Goal: Task Accomplishment & Management: Manage account settings

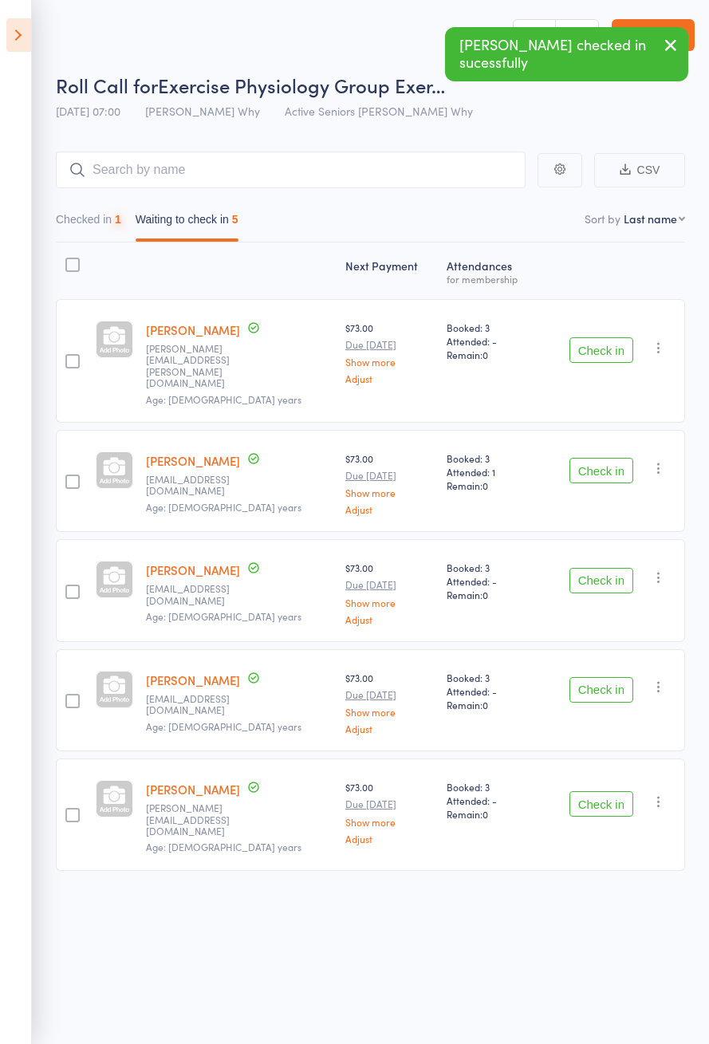
click at [596, 337] on button "Check in" at bounding box center [601, 350] width 64 height 26
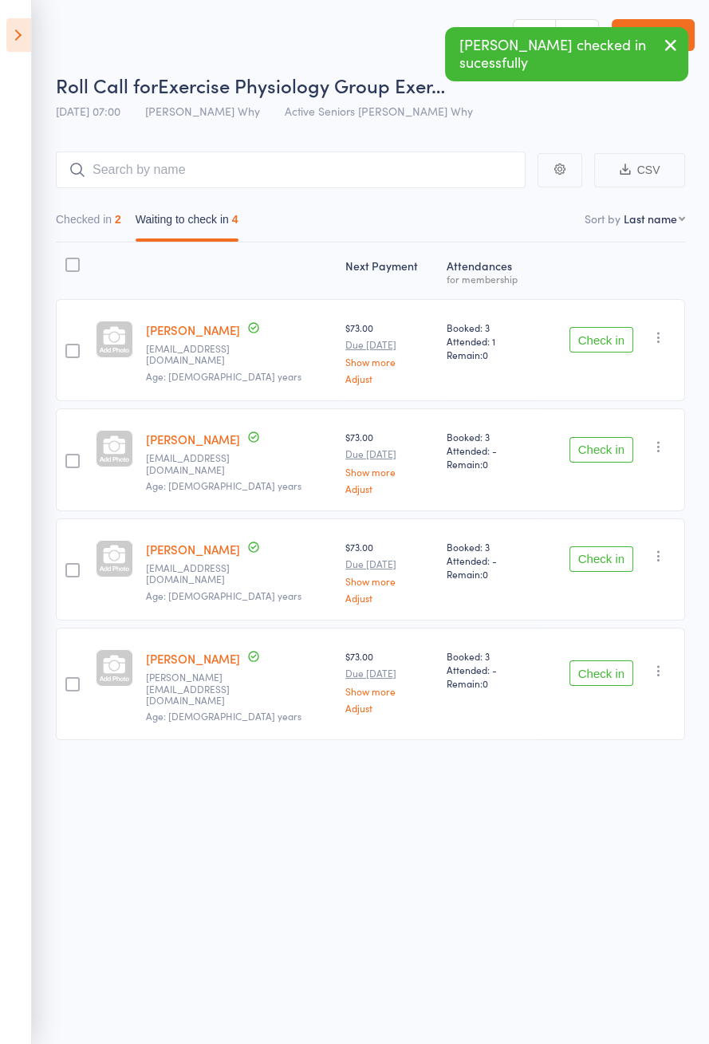
click at [601, 333] on button "Check in" at bounding box center [601, 340] width 64 height 26
click at [604, 335] on button "Check in" at bounding box center [601, 340] width 64 height 26
click at [604, 437] on button "Check in" at bounding box center [601, 450] width 64 height 26
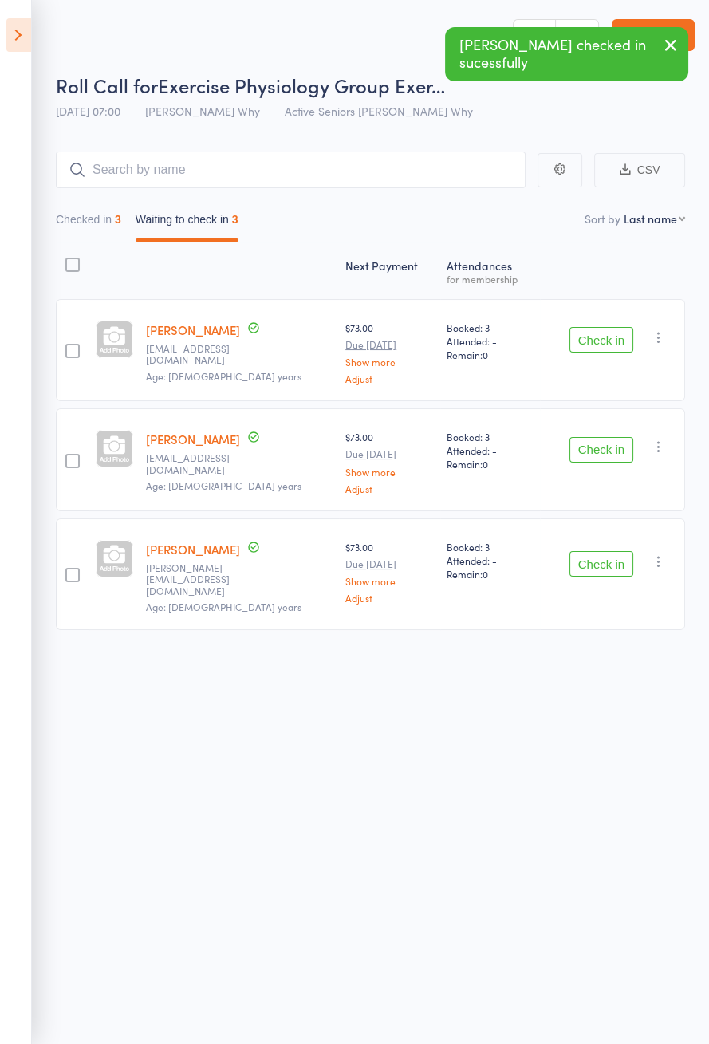
click at [601, 335] on button "Check in" at bounding box center [601, 340] width 64 height 26
click at [604, 333] on button "Check in" at bounding box center [601, 340] width 64 height 26
click at [605, 437] on button "Check in" at bounding box center [601, 450] width 64 height 26
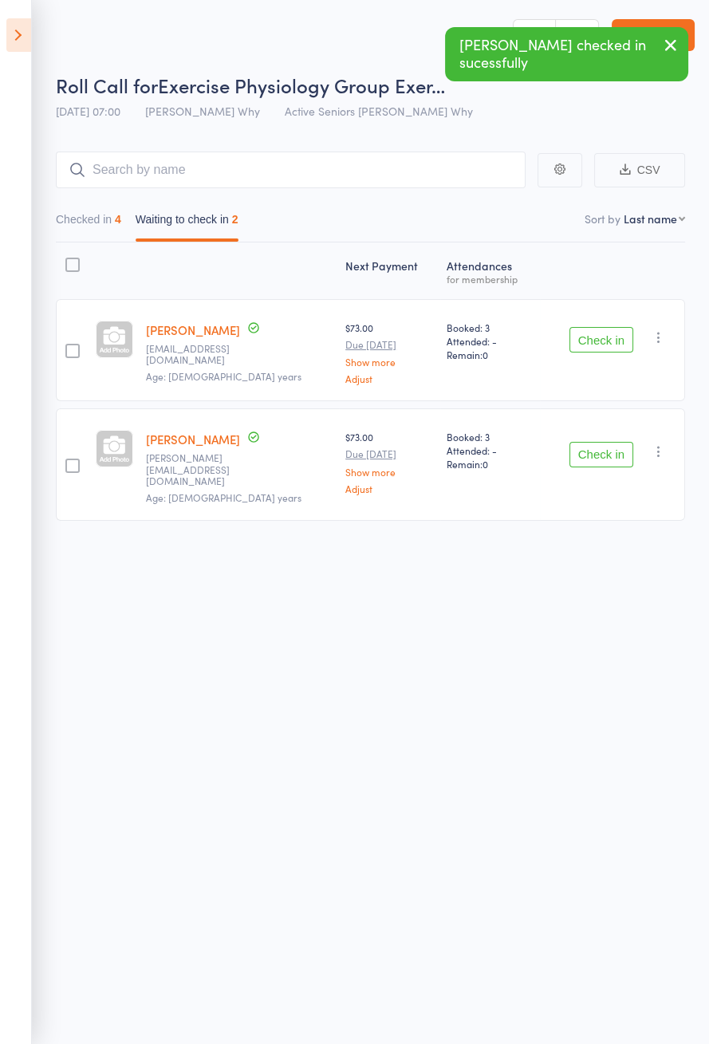
click at [606, 333] on button "Check in" at bounding box center [601, 340] width 64 height 26
click at [607, 333] on button "Check in" at bounding box center [601, 340] width 64 height 26
click at [608, 334] on button "Check in" at bounding box center [601, 340] width 64 height 26
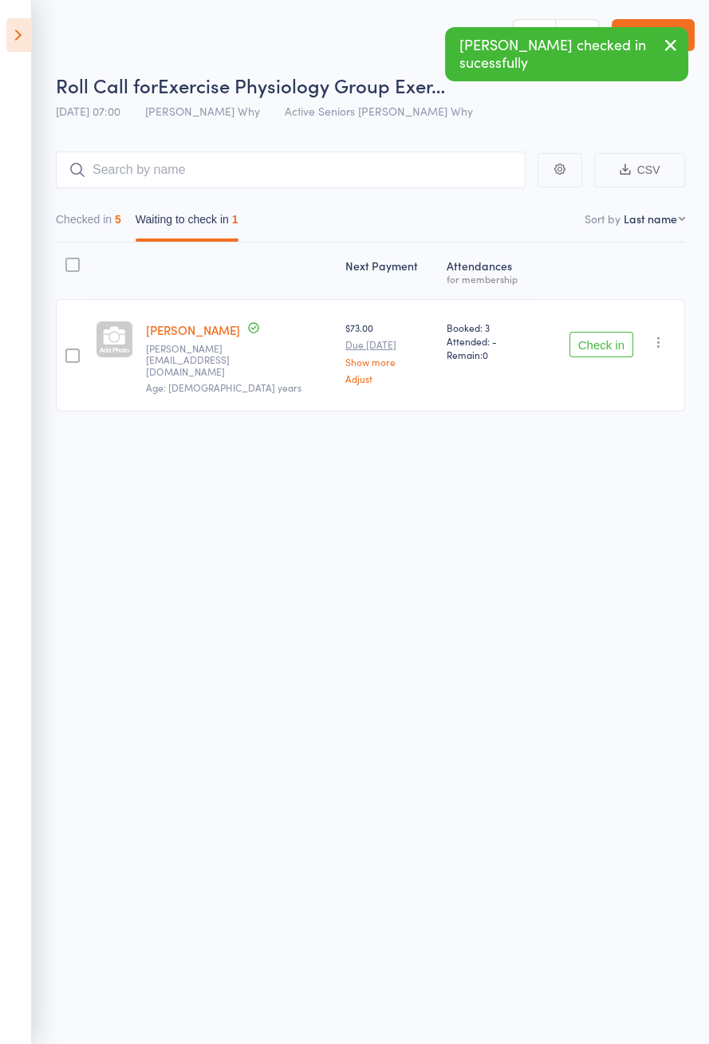
click at [608, 333] on button "Check in" at bounding box center [601, 345] width 64 height 26
click at [612, 333] on button "Check in" at bounding box center [601, 345] width 64 height 26
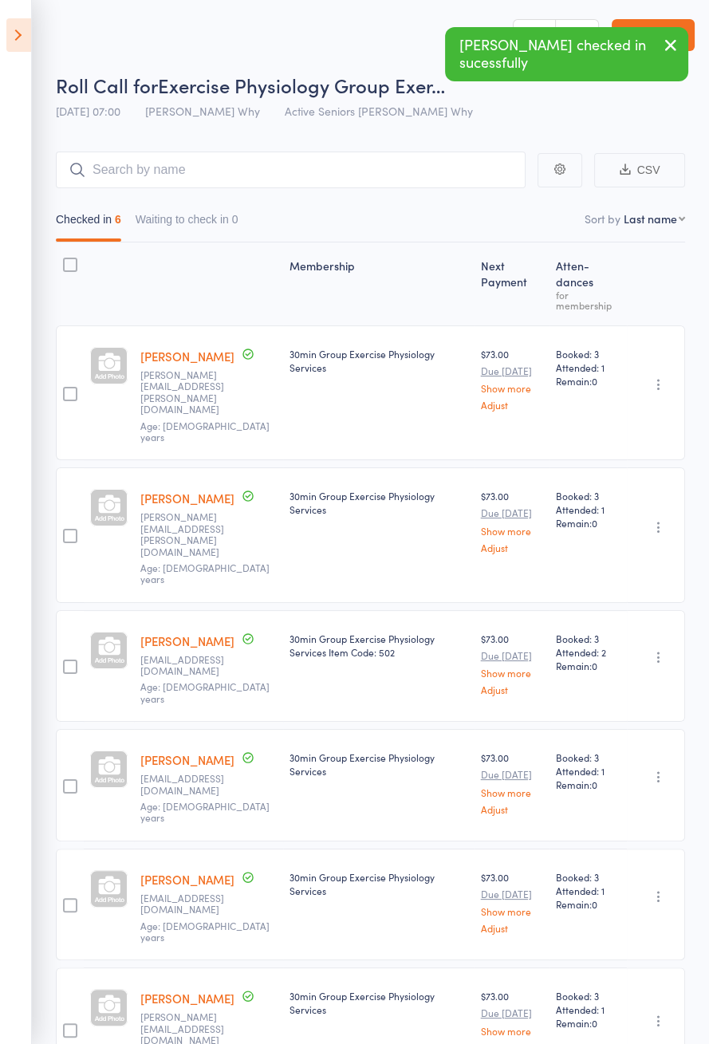
click at [9, 37] on icon at bounding box center [18, 34] width 25 height 33
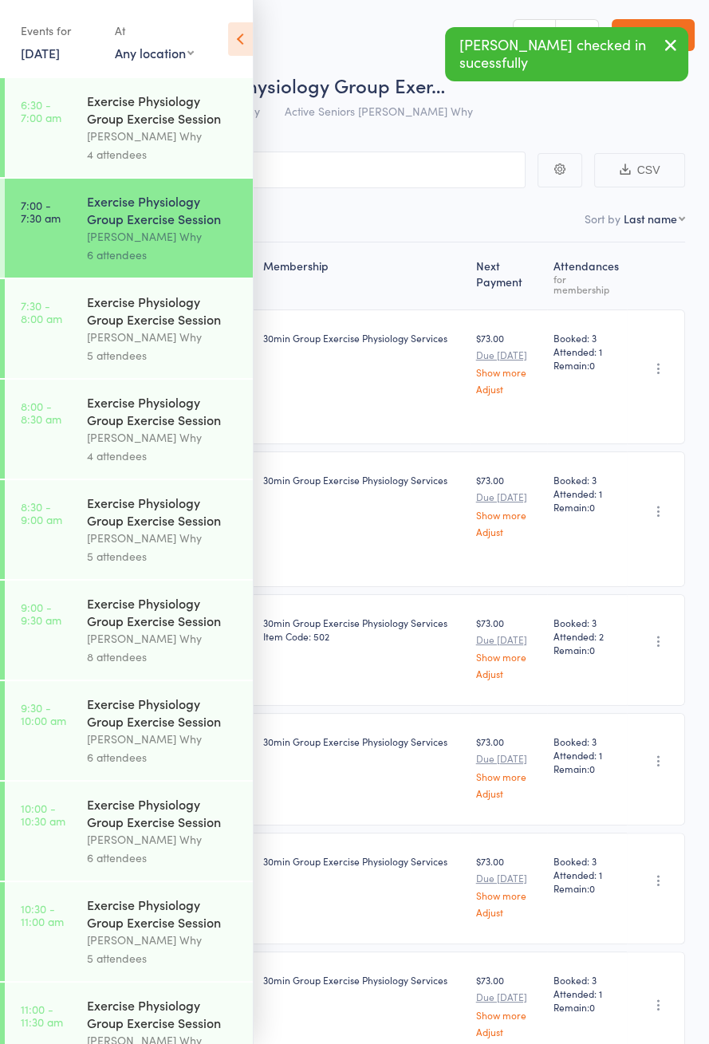
click at [65, 325] on link "7:30 - 8:00 am Exercise Physiology Group Exercise Session Dee Why 5 attendees" at bounding box center [129, 328] width 248 height 99
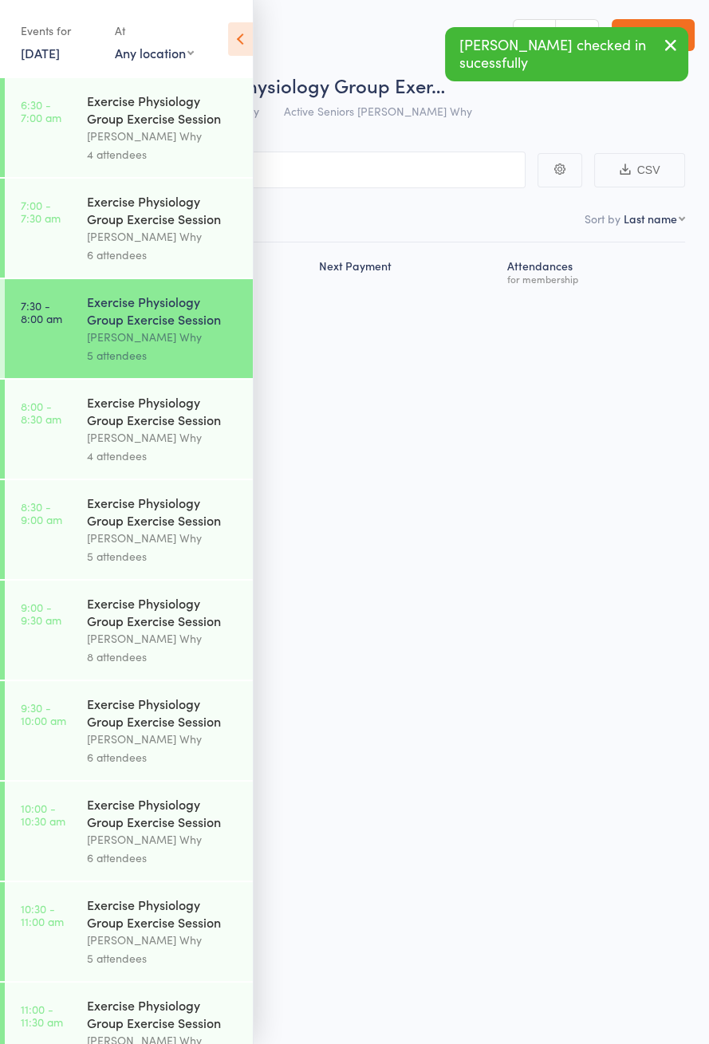
click at [250, 40] on icon at bounding box center [240, 38] width 25 height 33
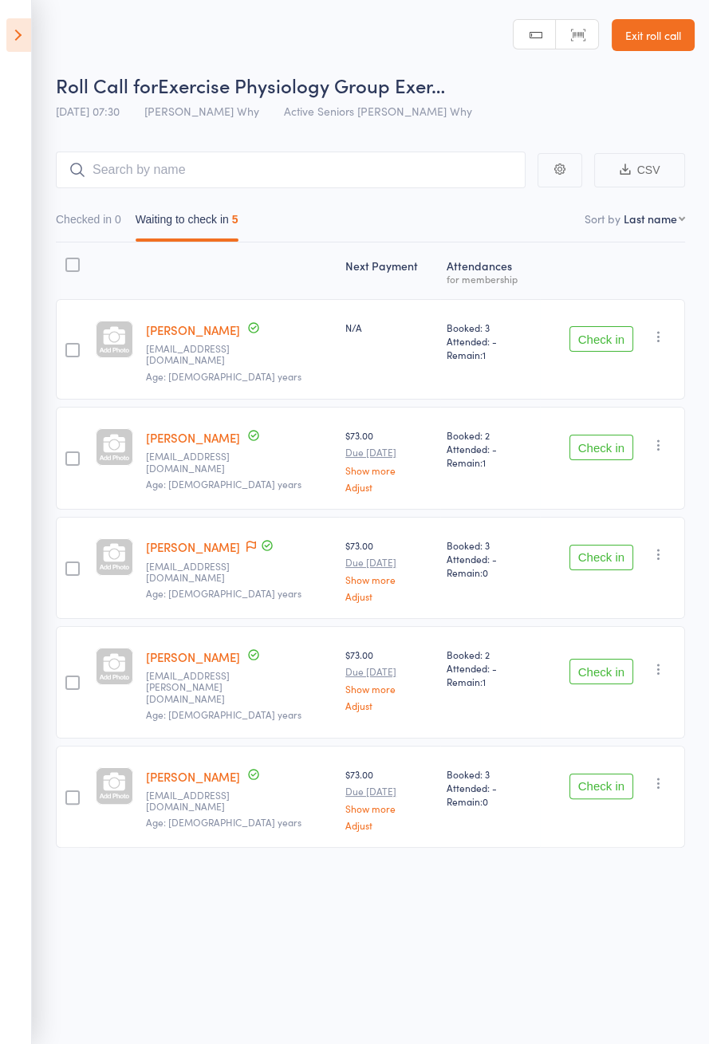
click at [246, 541] on icon at bounding box center [251, 546] width 10 height 11
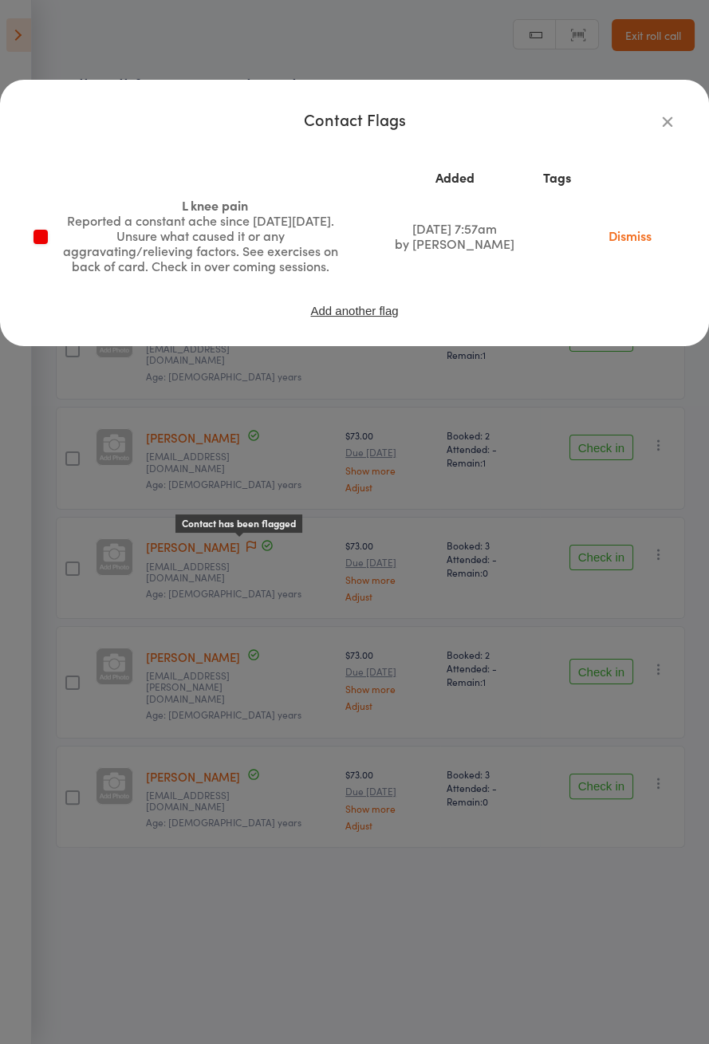
click at [99, 738] on div "Contact Flags Added Tags L knee pain Reported a constant ache since last Thursd…" at bounding box center [354, 522] width 709 height 1044
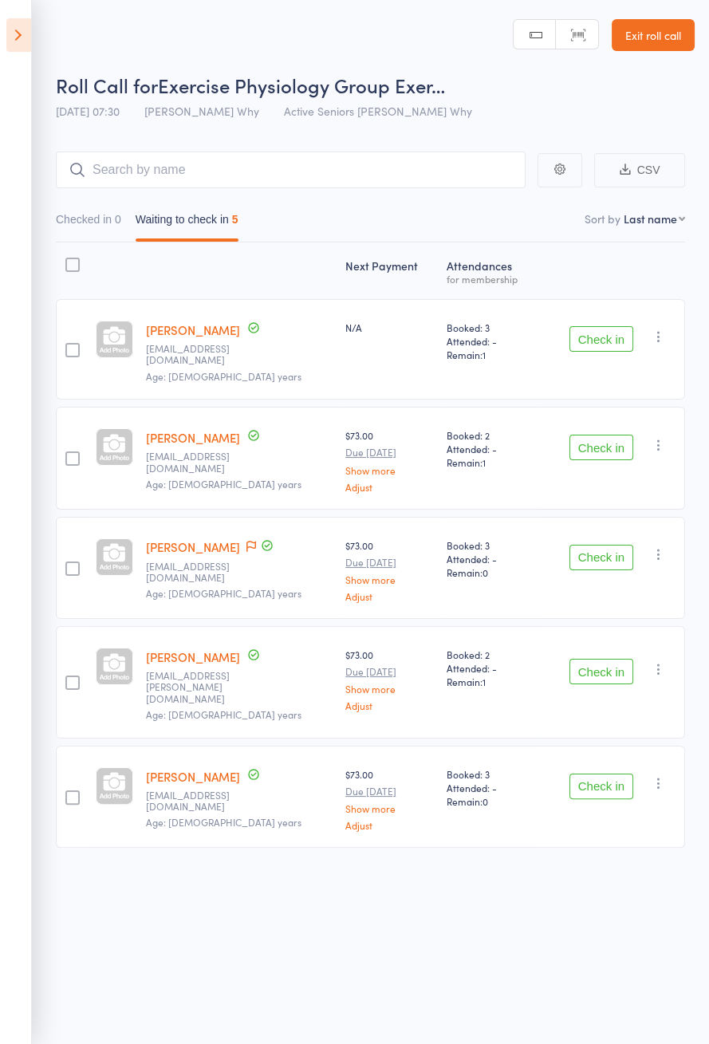
click at [602, 438] on button "Check in" at bounding box center [601, 448] width 64 height 26
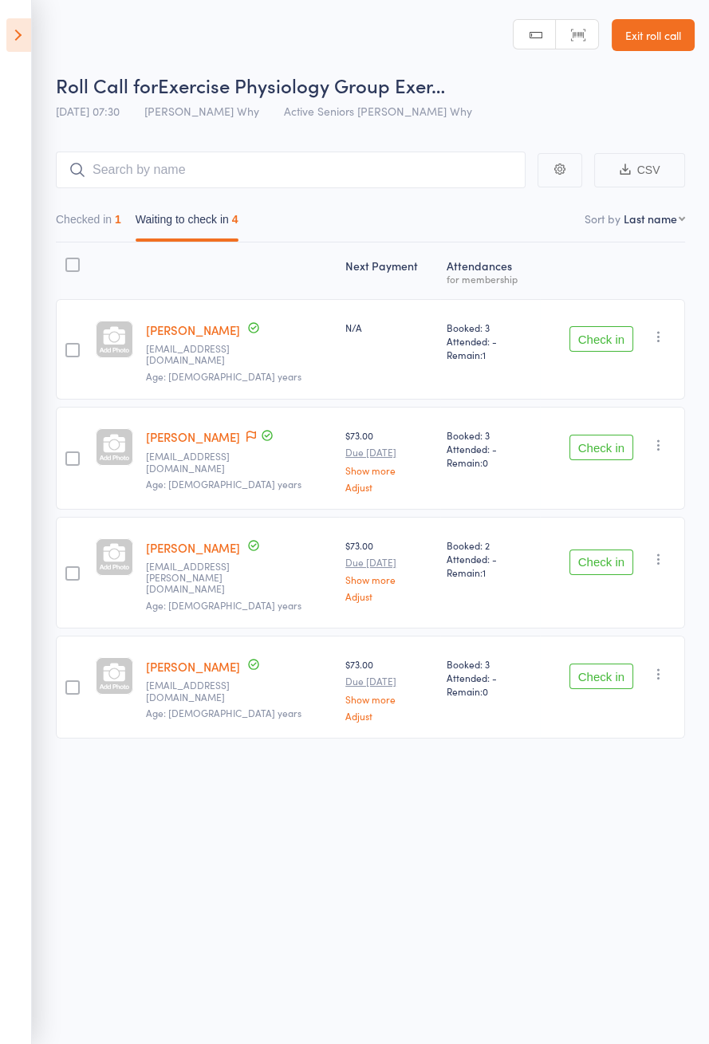
click at [578, 437] on button "Check in" at bounding box center [601, 448] width 64 height 26
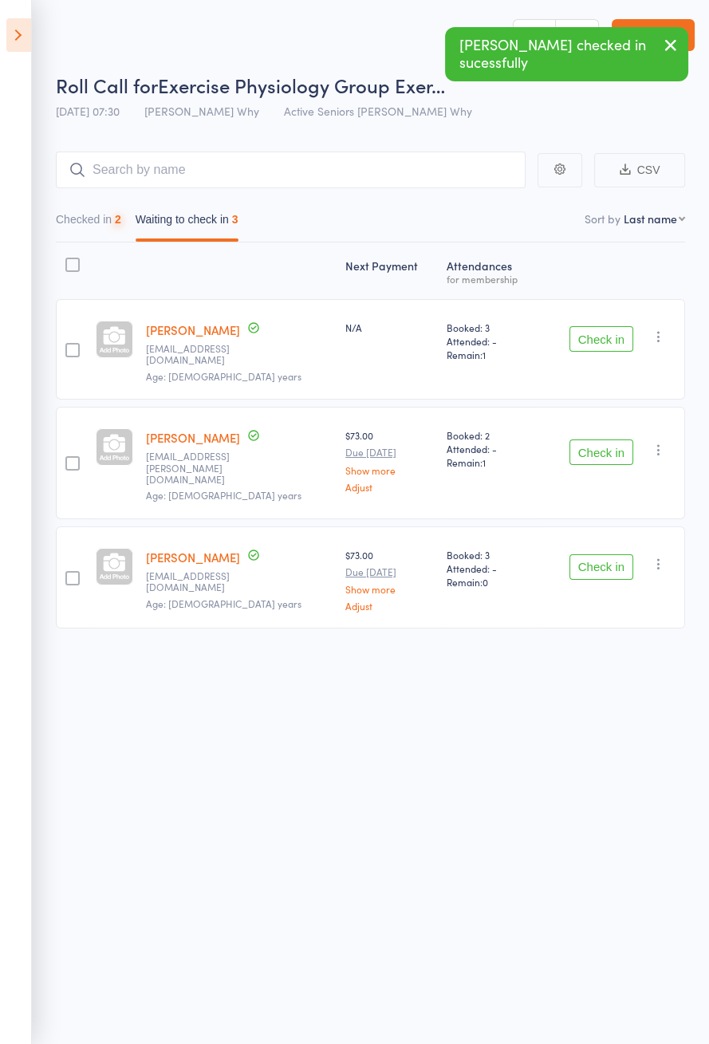
click at [599, 554] on button "Check in" at bounding box center [601, 567] width 64 height 26
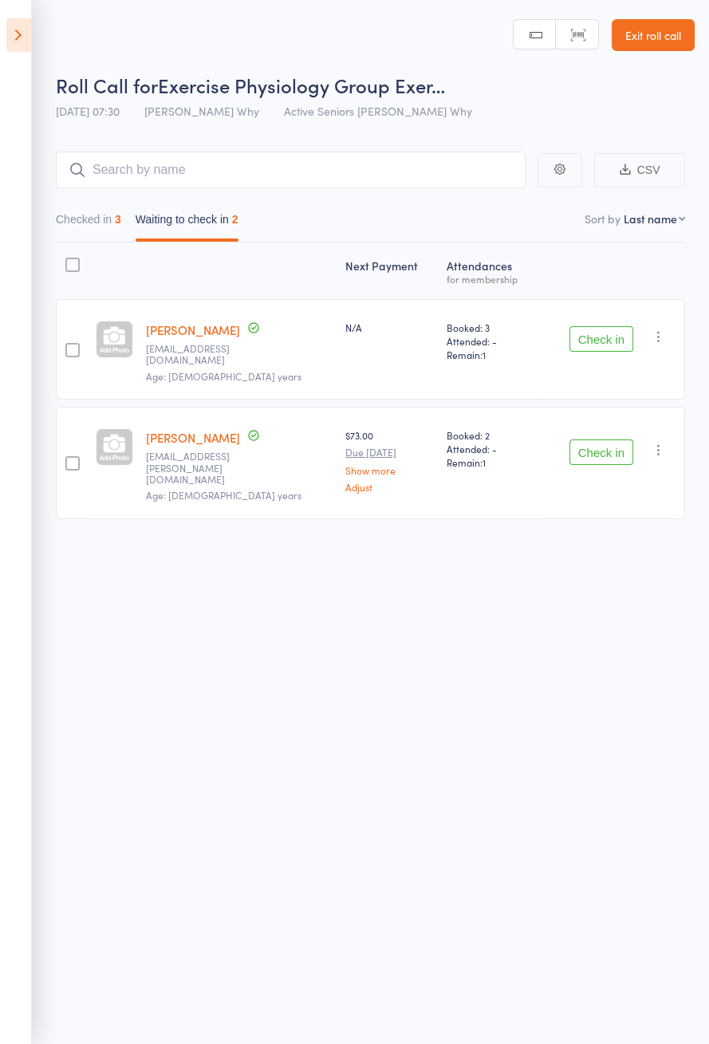
click at [601, 333] on button "Check in" at bounding box center [601, 339] width 64 height 26
click at [596, 335] on button "Check in" at bounding box center [601, 339] width 64 height 26
click at [593, 337] on button "Check in" at bounding box center [601, 339] width 64 height 26
click at [589, 339] on button "Check in" at bounding box center [601, 339] width 64 height 26
click at [593, 439] on button "Check in" at bounding box center [601, 452] width 64 height 26
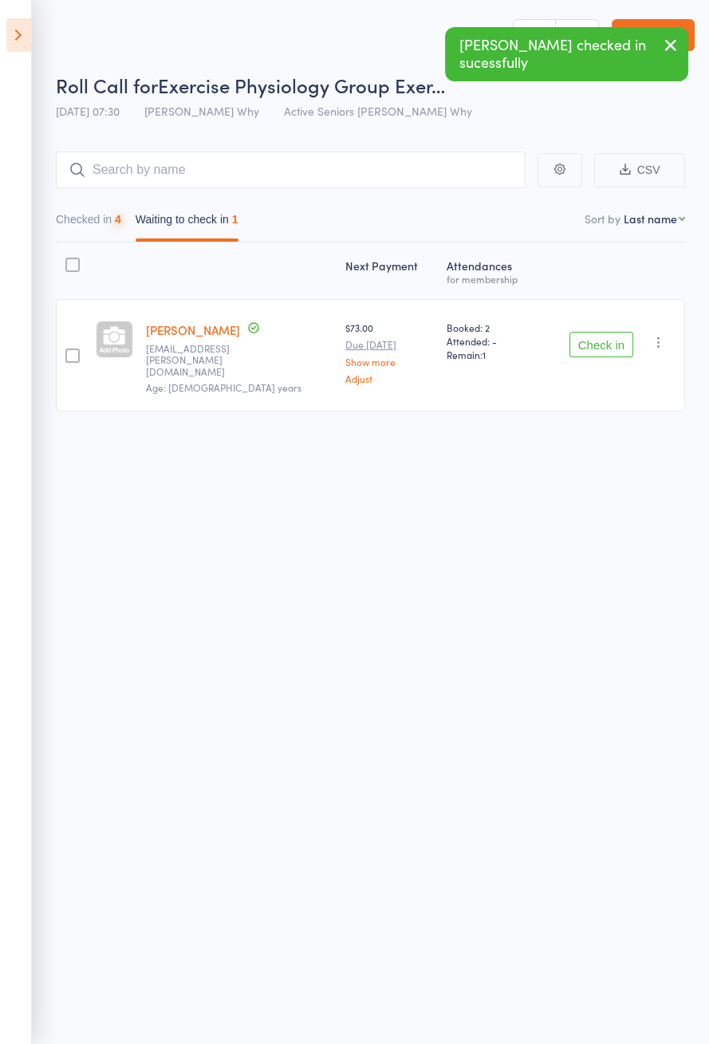
click at [585, 345] on button "Check in" at bounding box center [601, 345] width 64 height 26
click at [591, 340] on button "Check in" at bounding box center [601, 345] width 64 height 26
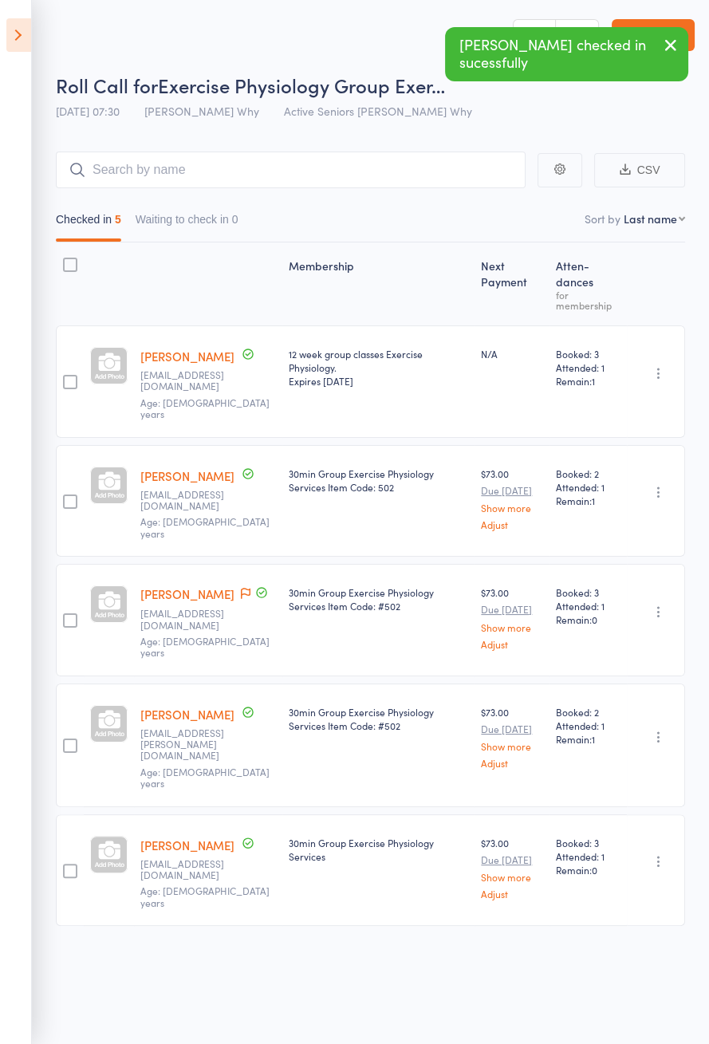
click at [24, 41] on icon at bounding box center [18, 34] width 25 height 33
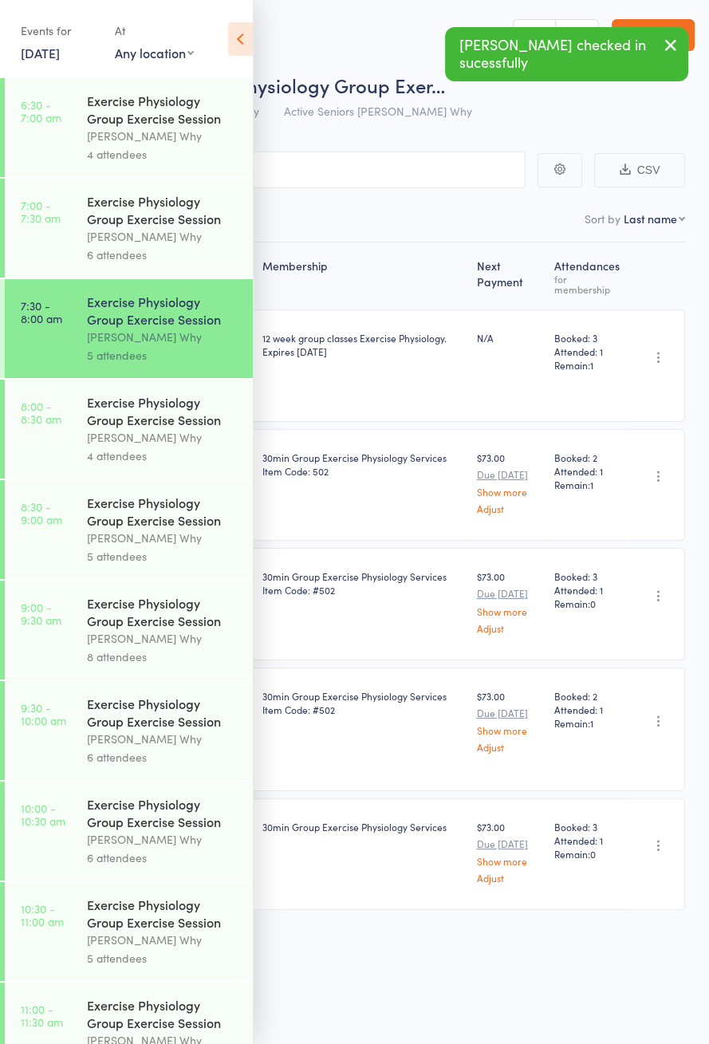
click at [132, 421] on div "Exercise Physiology Group Exercise Session" at bounding box center [163, 410] width 152 height 35
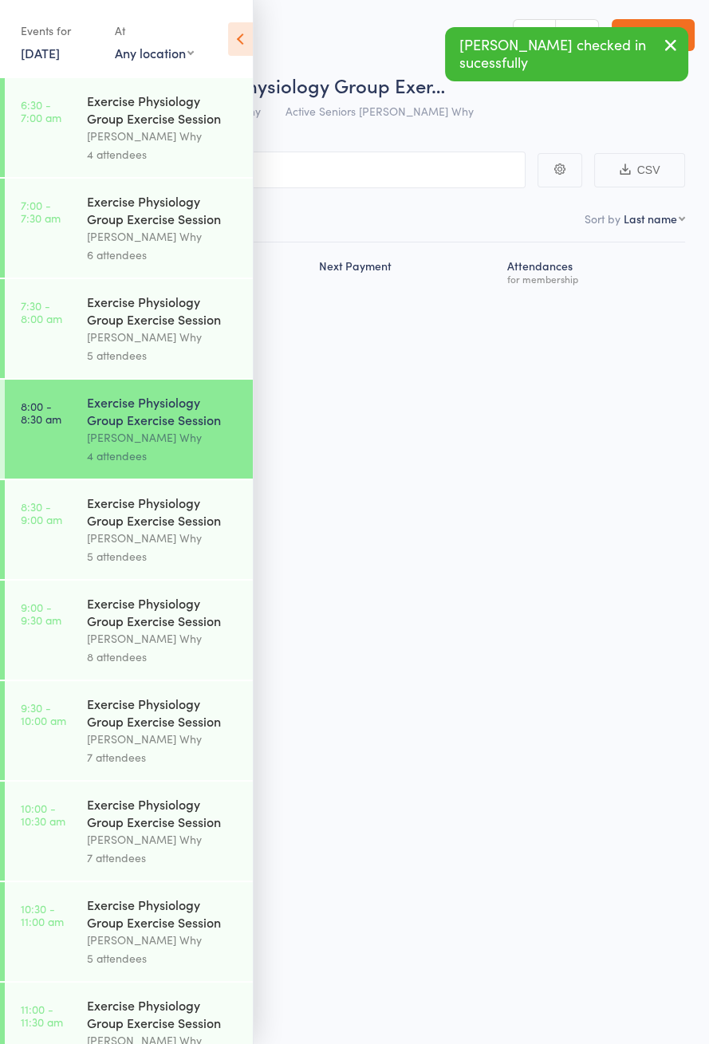
click at [248, 41] on icon at bounding box center [240, 38] width 25 height 33
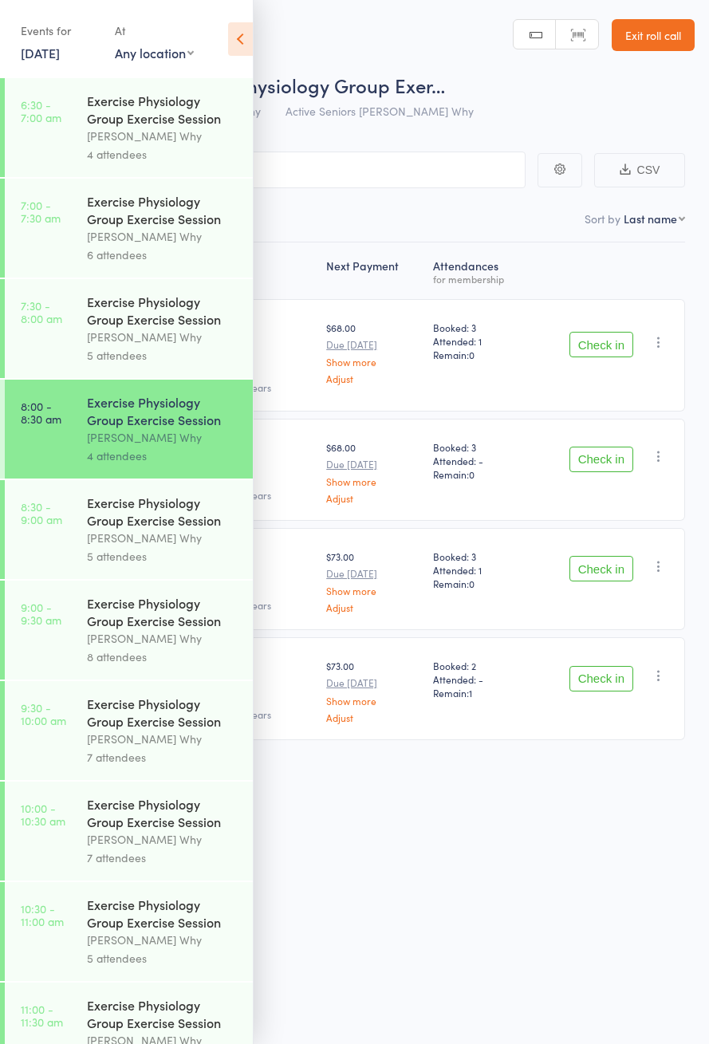
click at [242, 41] on icon at bounding box center [240, 38] width 25 height 33
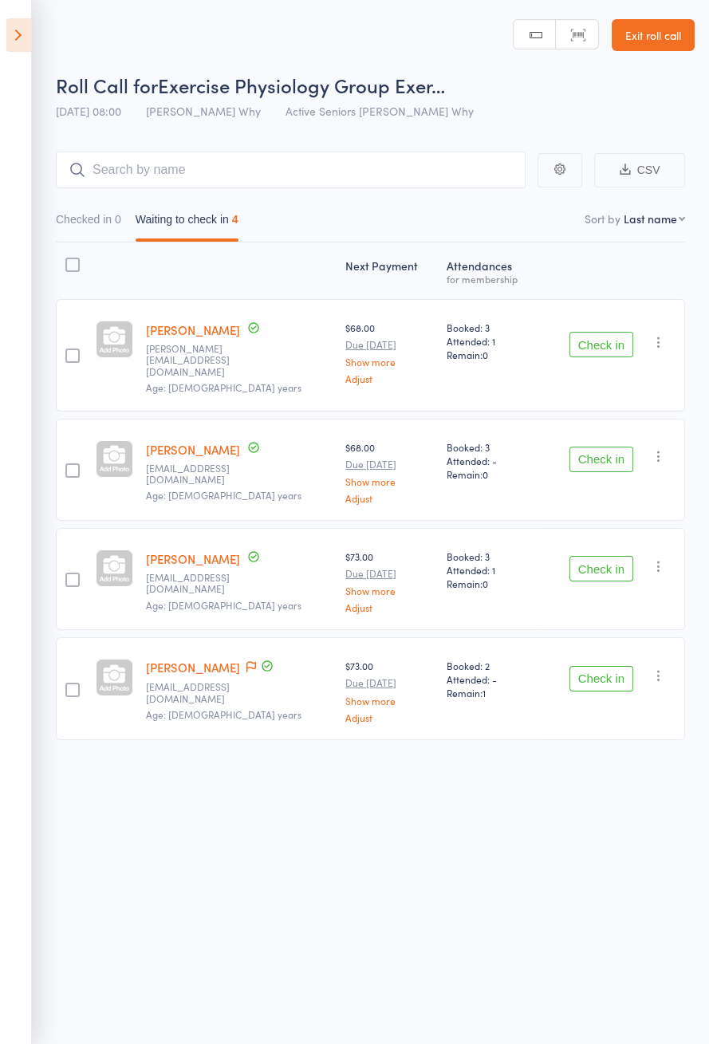
click at [22, 41] on icon at bounding box center [18, 34] width 25 height 33
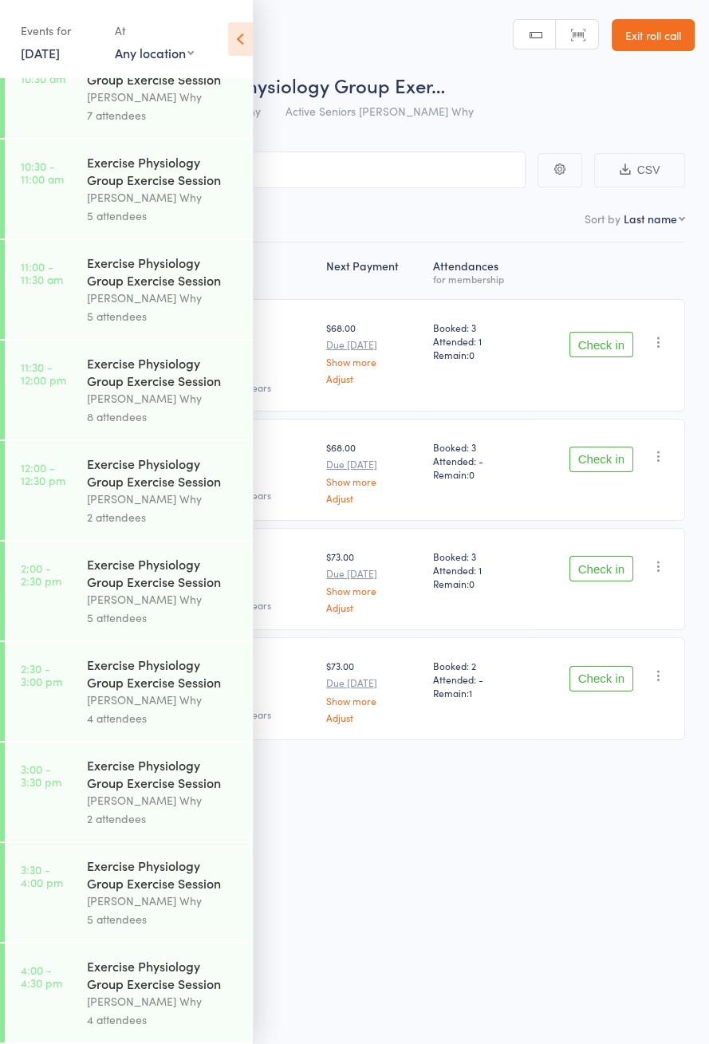
scroll to position [767, 0]
click at [238, 41] on icon at bounding box center [240, 38] width 25 height 33
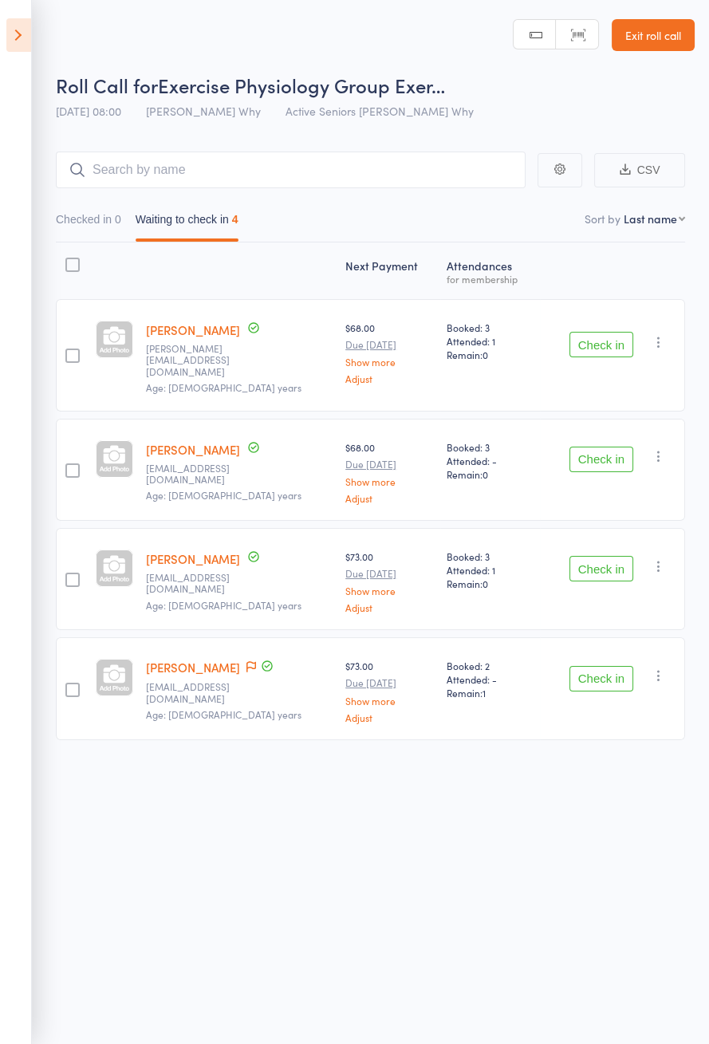
click at [656, 558] on icon "button" at bounding box center [659, 566] width 16 height 16
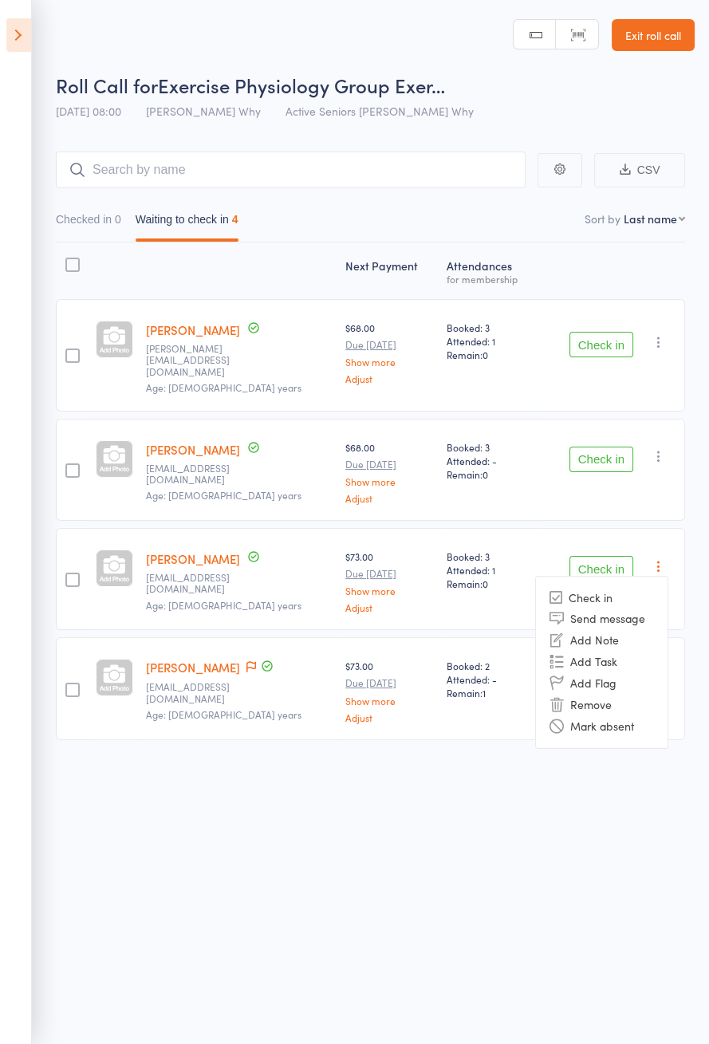
click at [636, 694] on li "Remove" at bounding box center [602, 705] width 132 height 22
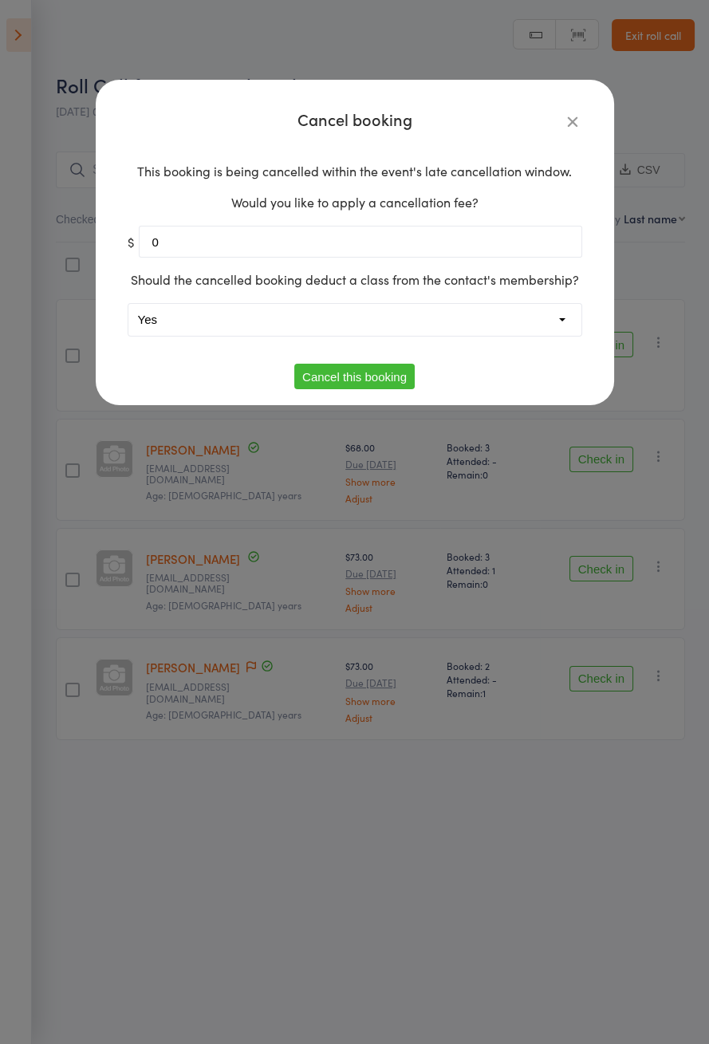
click at [447, 317] on select "Yes No" at bounding box center [354, 320] width 453 height 32
select select "1"
click at [393, 381] on button "Cancel this booking" at bounding box center [354, 377] width 120 height 26
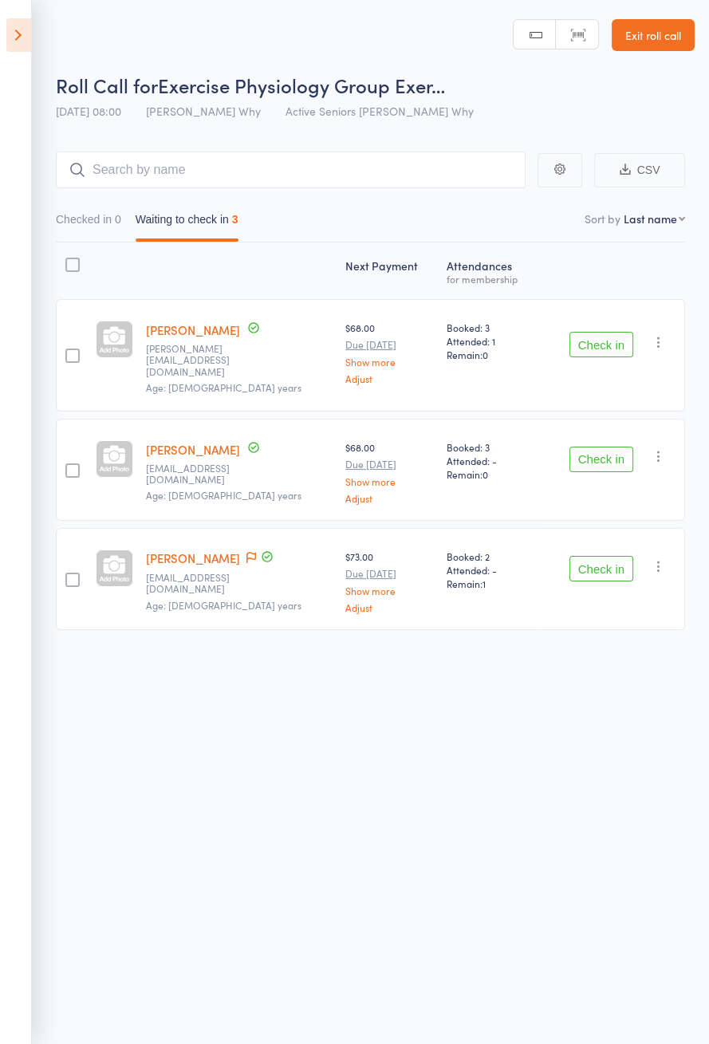
click at [19, 45] on icon at bounding box center [18, 34] width 25 height 33
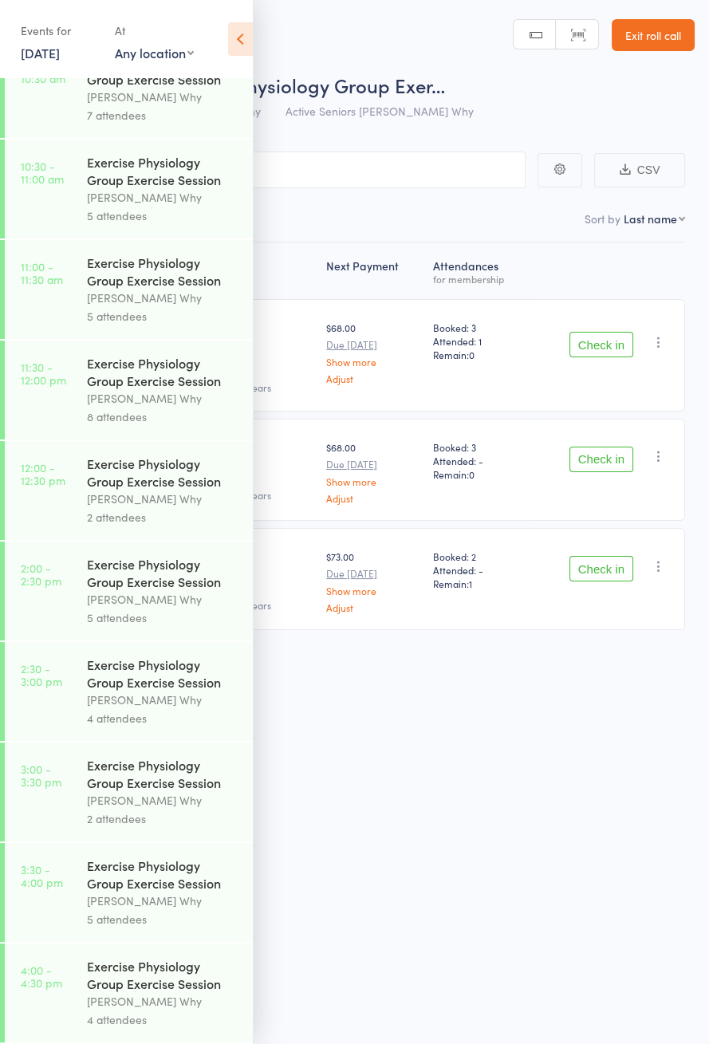
click at [234, 45] on icon at bounding box center [240, 38] width 25 height 33
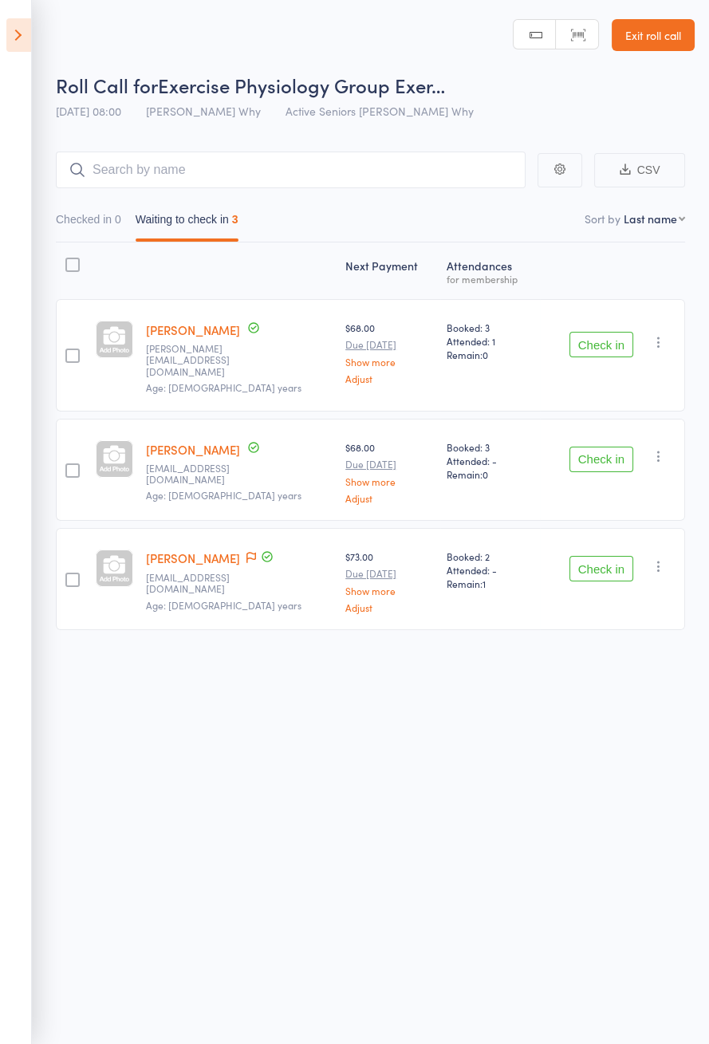
click at [211, 331] on link "Christine McKee" at bounding box center [193, 329] width 94 height 17
click at [28, 32] on icon at bounding box center [18, 34] width 25 height 33
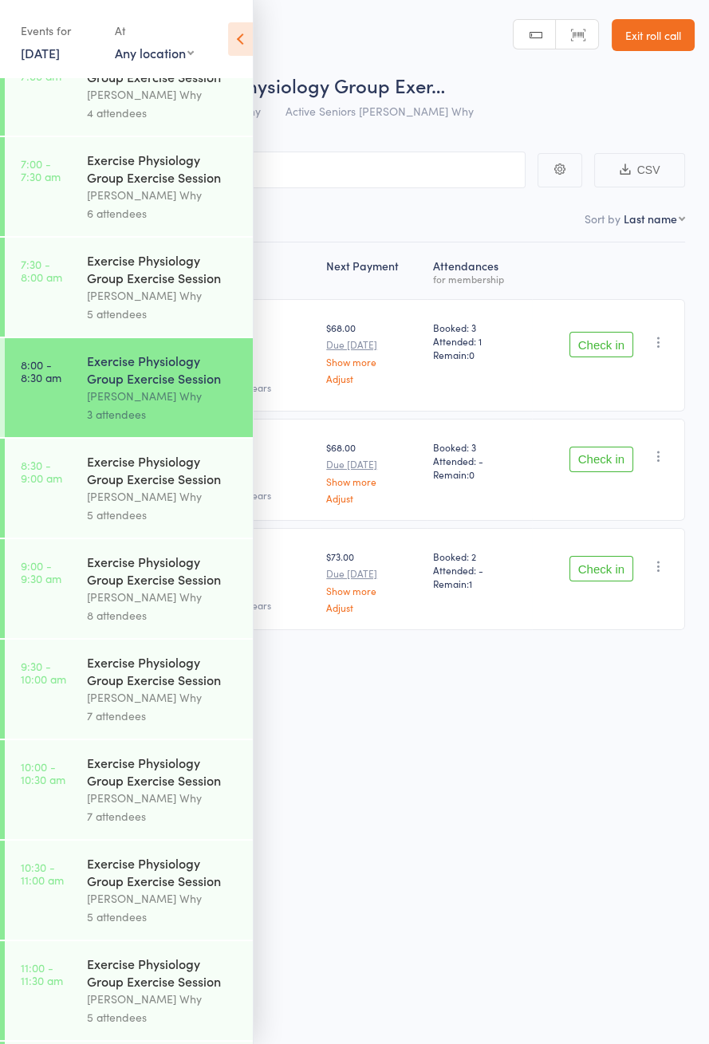
scroll to position [0, 0]
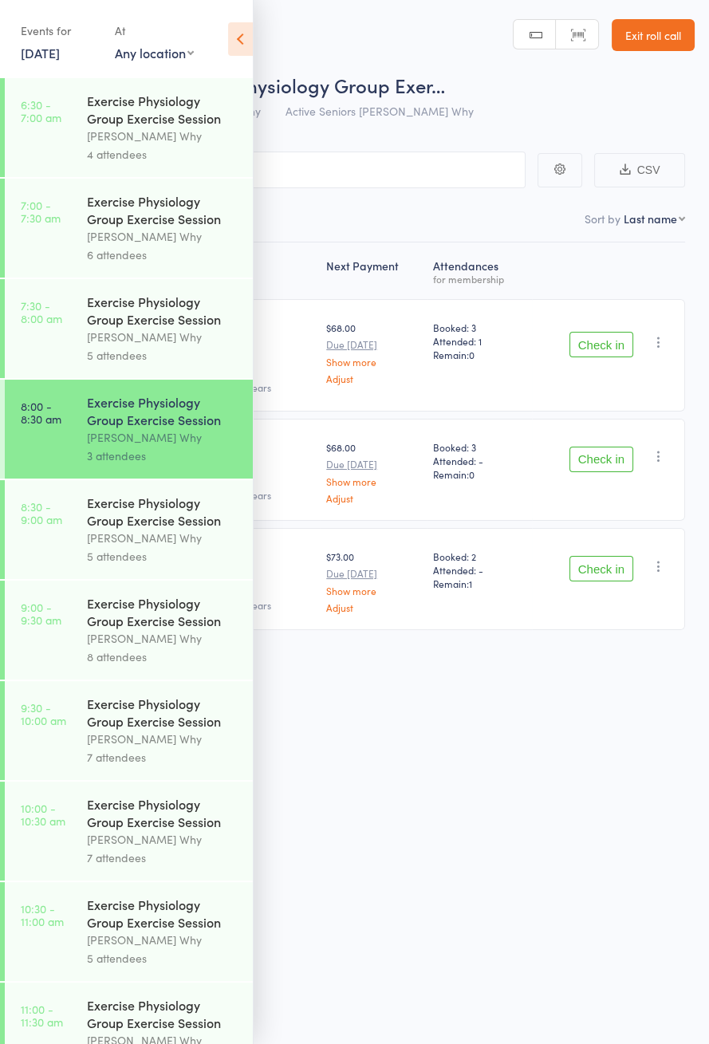
click at [240, 45] on icon at bounding box center [240, 38] width 25 height 33
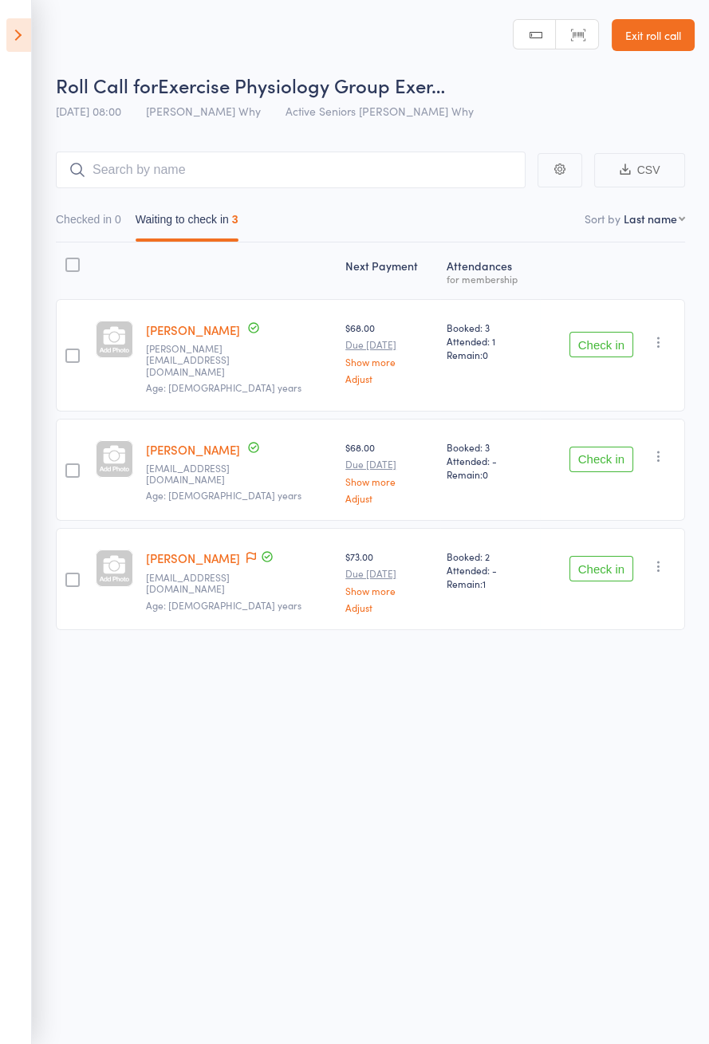
click at [585, 458] on button "Check in" at bounding box center [601, 460] width 64 height 26
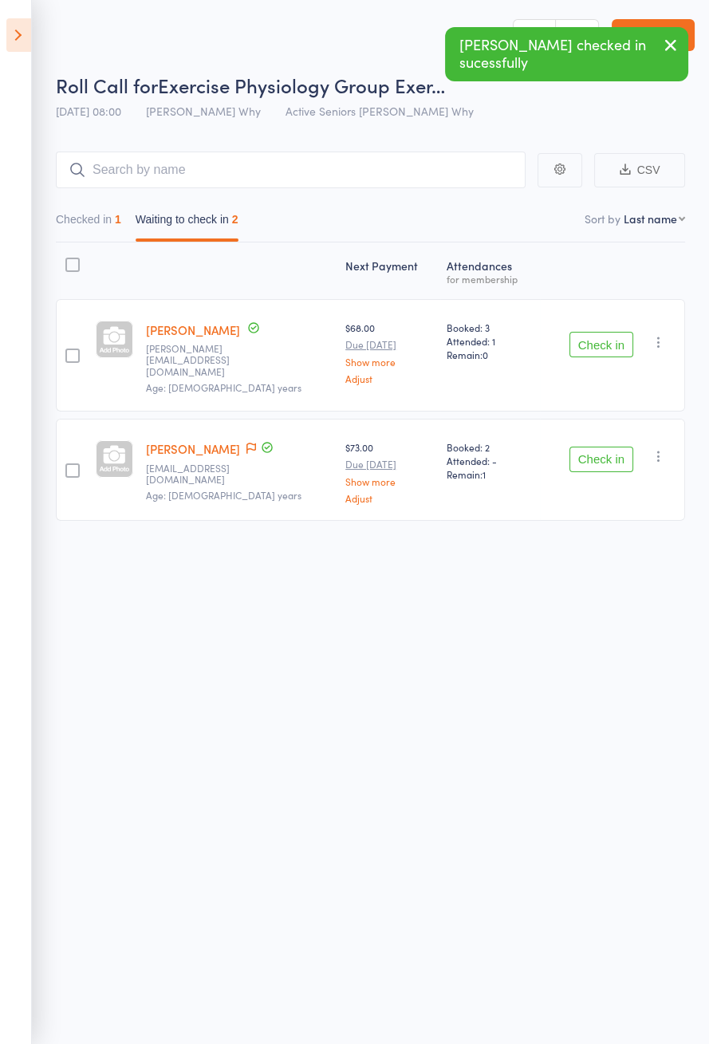
click at [246, 443] on icon at bounding box center [251, 448] width 10 height 11
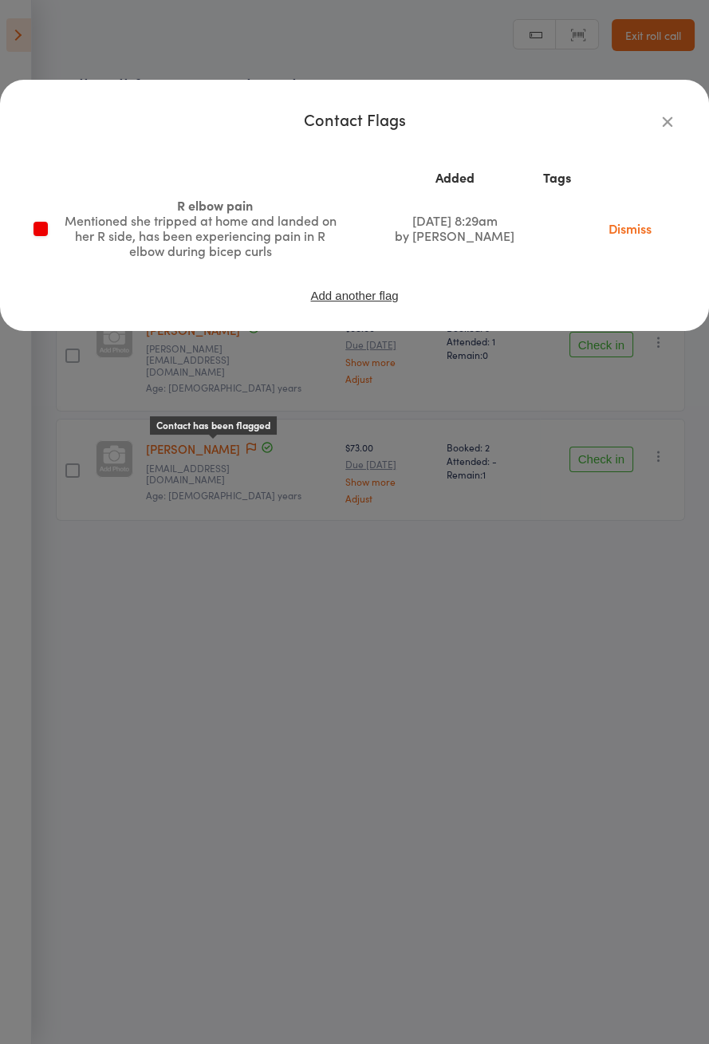
click at [630, 232] on link "Dismiss" at bounding box center [629, 228] width 67 height 18
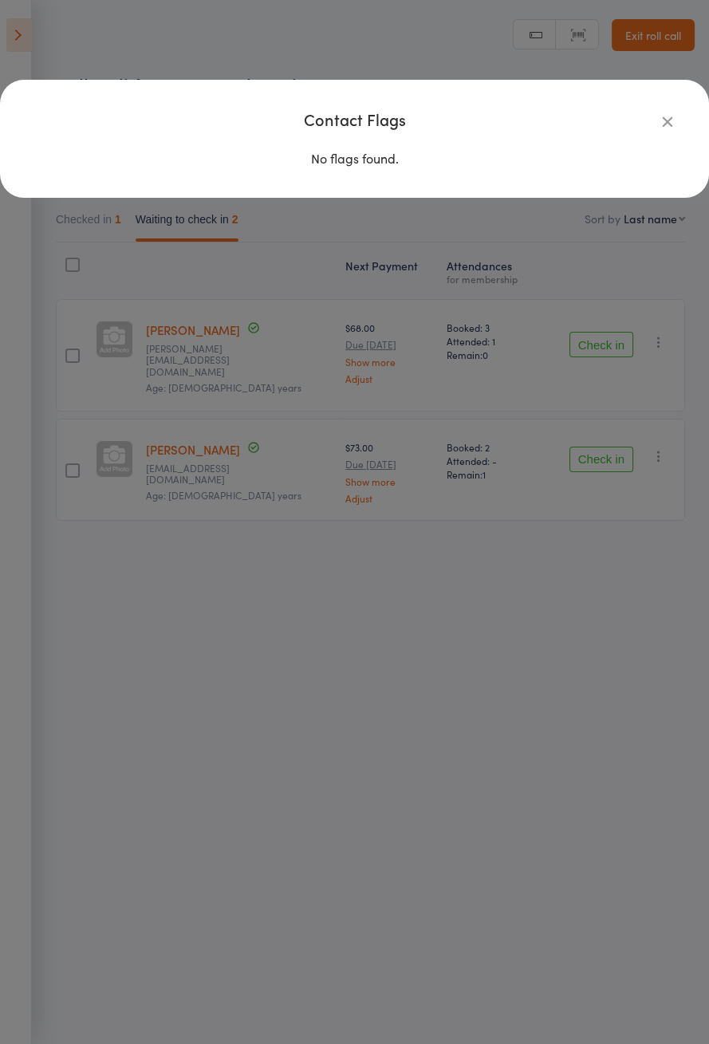
click at [670, 126] on icon "button" at bounding box center [668, 121] width 18 height 18
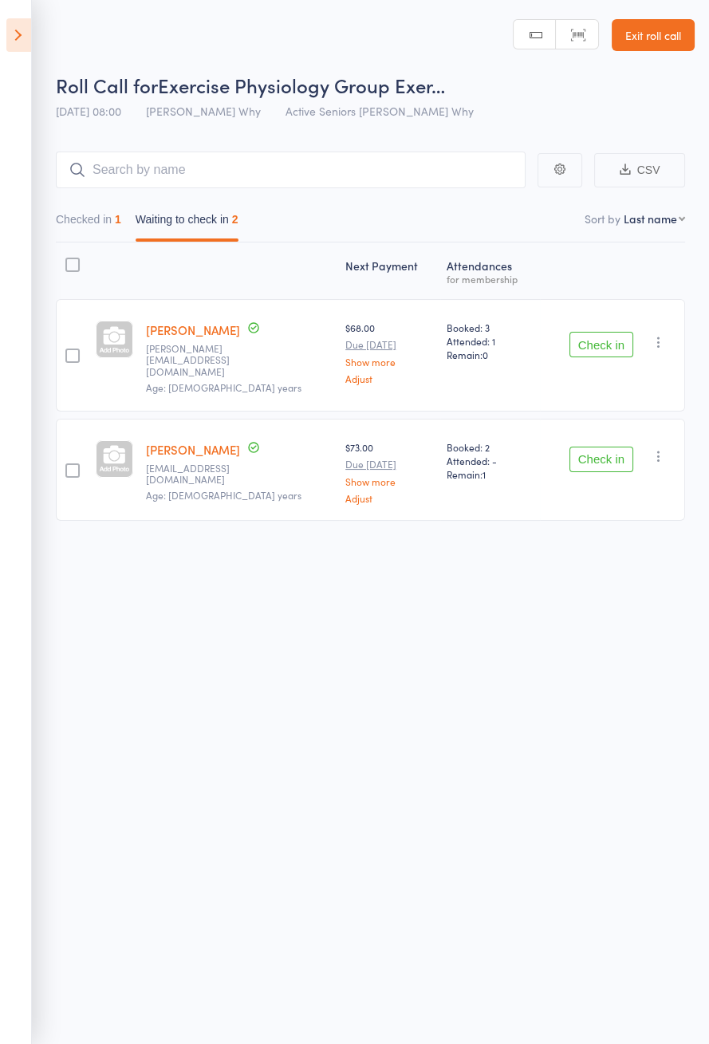
click at [592, 447] on button "Check in" at bounding box center [601, 460] width 64 height 26
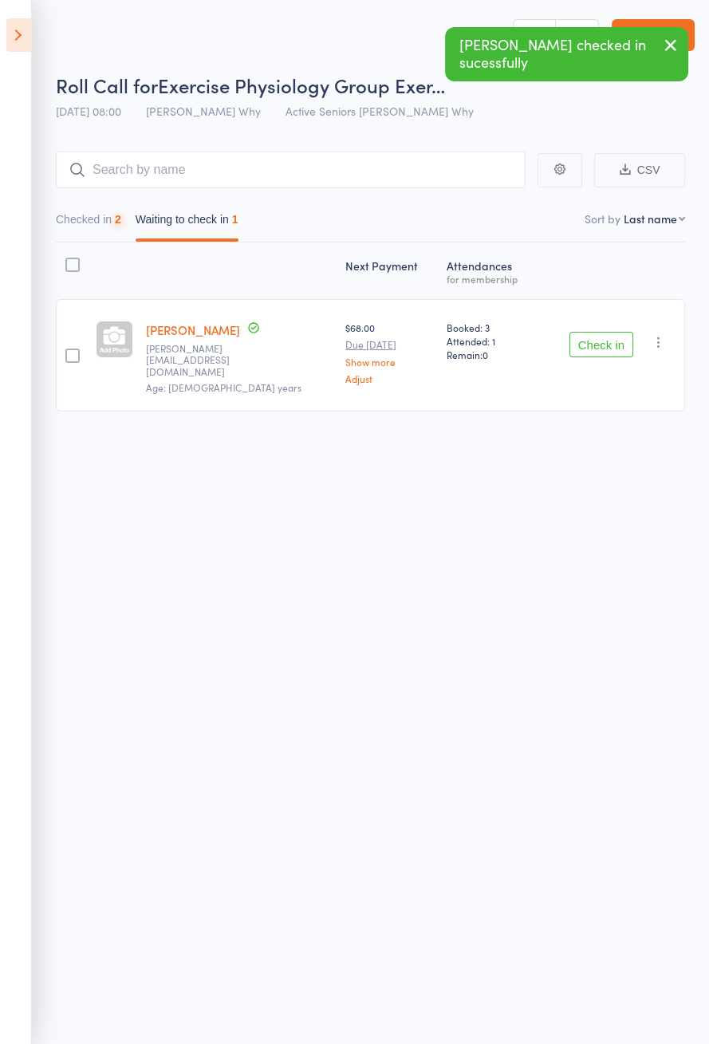
click at [18, 31] on icon at bounding box center [18, 34] width 25 height 33
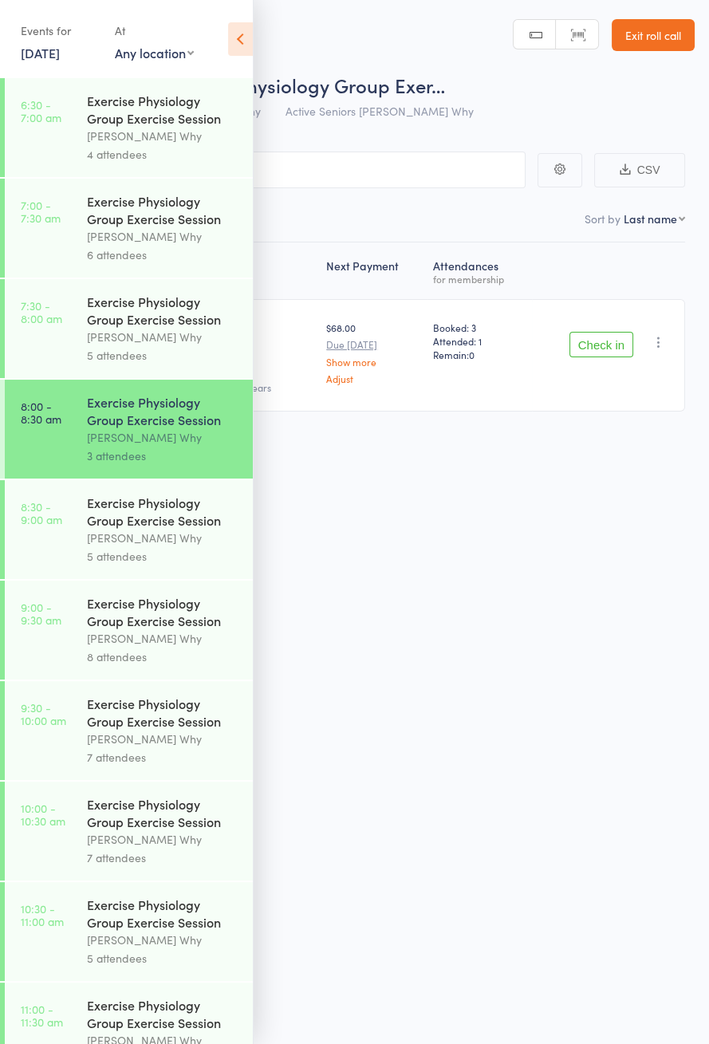
click at [240, 45] on icon at bounding box center [240, 38] width 25 height 33
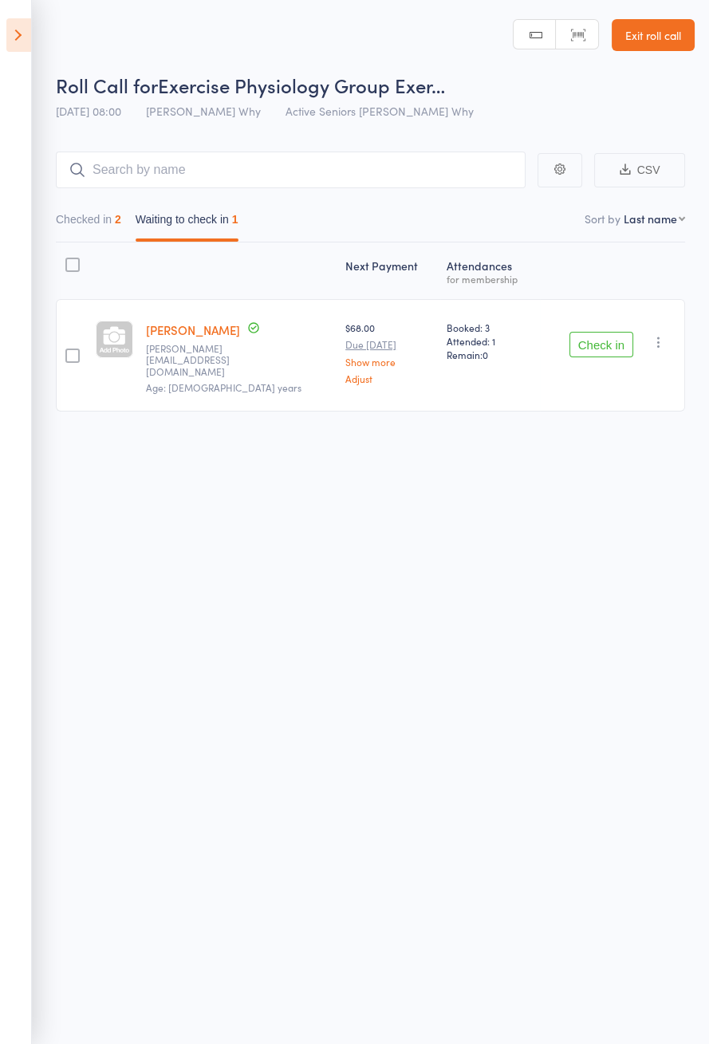
click at [25, 41] on icon at bounding box center [18, 34] width 25 height 33
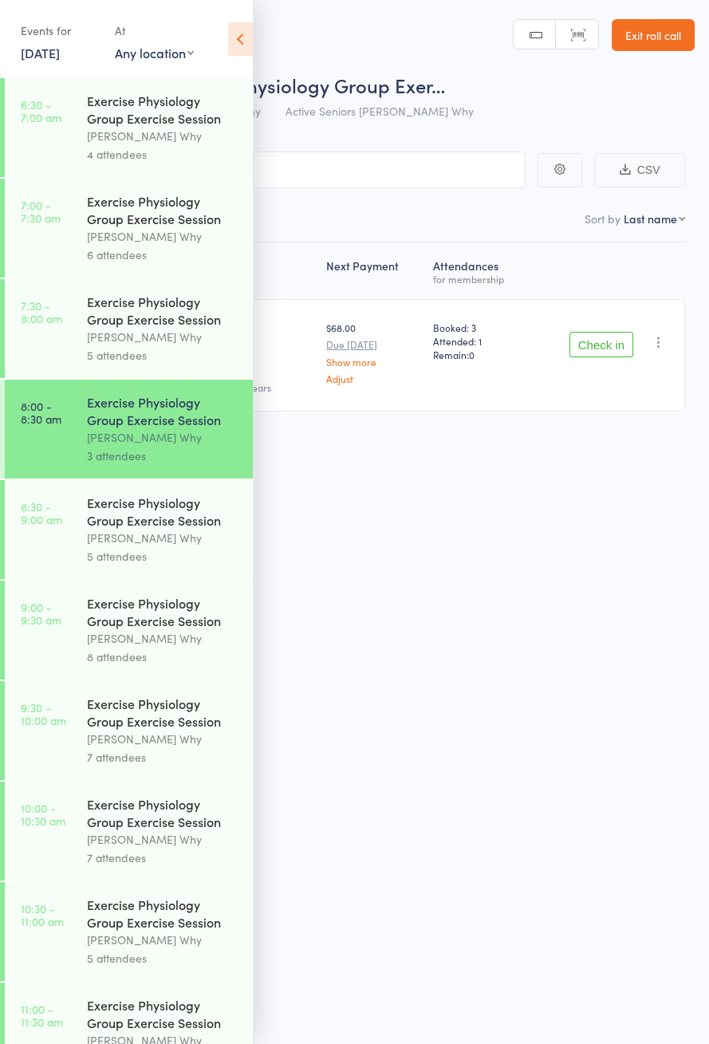
click at [60, 49] on link "14 Oct, 2025" at bounding box center [40, 53] width 39 height 18
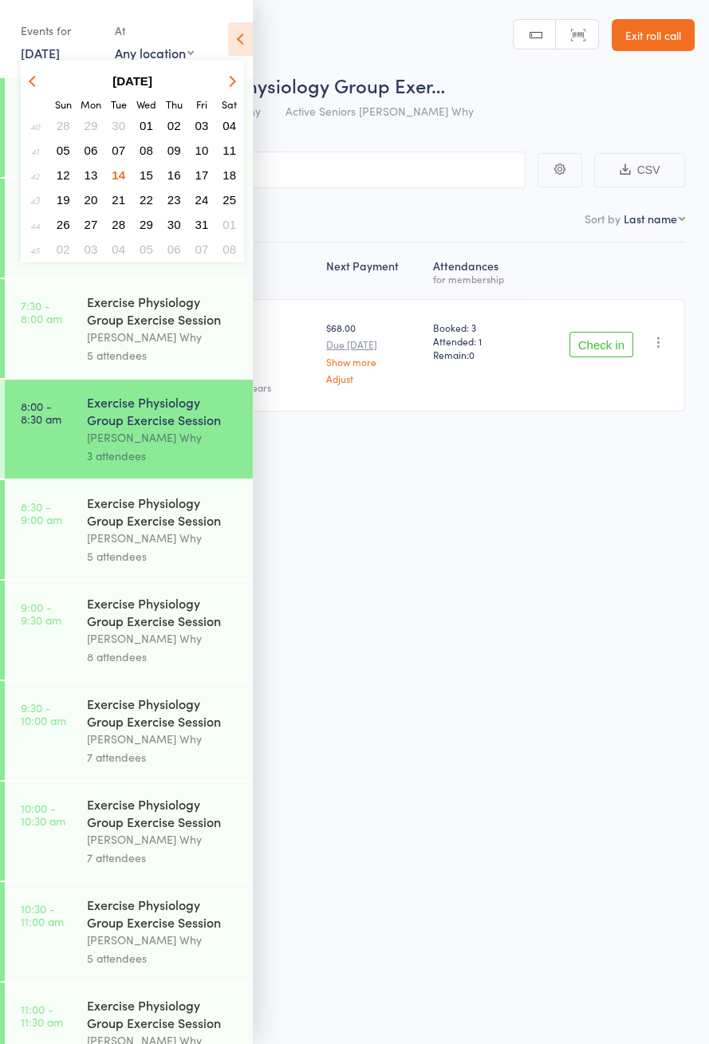
click at [120, 203] on span "21" at bounding box center [119, 200] width 14 height 14
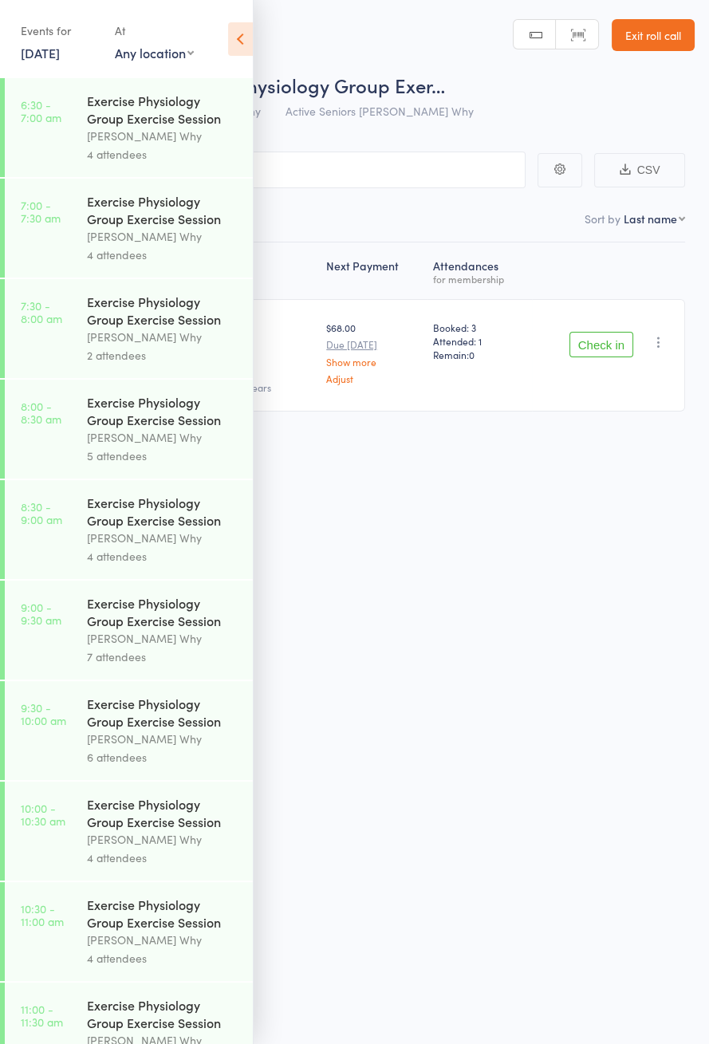
click at [60, 45] on link "21 Oct, 2025" at bounding box center [40, 53] width 39 height 18
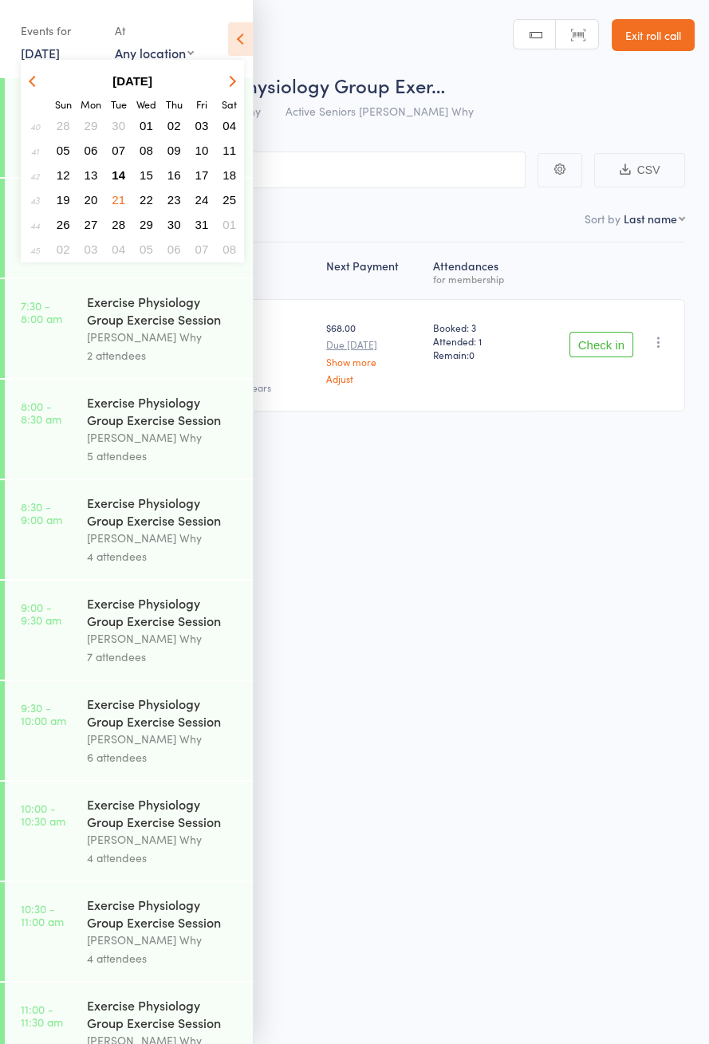
click at [116, 200] on span "21" at bounding box center [119, 200] width 14 height 14
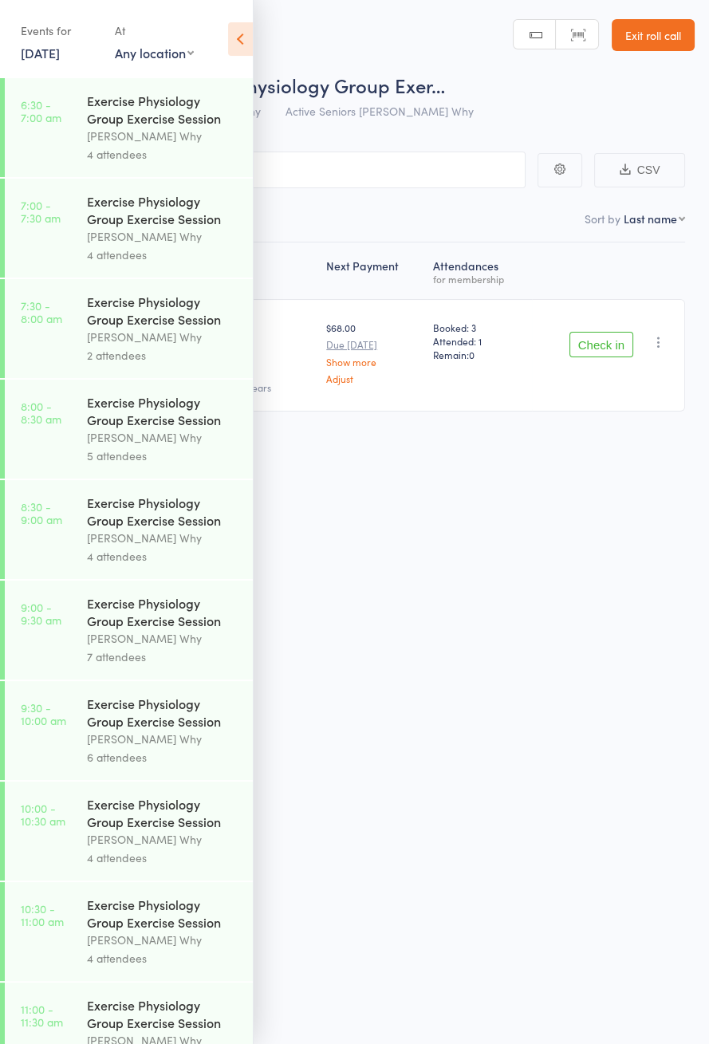
click at [246, 27] on icon at bounding box center [240, 38] width 25 height 33
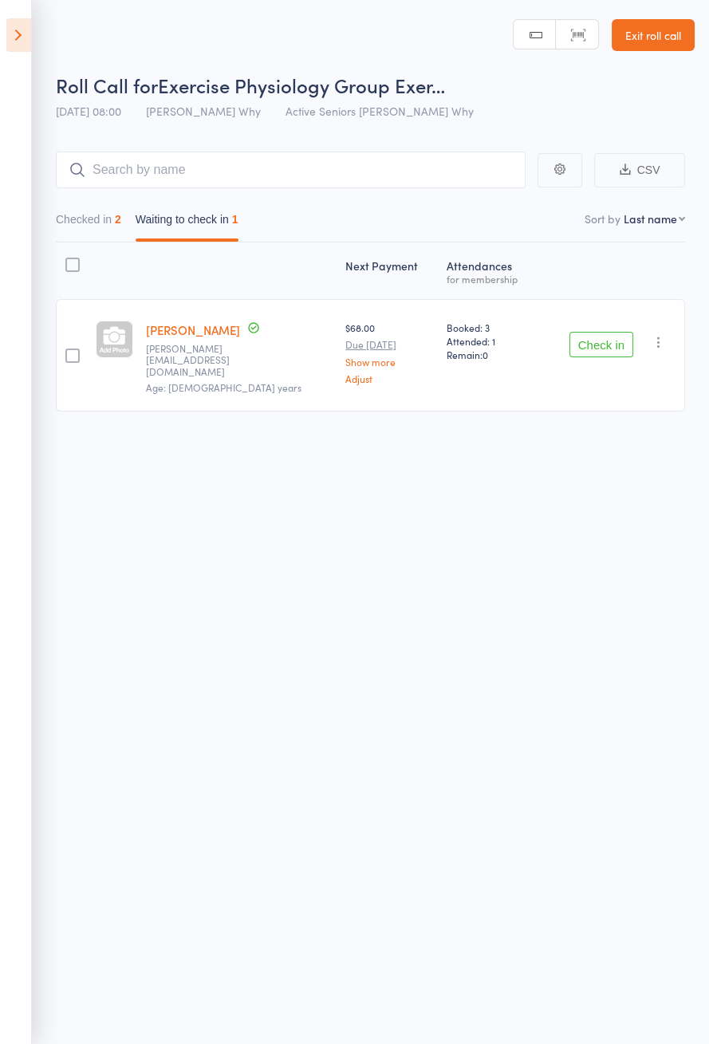
click at [615, 341] on button "Check in" at bounding box center [601, 345] width 64 height 26
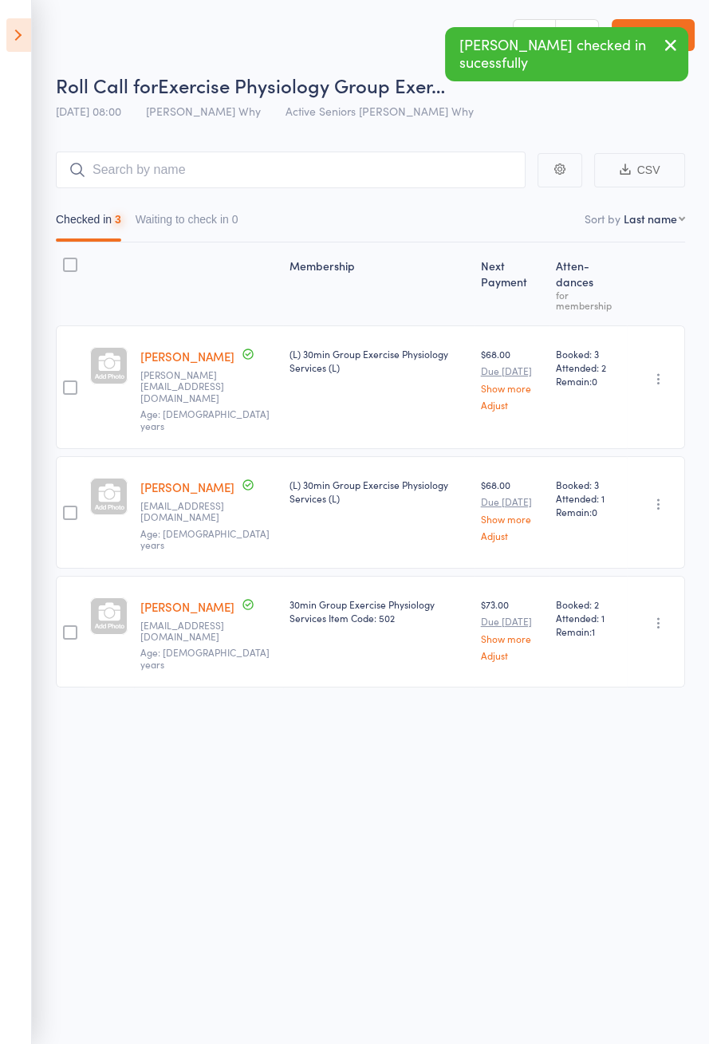
click at [26, 40] on icon at bounding box center [18, 34] width 25 height 33
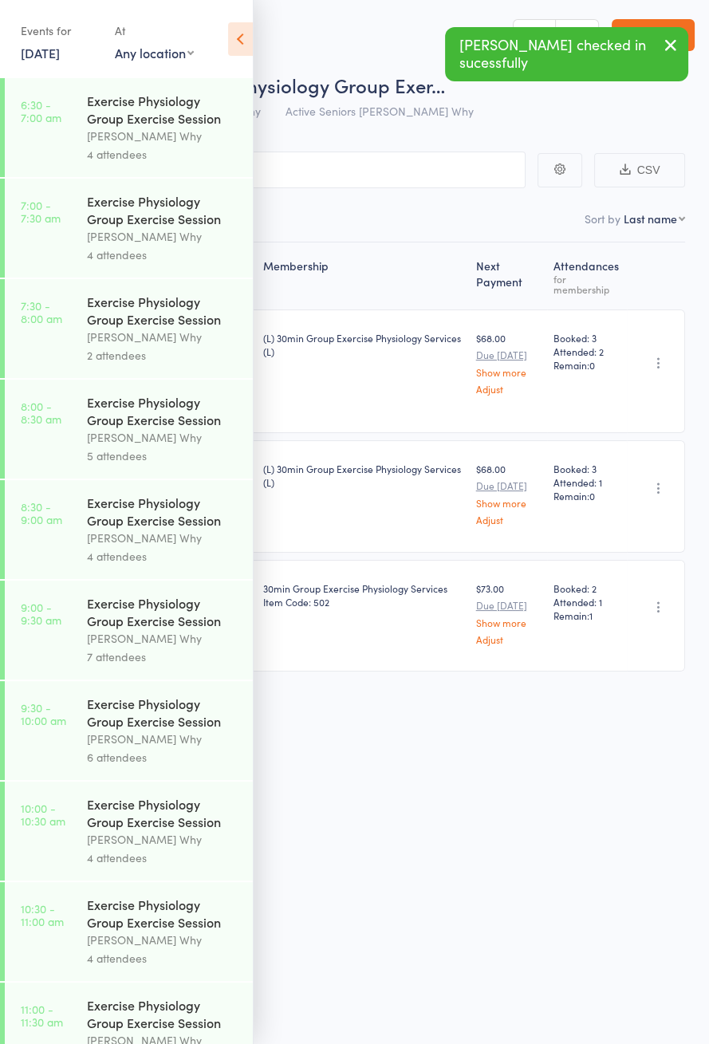
click at [60, 57] on link "21 Oct, 2025" at bounding box center [40, 53] width 39 height 18
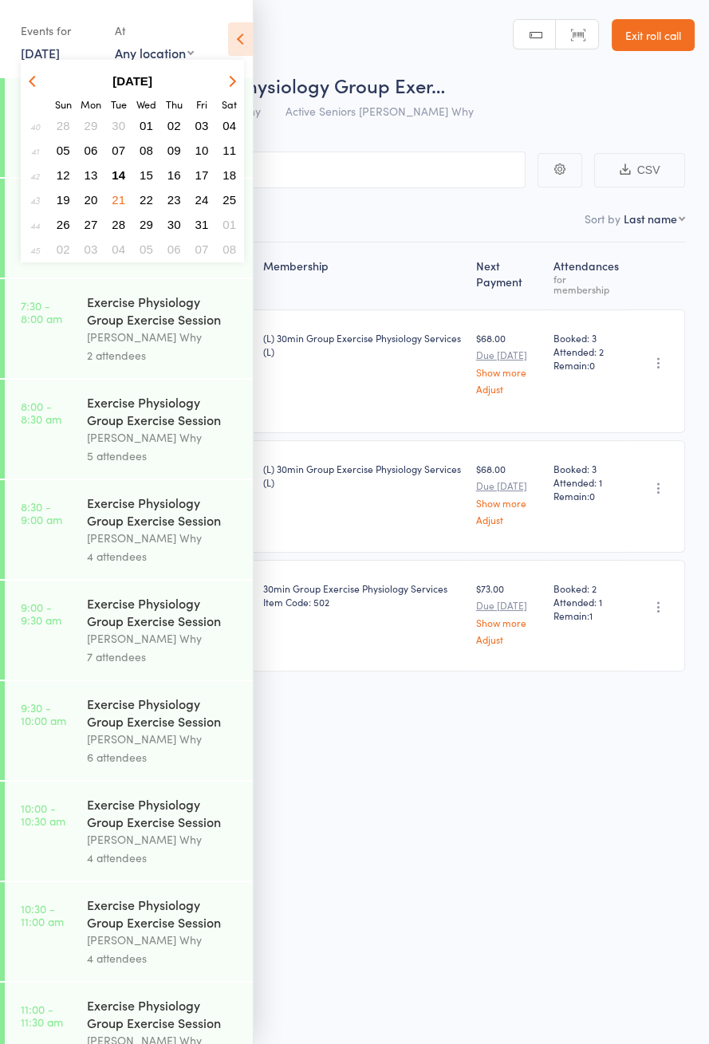
click at [126, 175] on button "14" at bounding box center [118, 175] width 25 height 22
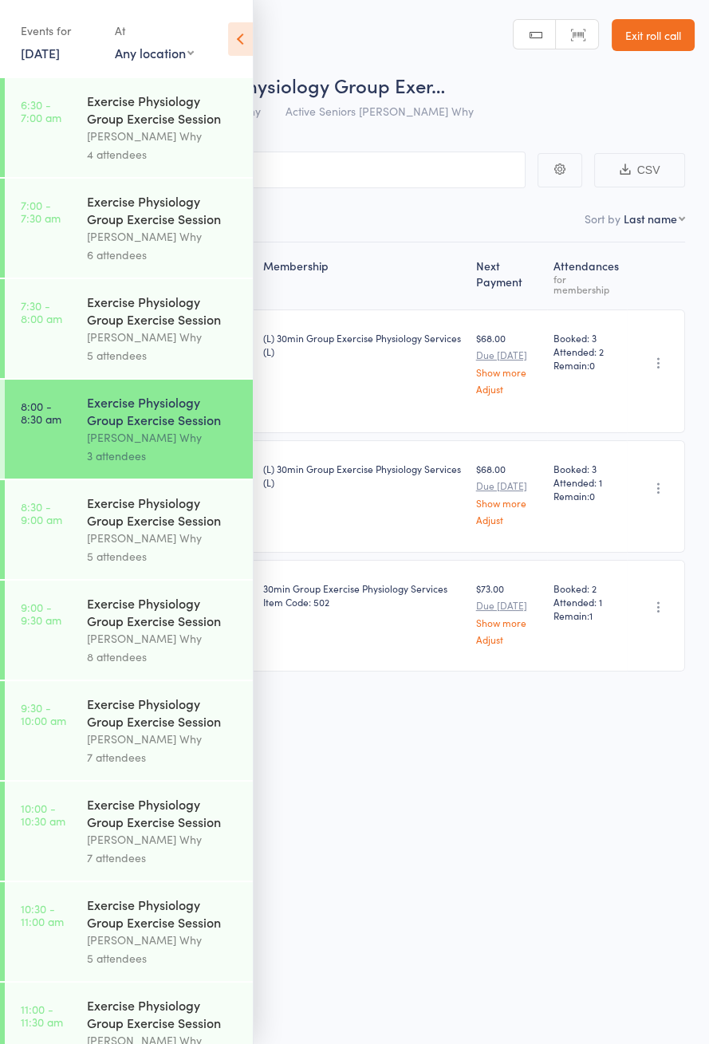
click at [168, 546] on div "Dee Why" at bounding box center [163, 538] width 152 height 18
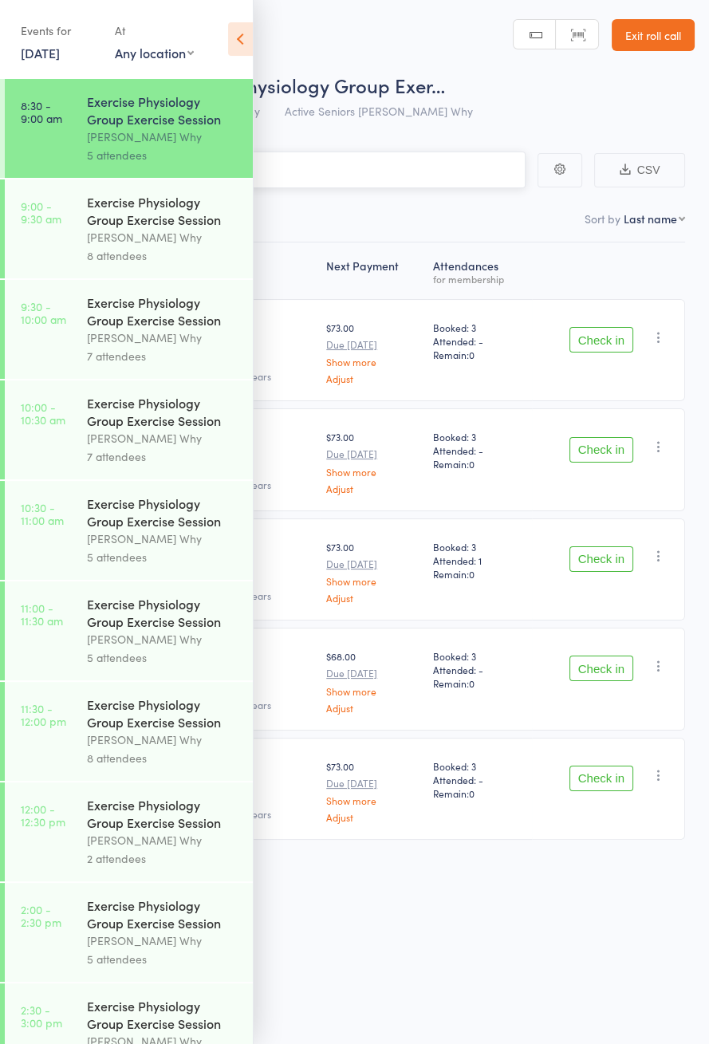
scroll to position [400, 0]
click at [167, 345] on div "Dee Why" at bounding box center [163, 338] width 152 height 18
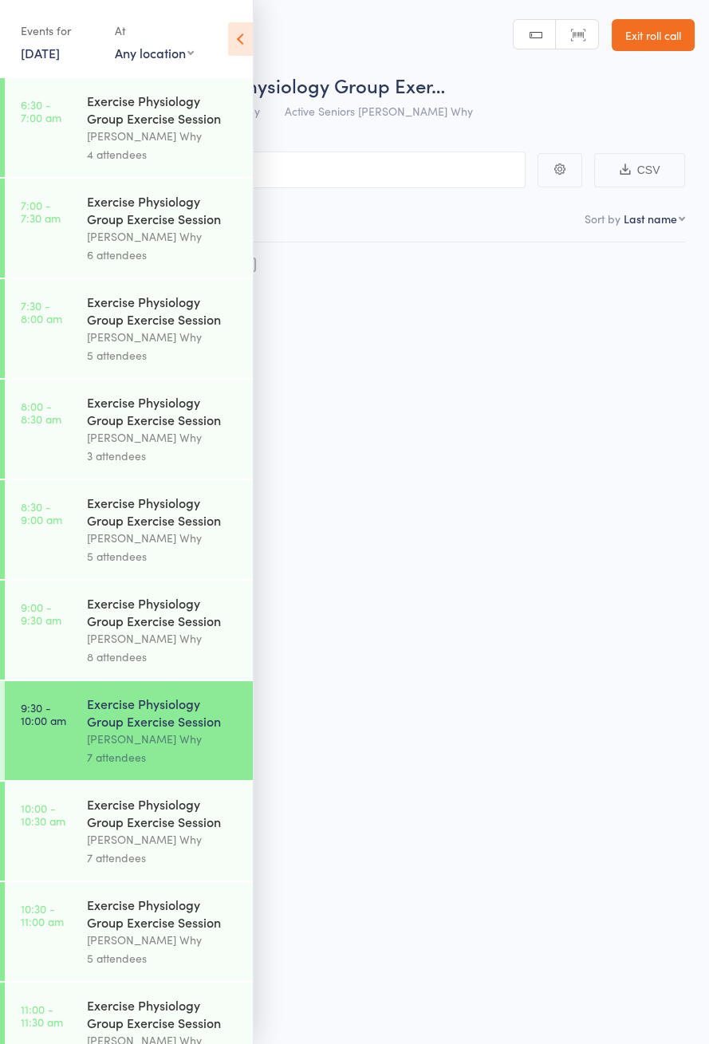
click at [242, 42] on icon at bounding box center [240, 38] width 25 height 33
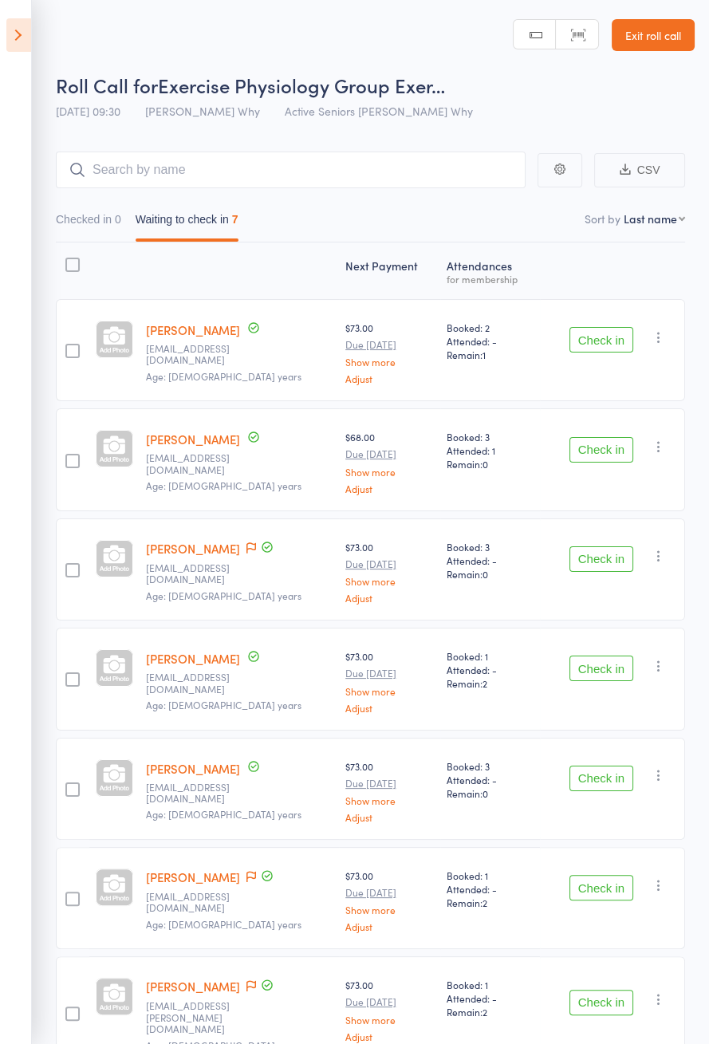
scroll to position [3, 0]
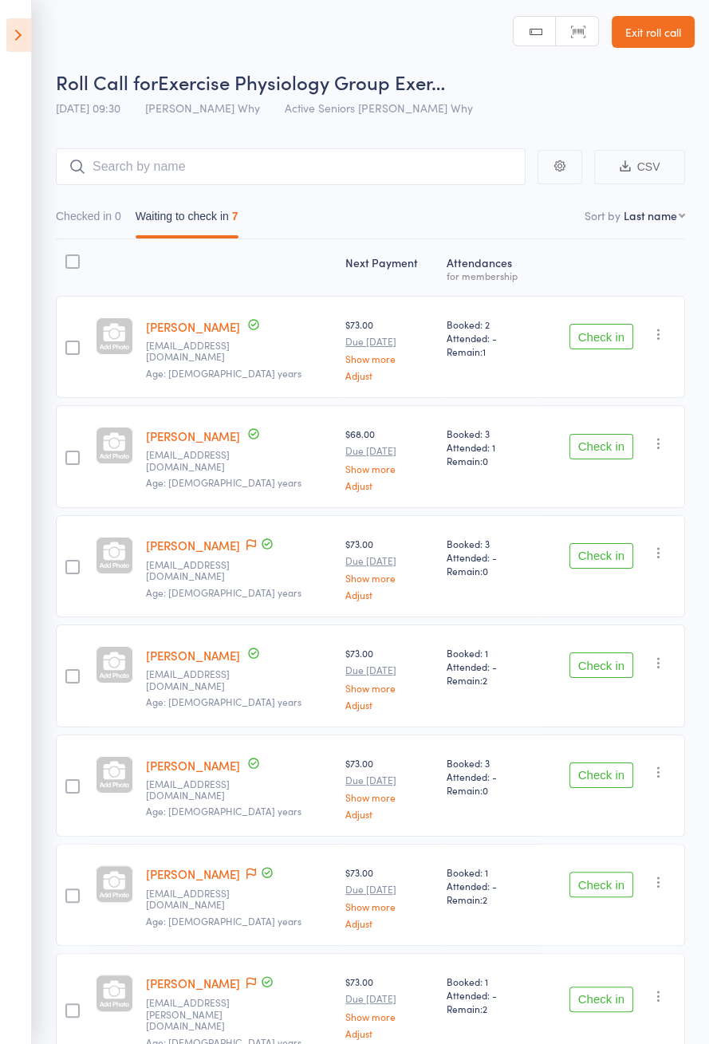
click at [27, 32] on icon at bounding box center [18, 34] width 25 height 33
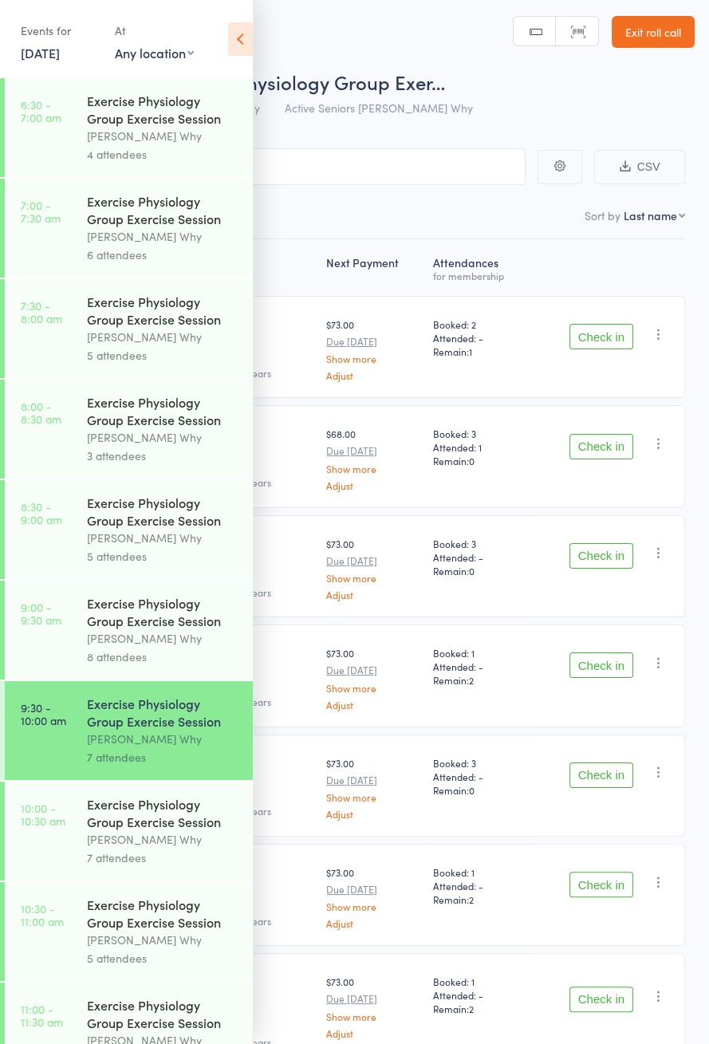
click at [174, 540] on div "Dee Why" at bounding box center [163, 538] width 152 height 18
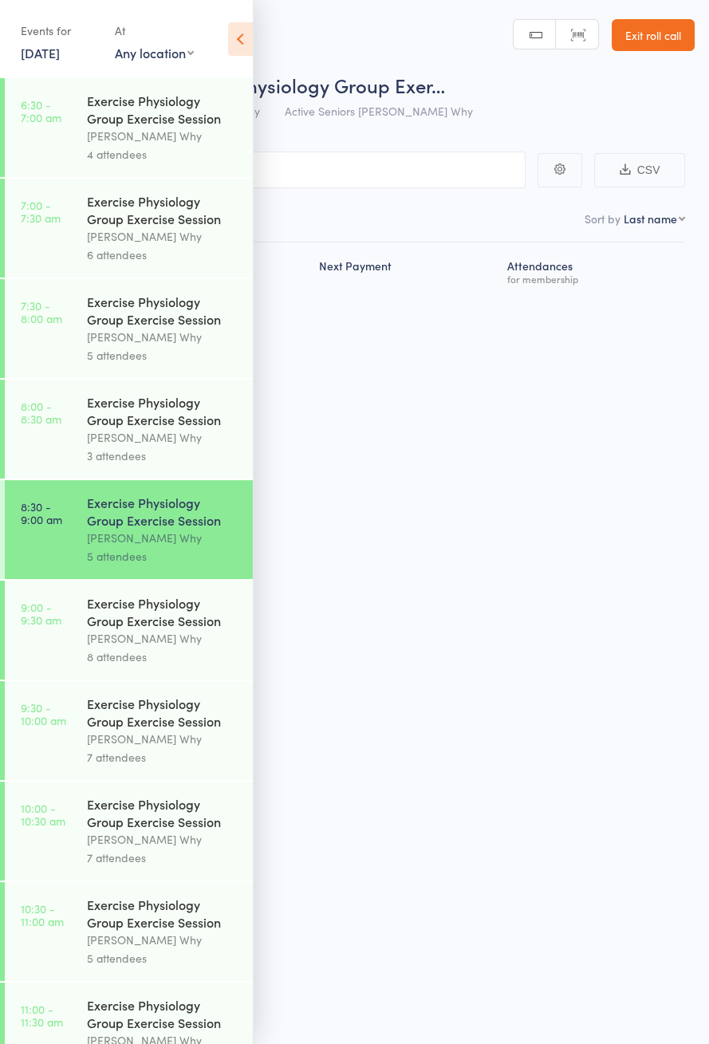
click at [239, 33] on icon at bounding box center [240, 38] width 25 height 33
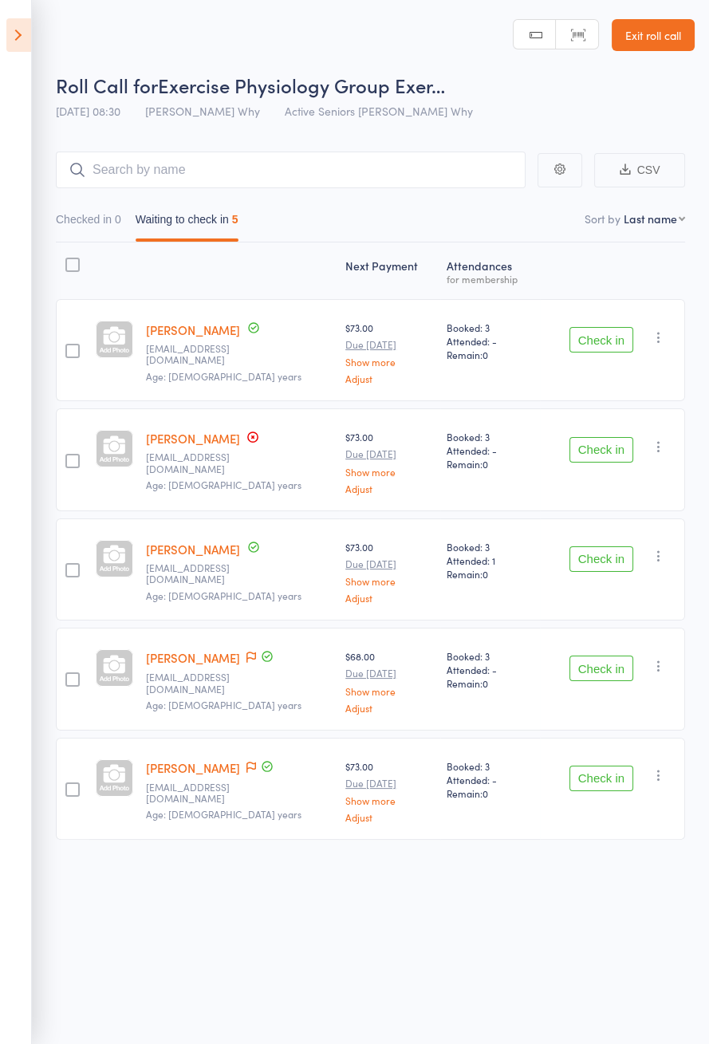
click at [223, 432] on link "Susan Chambers" at bounding box center [193, 438] width 94 height 17
click at [247, 652] on icon at bounding box center [251, 657] width 10 height 11
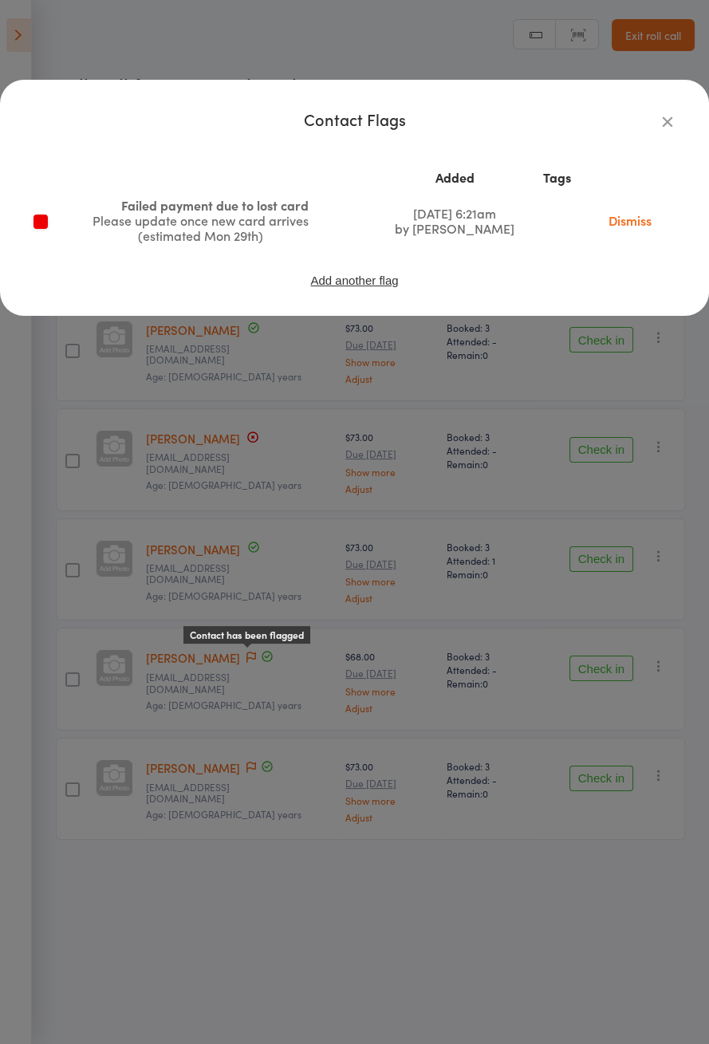
click at [633, 218] on link "Dismiss" at bounding box center [629, 220] width 67 height 18
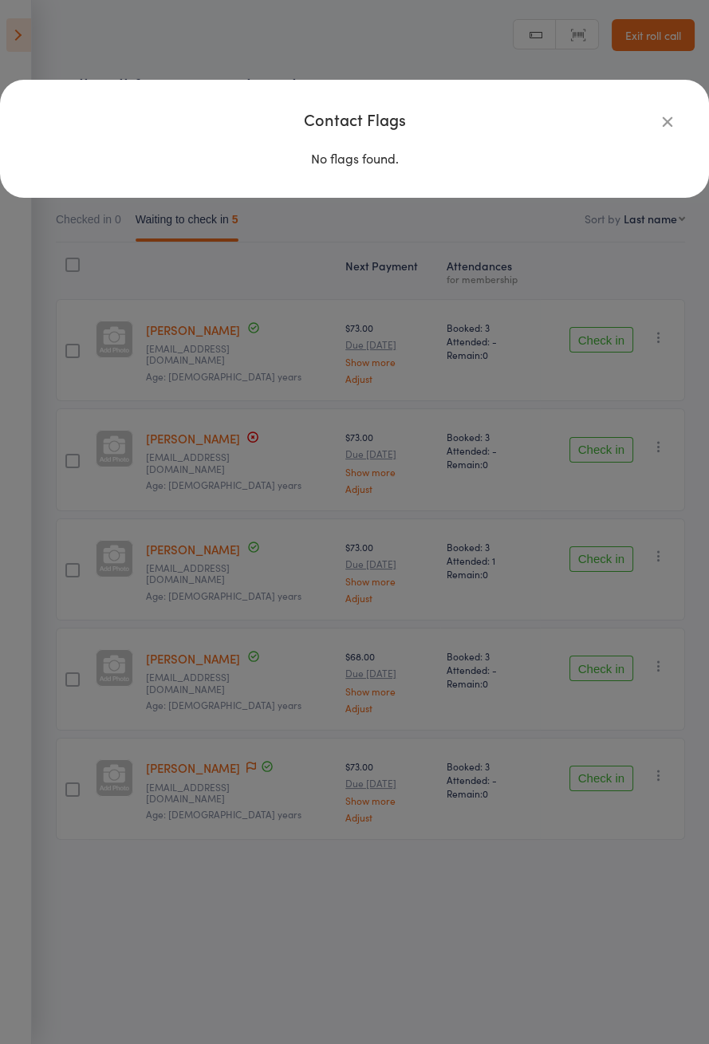
click at [208, 657] on div "Contact Flags No flags found." at bounding box center [354, 522] width 709 height 1044
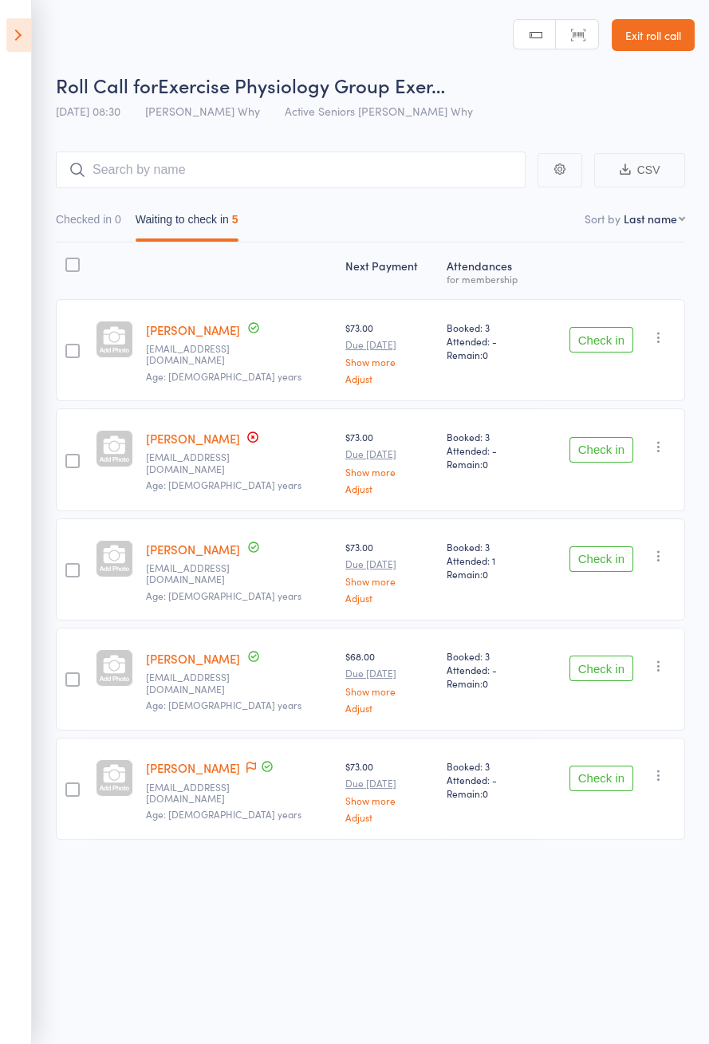
click at [219, 661] on link "Gabriele Pesenti" at bounding box center [193, 658] width 94 height 17
click at [246, 766] on icon at bounding box center [251, 767] width 10 height 11
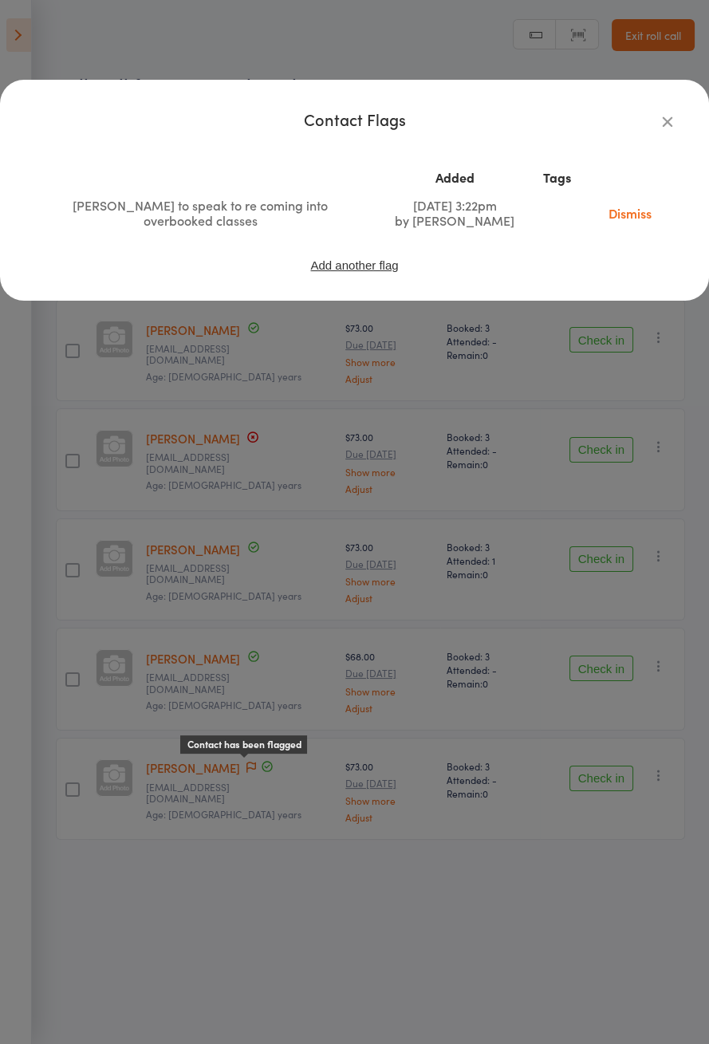
click at [674, 120] on icon "button" at bounding box center [668, 121] width 18 height 18
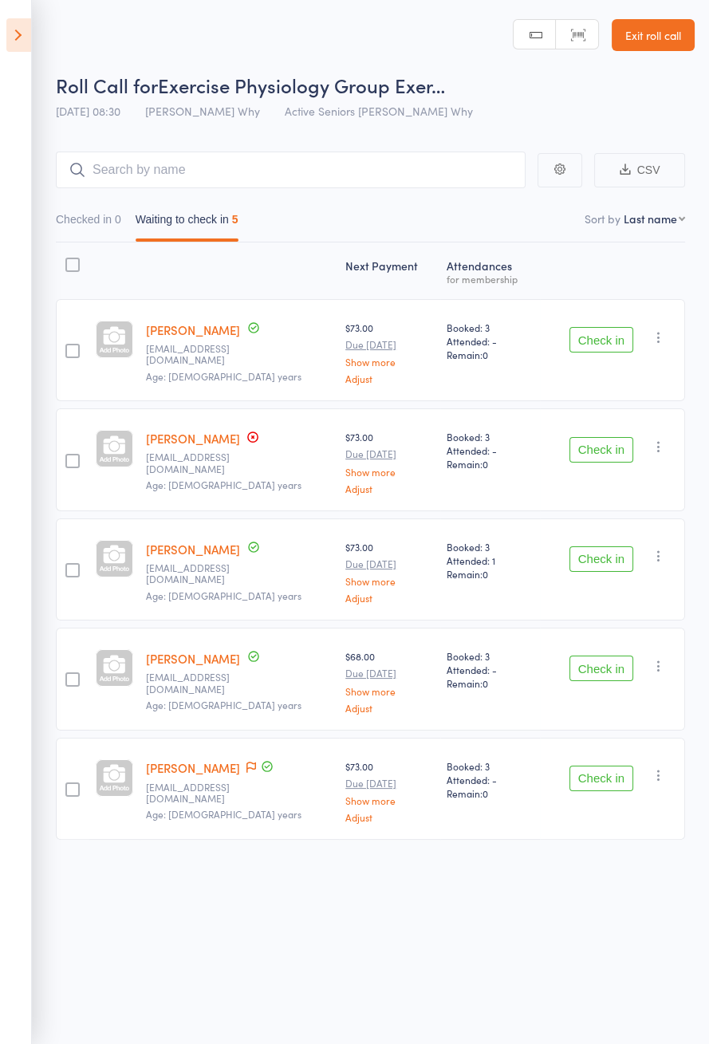
click at [663, 339] on icon "button" at bounding box center [659, 337] width 16 height 16
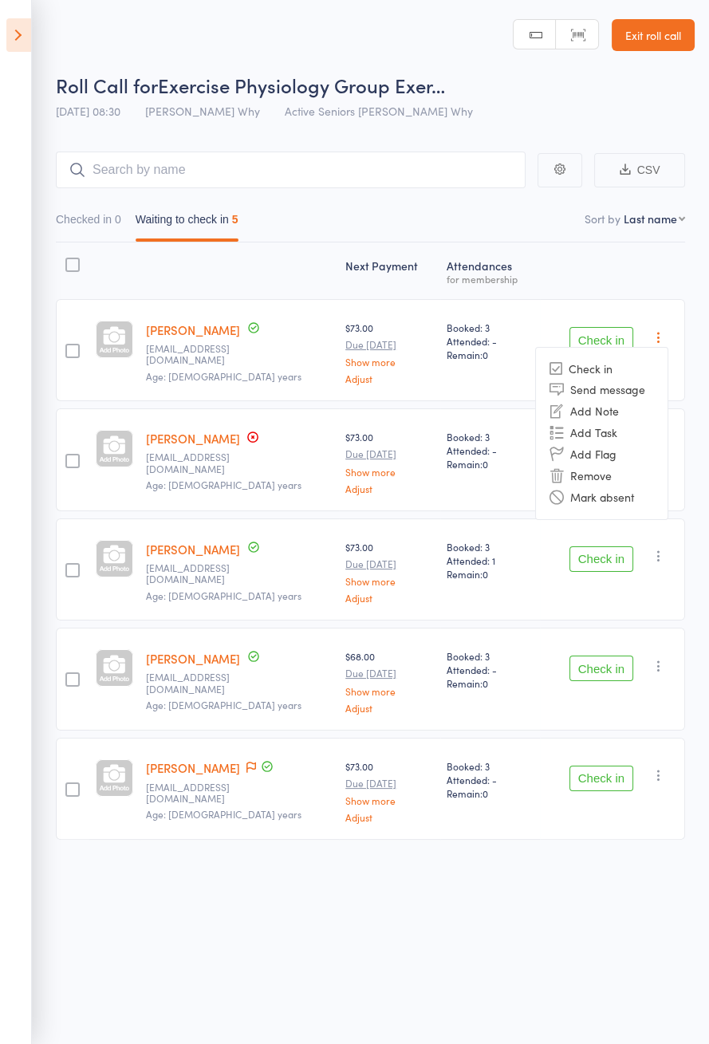
click at [633, 475] on li "Remove" at bounding box center [602, 476] width 132 height 22
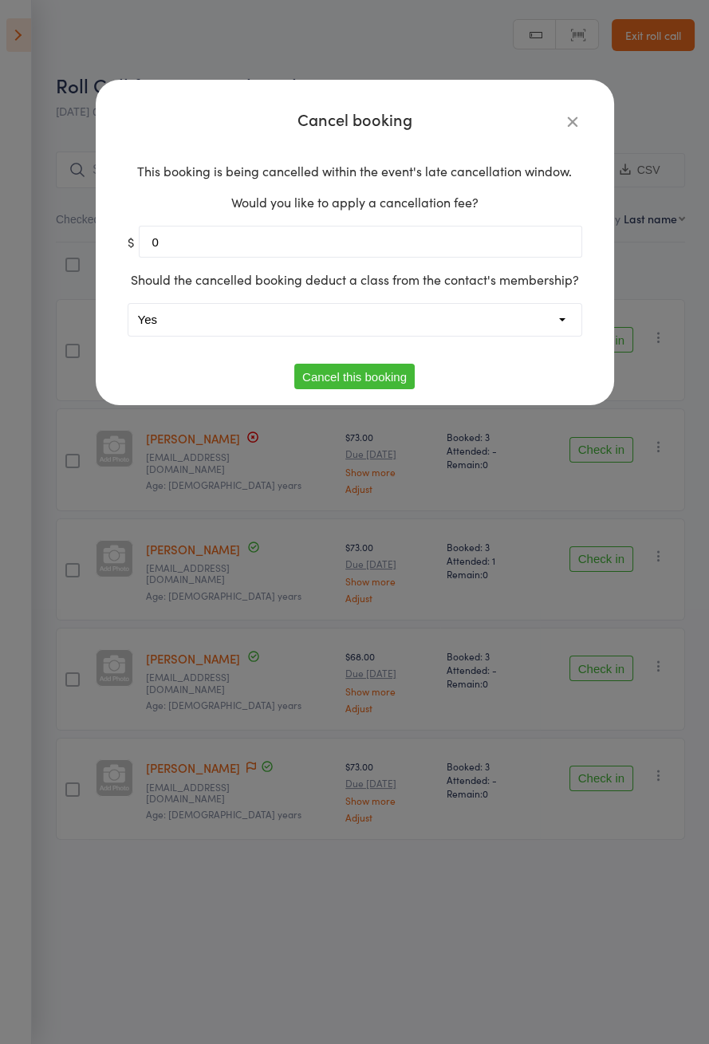
click at [538, 324] on select "Yes No" at bounding box center [354, 320] width 453 height 32
select select "1"
click at [400, 381] on button "Cancel this booking" at bounding box center [354, 377] width 120 height 26
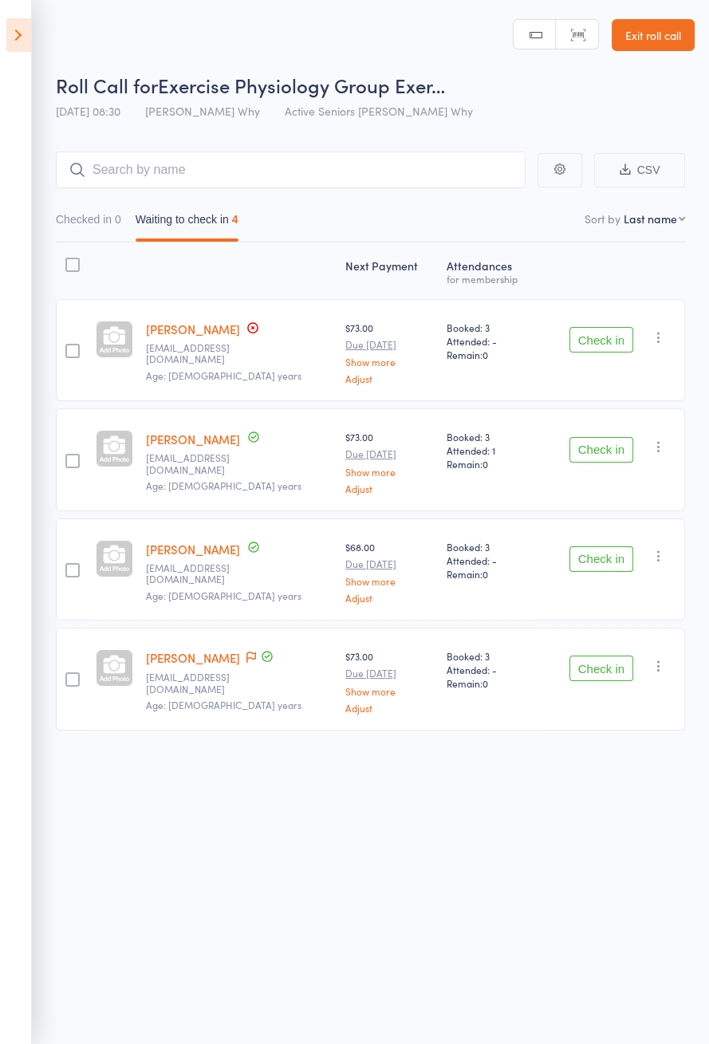
click at [22, 29] on icon at bounding box center [18, 34] width 25 height 33
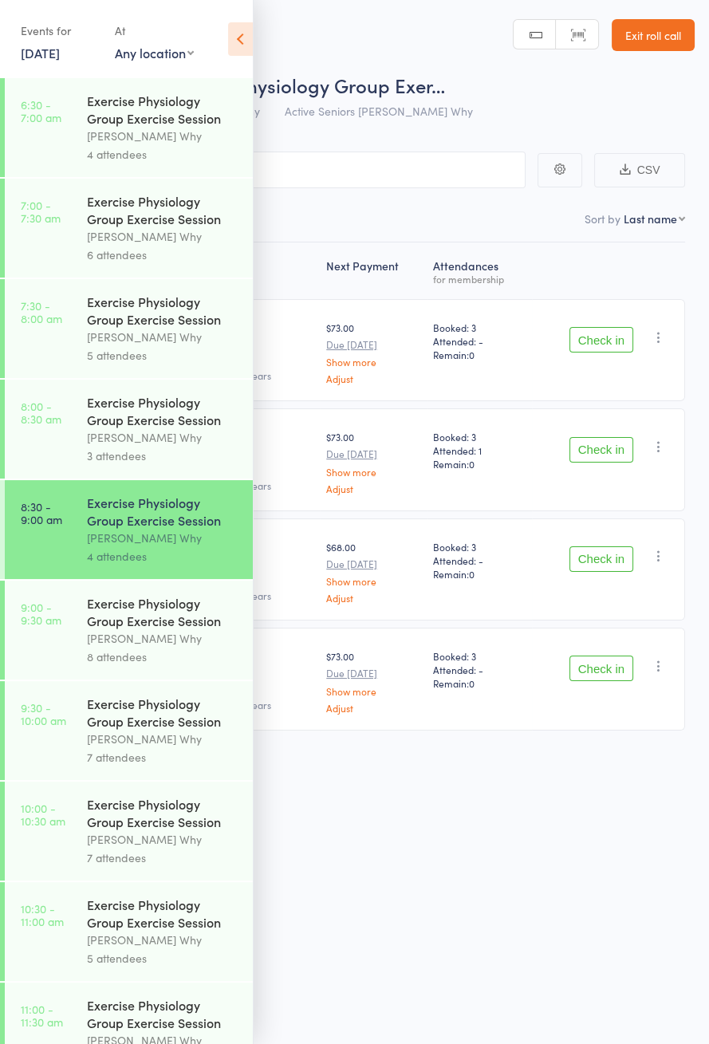
click at [173, 446] on div "Dee Why" at bounding box center [163, 437] width 152 height 18
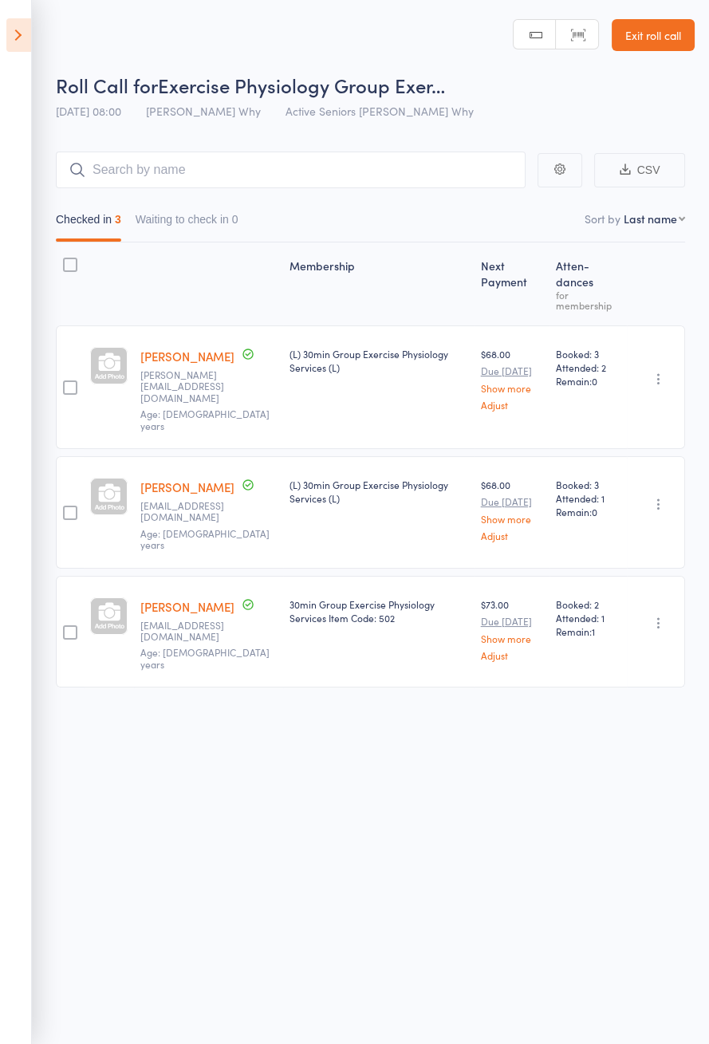
click at [204, 348] on link "Christine McKee" at bounding box center [187, 356] width 94 height 17
click at [16, 34] on icon at bounding box center [18, 34] width 25 height 33
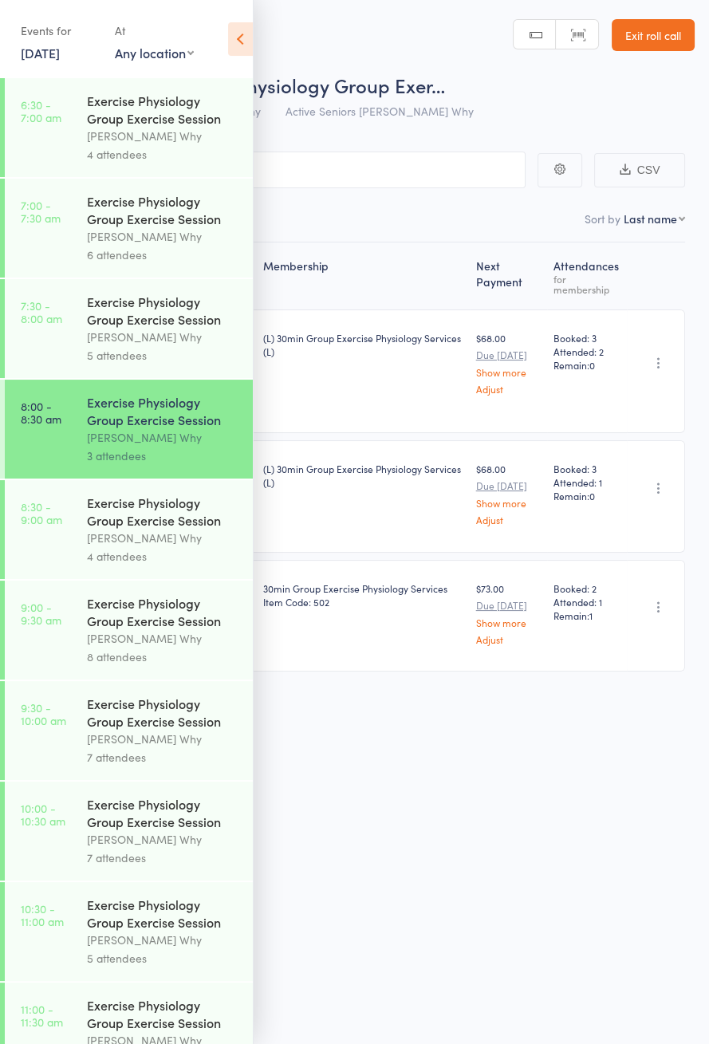
click at [83, 571] on link "8:30 - 9:00 am Exercise Physiology Group Exercise Session Dee Why 4 attendees" at bounding box center [129, 529] width 248 height 99
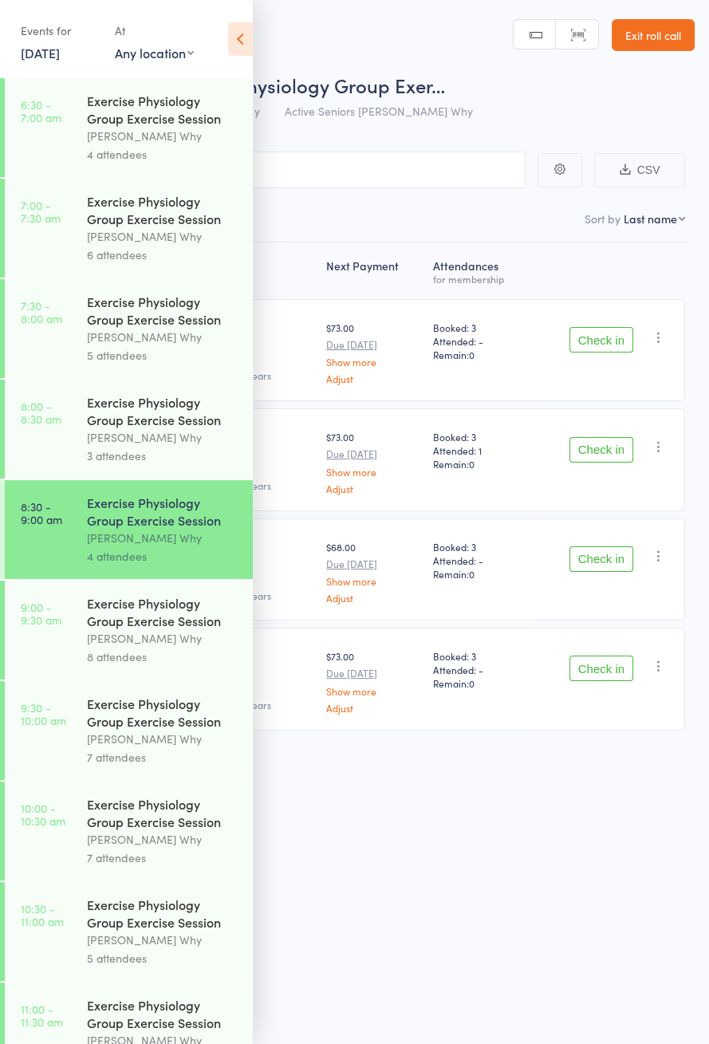
click at [240, 44] on icon at bounding box center [240, 38] width 25 height 33
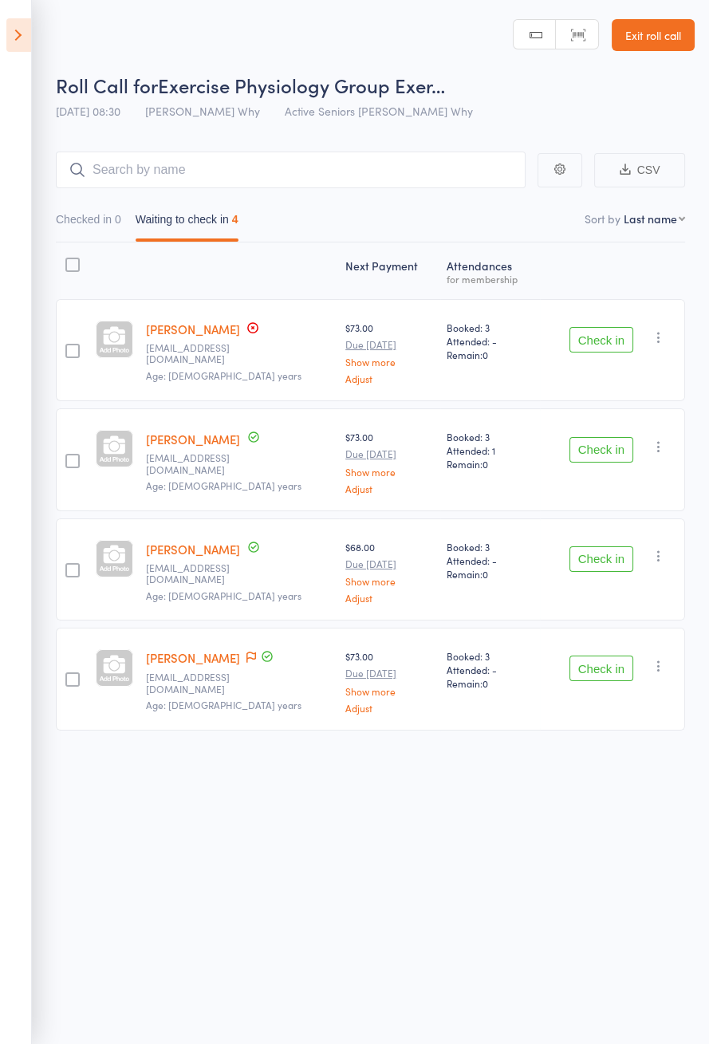
click at [12, 41] on icon at bounding box center [18, 34] width 25 height 33
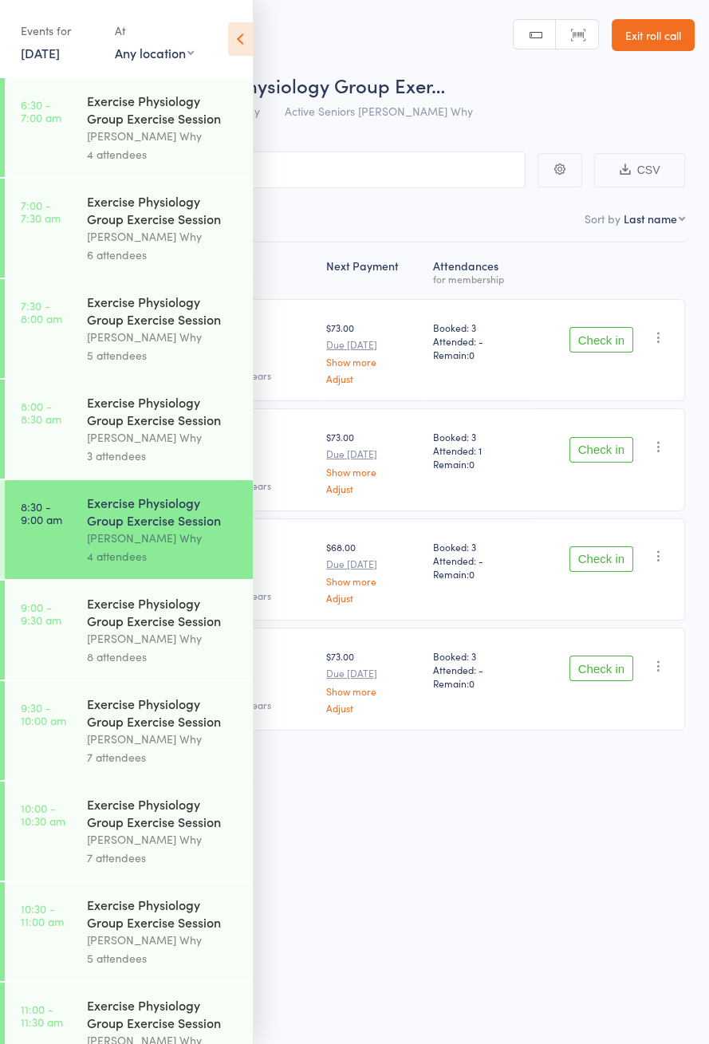
click at [175, 443] on div "Dee Why" at bounding box center [163, 437] width 152 height 18
click at [239, 36] on icon at bounding box center [240, 38] width 25 height 33
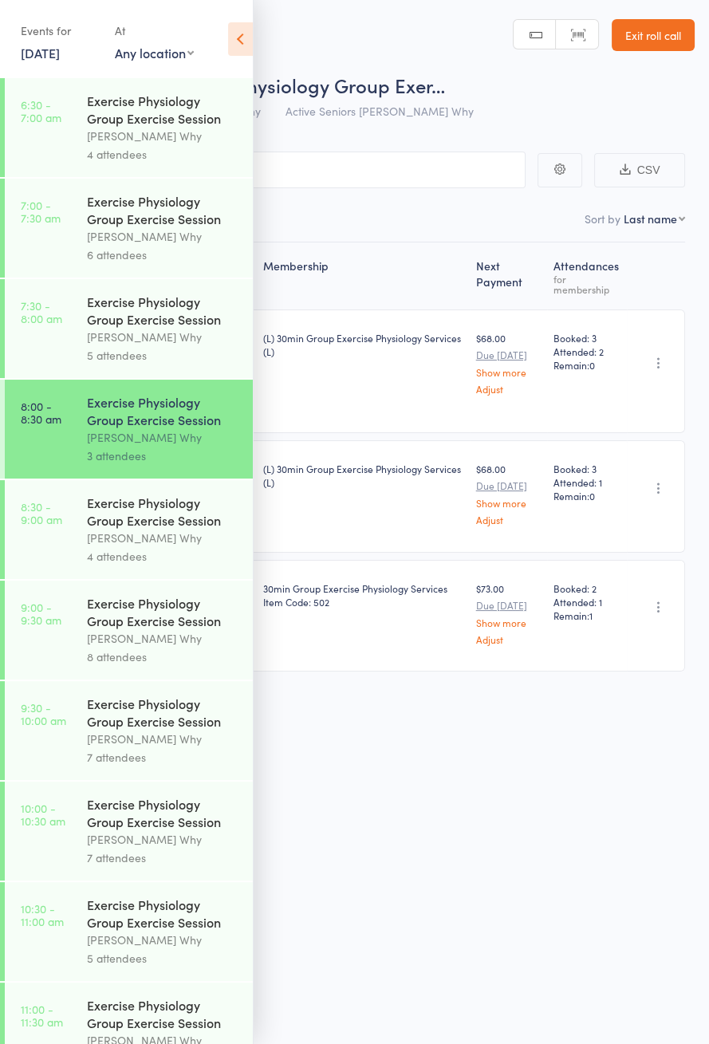
click at [247, 43] on icon at bounding box center [240, 38] width 25 height 33
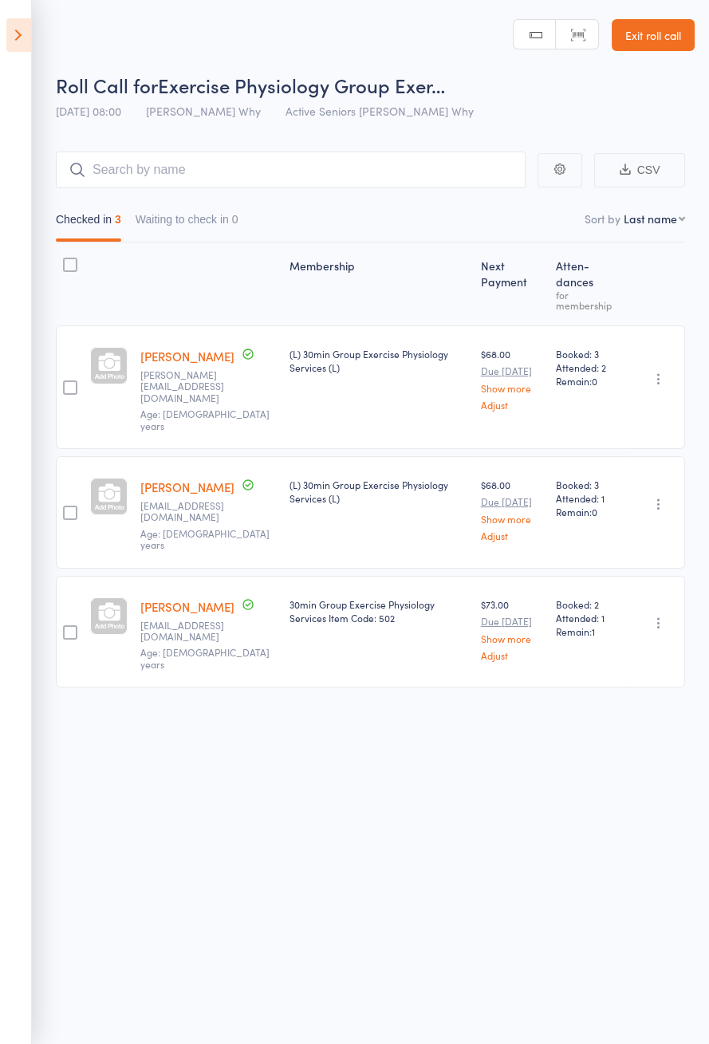
click at [213, 348] on link "Christine McKee" at bounding box center [187, 356] width 94 height 17
click at [200, 348] on link "Christine McKee" at bounding box center [187, 356] width 94 height 17
click at [17, 43] on icon at bounding box center [18, 34] width 25 height 33
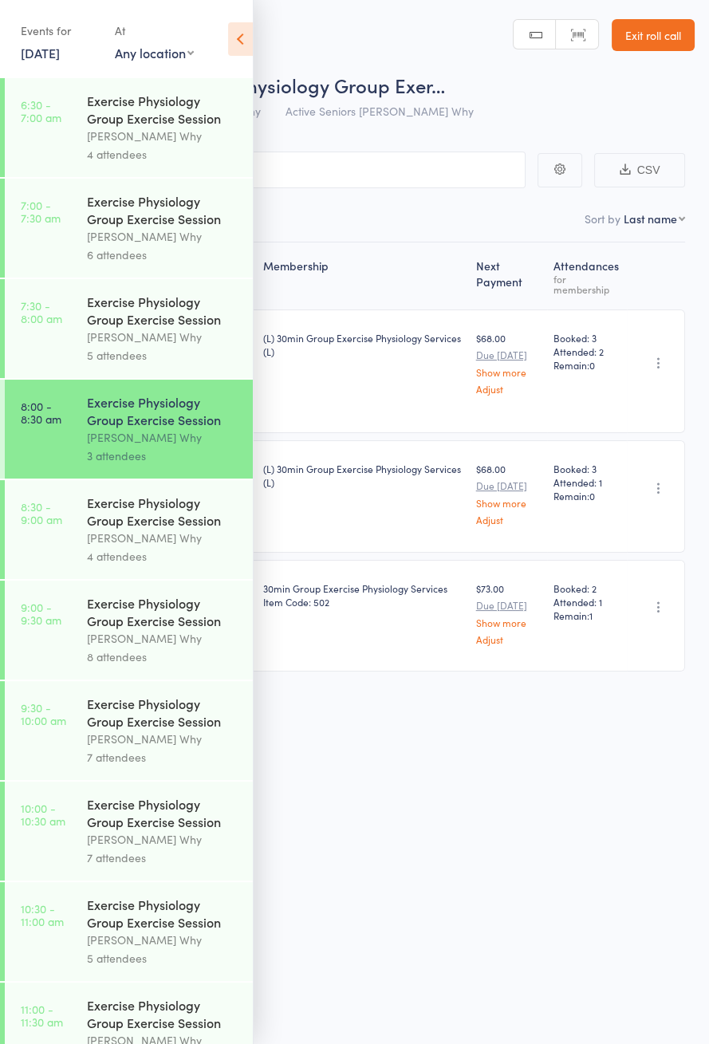
click at [159, 545] on div "Dee Why" at bounding box center [163, 538] width 152 height 18
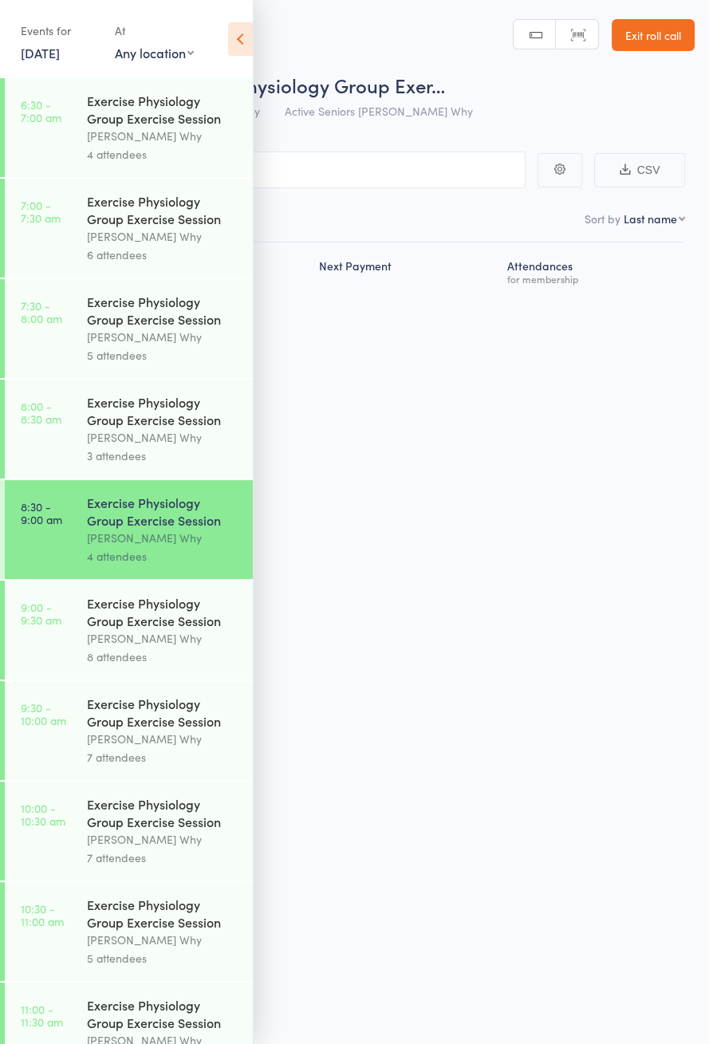
click at [239, 39] on icon at bounding box center [240, 38] width 25 height 33
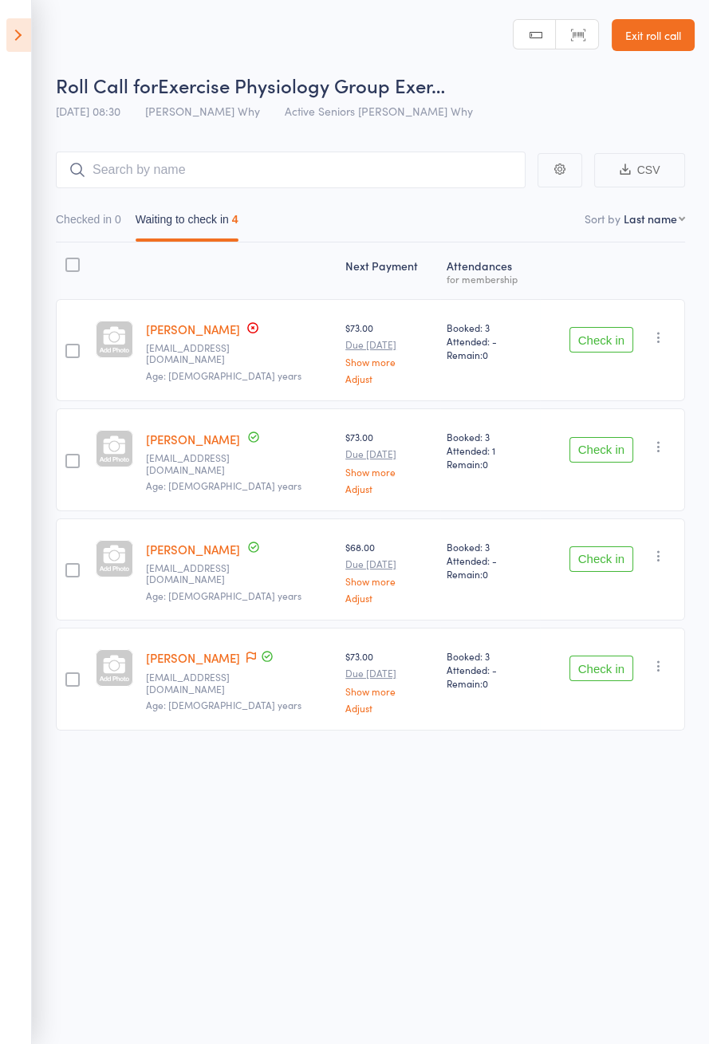
click at [663, 333] on icon "button" at bounding box center [659, 337] width 16 height 16
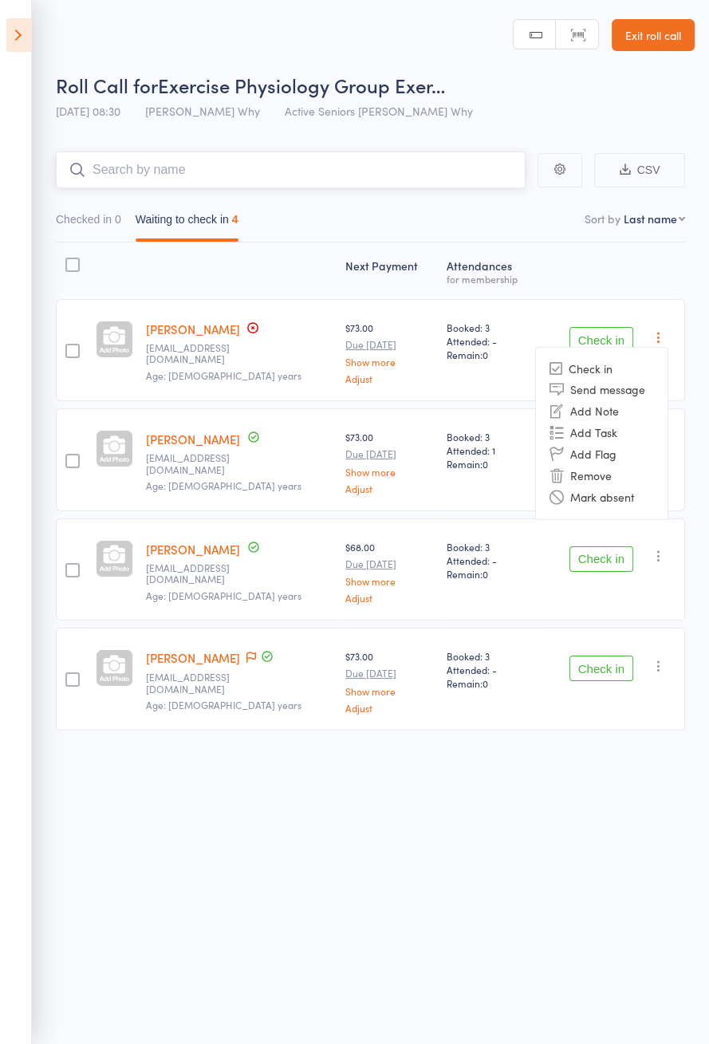
click at [444, 184] on input "search" at bounding box center [291, 170] width 470 height 37
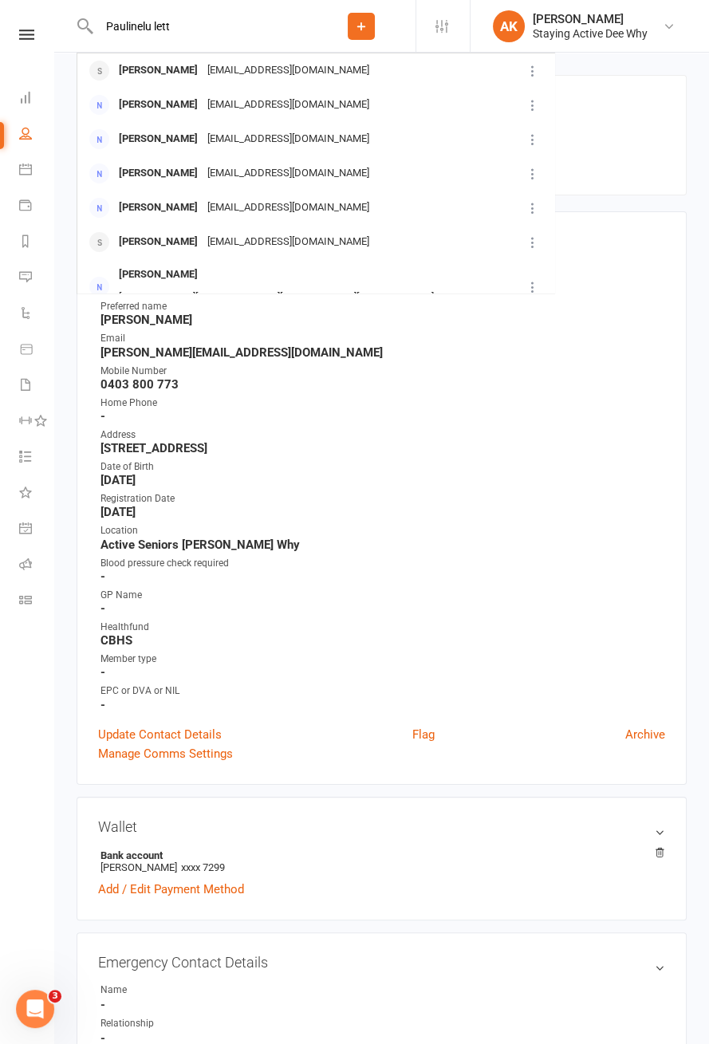
type input "Paulinelu lett"
click at [329, 77] on div "Paulinemplunkett@gmail.com" at bounding box center [288, 70] width 171 height 23
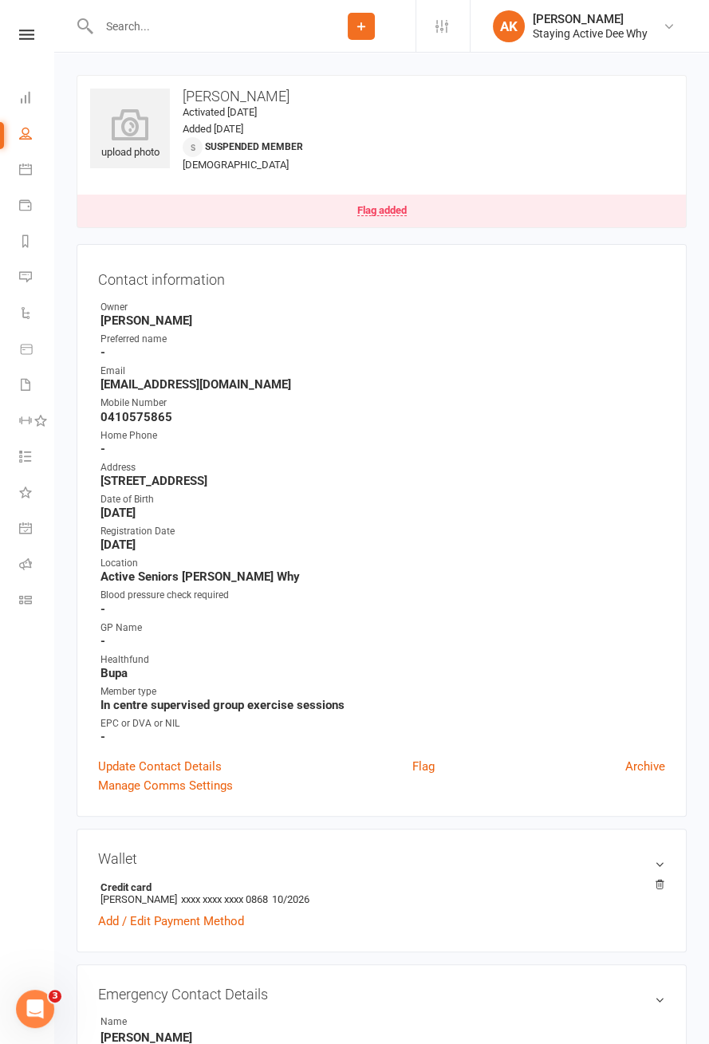
click at [382, 220] on link "Flag added" at bounding box center [381, 211] width 608 height 33
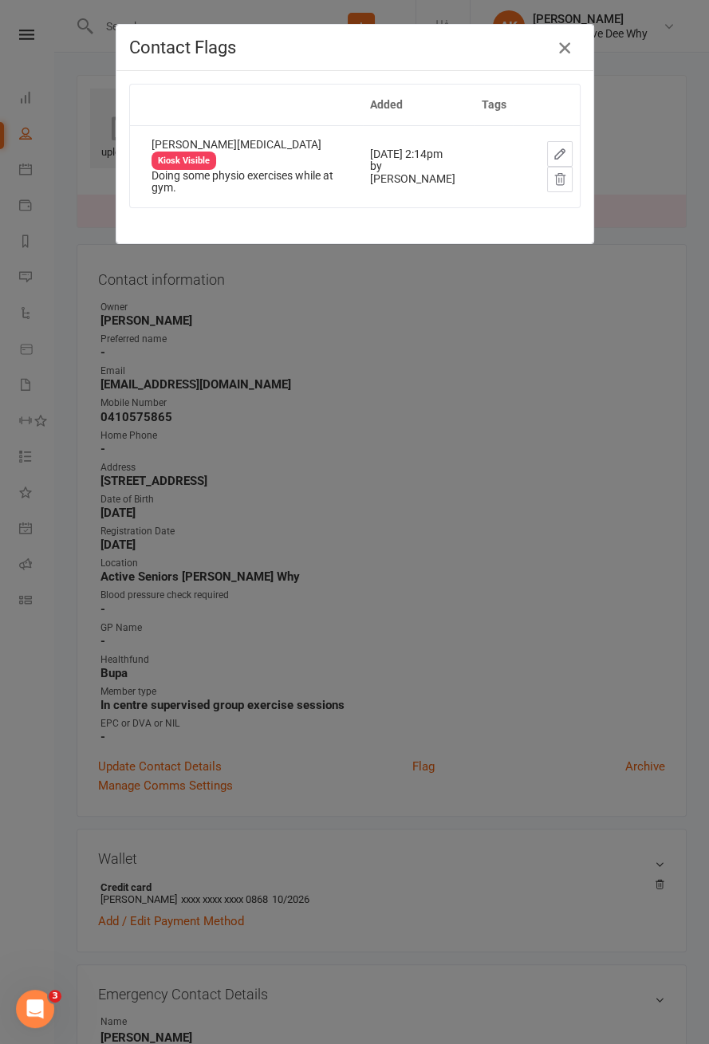
click at [569, 42] on icon "button" at bounding box center [564, 47] width 19 height 19
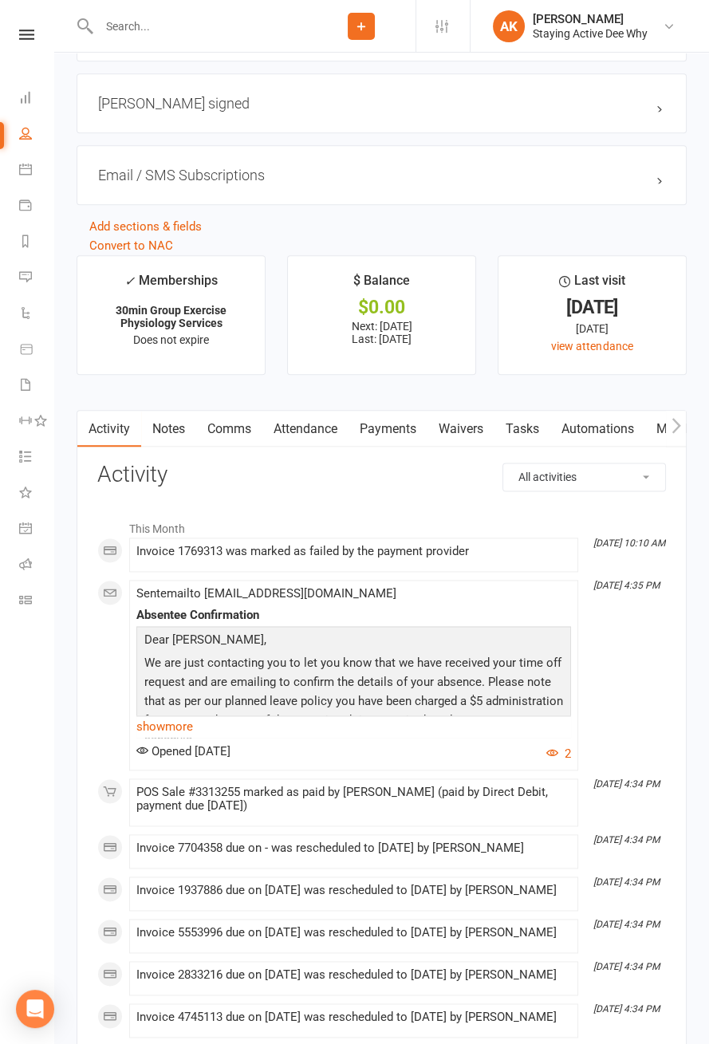
scroll to position [2005, 0]
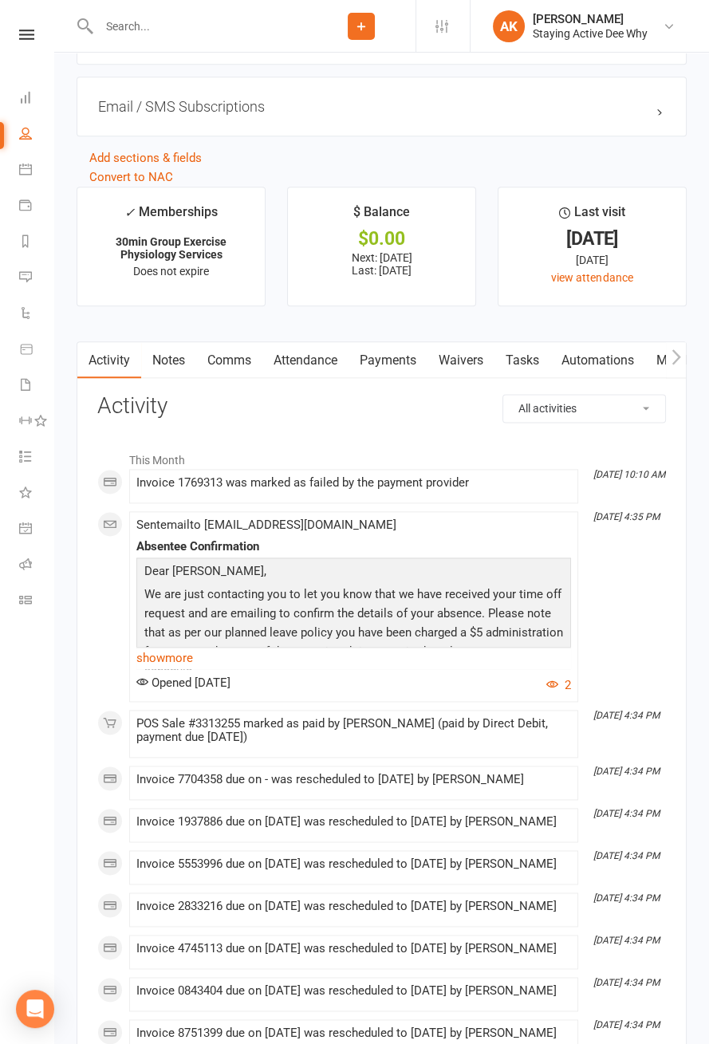
click at [379, 358] on link "Payments" at bounding box center [387, 360] width 79 height 37
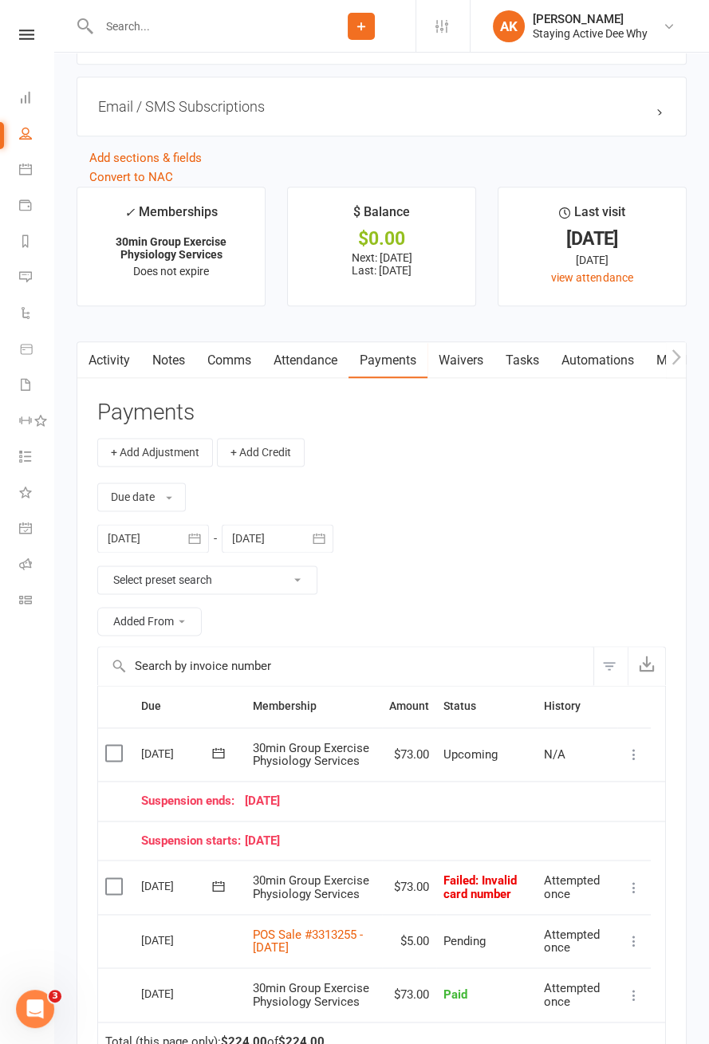
click at [490, 882] on span ": Invalid card number" at bounding box center [479, 887] width 73 height 28
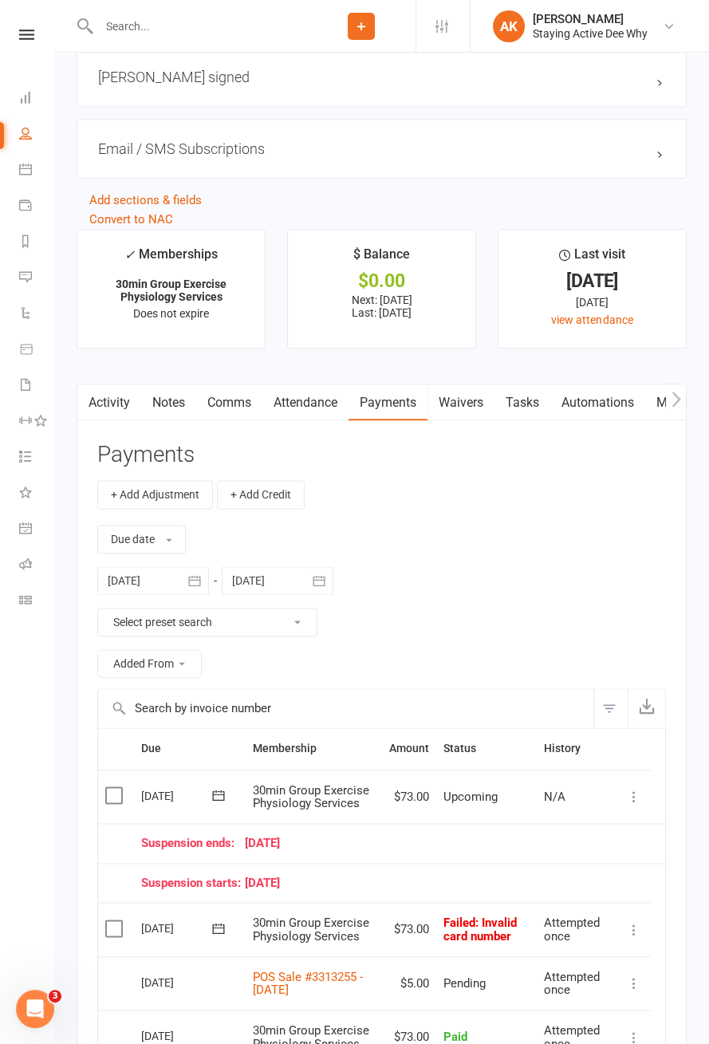
click at [124, 391] on link "Activity" at bounding box center [109, 402] width 64 height 37
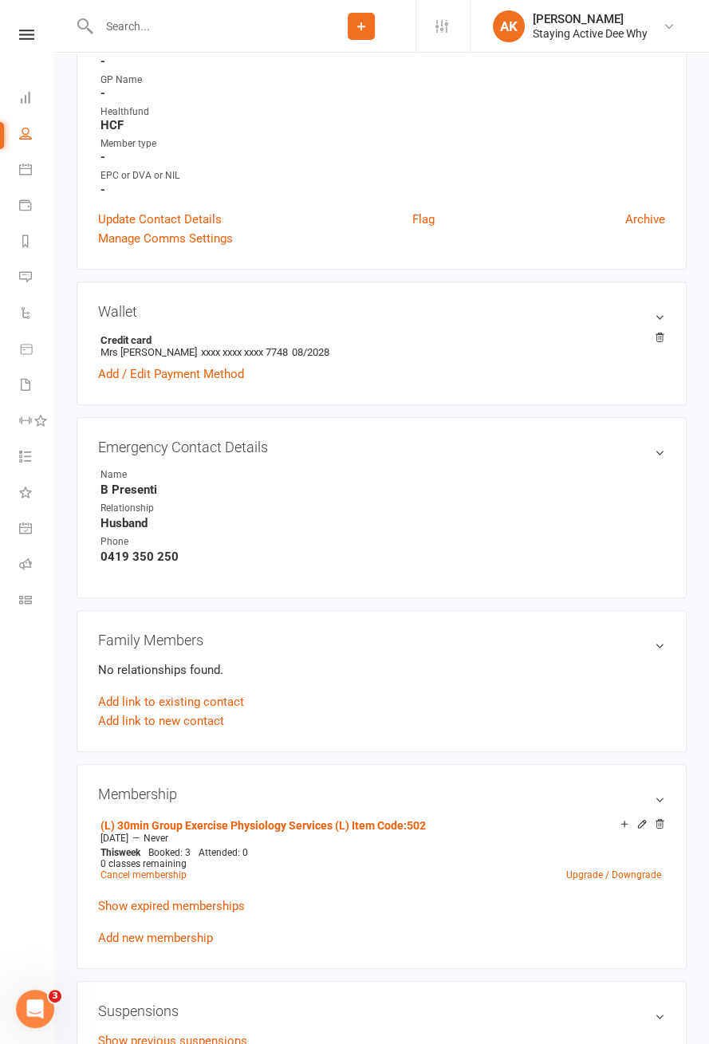
scroll to position [509, 0]
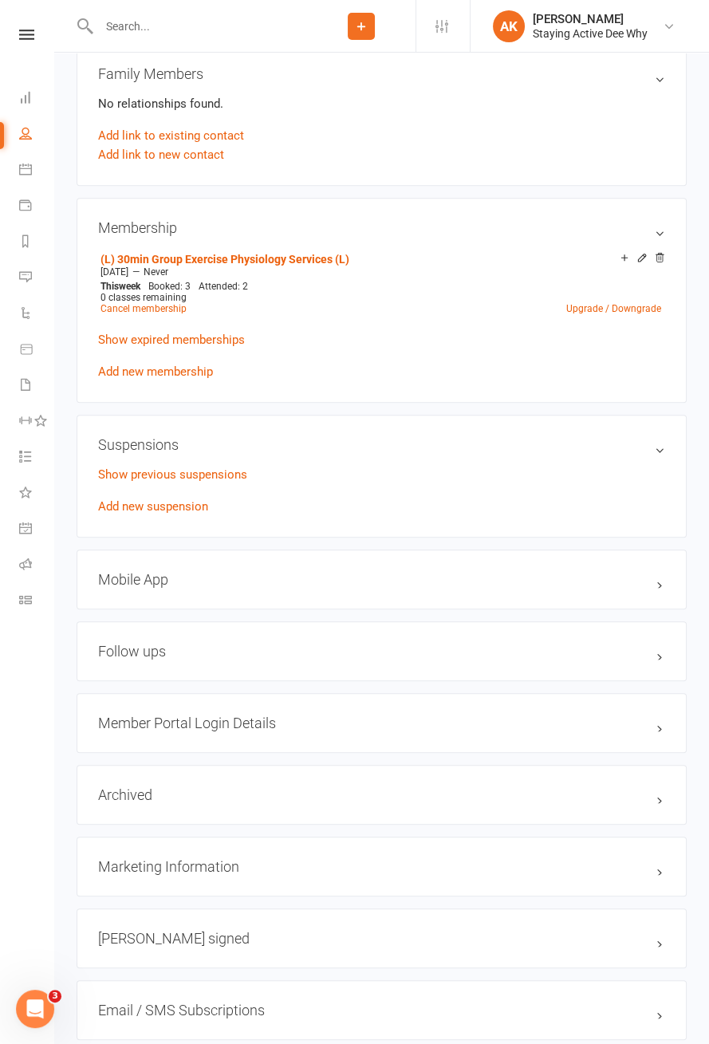
scroll to position [1081, 0]
click at [199, 507] on link "Add new suspension" at bounding box center [153, 507] width 110 height 14
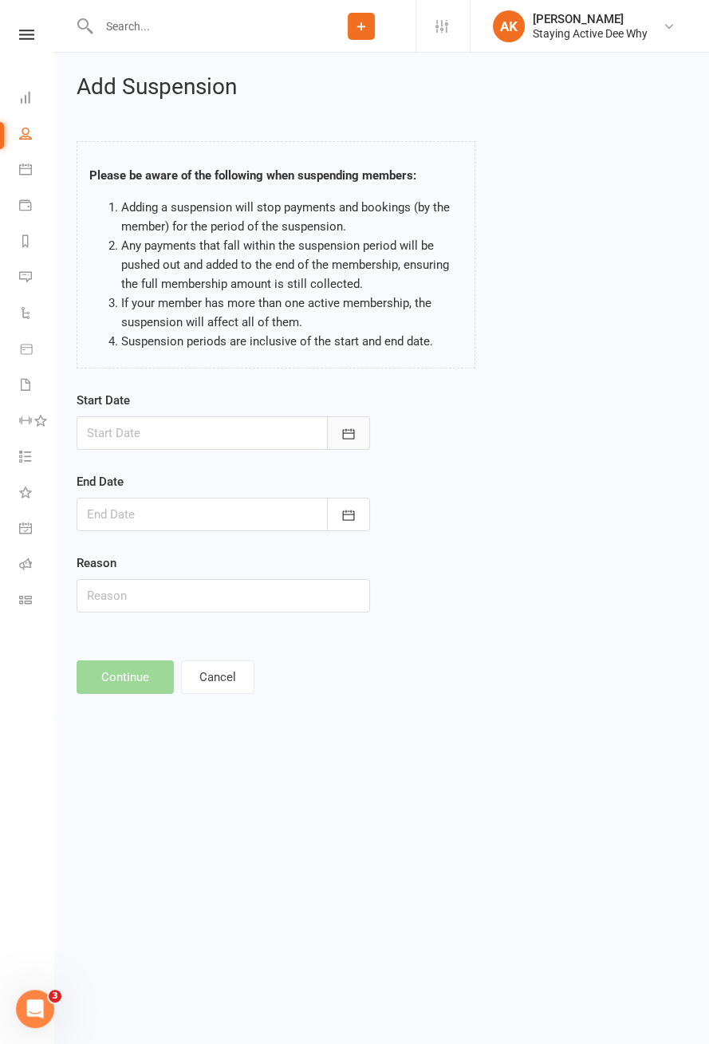
click at [346, 445] on button "button" at bounding box center [348, 432] width 43 height 33
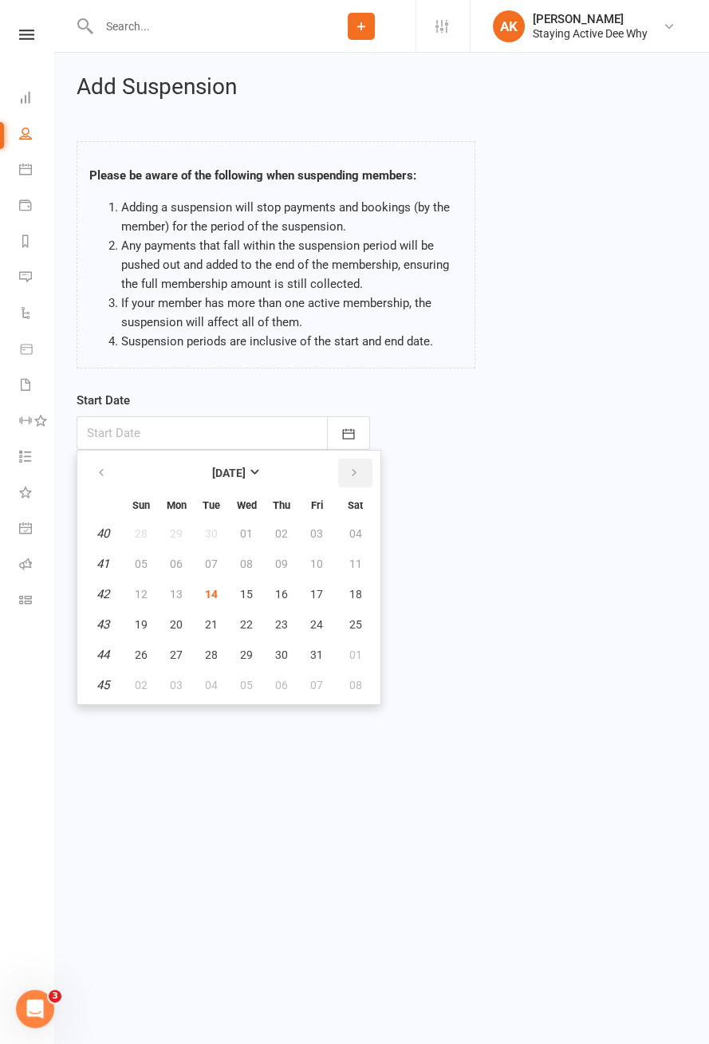
click at [351, 471] on icon "button" at bounding box center [353, 473] width 11 height 13
click at [179, 563] on span "03" at bounding box center [176, 563] width 13 height 13
type input "[DATE]"
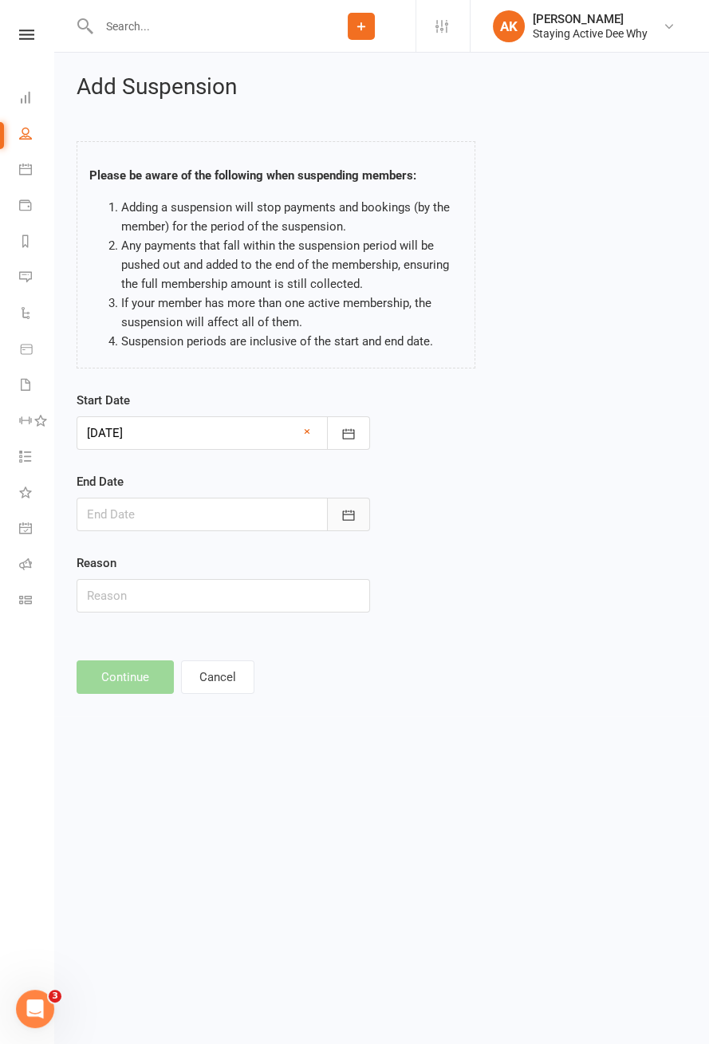
click at [345, 508] on icon "button" at bounding box center [349, 515] width 16 height 16
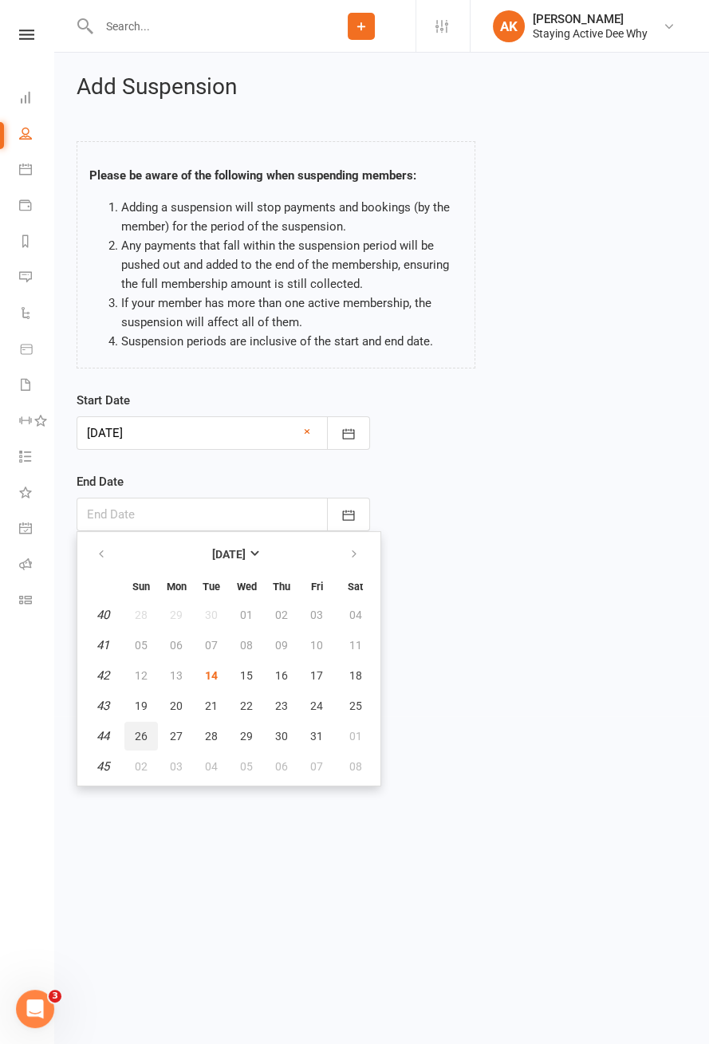
click at [141, 734] on span "26" at bounding box center [141, 736] width 13 height 13
type input "26 Oct 2025"
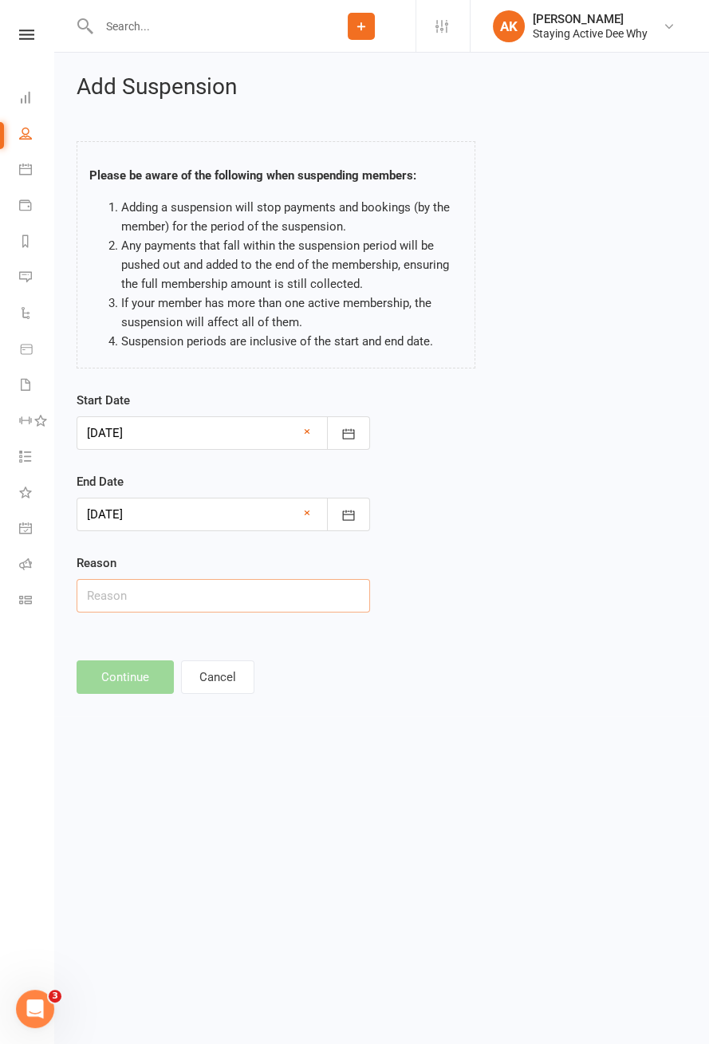
click at [208, 592] on input "text" at bounding box center [223, 595] width 293 height 33
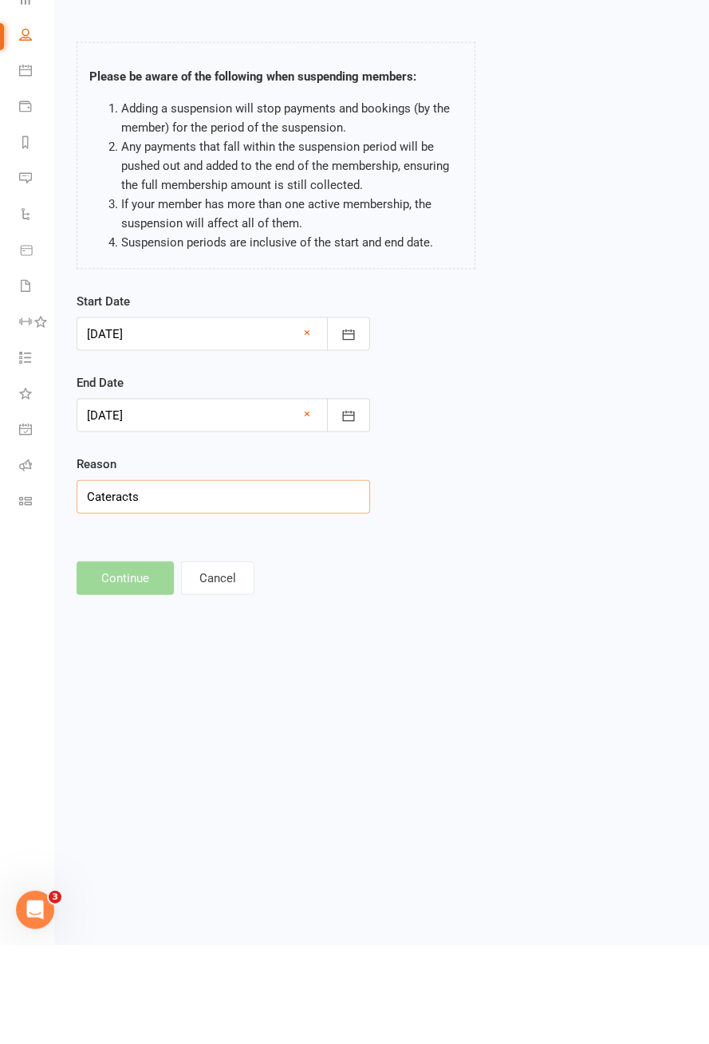
type input "Cateracts"
click at [346, 519] on icon "button" at bounding box center [349, 515] width 16 height 16
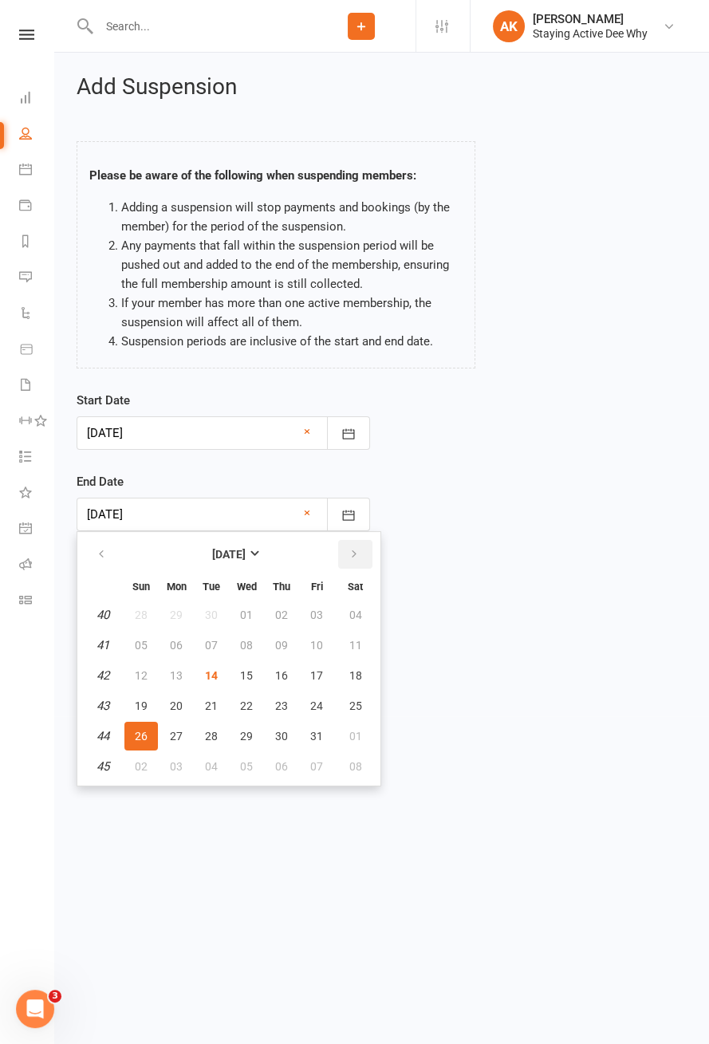
click at [348, 549] on icon "button" at bounding box center [353, 554] width 11 height 13
click at [144, 671] on span "09" at bounding box center [141, 675] width 13 height 13
type input "09 Nov 2025"
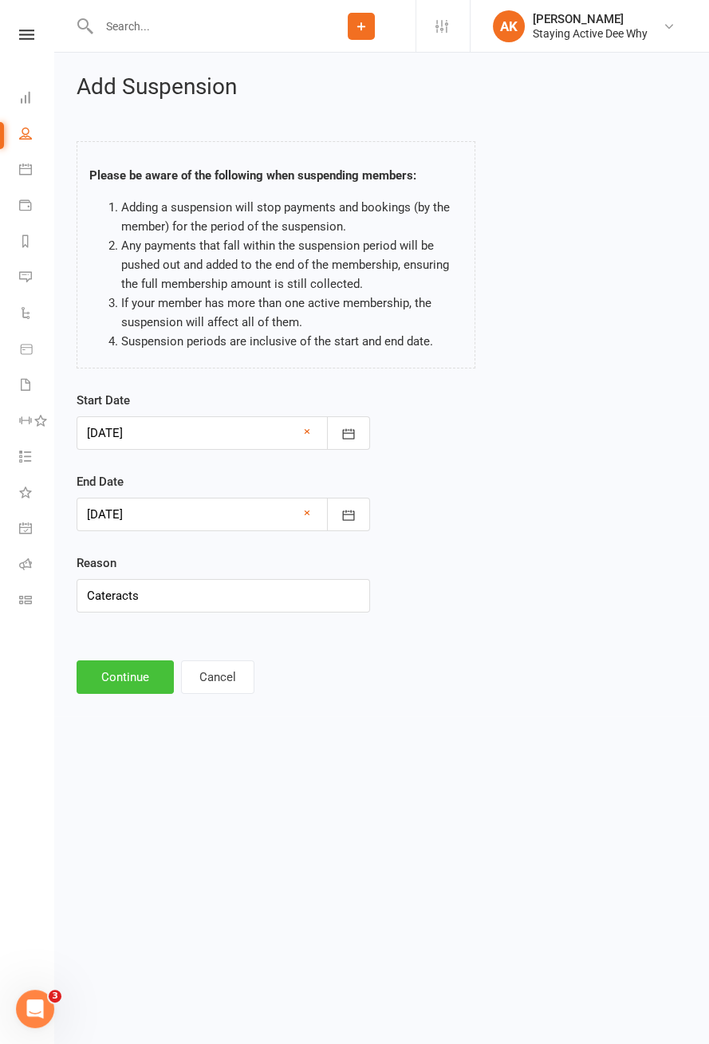
click at [145, 670] on button "Continue" at bounding box center [125, 676] width 97 height 33
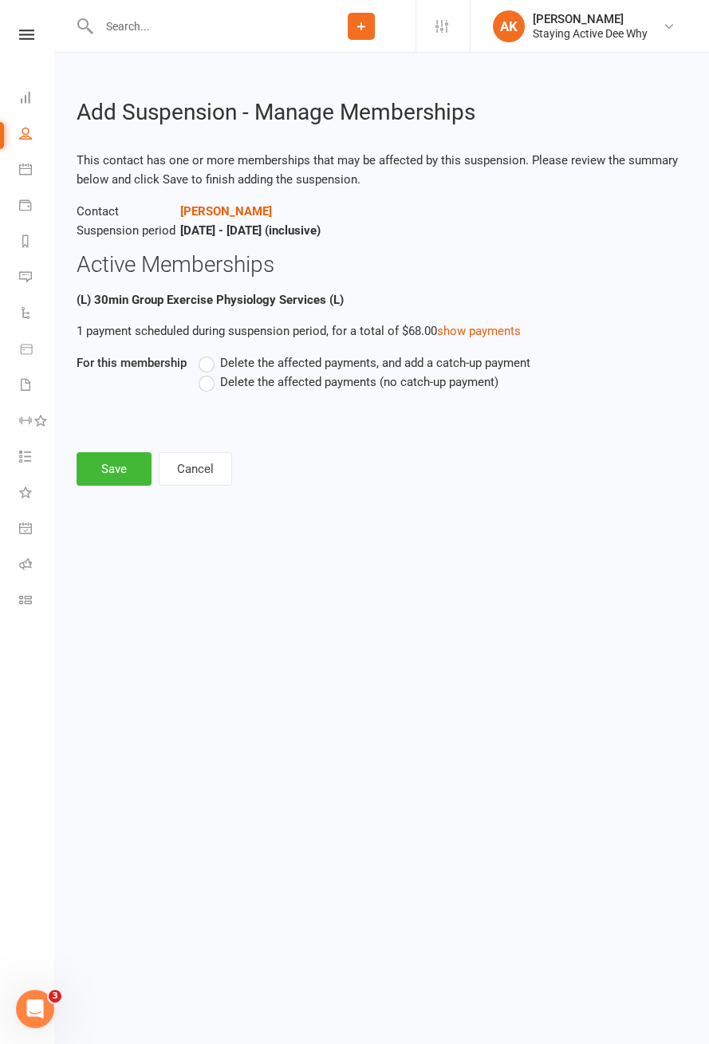
click at [344, 384] on span "Delete the affected payments (no catch-up payment)" at bounding box center [359, 380] width 278 height 17
click at [209, 372] on input "Delete the affected payments (no catch-up payment)" at bounding box center [204, 372] width 10 height 0
click at [121, 472] on button "Save" at bounding box center [114, 468] width 75 height 33
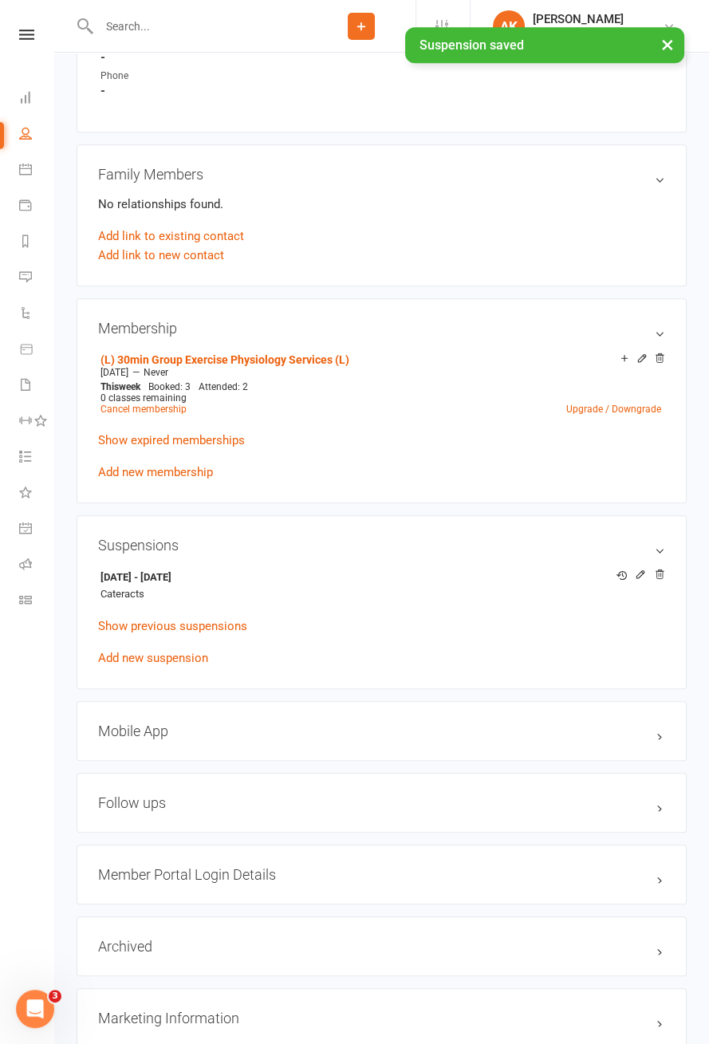
scroll to position [982, 0]
click at [639, 573] on icon at bounding box center [640, 573] width 11 height 11
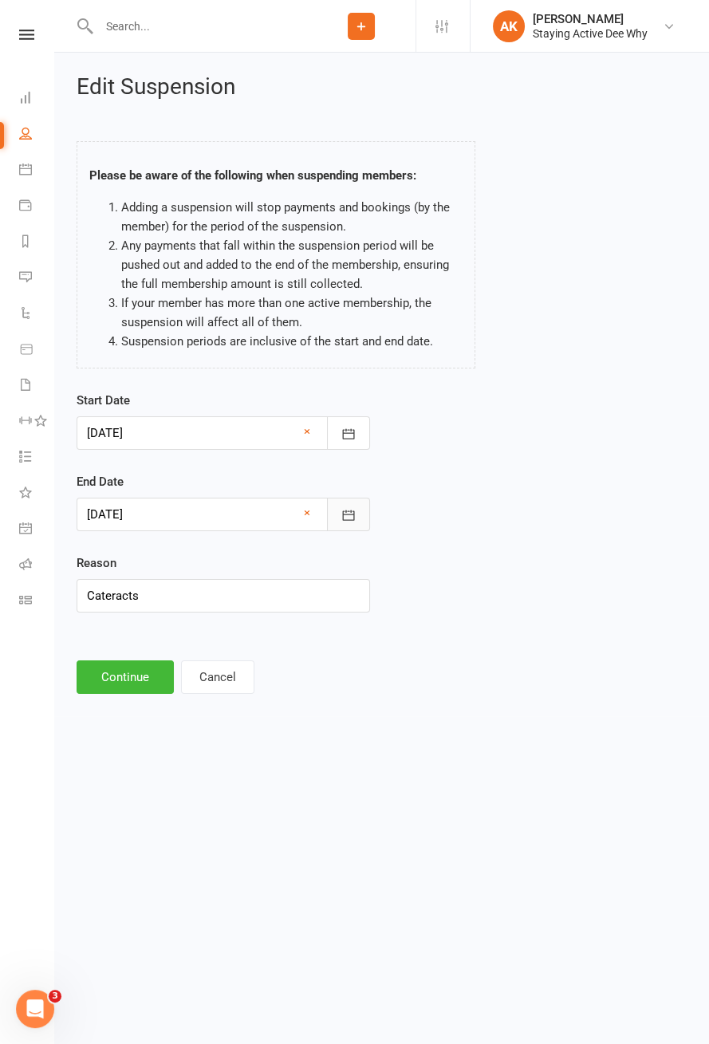
click at [352, 517] on icon "button" at bounding box center [349, 515] width 16 height 16
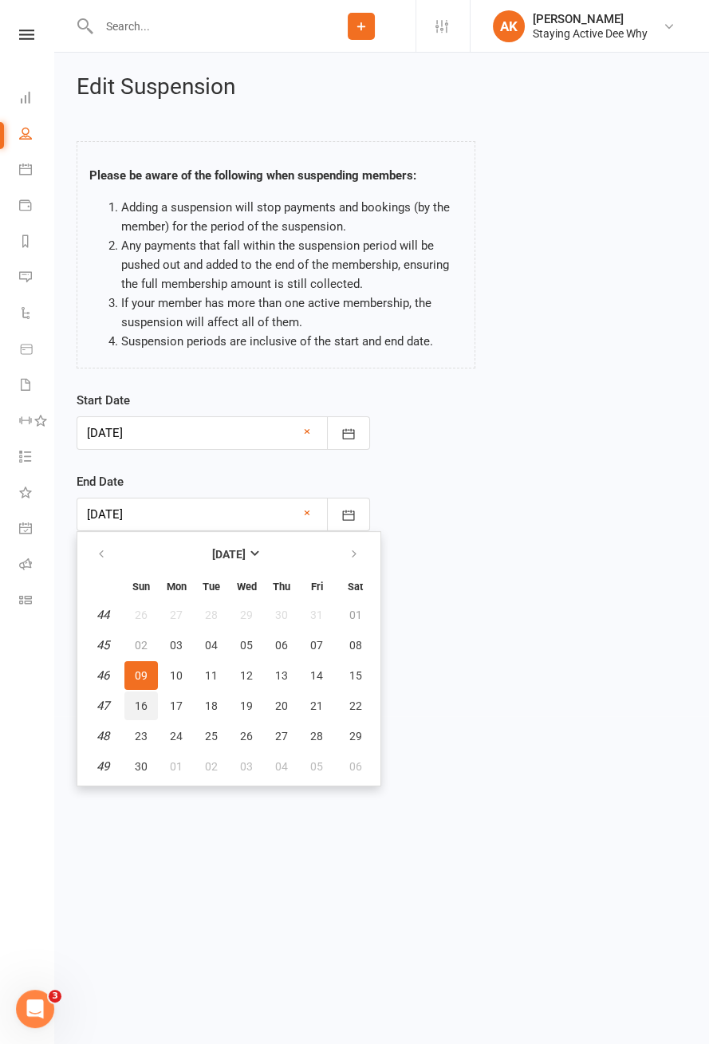
click at [145, 703] on span "16" at bounding box center [141, 705] width 13 height 13
type input "16 Nov 2025"
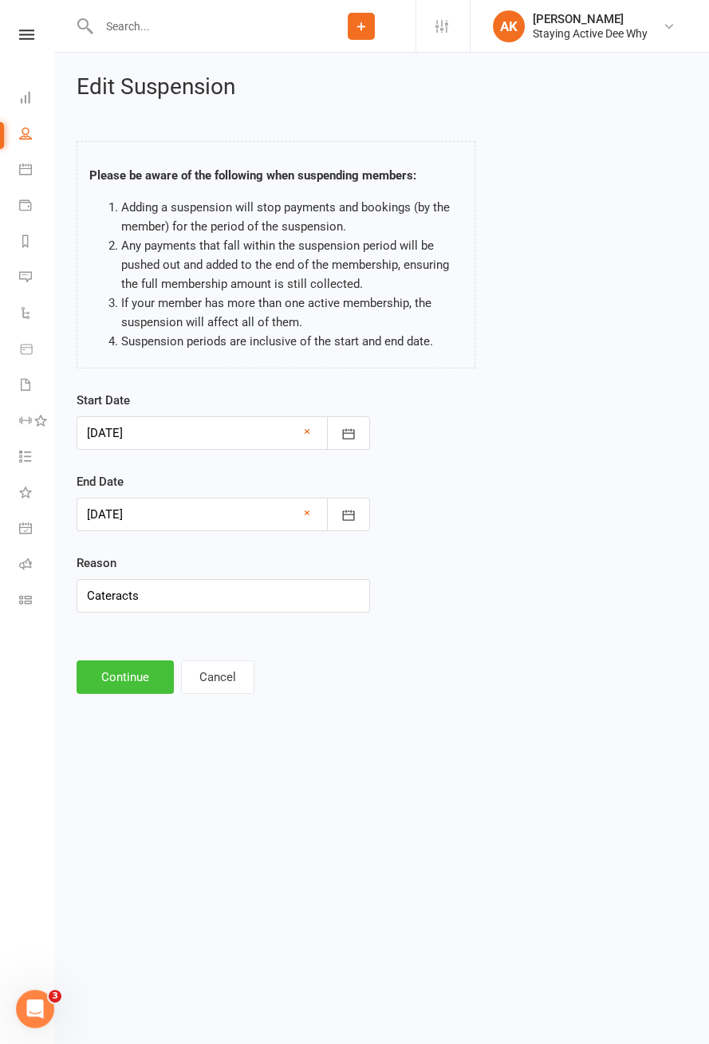
click at [142, 671] on button "Continue" at bounding box center [125, 676] width 97 height 33
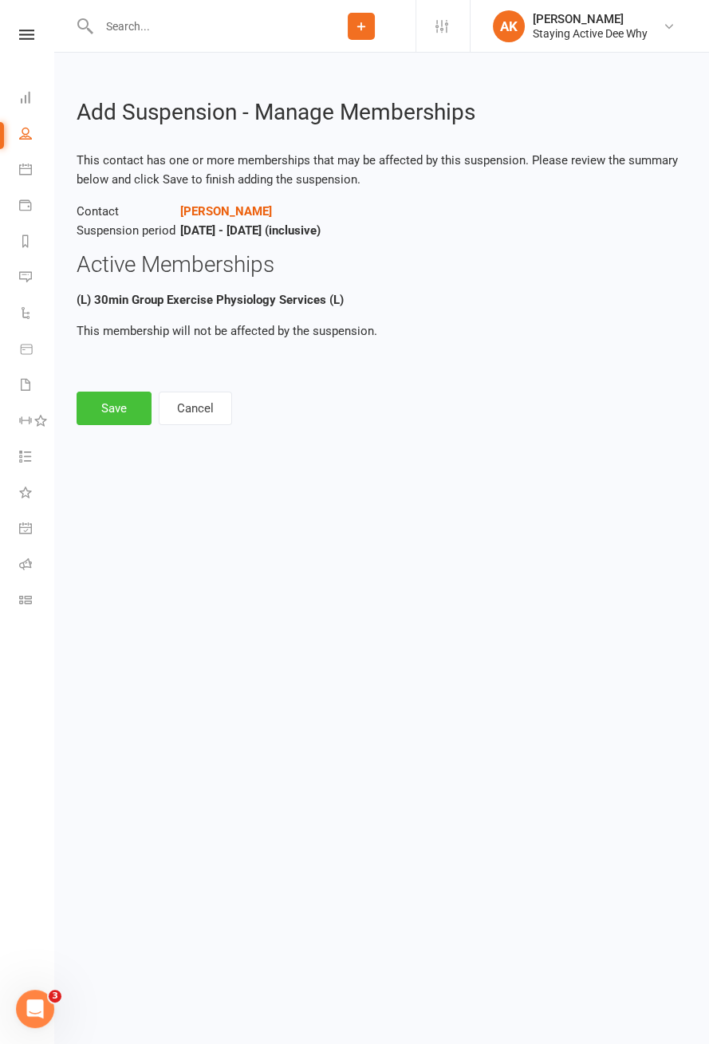
click at [123, 410] on button "Save" at bounding box center [114, 408] width 75 height 33
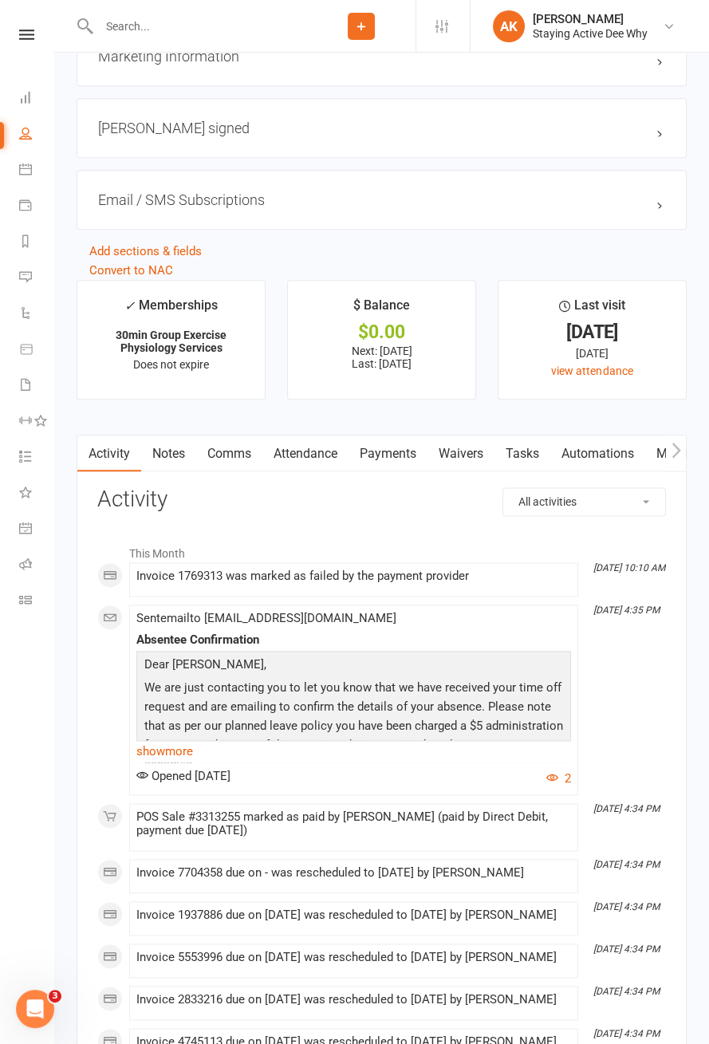
scroll to position [1920, 0]
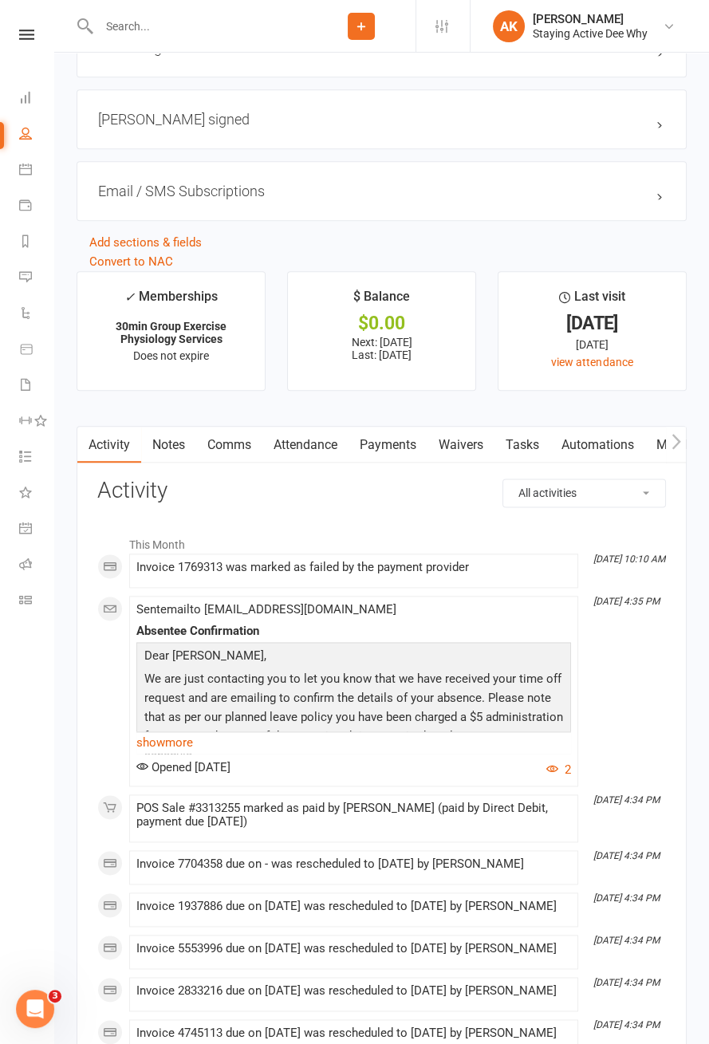
click at [395, 445] on link "Payments" at bounding box center [387, 445] width 79 height 37
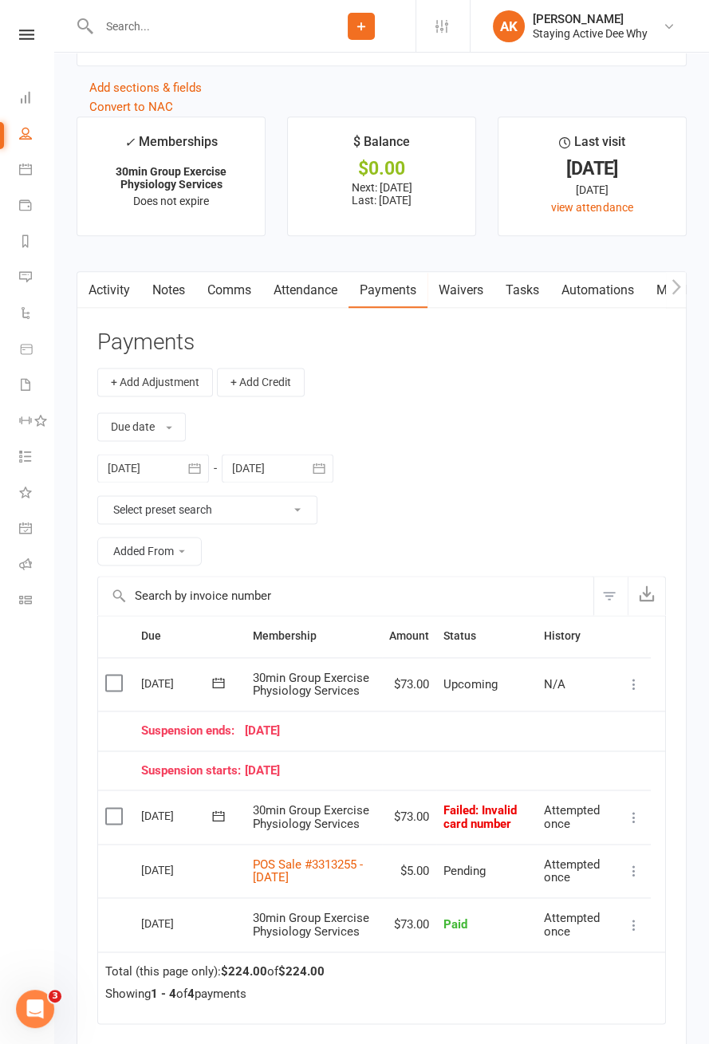
scroll to position [2091, 0]
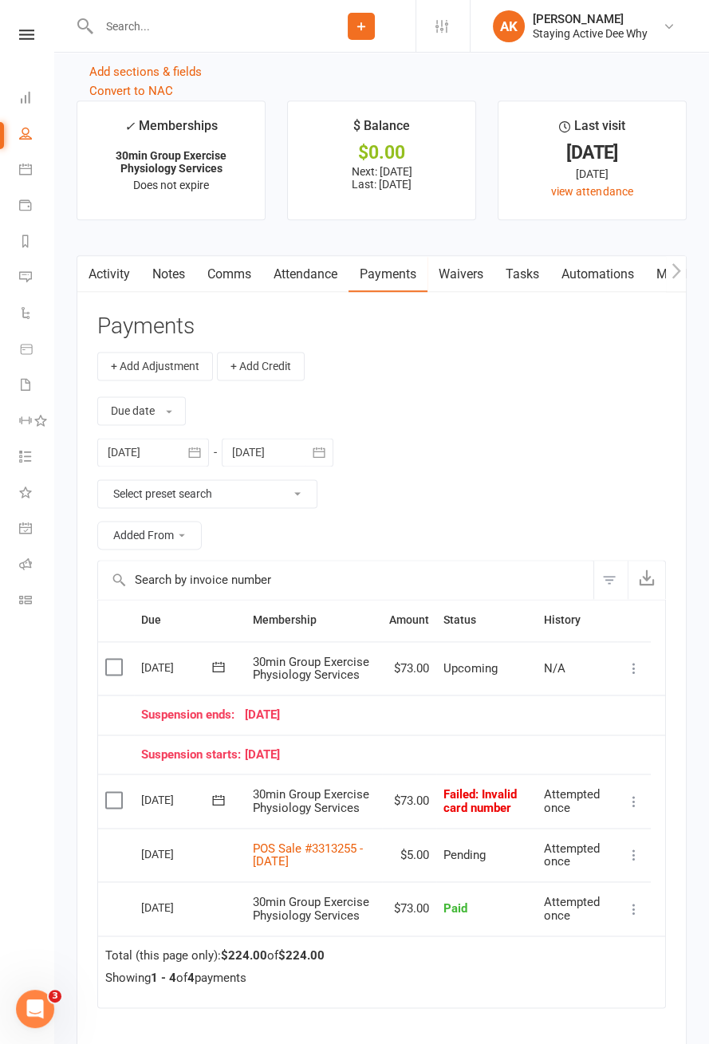
click at [638, 793] on icon at bounding box center [634, 801] width 16 height 16
click at [611, 1043] on div "Due Contact Membership Amount Status History Invoice # Select this [DATE] [PERS…" at bounding box center [381, 906] width 569 height 614
click at [631, 793] on icon at bounding box center [634, 801] width 16 height 16
click at [390, 1015] on div "Due Contact Membership Amount Status History Invoice # Select this [DATE] [PERS…" at bounding box center [381, 906] width 569 height 614
click at [225, 793] on icon at bounding box center [219, 800] width 16 height 16
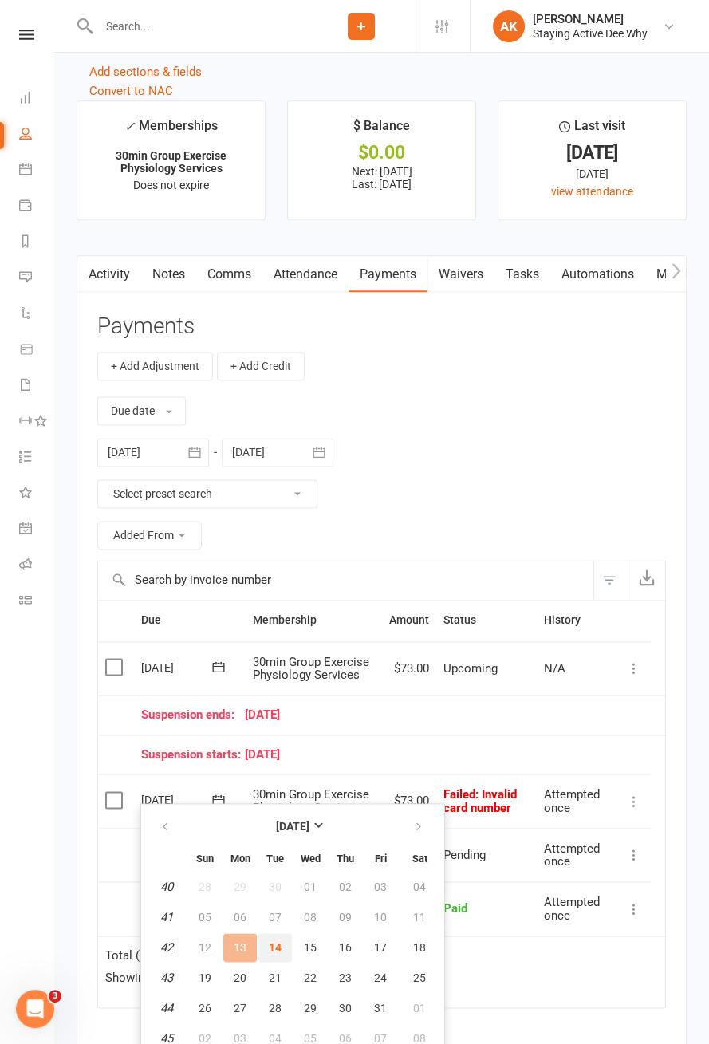
click at [275, 943] on span "14" at bounding box center [275, 947] width 13 height 13
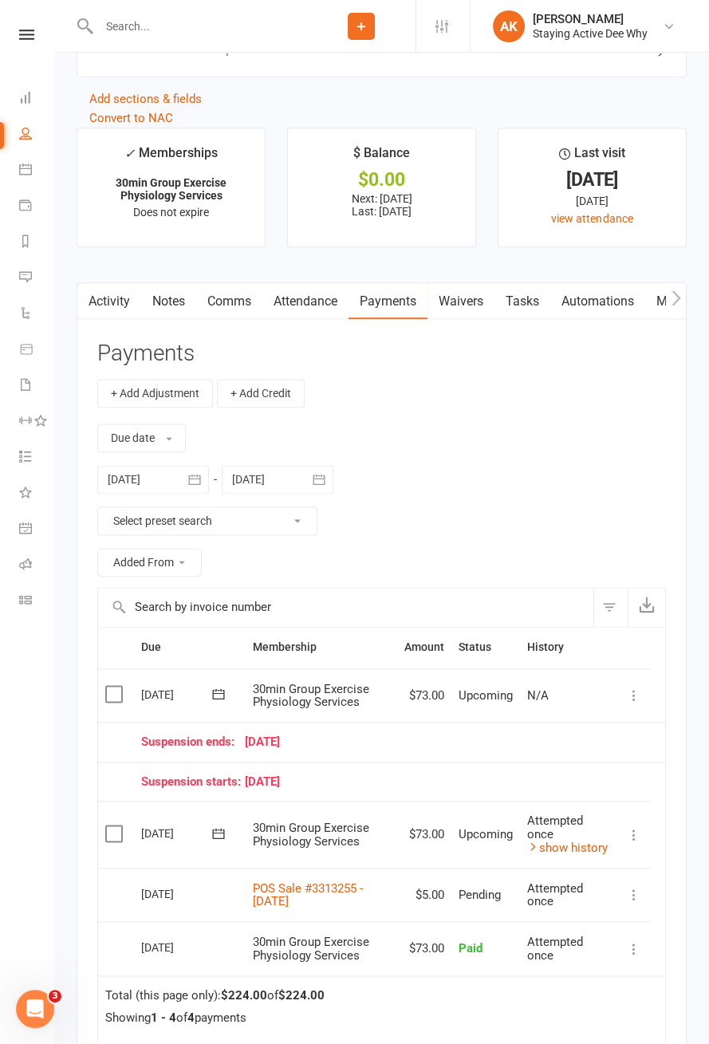
scroll to position [2065, 0]
click at [323, 297] on link "Attendance" at bounding box center [305, 300] width 86 height 37
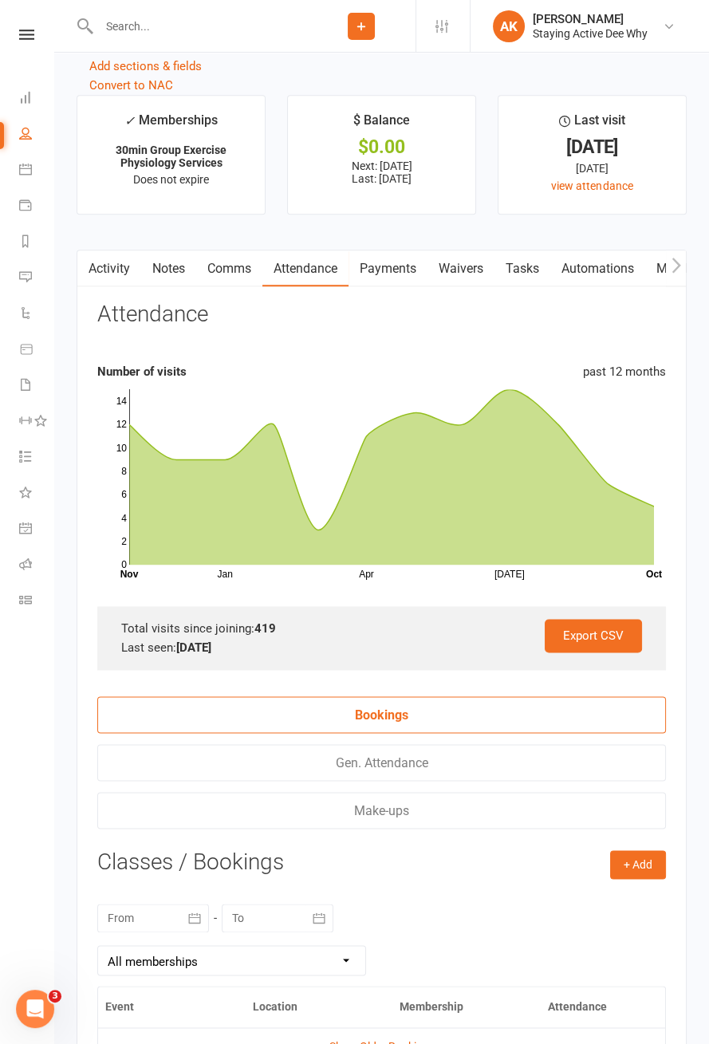
scroll to position [2094, 0]
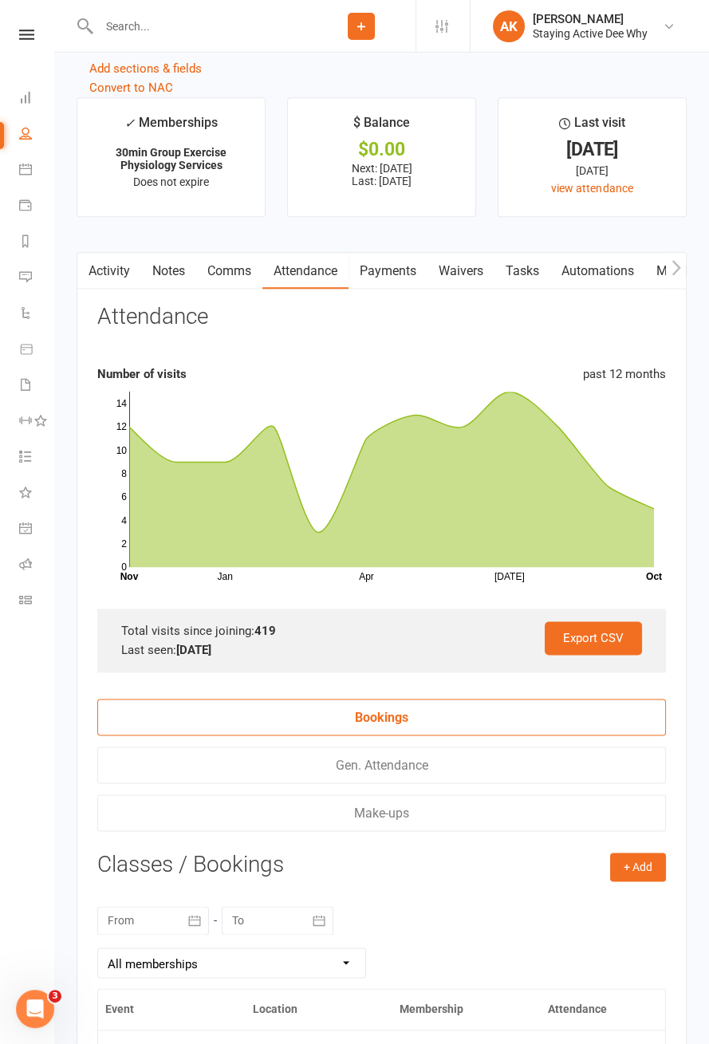
click at [392, 264] on link "Payments" at bounding box center [387, 271] width 79 height 37
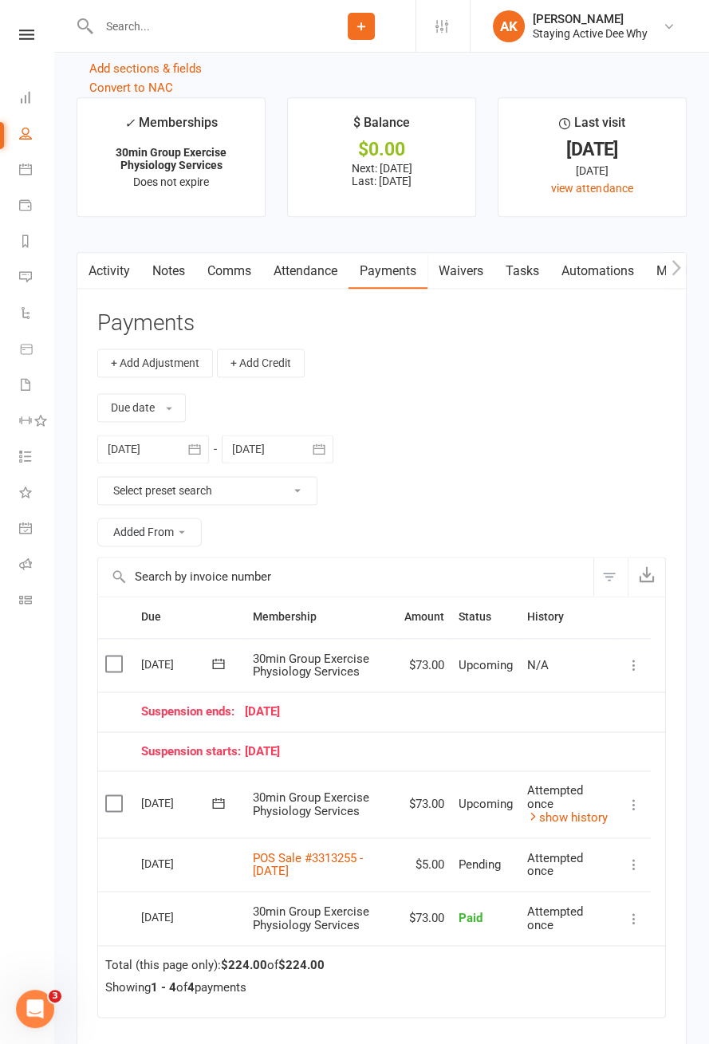
click at [583, 812] on link "show history" at bounding box center [567, 817] width 81 height 14
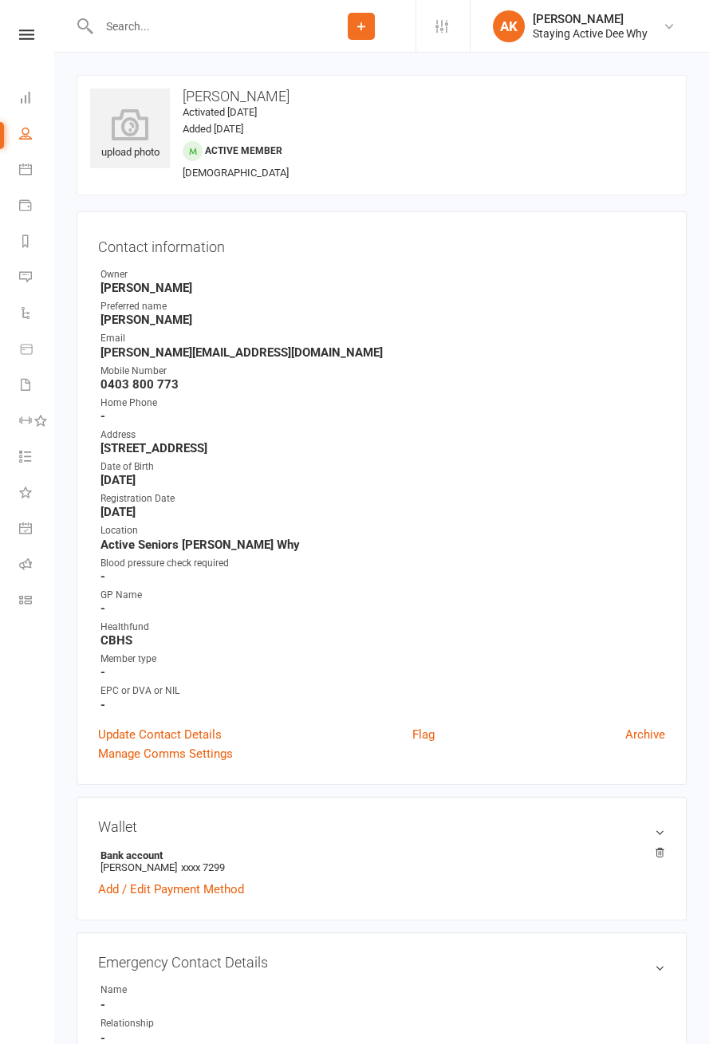
click at [423, 734] on link "Flag" at bounding box center [423, 734] width 22 height 19
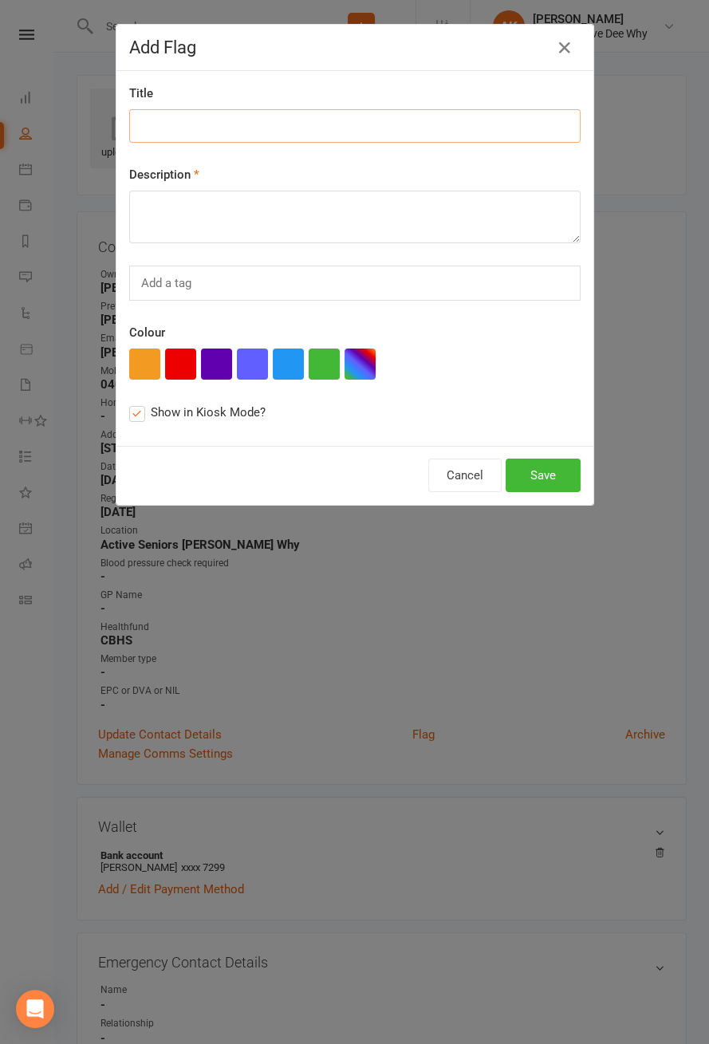
click at [254, 132] on input at bounding box center [354, 125] width 451 height 33
type input "R knee pain"
click at [330, 236] on textarea at bounding box center [354, 217] width 451 height 53
type textarea "Flared up about a week ago, n95 doing lunges until settles"
click at [551, 474] on button "Save" at bounding box center [543, 475] width 75 height 33
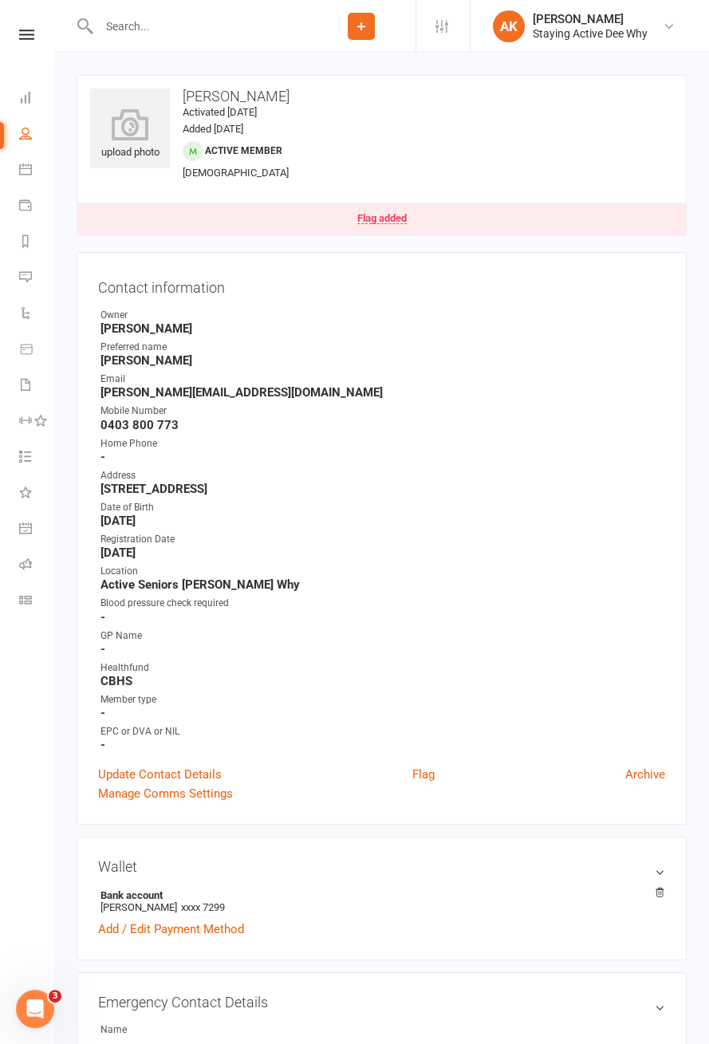
click at [394, 223] on div "Flag added" at bounding box center [381, 218] width 49 height 11
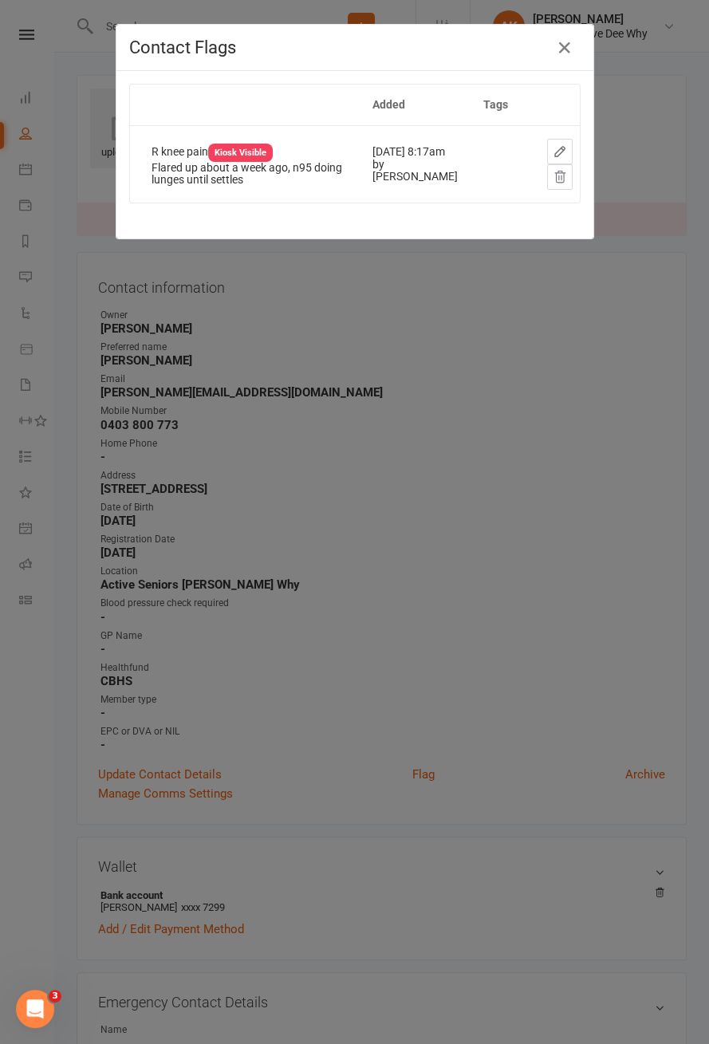
click at [557, 148] on icon "button" at bounding box center [560, 151] width 14 height 14
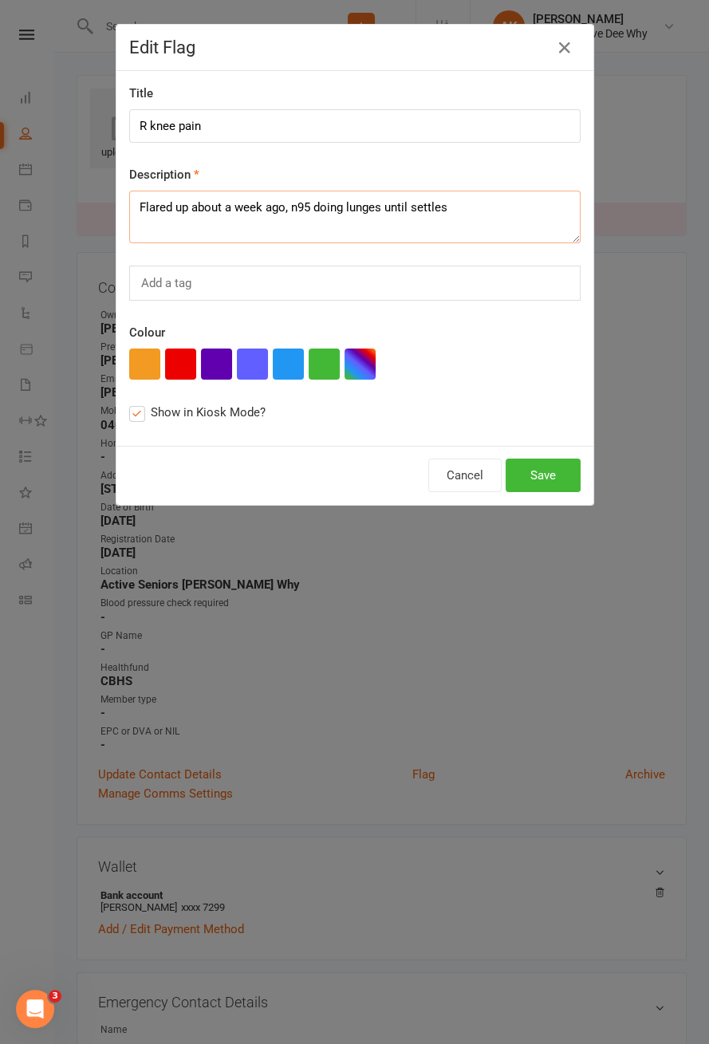
click at [317, 210] on textarea "Flared up about a week ago, n95 doing lunges until settles" at bounding box center [354, 217] width 451 height 53
type textarea "Flared up about a week ago, not doing lunges until settles"
click at [549, 478] on button "Save" at bounding box center [543, 475] width 75 height 33
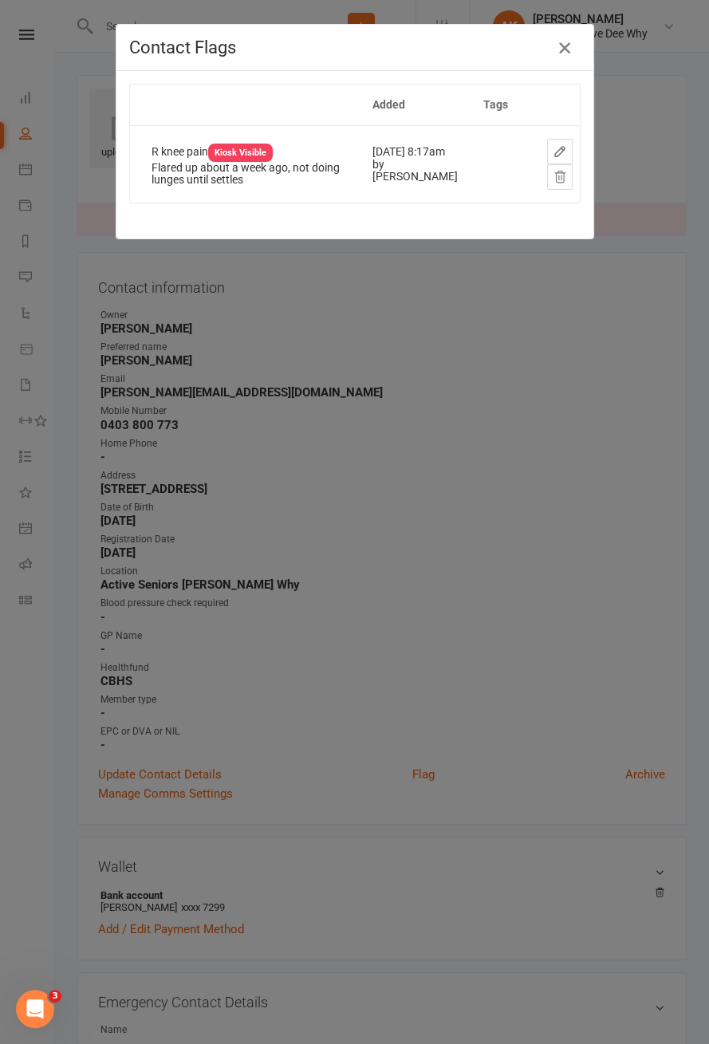
click at [561, 53] on icon "button" at bounding box center [564, 47] width 19 height 19
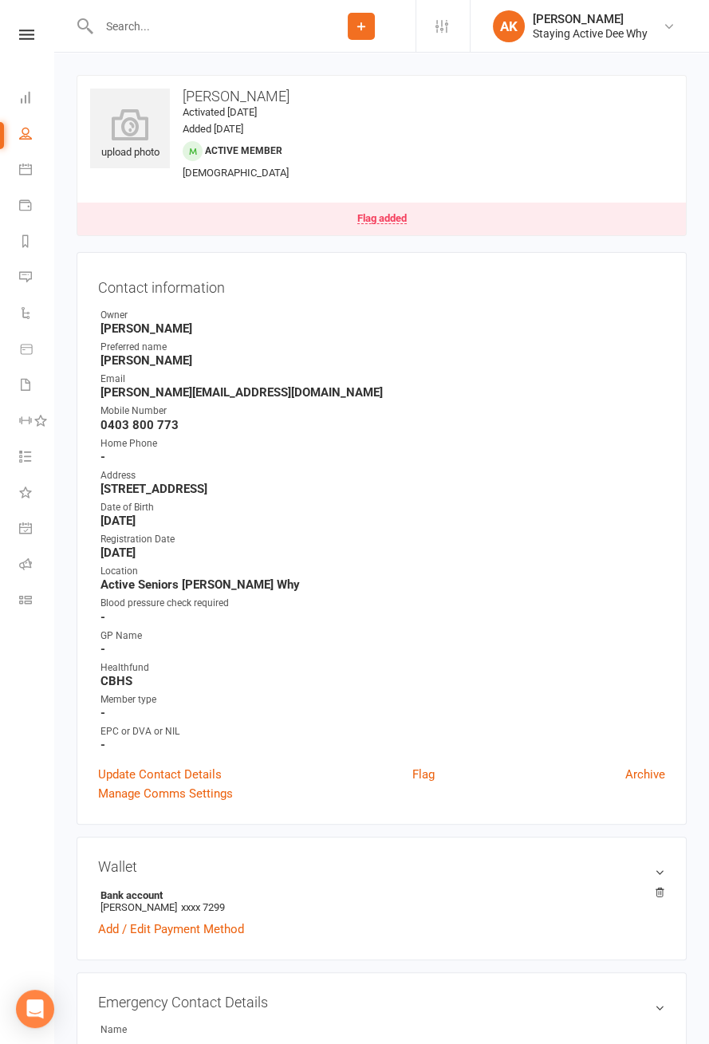
click at [260, 28] on input "text" at bounding box center [200, 26] width 213 height 22
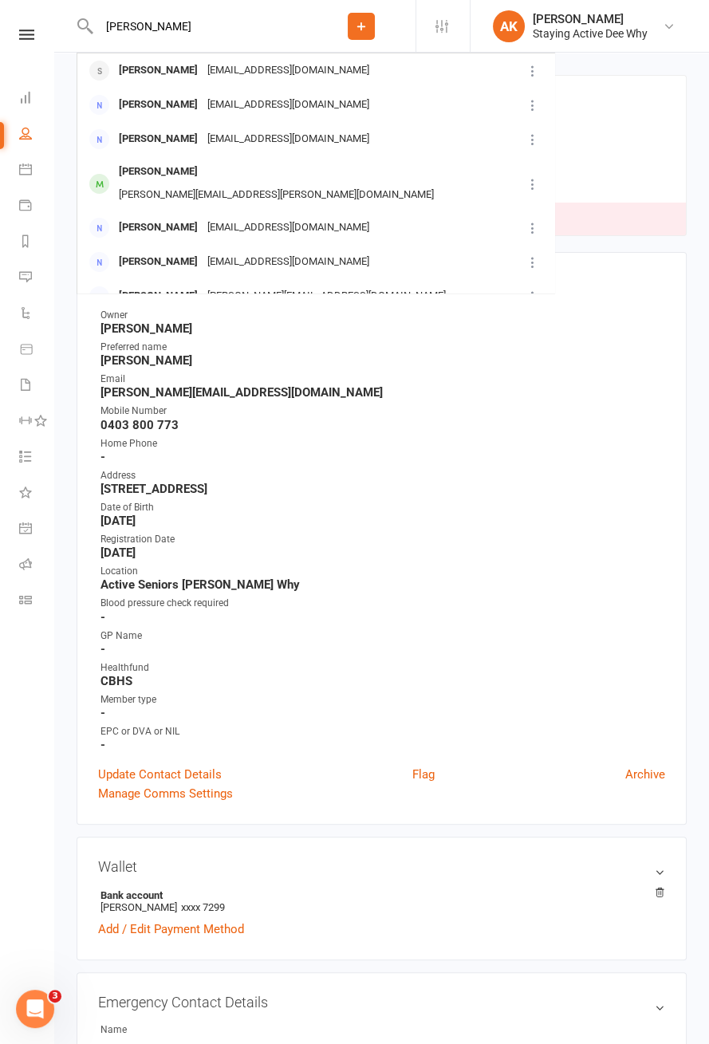
type input "Barry flynn"
click at [451, 76] on div "Barry Flynn bndflynn@gmail.com" at bounding box center [299, 70] width 443 height 33
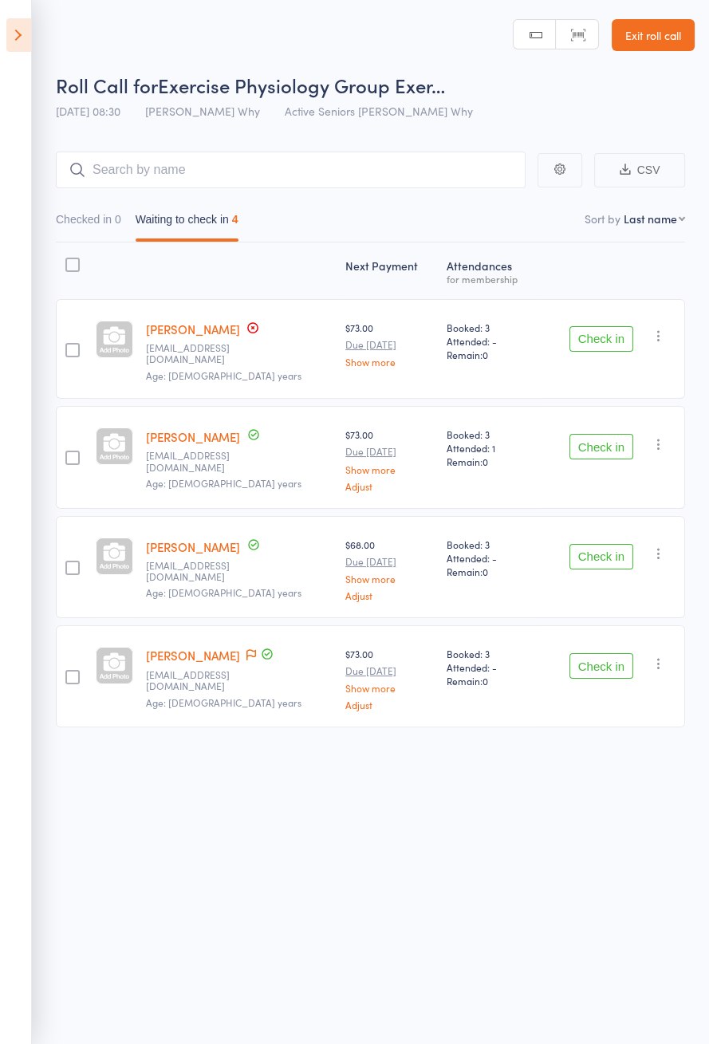
click at [620, 335] on button "Check in" at bounding box center [601, 339] width 64 height 26
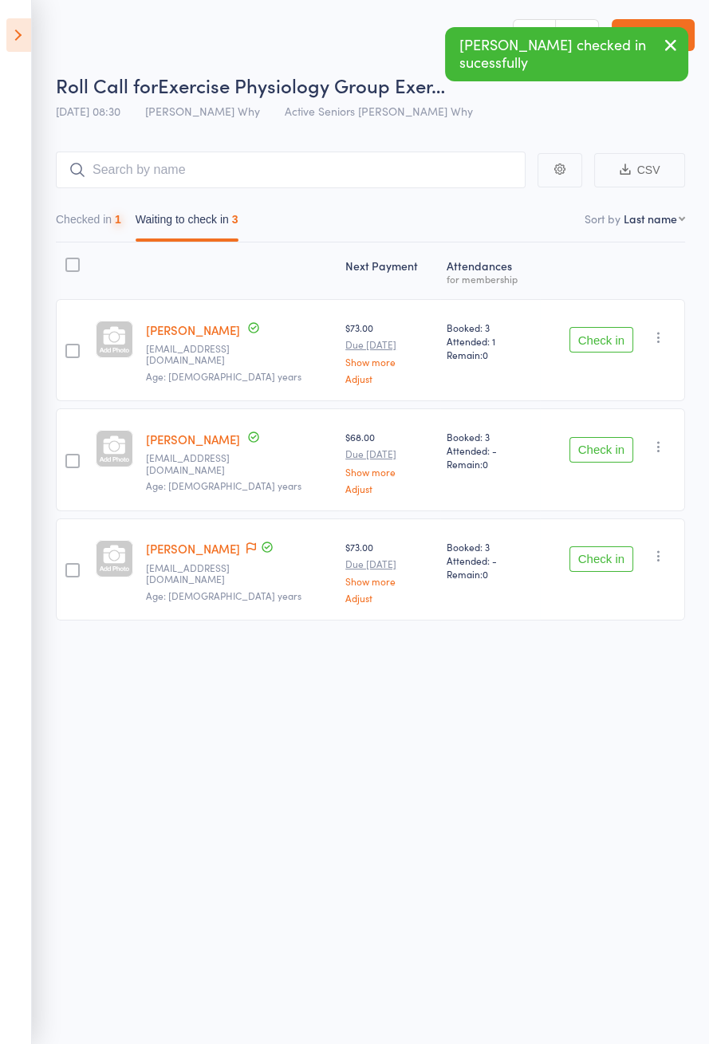
click at [612, 341] on button "Check in" at bounding box center [601, 340] width 64 height 26
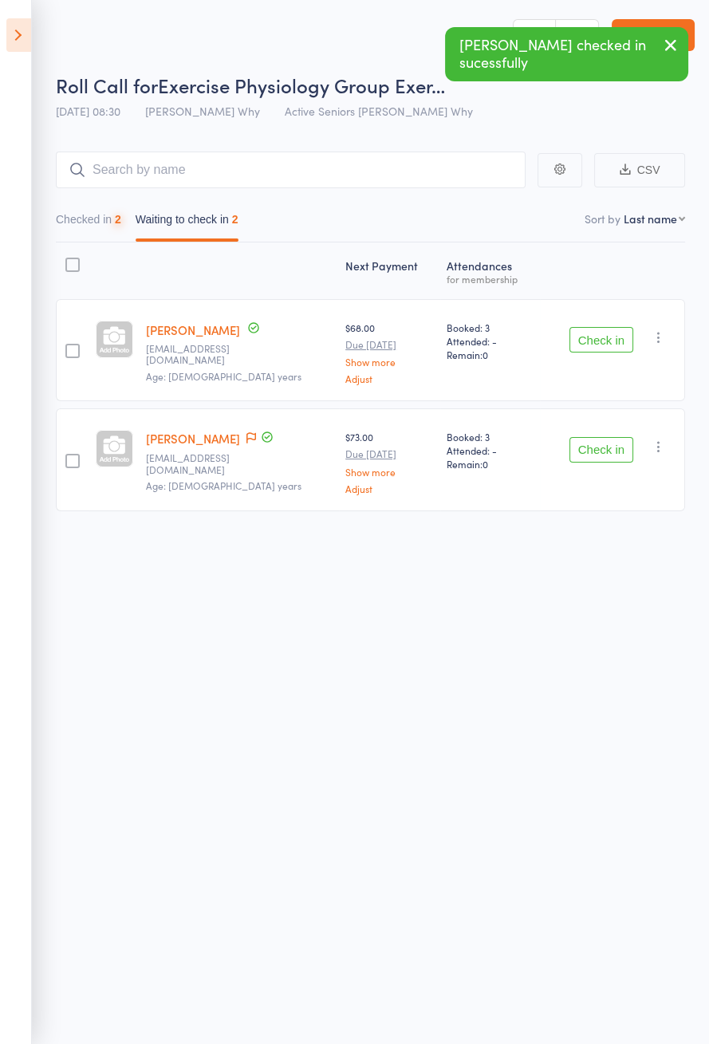
click at [609, 345] on button "Check in" at bounding box center [601, 340] width 64 height 26
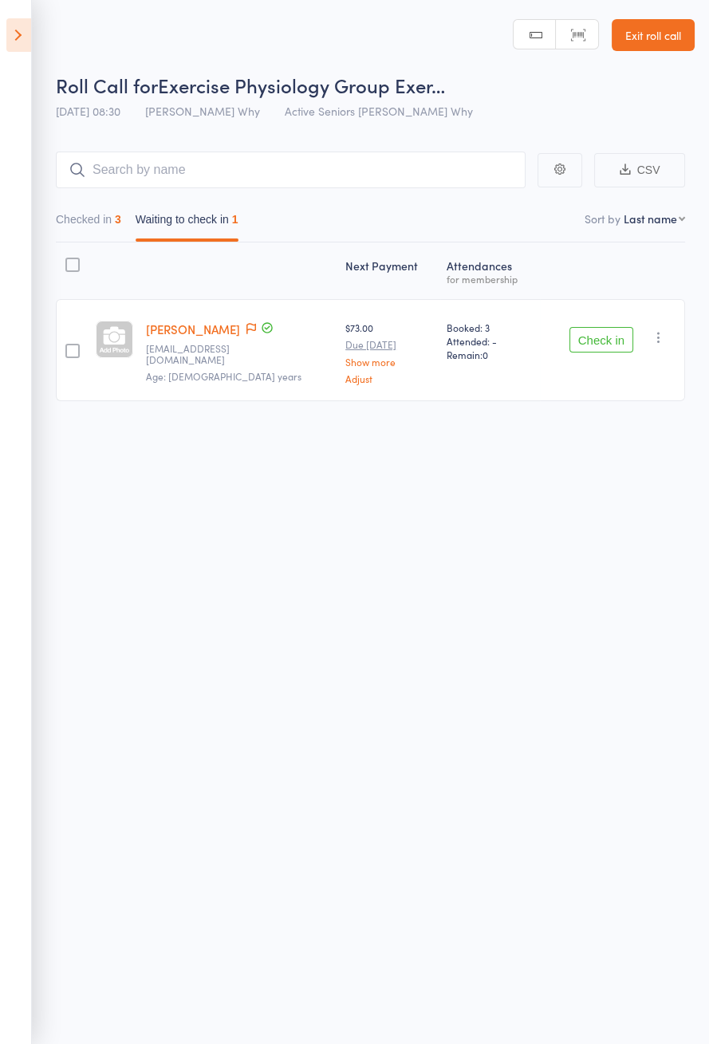
click at [604, 344] on button "Check in" at bounding box center [601, 340] width 64 height 26
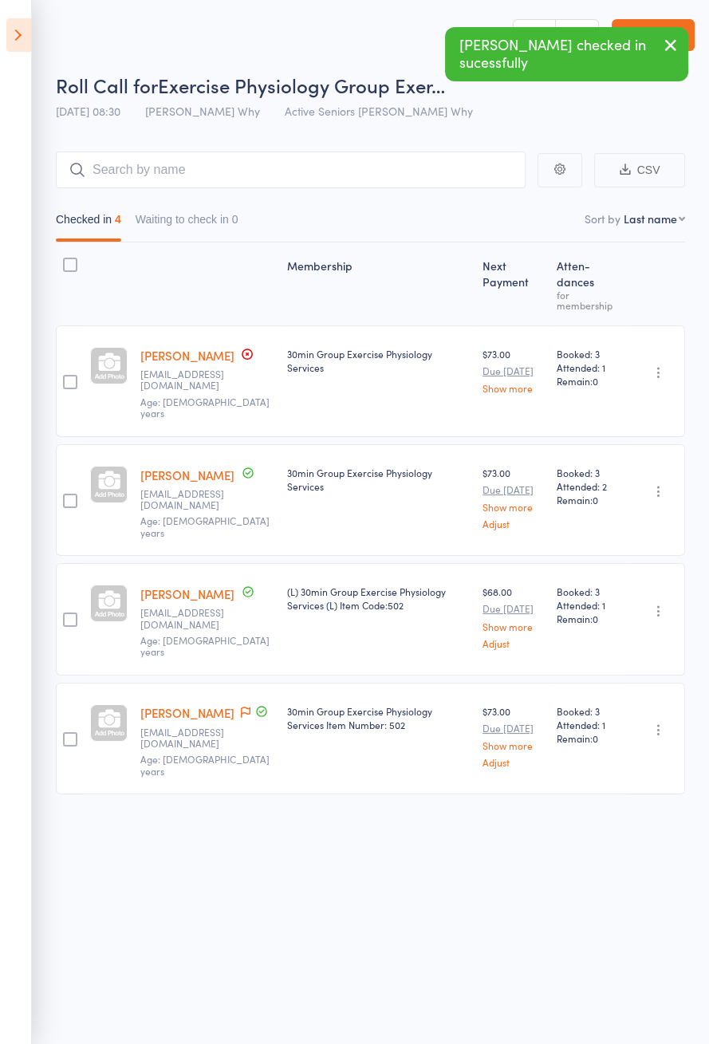
click at [18, 42] on icon at bounding box center [18, 34] width 25 height 33
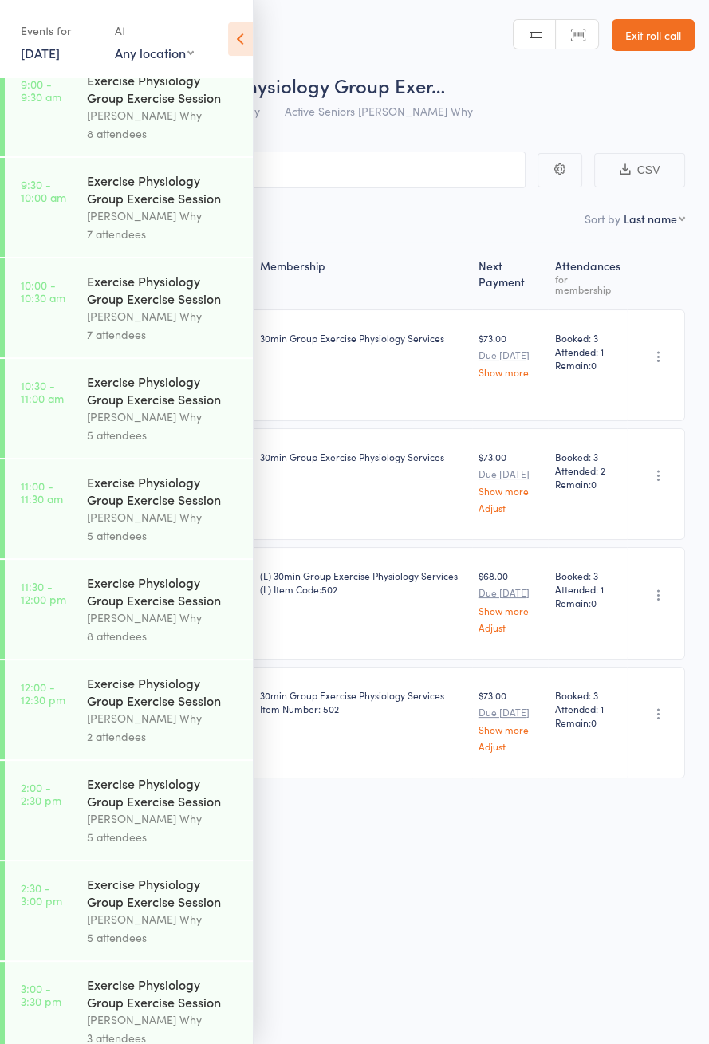
scroll to position [526, 0]
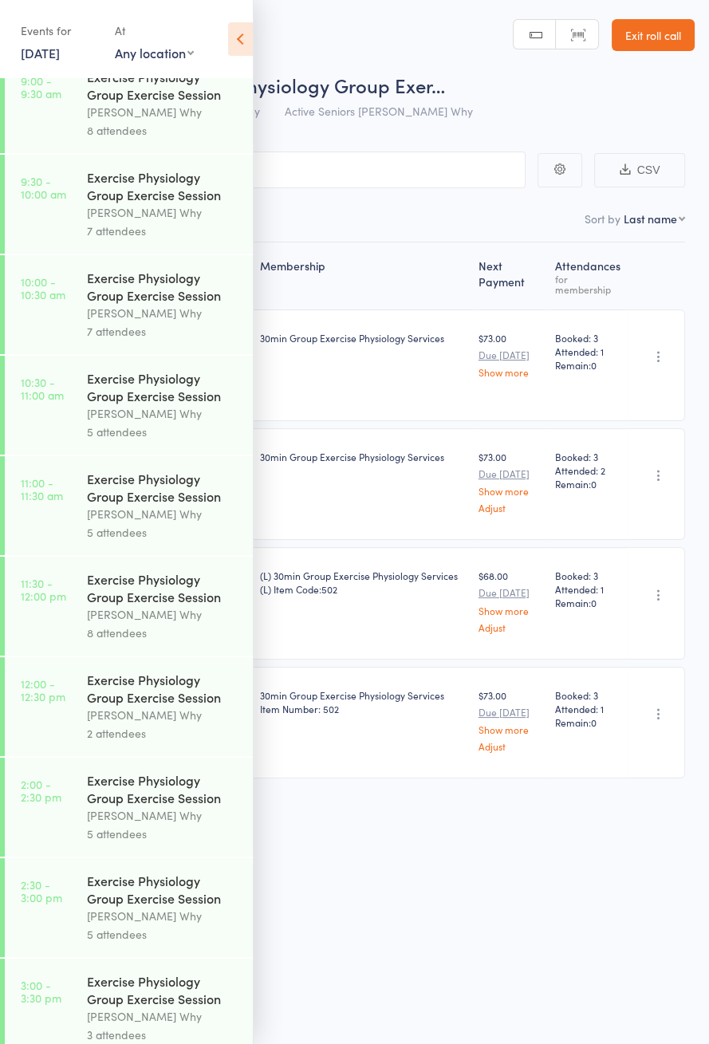
click at [69, 624] on link "11:30 - 12:00 pm Exercise Physiology Group Exercise Session [PERSON_NAME] Why 8…" at bounding box center [129, 606] width 248 height 99
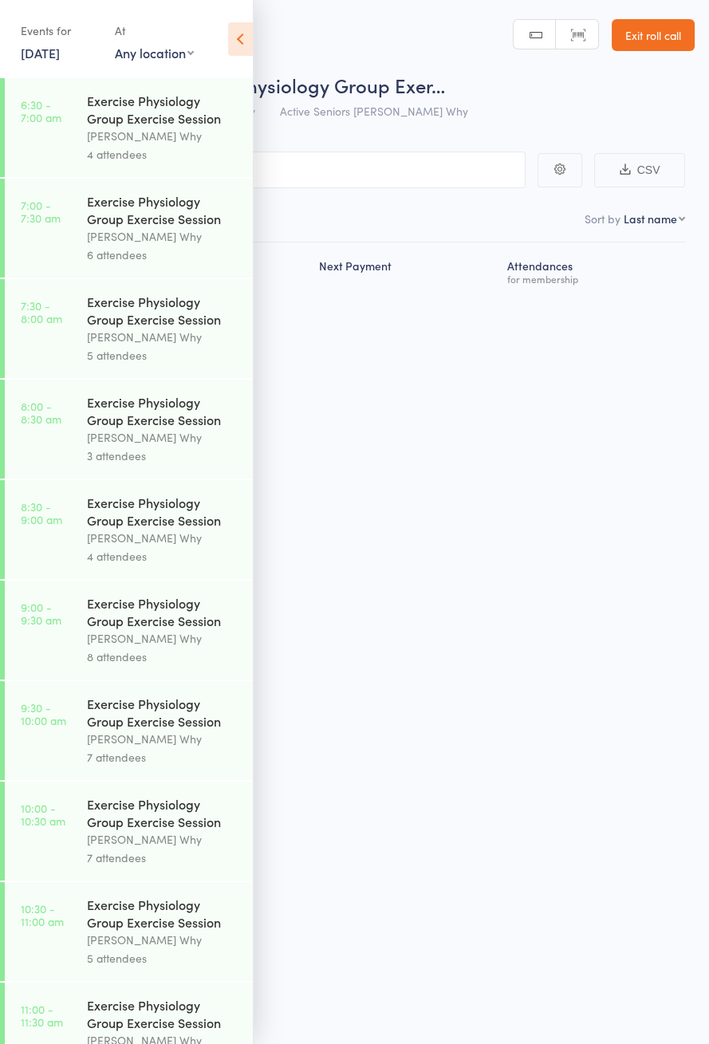
click at [243, 42] on icon at bounding box center [240, 38] width 25 height 33
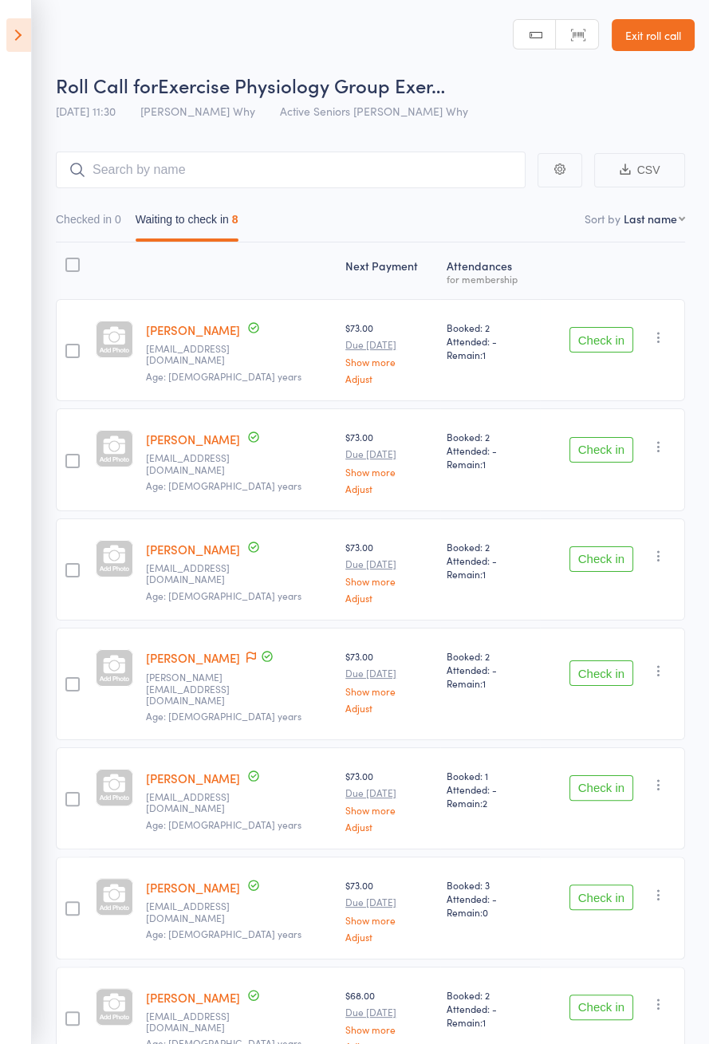
click at [207, 325] on link "[PERSON_NAME]" at bounding box center [193, 329] width 94 height 17
click at [10, 41] on icon at bounding box center [18, 34] width 25 height 33
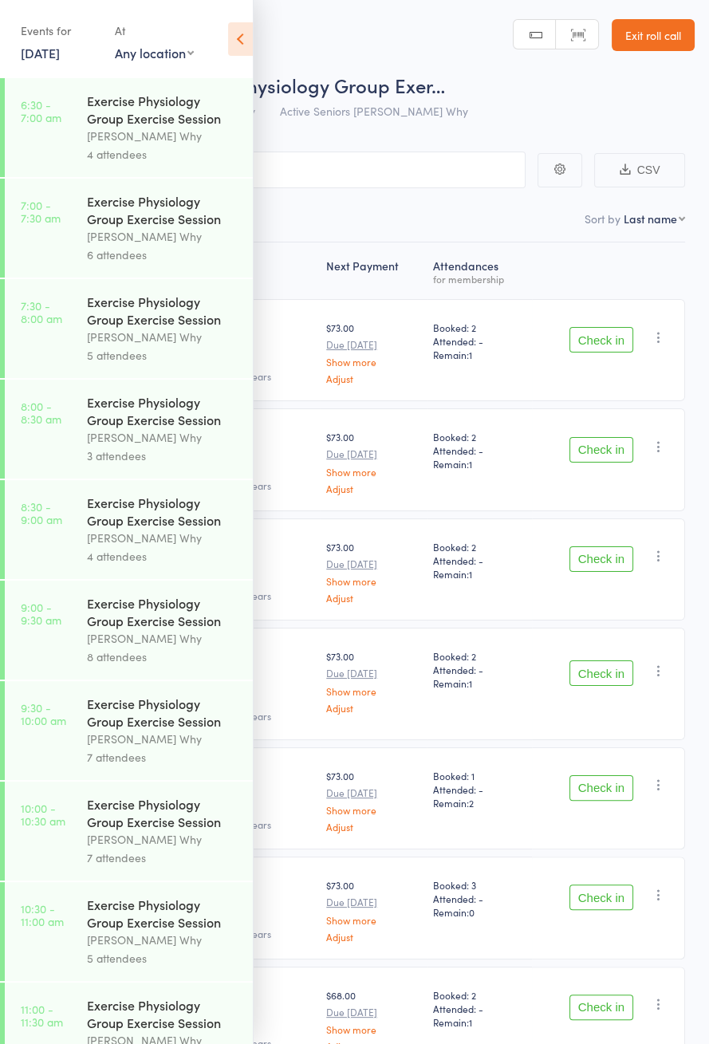
click at [30, 640] on link "9:00 - 9:30 am Exercise Physiology Group Exercise Session Dee Why 8 attendees" at bounding box center [129, 630] width 248 height 99
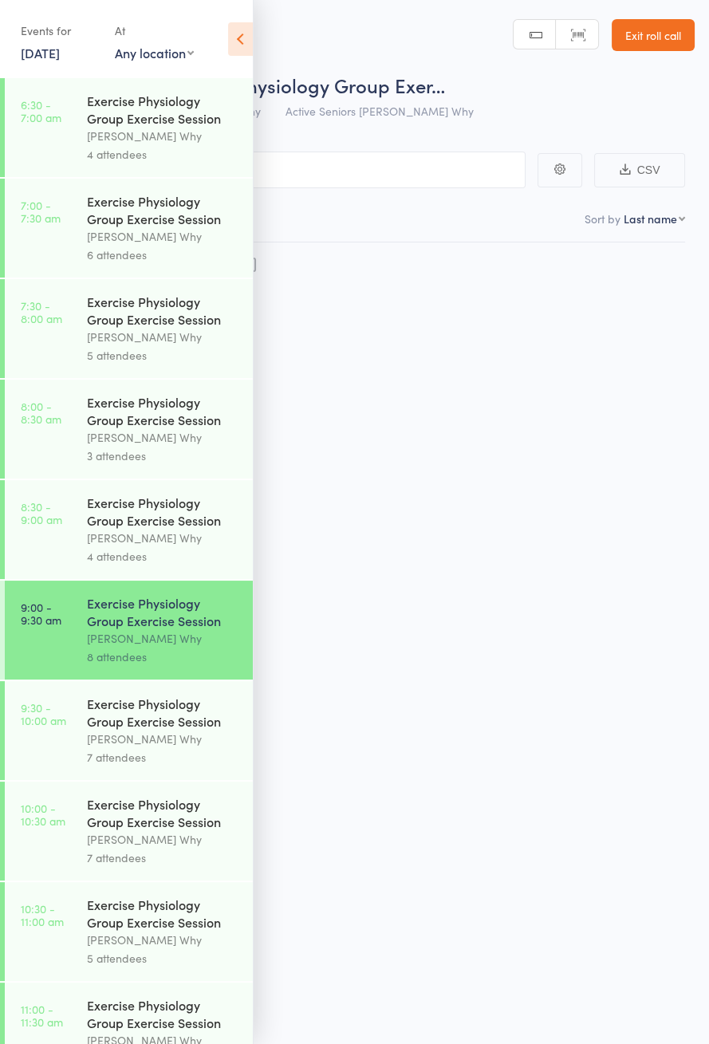
click at [243, 37] on icon at bounding box center [240, 38] width 25 height 33
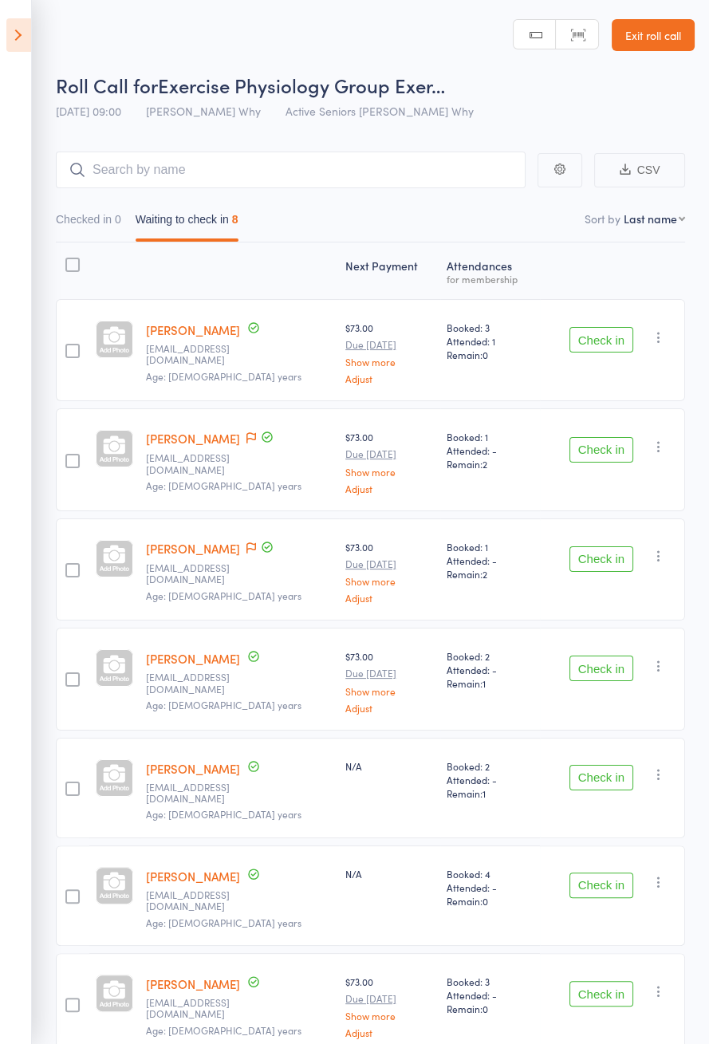
click at [606, 667] on button "Check in" at bounding box center [601, 669] width 64 height 26
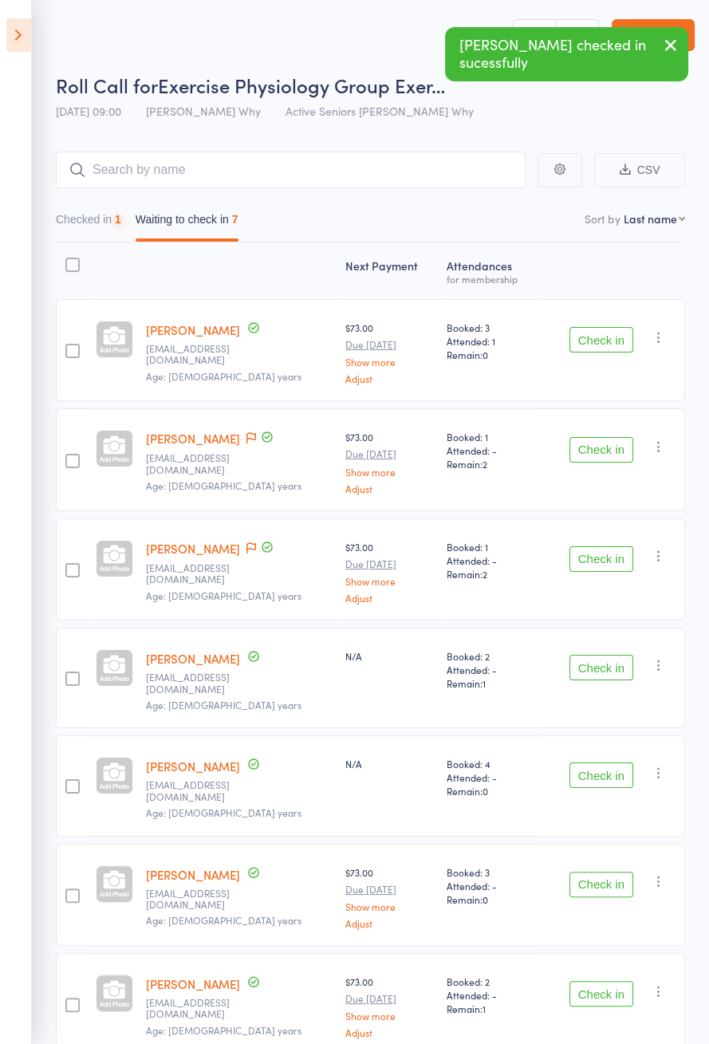
click at [609, 872] on button "Check in" at bounding box center [601, 885] width 64 height 26
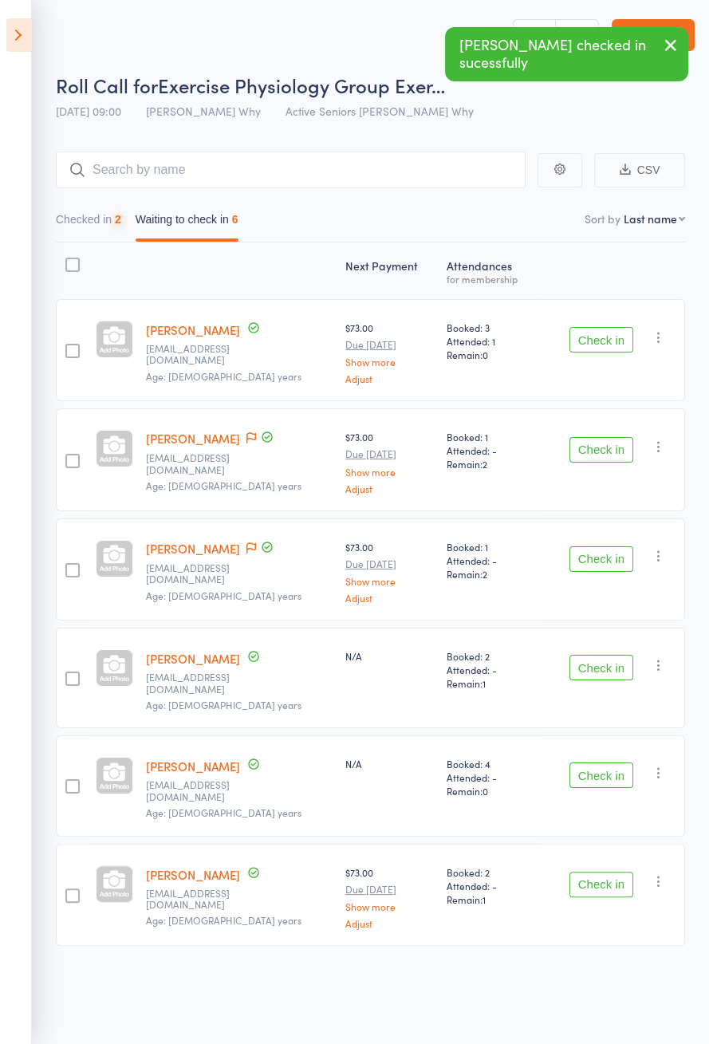
click at [599, 872] on button "Check in" at bounding box center [601, 885] width 64 height 26
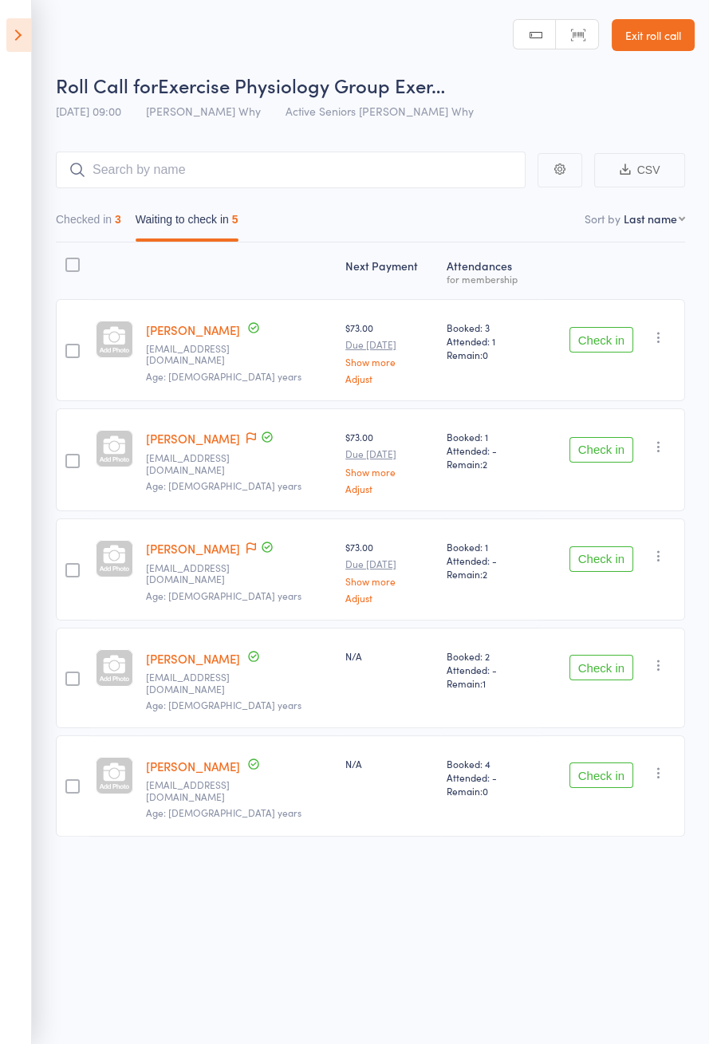
click at [605, 665] on button "Check in" at bounding box center [601, 668] width 64 height 26
click at [612, 338] on button "Check in" at bounding box center [601, 340] width 64 height 26
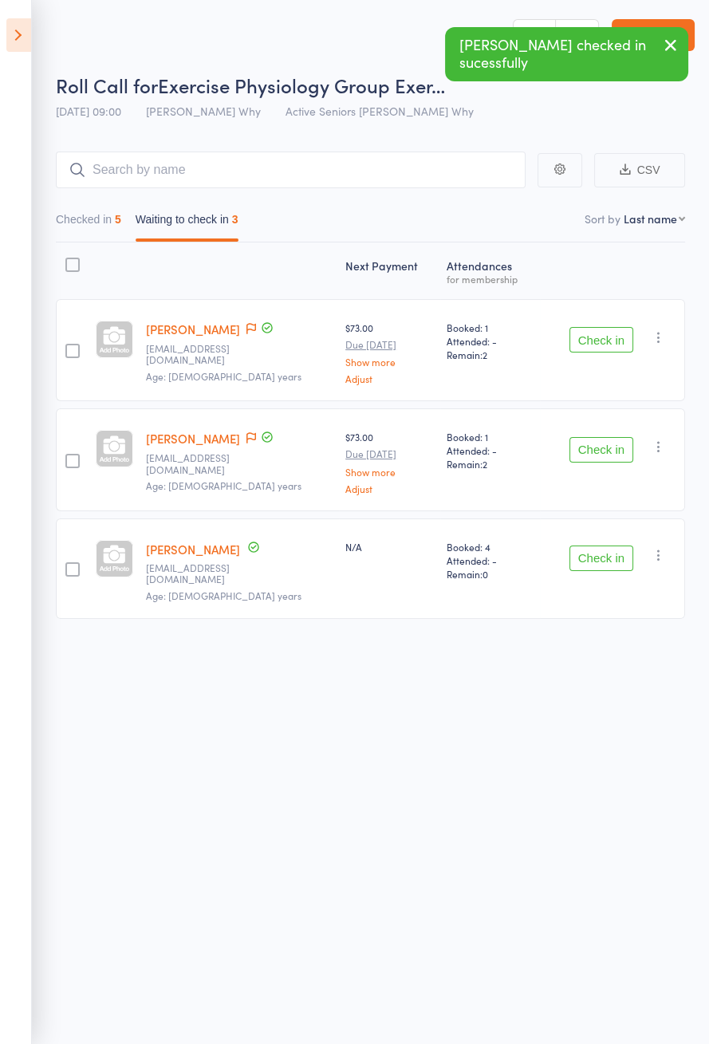
click at [587, 556] on button "Check in" at bounding box center [601, 558] width 64 height 26
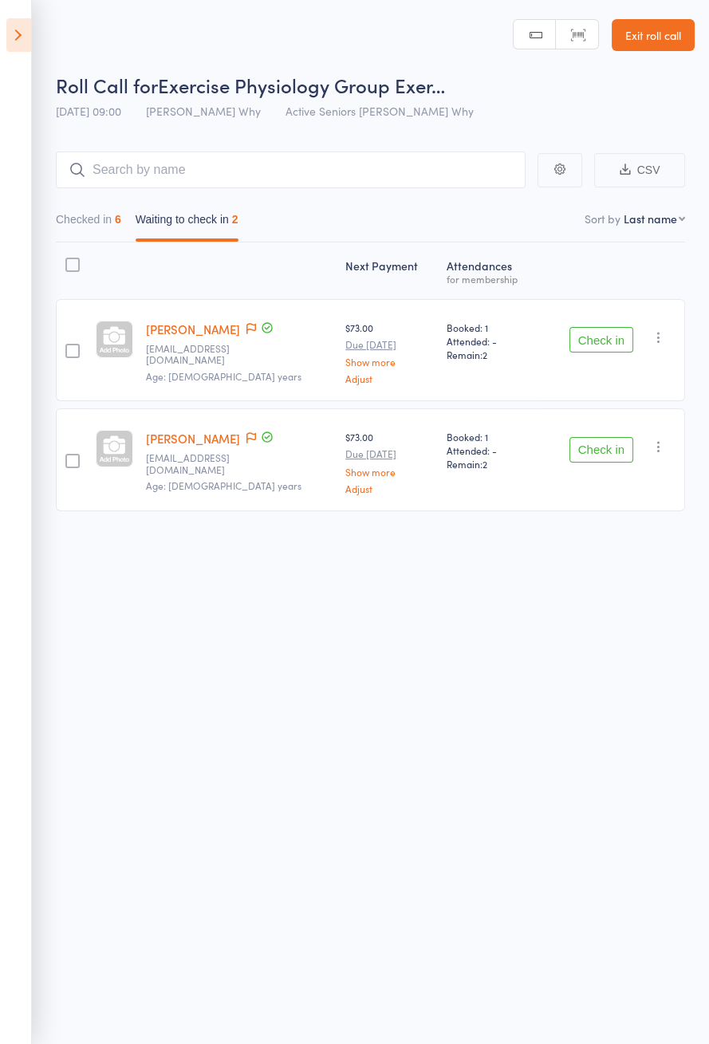
click at [611, 344] on button "Check in" at bounding box center [601, 340] width 64 height 26
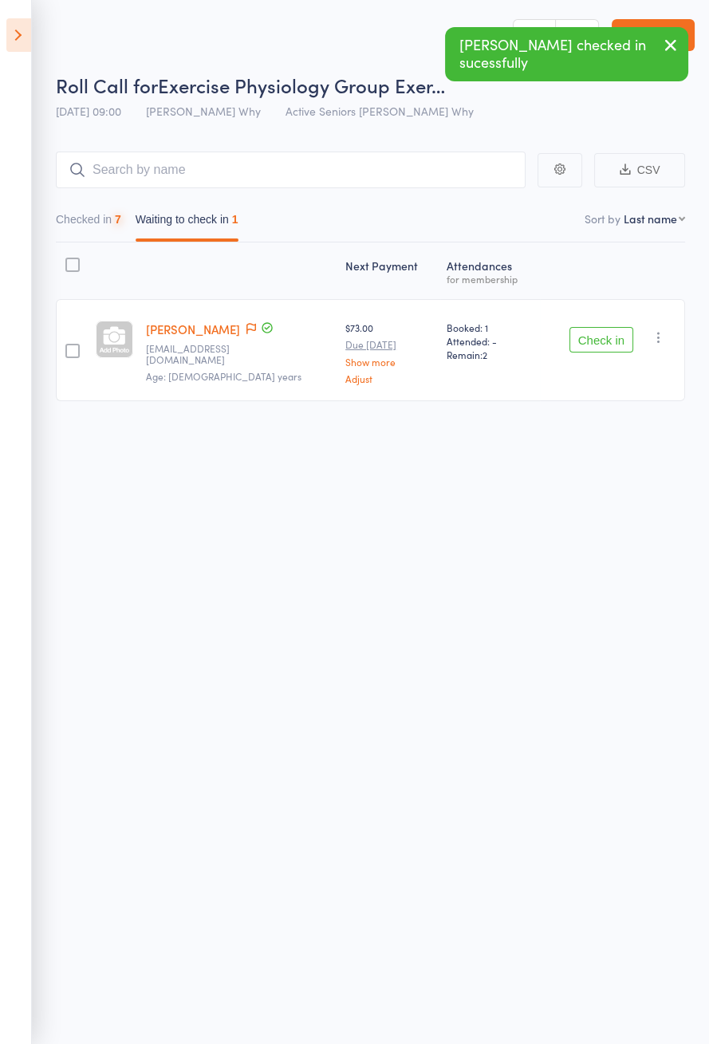
click at [601, 344] on button "Check in" at bounding box center [601, 340] width 64 height 26
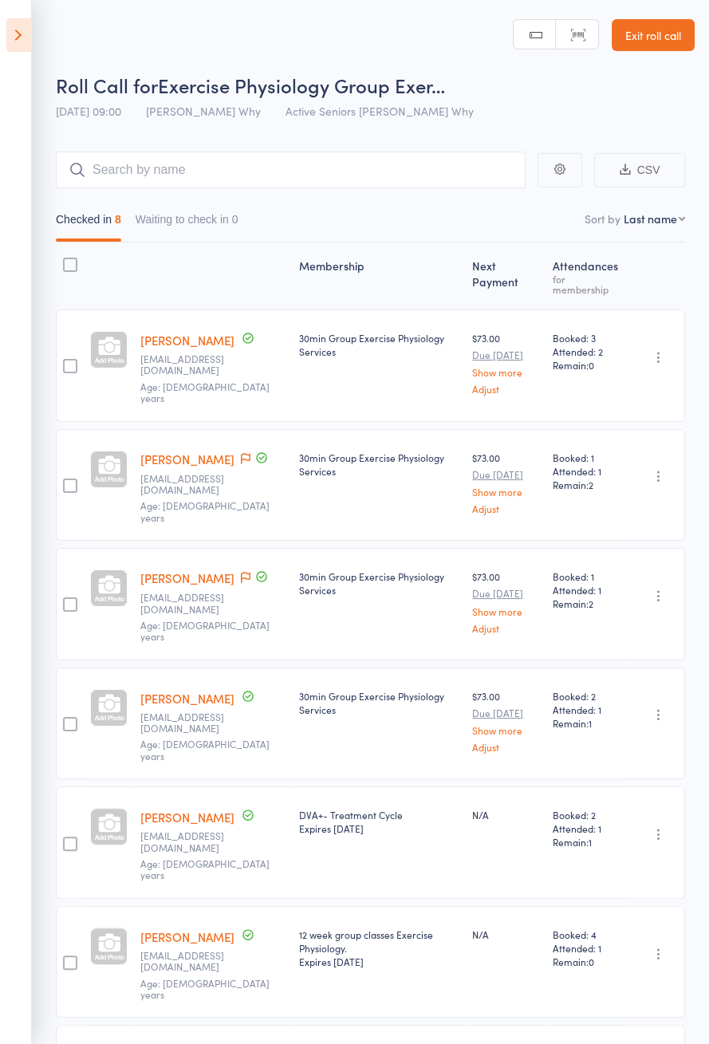
click at [20, 35] on icon at bounding box center [18, 34] width 25 height 33
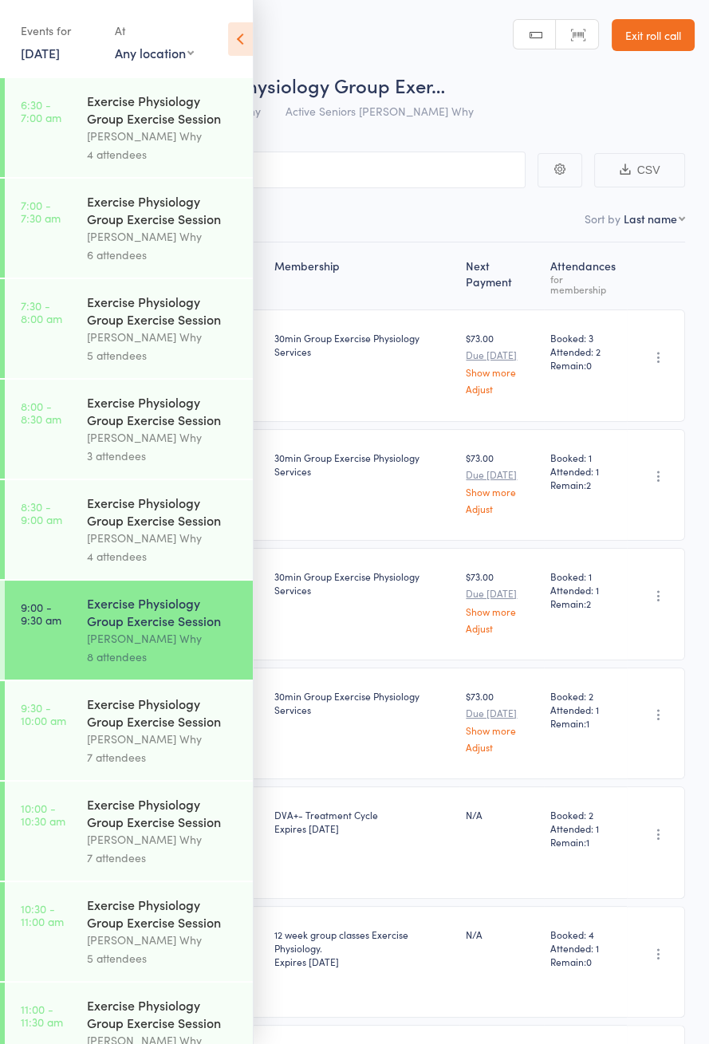
click at [124, 742] on div "Dee Why" at bounding box center [163, 739] width 152 height 18
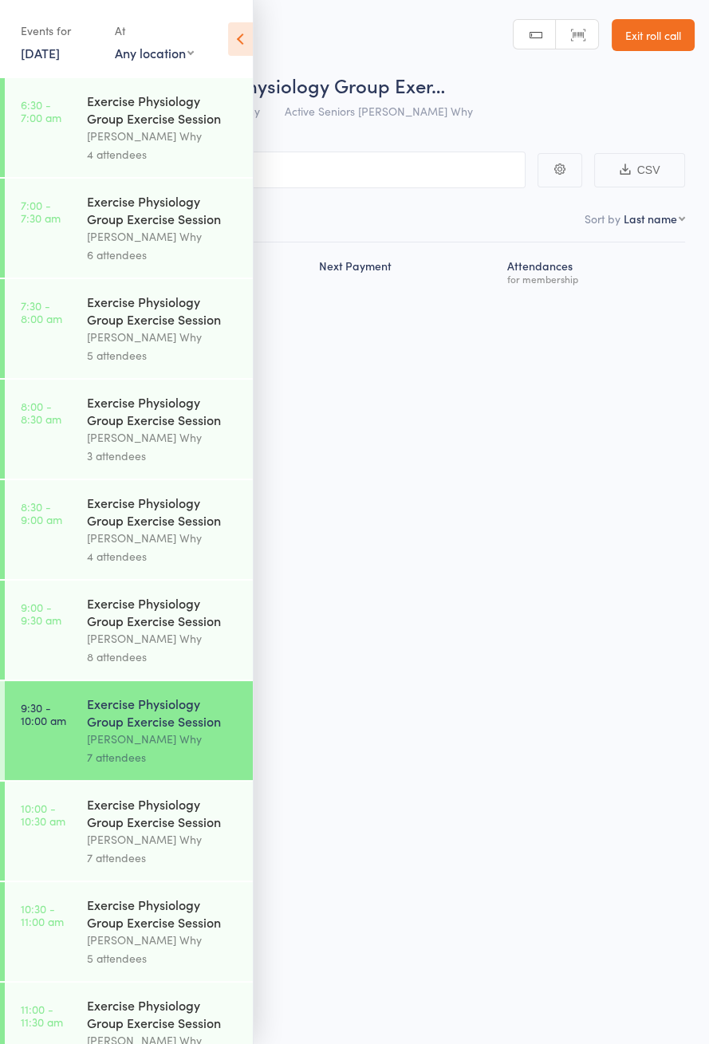
click at [240, 43] on icon at bounding box center [240, 38] width 25 height 33
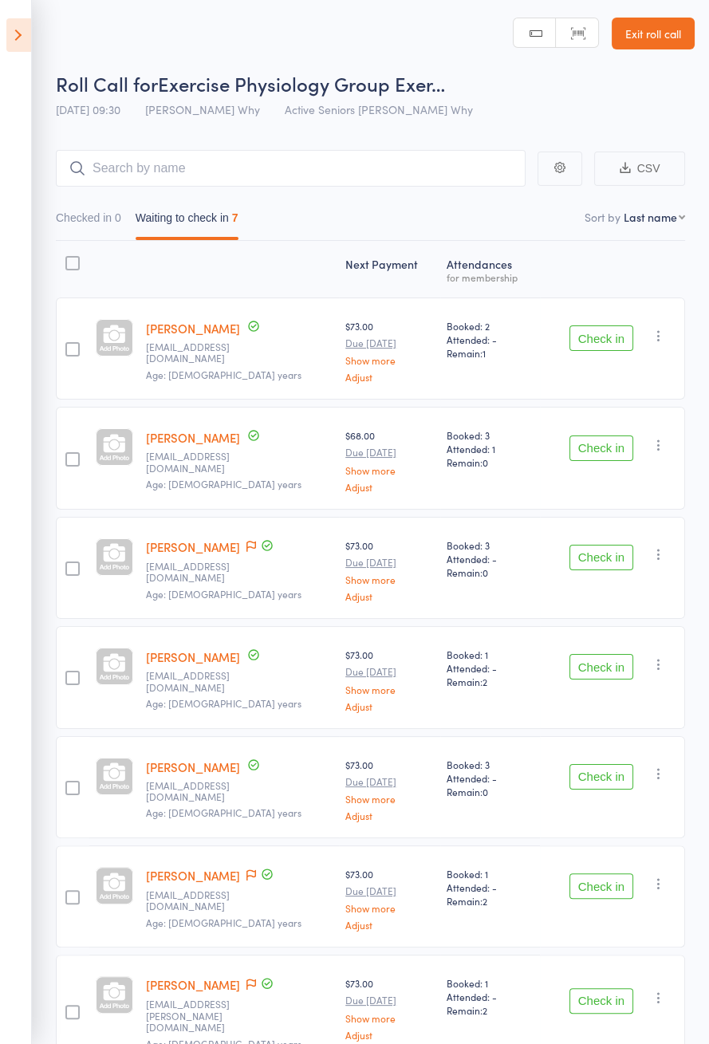
scroll to position [3, 0]
click at [607, 340] on button "Check in" at bounding box center [601, 337] width 64 height 26
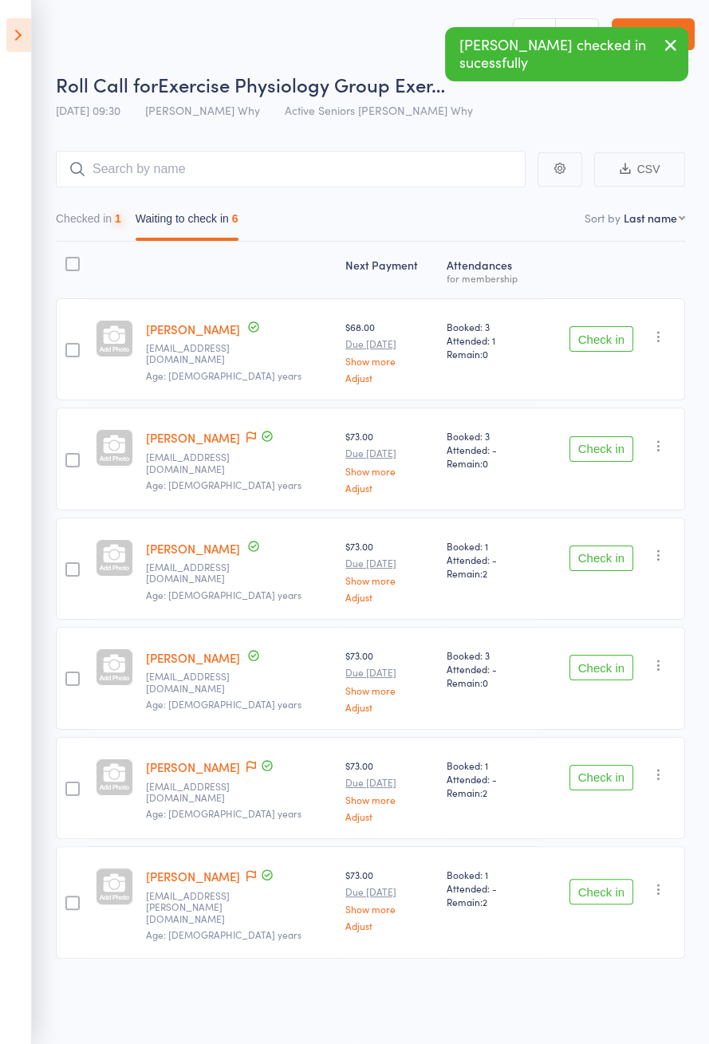
scroll to position [0, 0]
click at [601, 451] on button "Check in" at bounding box center [601, 450] width 64 height 26
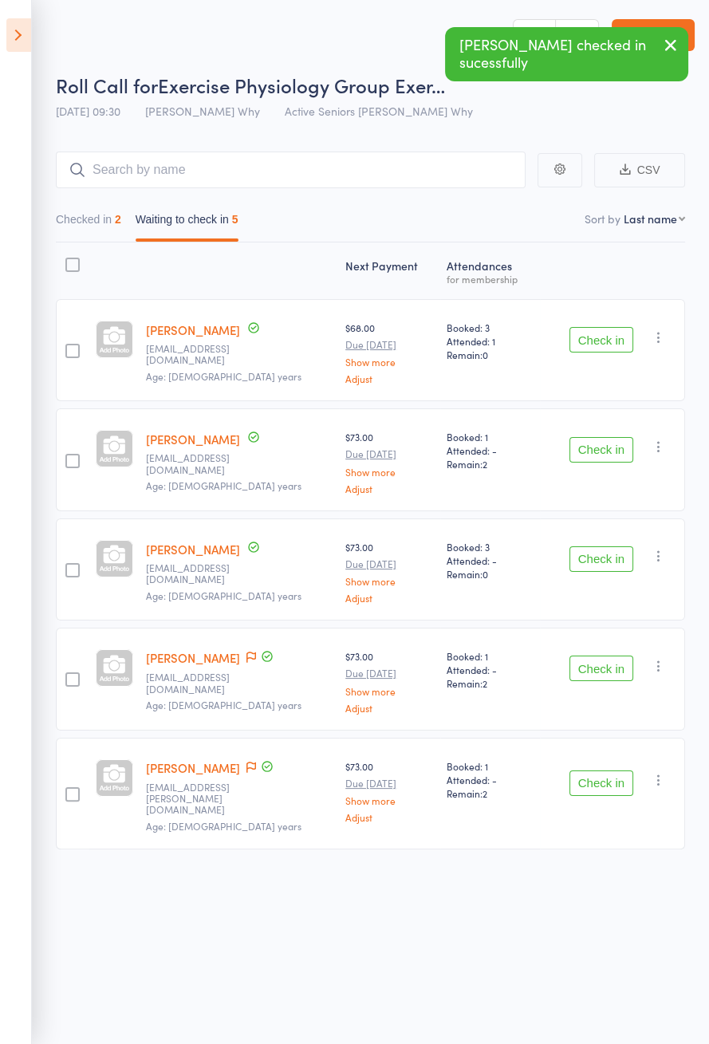
click at [601, 449] on button "Check in" at bounding box center [601, 450] width 64 height 26
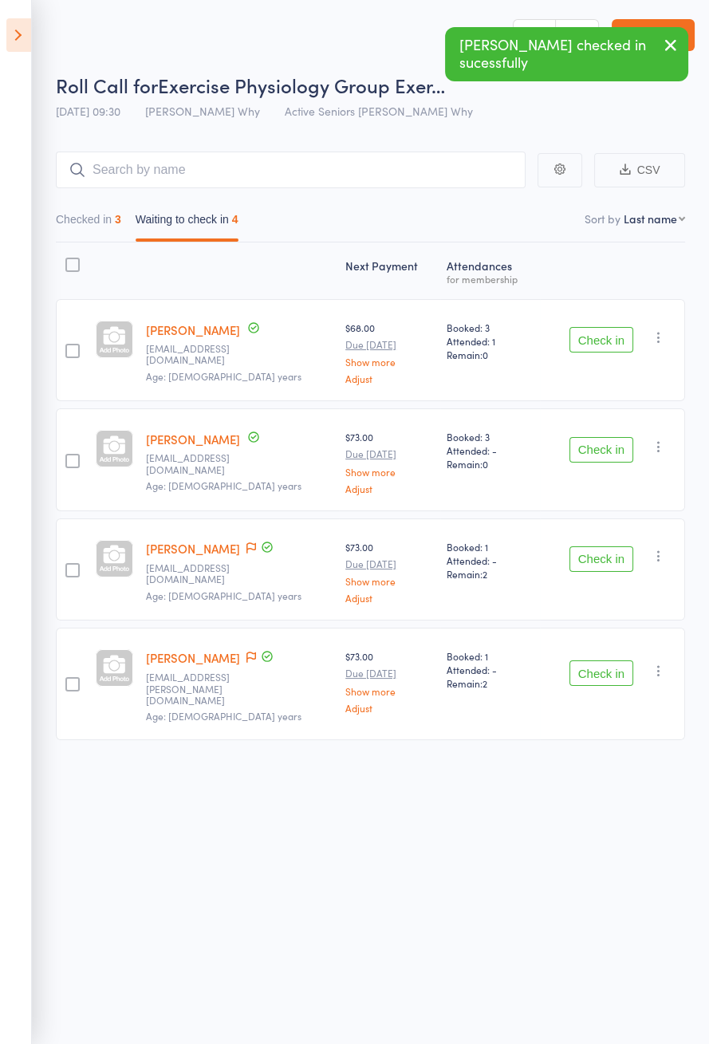
click at [594, 558] on button "Check in" at bounding box center [601, 559] width 64 height 26
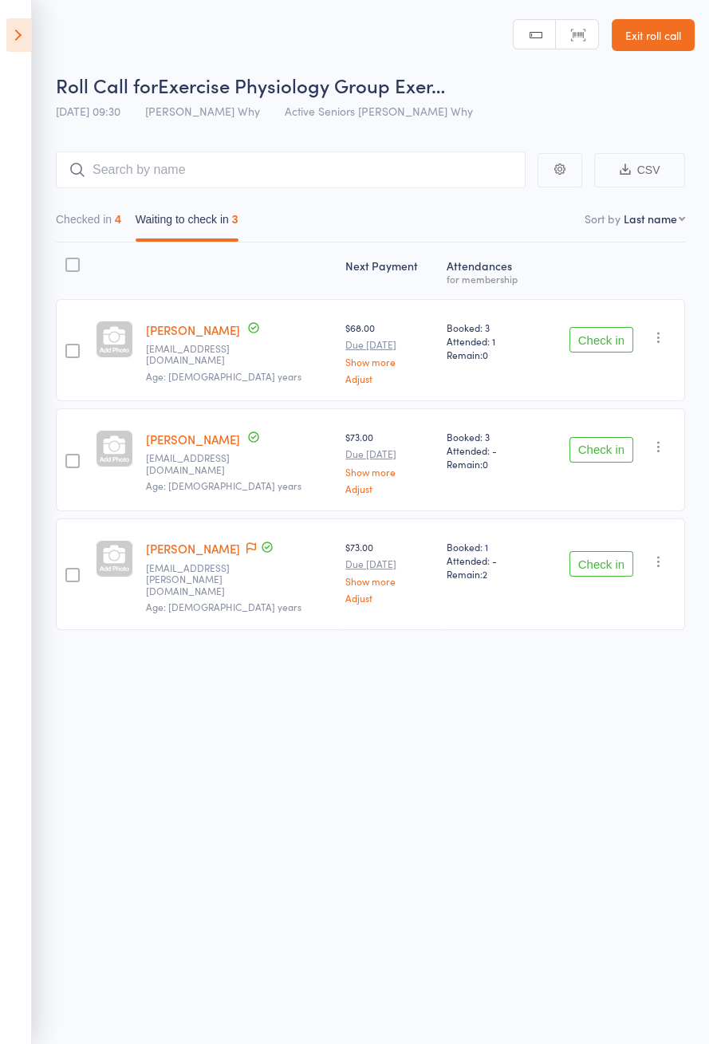
click at [617, 445] on button "Check in" at bounding box center [601, 450] width 64 height 26
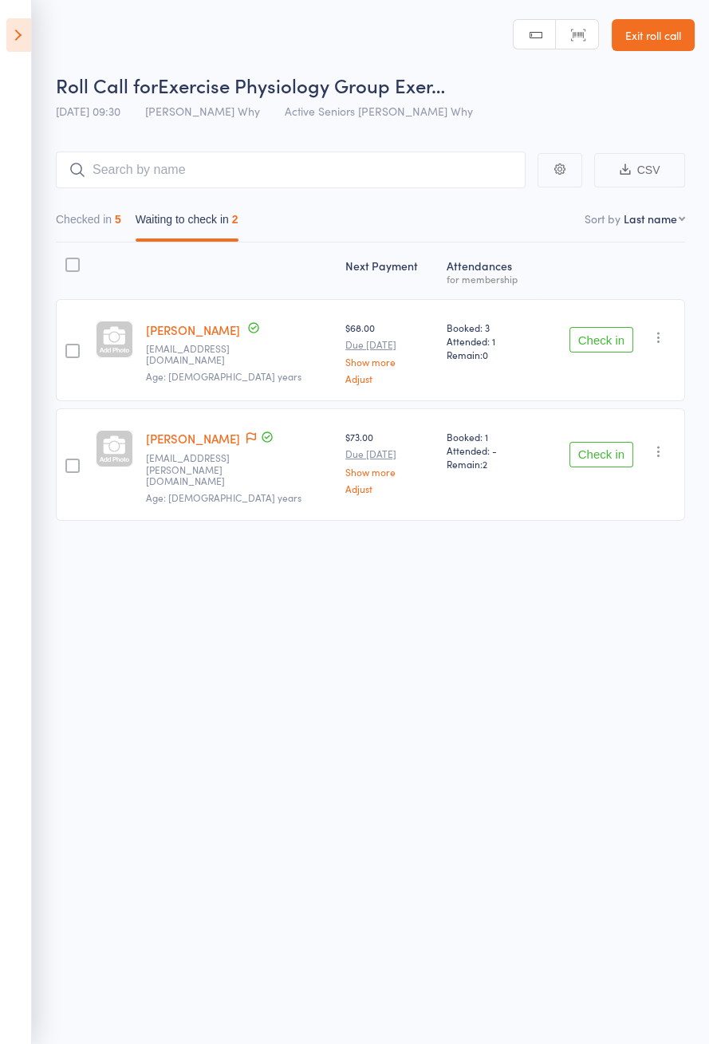
click at [599, 450] on button "Check in" at bounding box center [601, 455] width 64 height 26
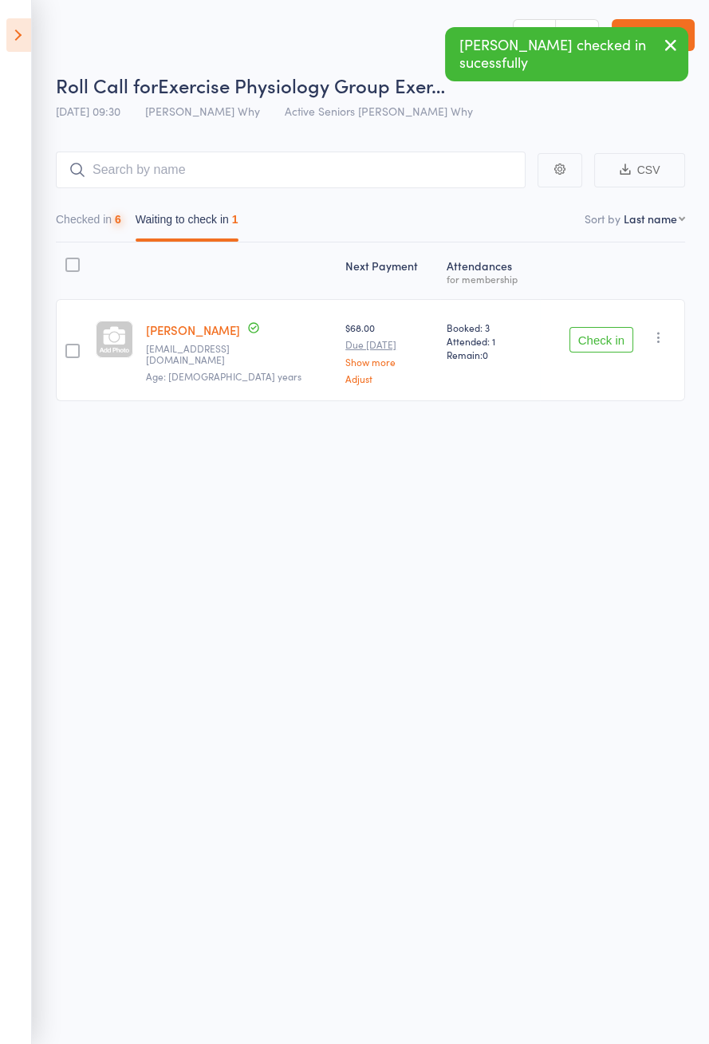
click at [22, 47] on icon at bounding box center [18, 34] width 25 height 33
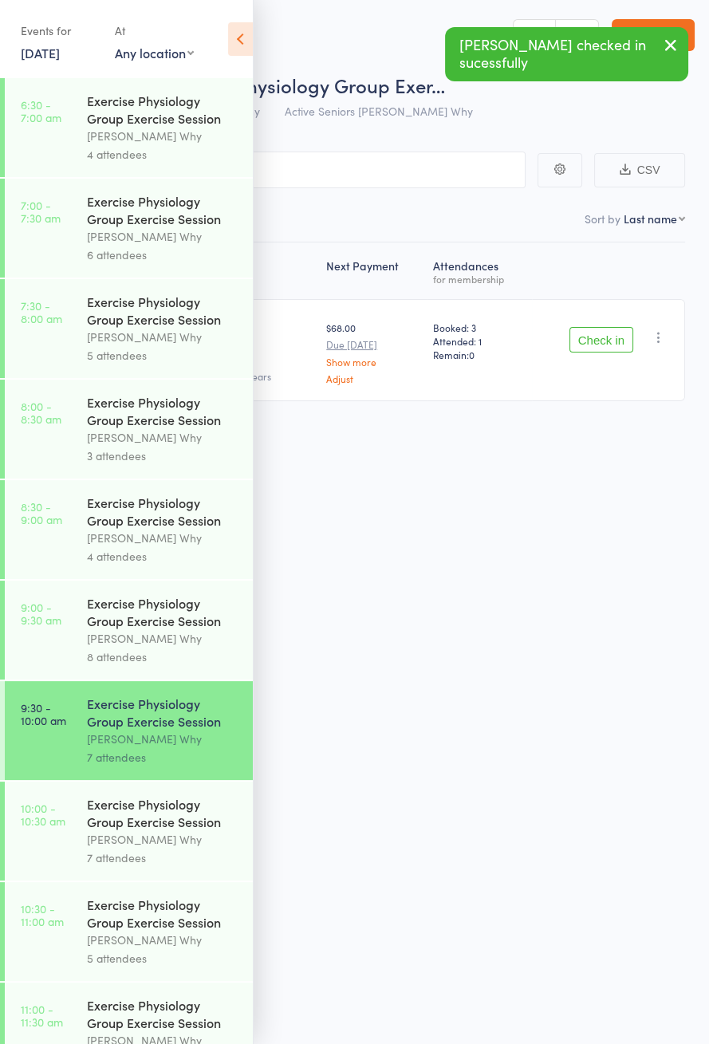
click at [42, 843] on link "10:00 - 10:30 am Exercise Physiology Group Exercise Session Dee Why 7 attendees" at bounding box center [129, 831] width 248 height 99
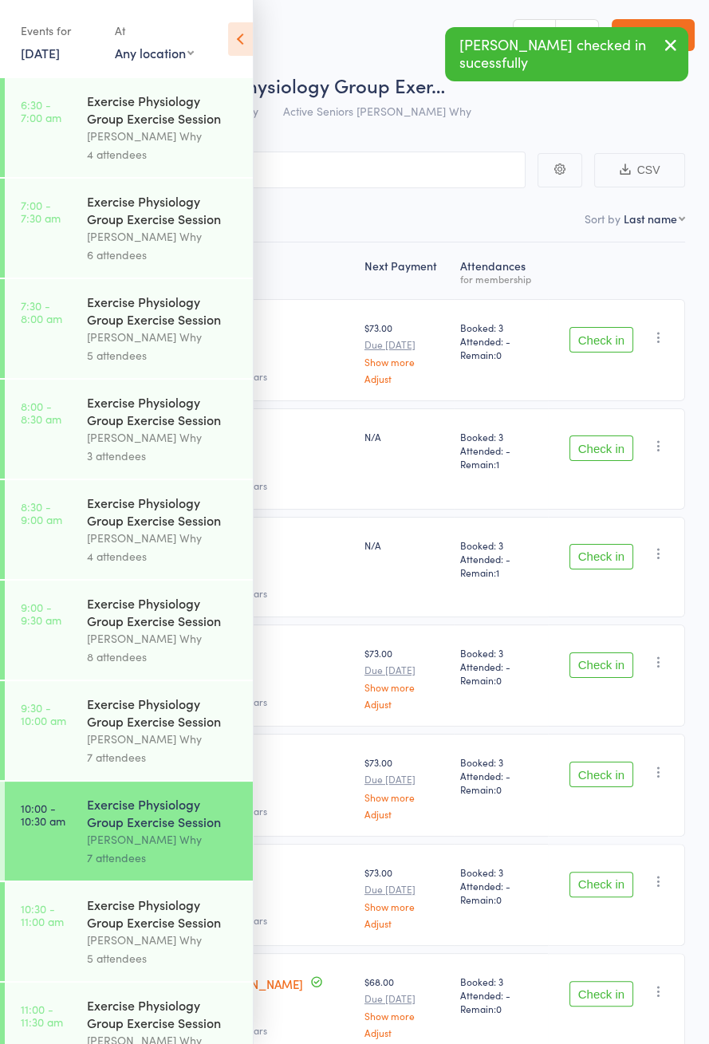
click at [243, 45] on icon at bounding box center [240, 38] width 25 height 33
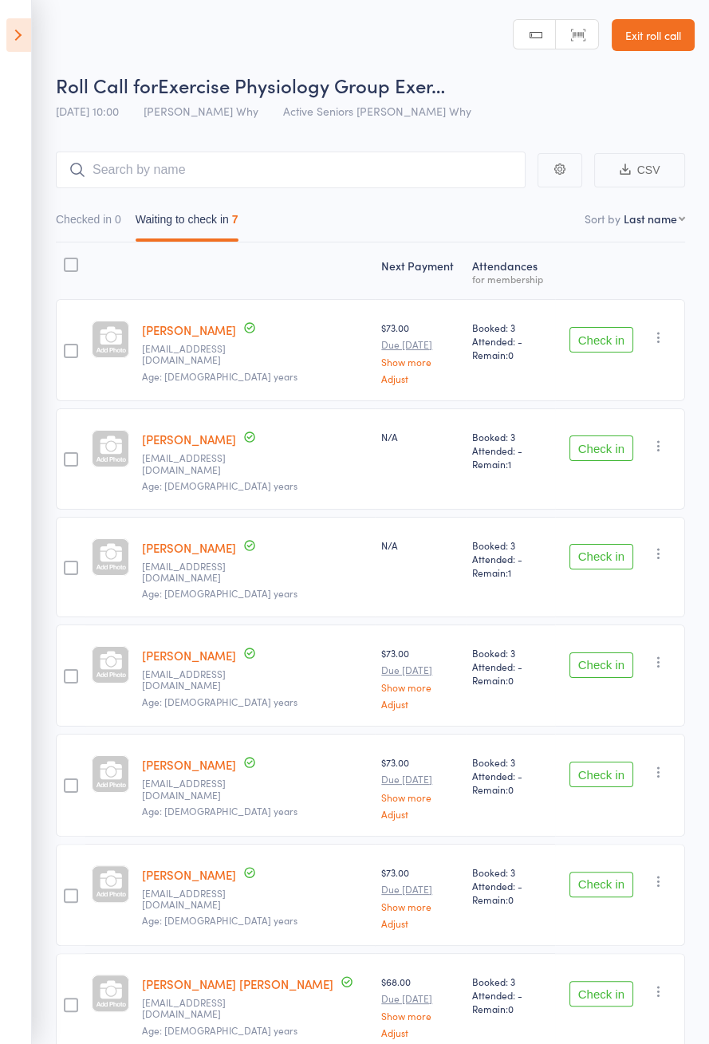
click at [605, 339] on button "Check in" at bounding box center [601, 340] width 64 height 26
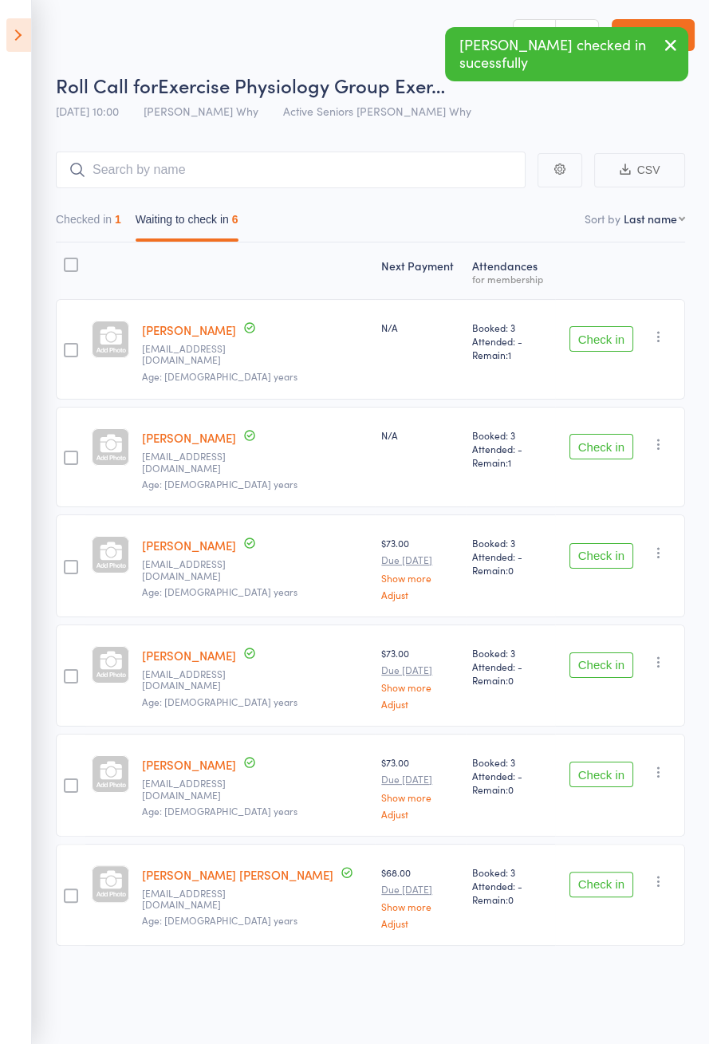
click at [592, 652] on button "Check in" at bounding box center [601, 665] width 64 height 26
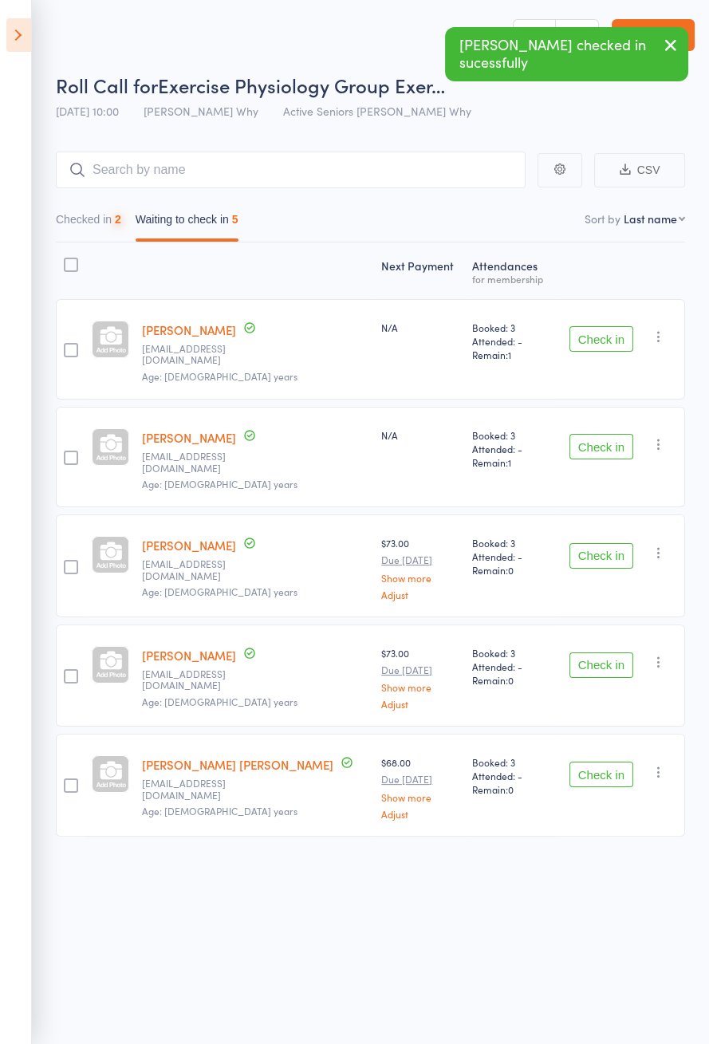
click at [602, 762] on button "Check in" at bounding box center [601, 775] width 64 height 26
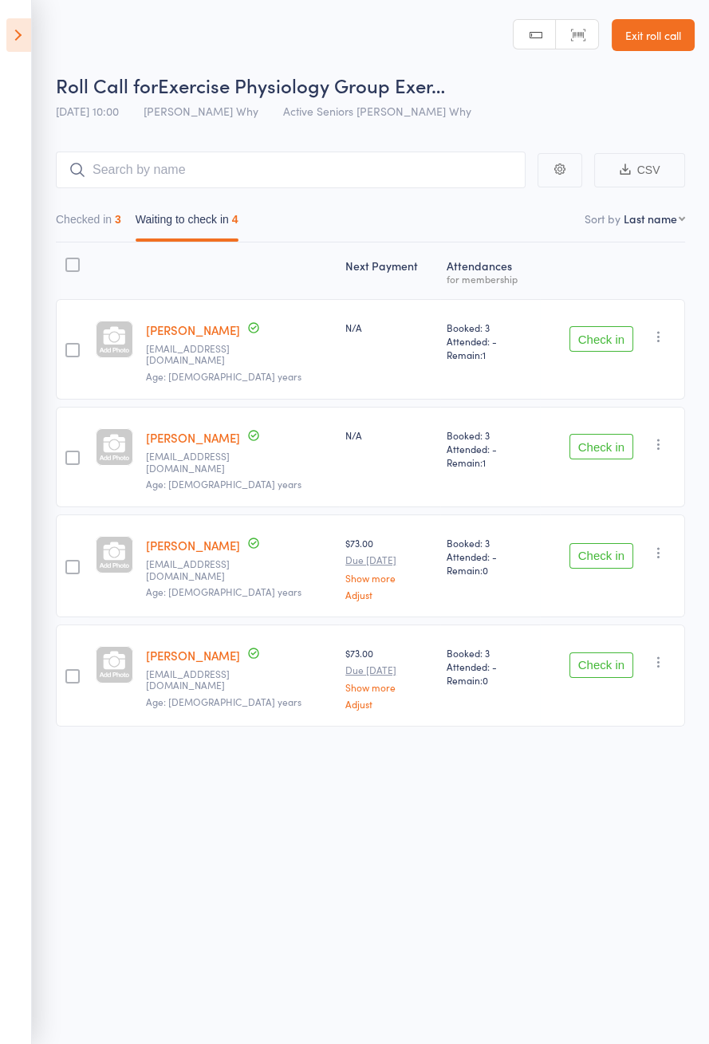
click at [608, 328] on button "Check in" at bounding box center [601, 339] width 64 height 26
click at [601, 337] on button "Check in" at bounding box center [601, 339] width 64 height 26
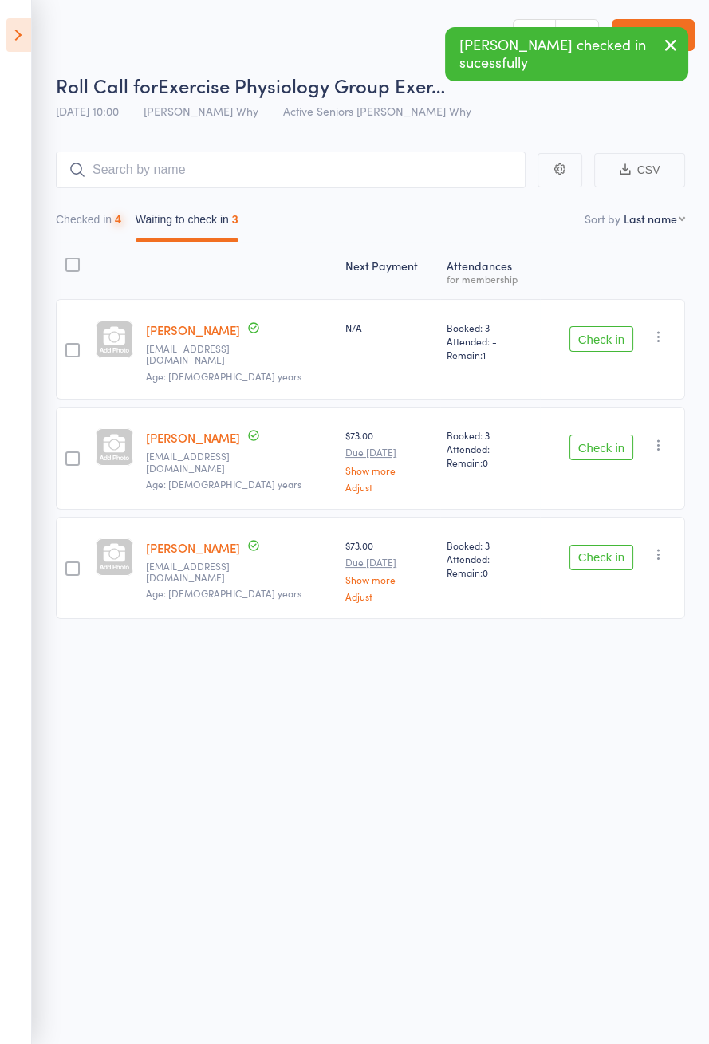
click at [600, 335] on button "Check in" at bounding box center [601, 339] width 64 height 26
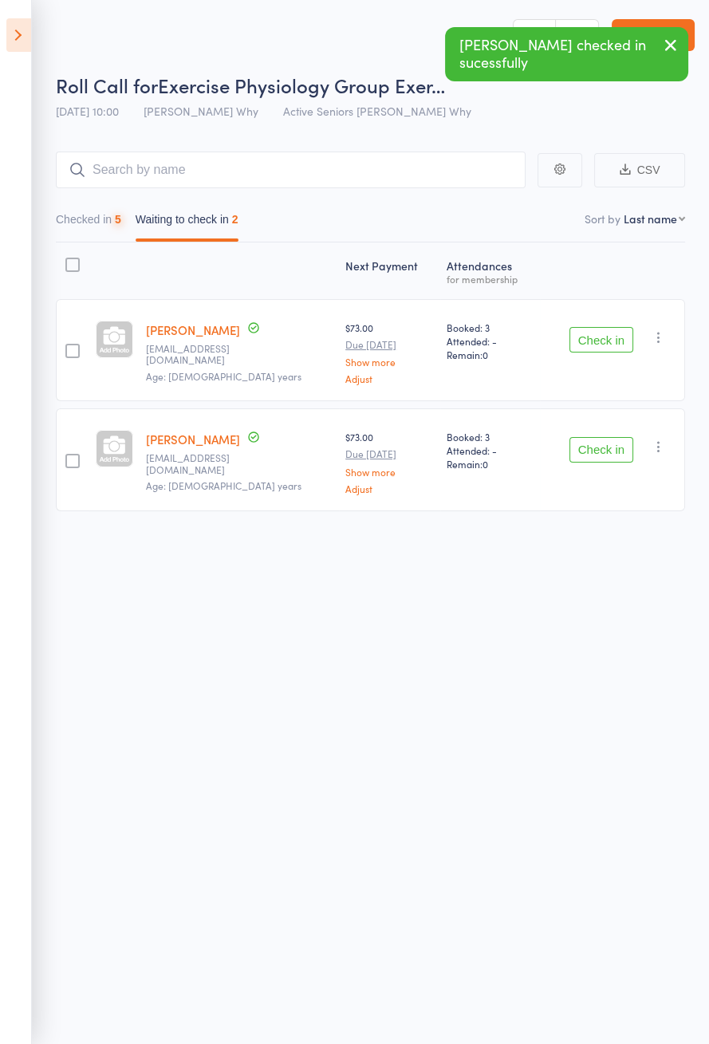
click at [599, 341] on button "Check in" at bounding box center [601, 340] width 64 height 26
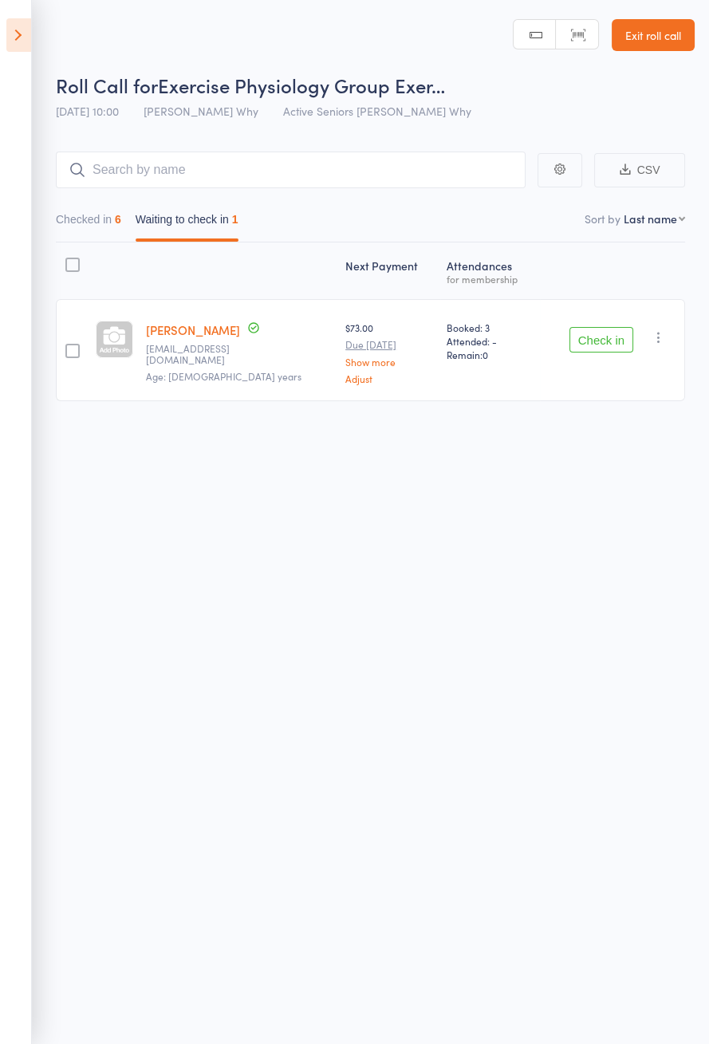
click at [25, 29] on icon at bounding box center [18, 34] width 25 height 33
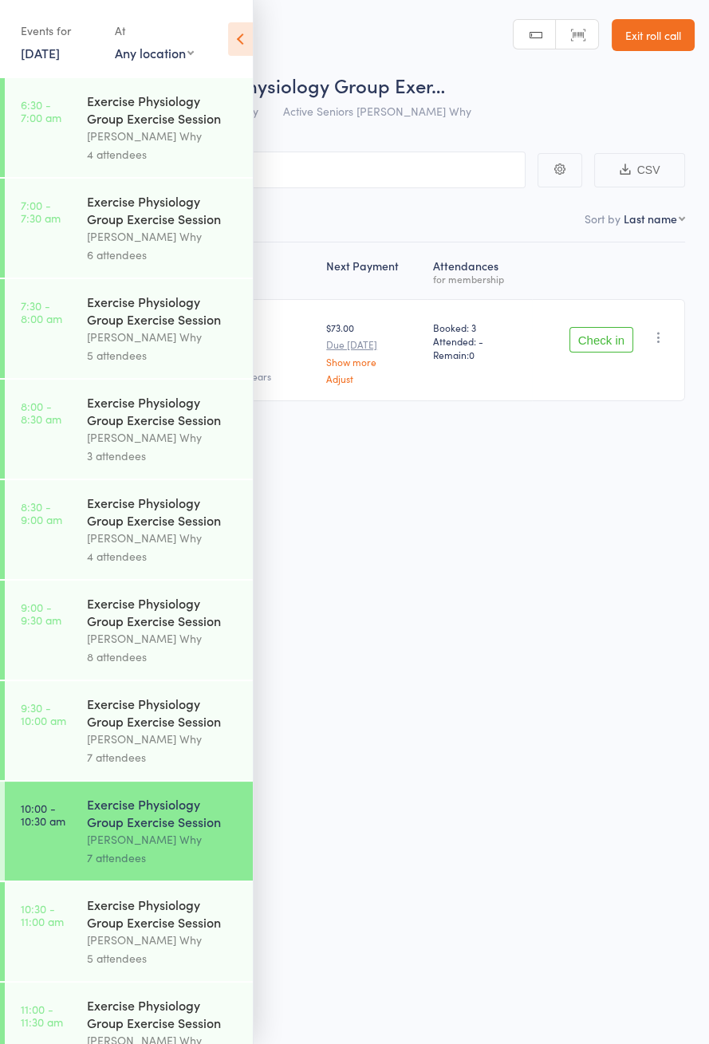
click at [148, 761] on div "7 attendees" at bounding box center [163, 757] width 152 height 18
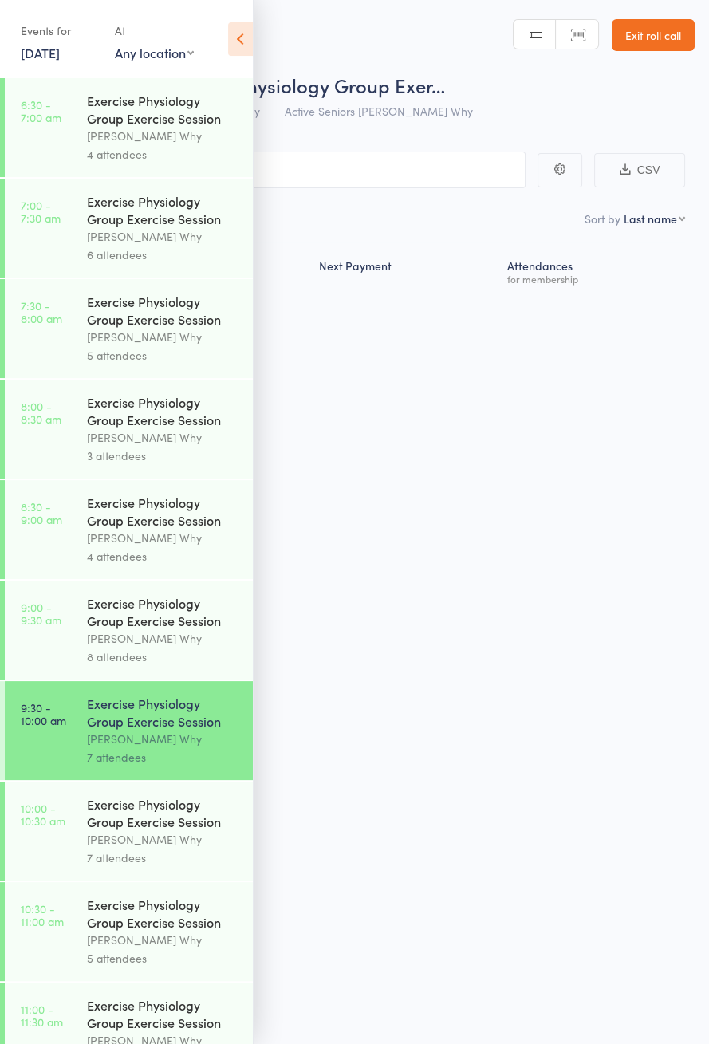
click at [244, 36] on icon at bounding box center [240, 38] width 25 height 33
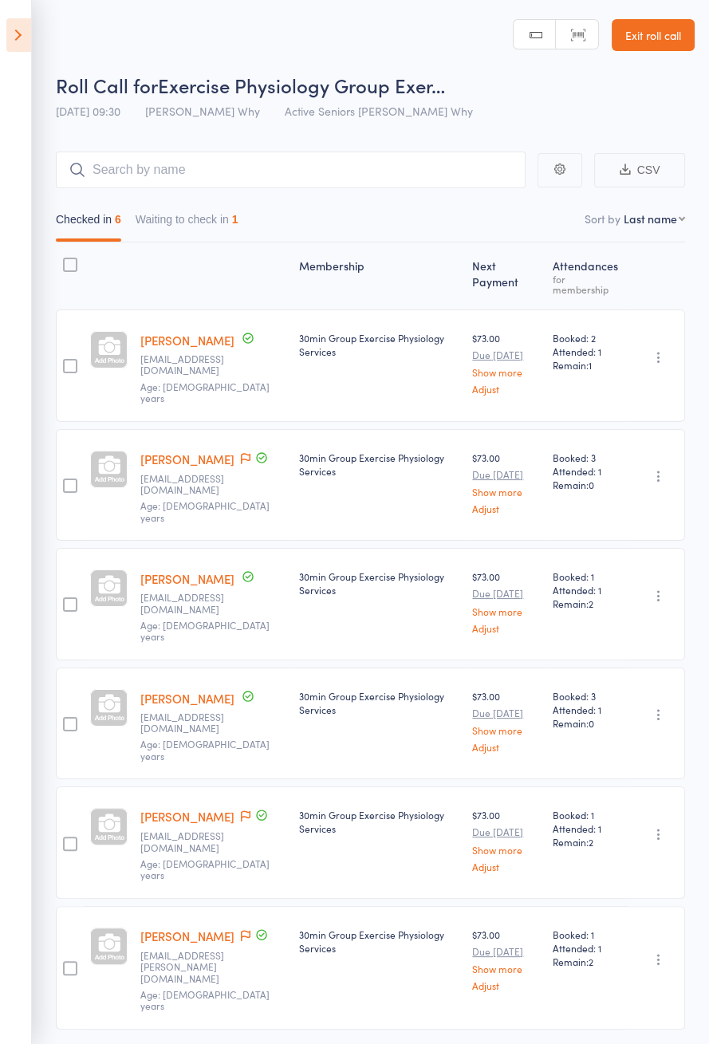
click at [663, 951] on icon "button" at bounding box center [659, 959] width 16 height 16
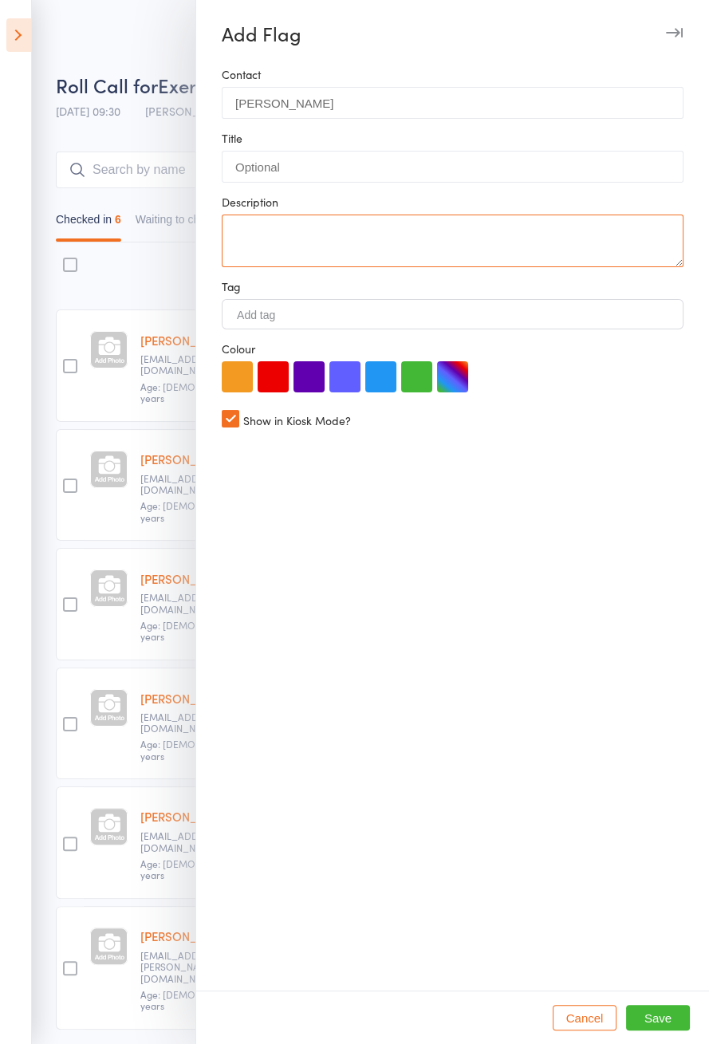
click at [323, 227] on textarea at bounding box center [453, 241] width 462 height 53
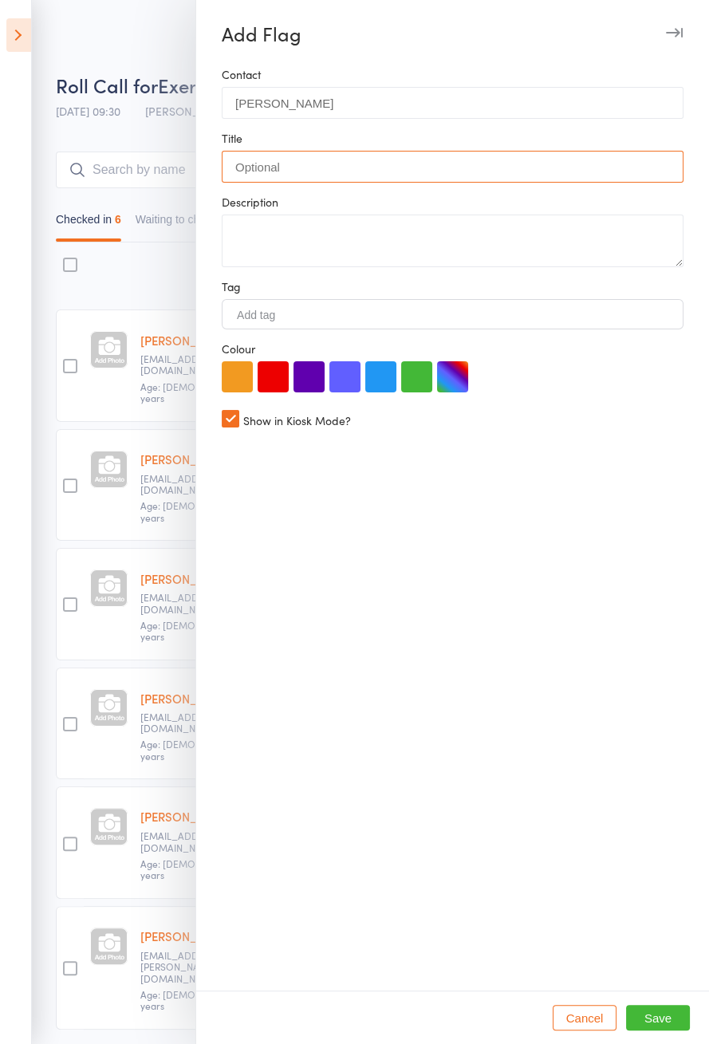
click at [315, 168] on input "text" at bounding box center [453, 167] width 462 height 32
type input "Pulled muscle"
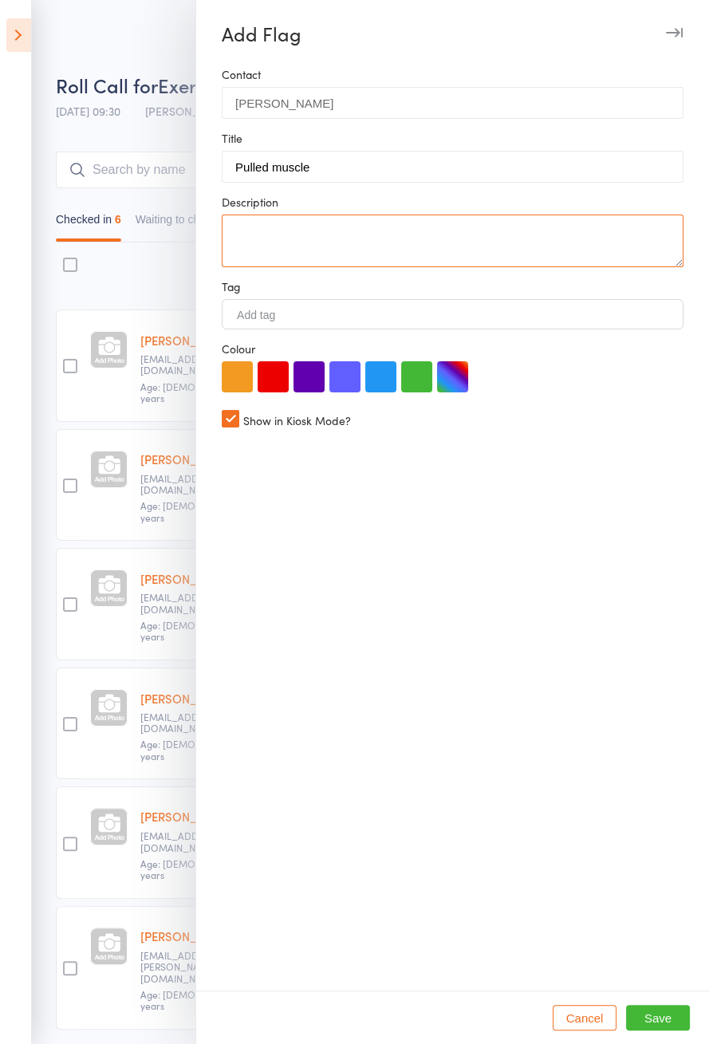
click at [388, 237] on textarea at bounding box center [453, 241] width 462 height 53
click at [246, 251] on textarea "Pulled R serratus when adjusting cab E machine" at bounding box center [453, 241] width 462 height 53
click at [598, 240] on textarea "Pulled R serratus when adjusting cable machine" at bounding box center [453, 241] width 462 height 53
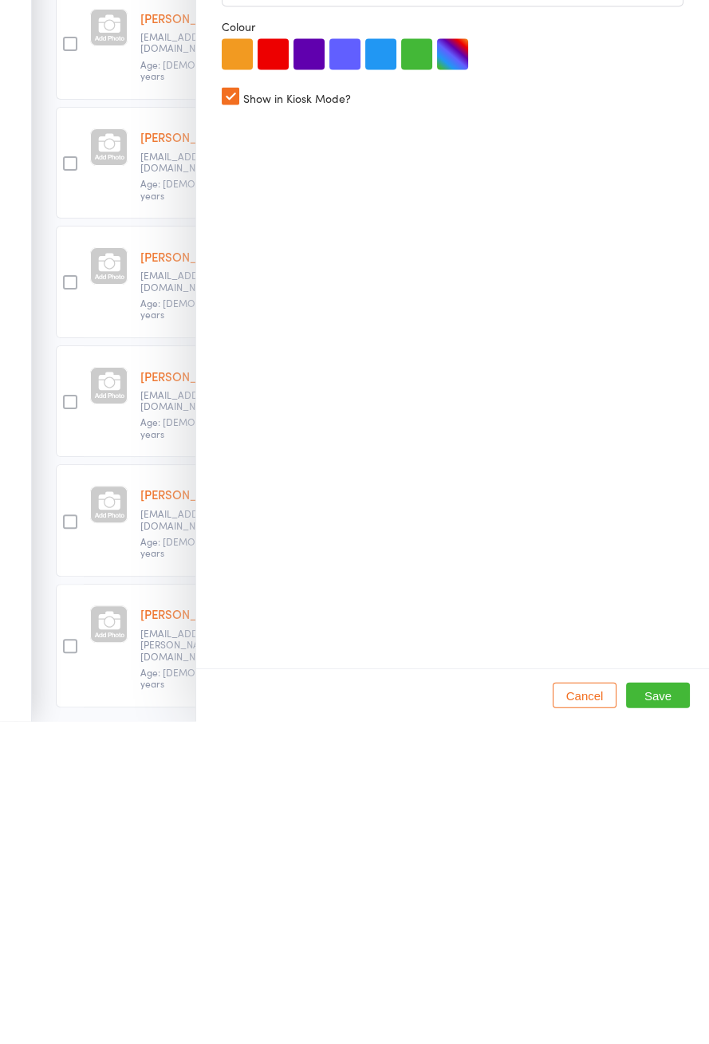
type textarea "Pulled R serratus when adjusting cable machine. Check 8n next session. ECS"
click at [647, 990] on div "Contact Manooshad Nazarian Title Pulled muscle Description Pulled R serratus wh…" at bounding box center [452, 529] width 513 height 923
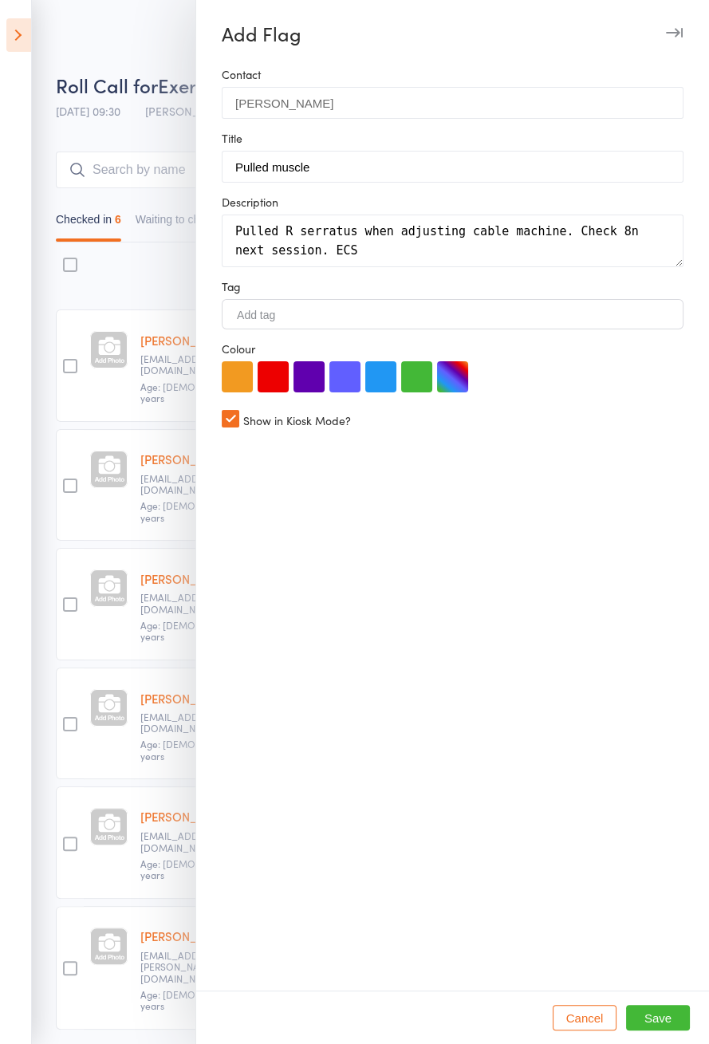
click at [660, 1030] on button "Save" at bounding box center [658, 1018] width 64 height 26
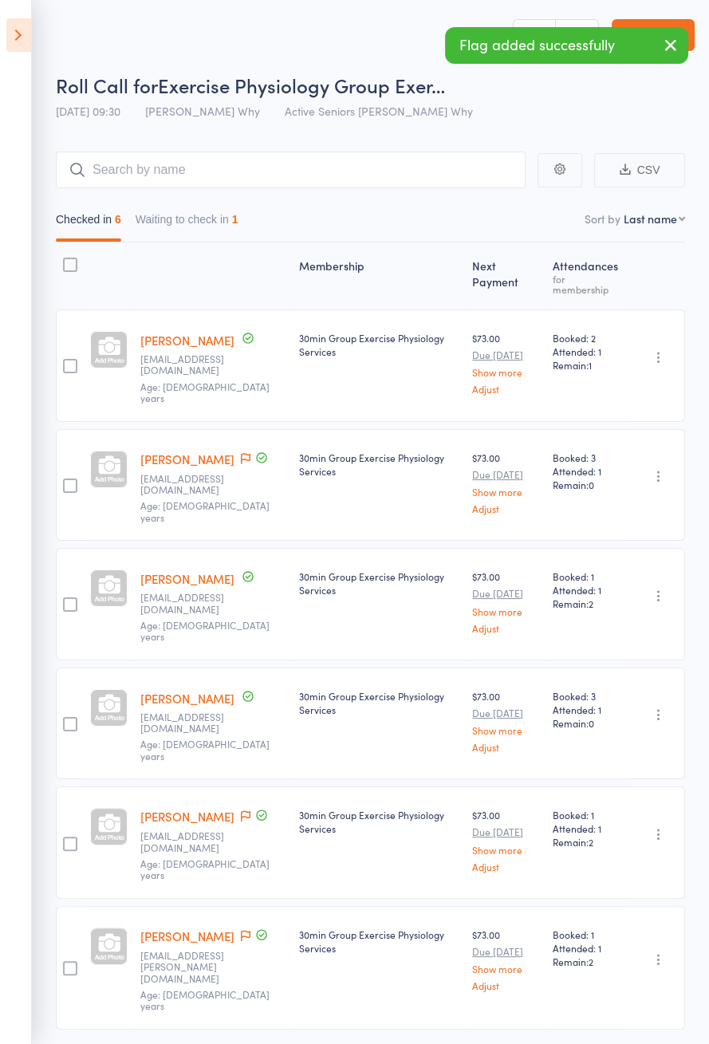
click at [216, 235] on button "Waiting to check in 1" at bounding box center [187, 223] width 103 height 37
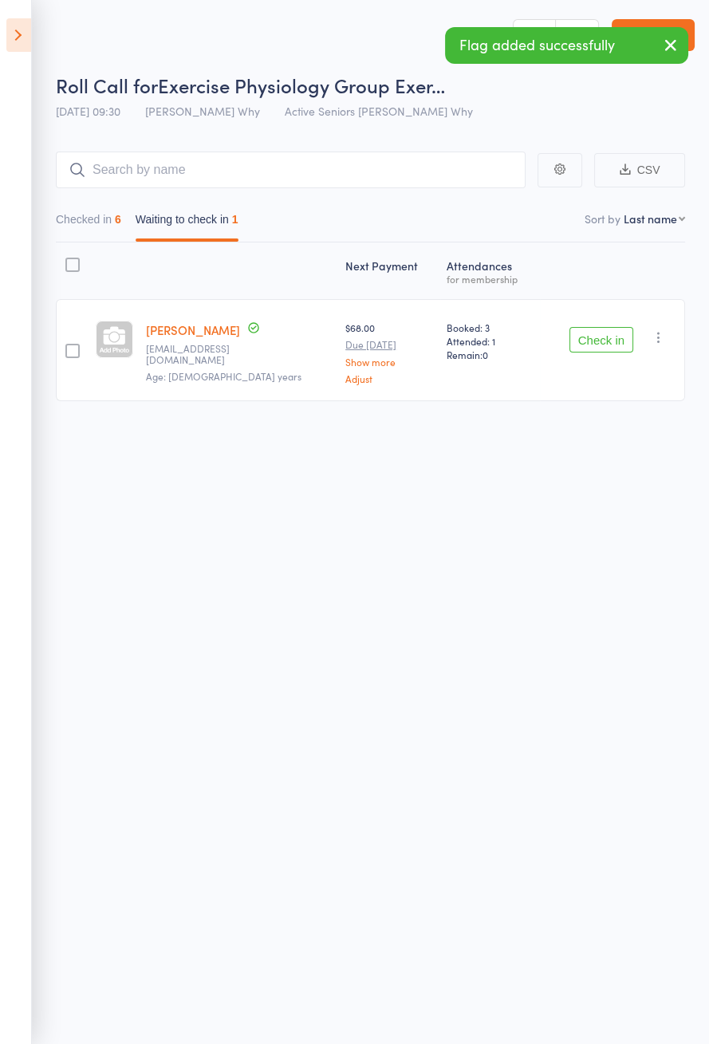
click at [13, 32] on icon at bounding box center [18, 34] width 25 height 33
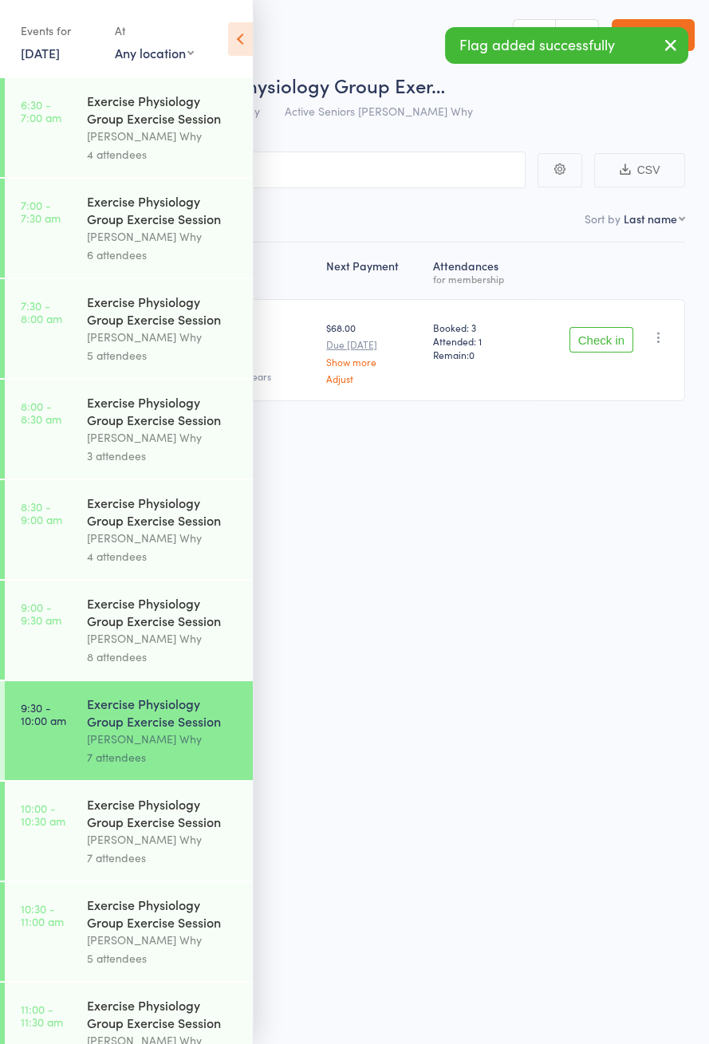
click at [165, 863] on div "7 attendees" at bounding box center [163, 857] width 152 height 18
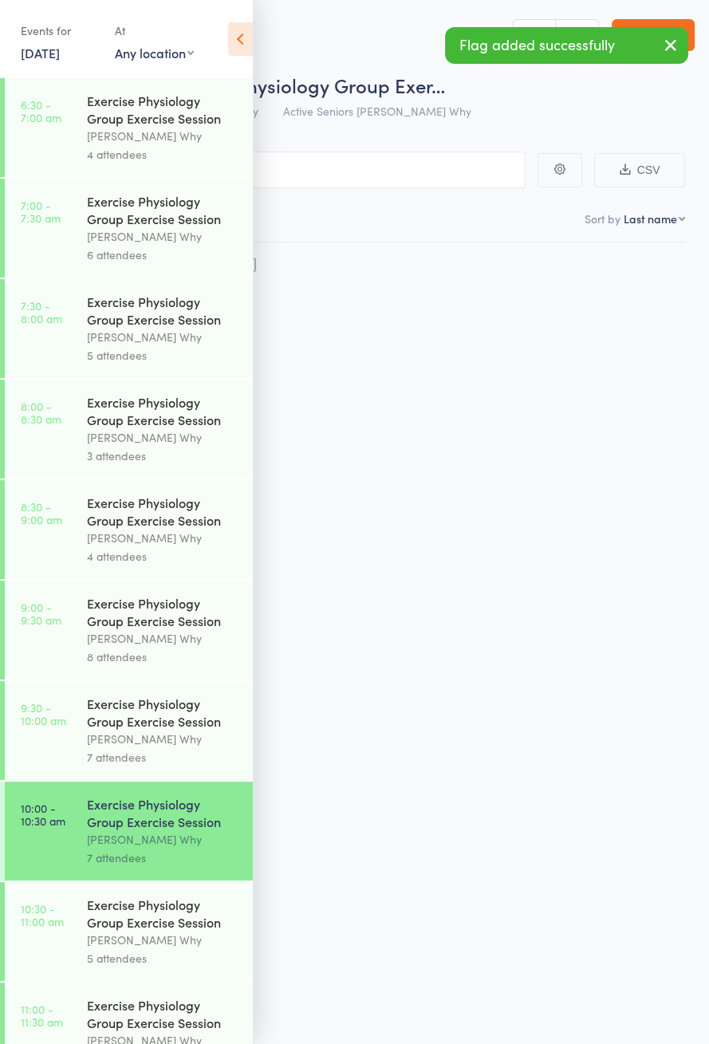
click at [235, 29] on icon at bounding box center [240, 38] width 25 height 33
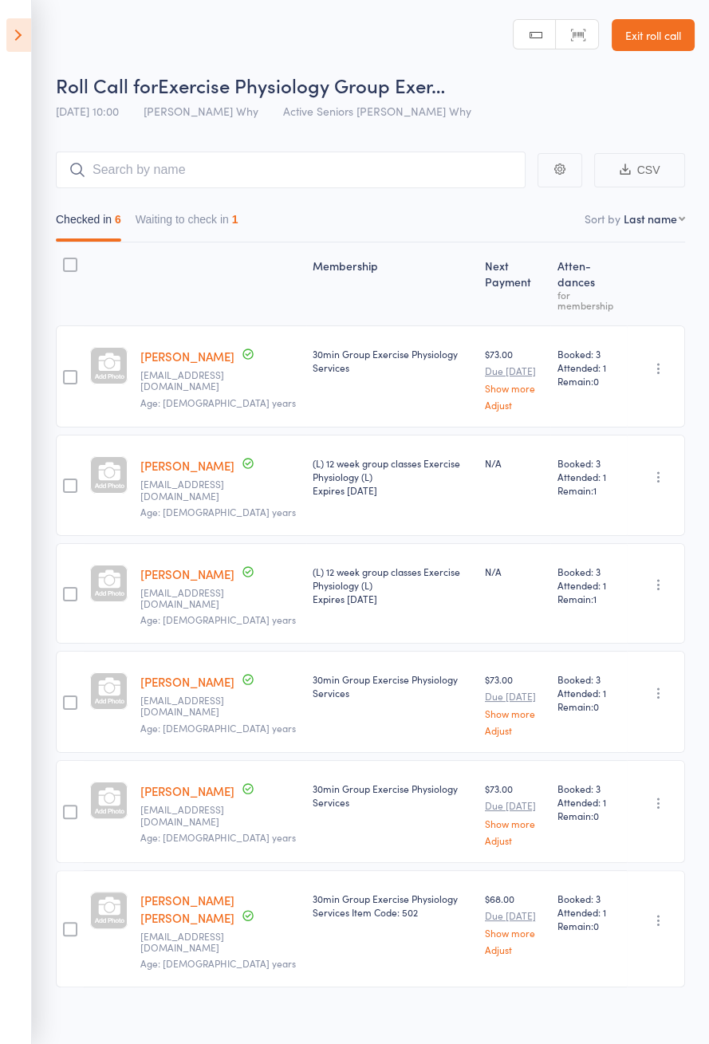
click at [223, 224] on button "Waiting to check in 1" at bounding box center [187, 223] width 103 height 37
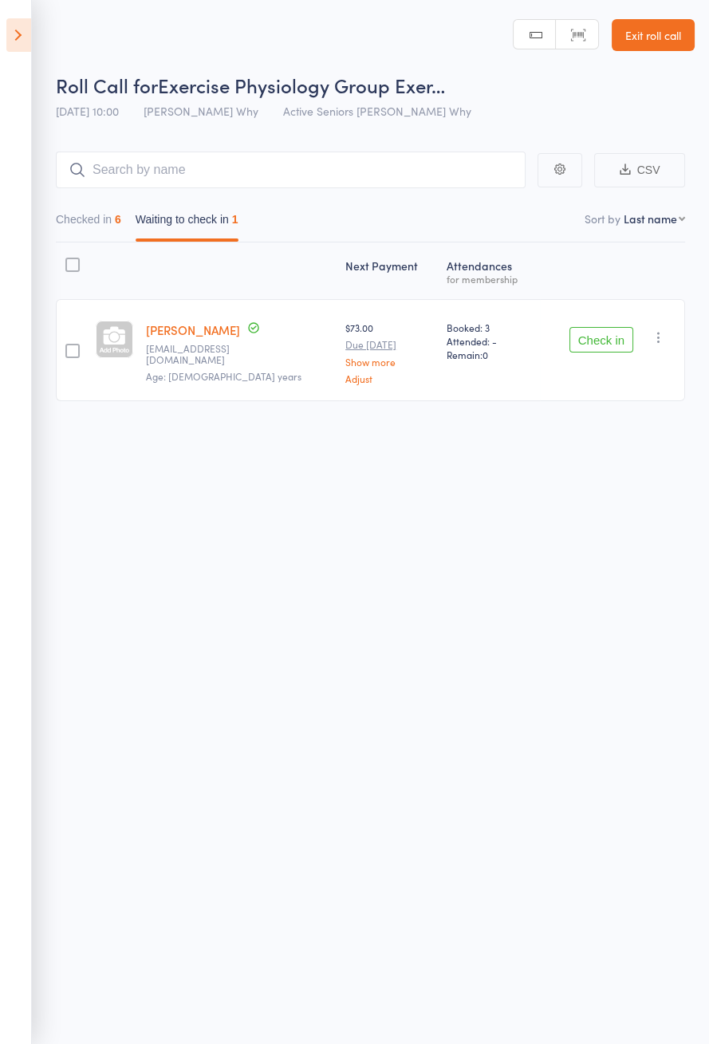
click at [27, 44] on icon at bounding box center [18, 34] width 25 height 33
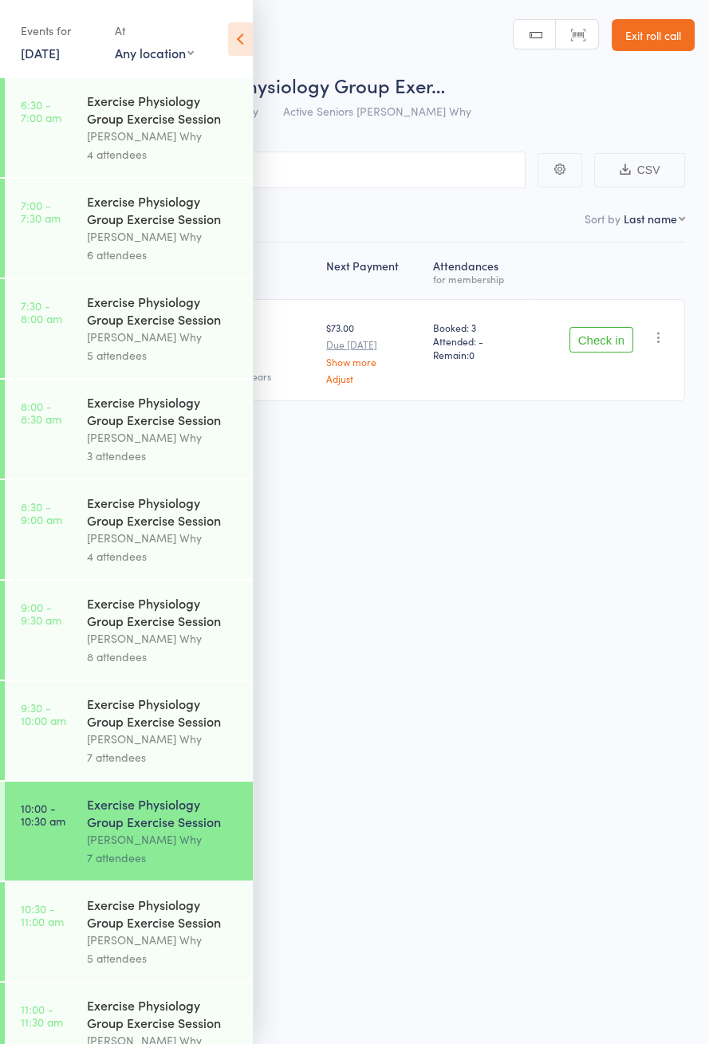
click at [163, 764] on div "7 attendees" at bounding box center [163, 757] width 152 height 18
click at [240, 27] on icon at bounding box center [240, 38] width 25 height 33
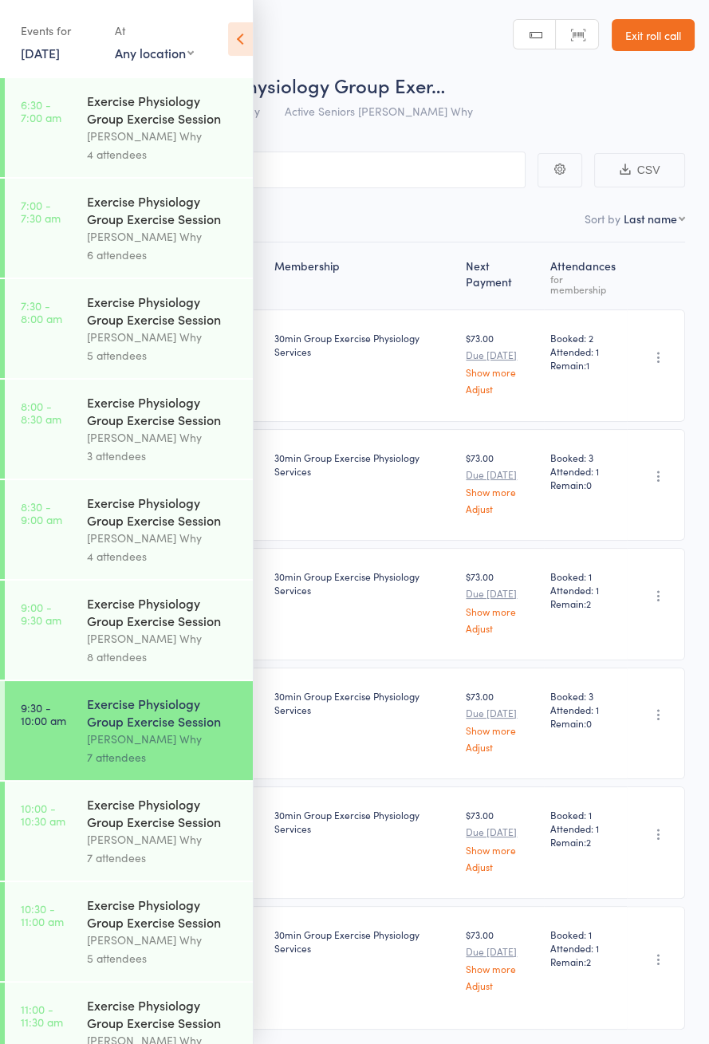
click at [234, 30] on icon at bounding box center [240, 38] width 25 height 33
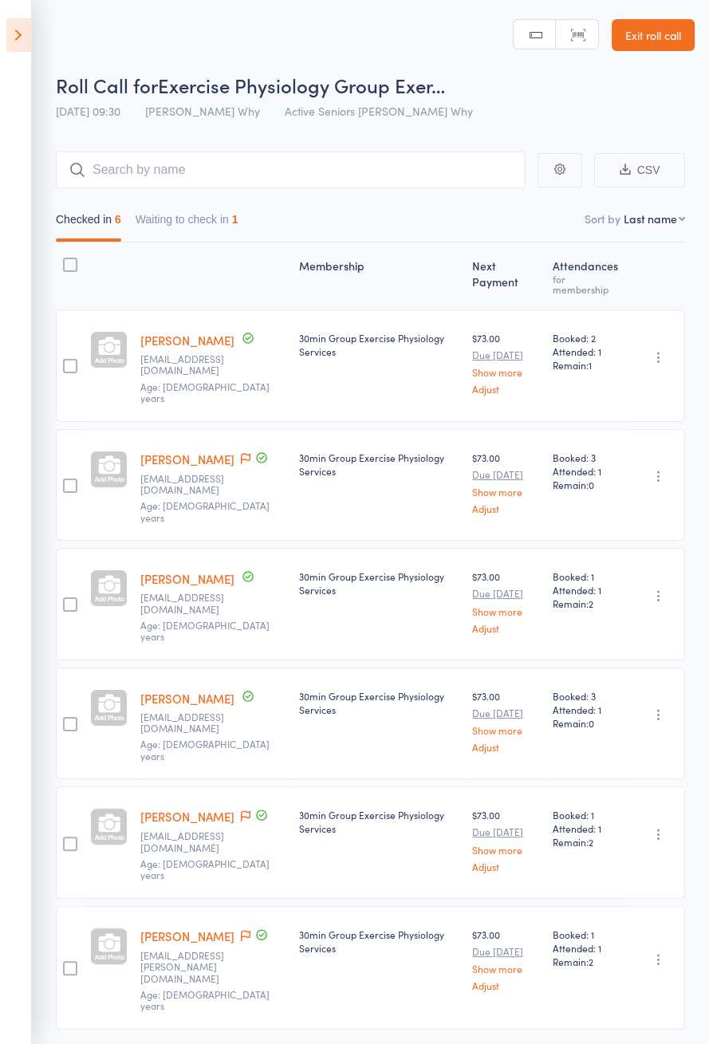
click at [219, 225] on button "Waiting to check in 1" at bounding box center [187, 223] width 103 height 37
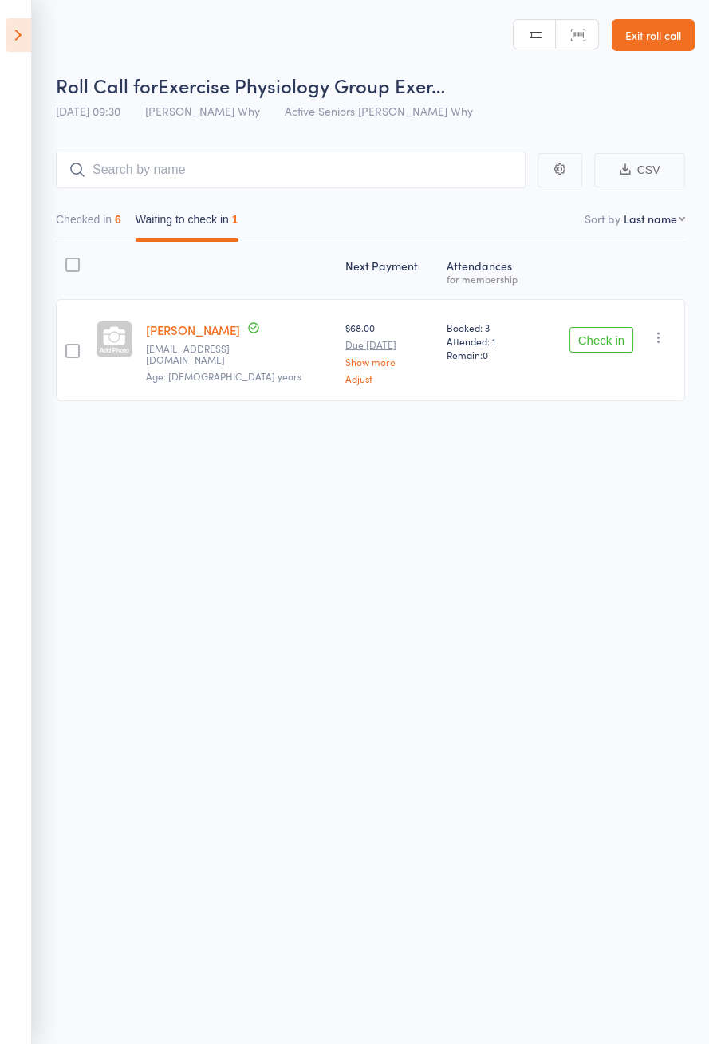
click at [91, 219] on button "Checked in 6" at bounding box center [88, 223] width 65 height 37
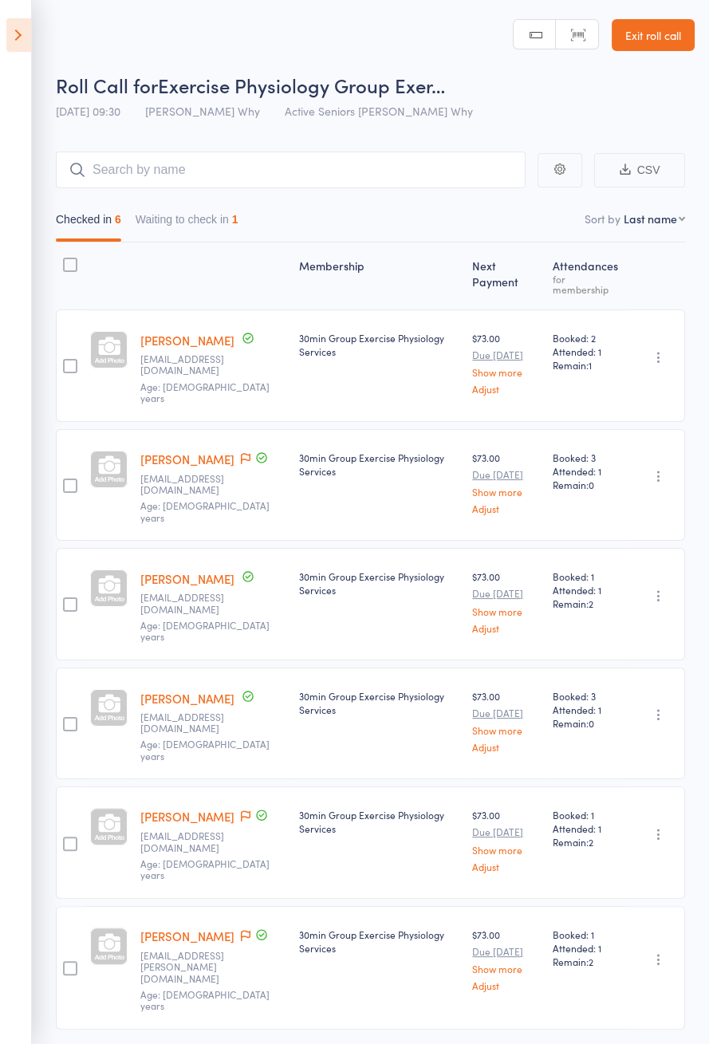
click at [658, 951] on icon "button" at bounding box center [659, 959] width 16 height 16
click at [241, 928] on span at bounding box center [246, 936] width 10 height 16
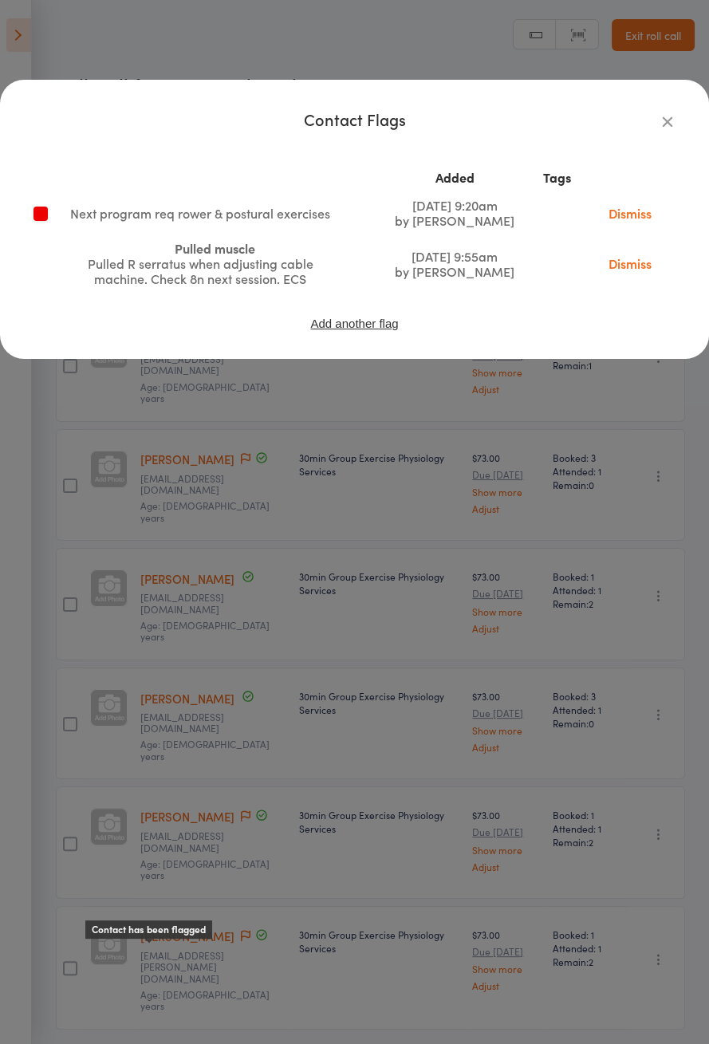
click at [671, 117] on icon "button" at bounding box center [668, 121] width 18 height 18
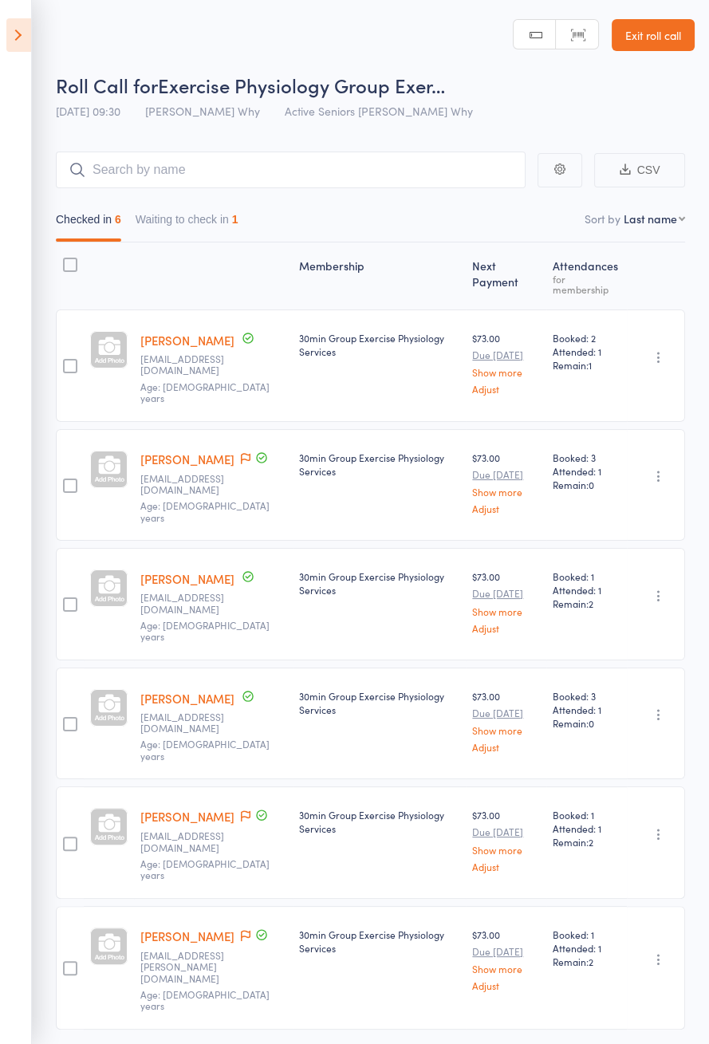
click at [234, 927] on link "[PERSON_NAME]" at bounding box center [187, 935] width 94 height 17
click at [10, 26] on icon at bounding box center [18, 34] width 25 height 33
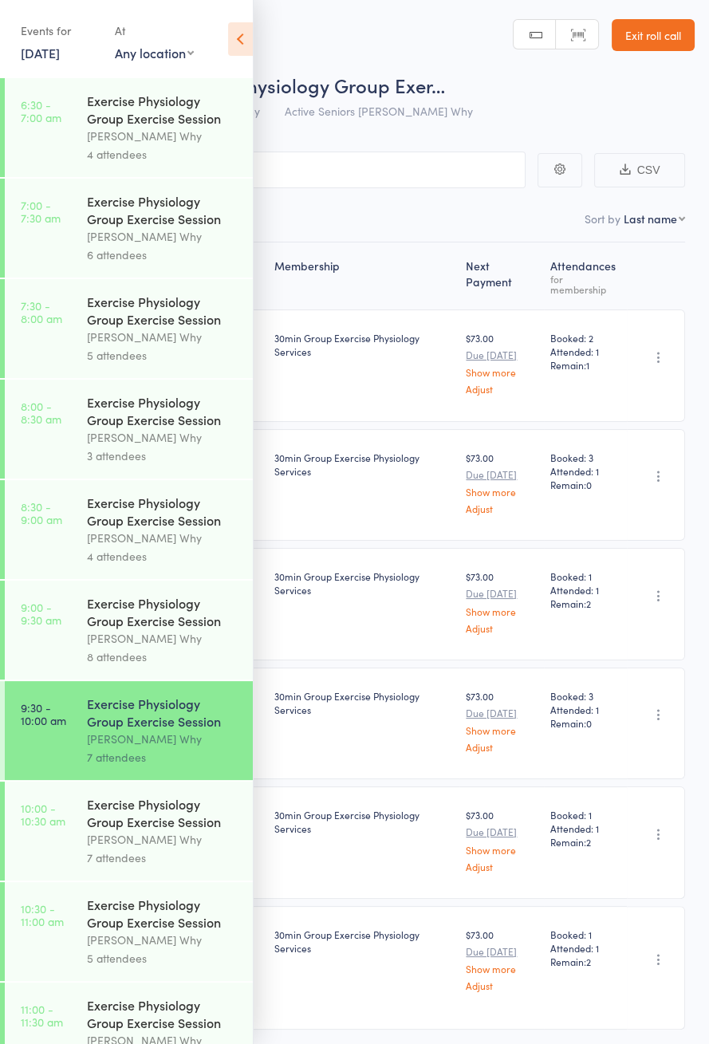
click at [183, 830] on div "Exercise Physiology Group Exercise Session" at bounding box center [163, 812] width 152 height 35
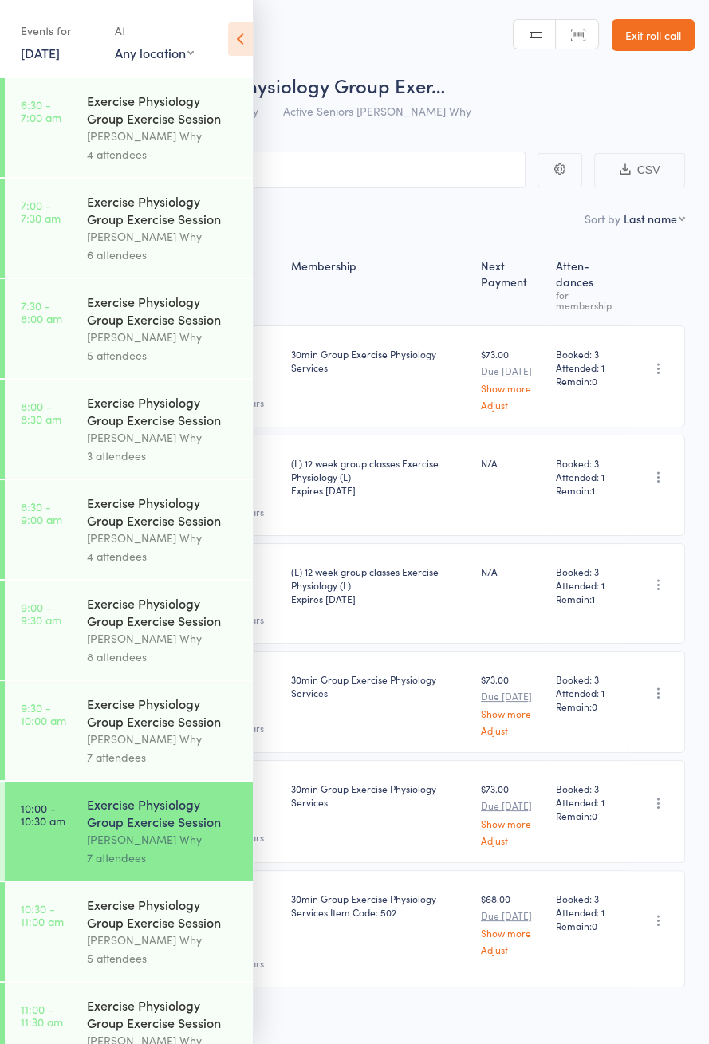
click at [238, 36] on icon at bounding box center [240, 38] width 25 height 33
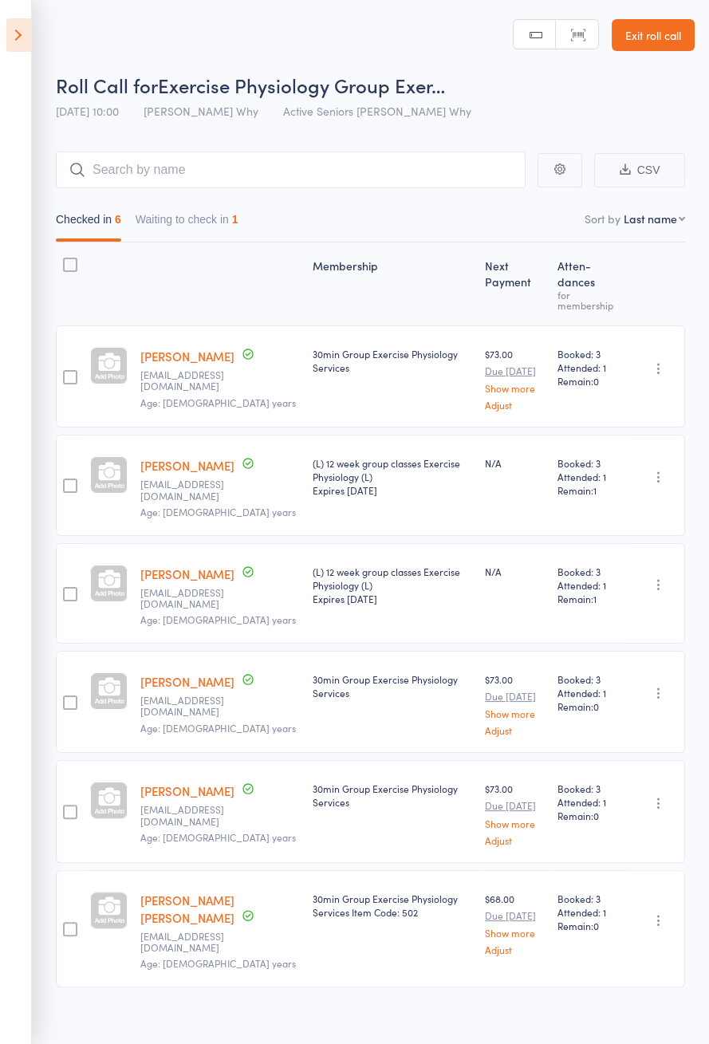
click at [195, 225] on button "Waiting to check in 1" at bounding box center [187, 223] width 103 height 37
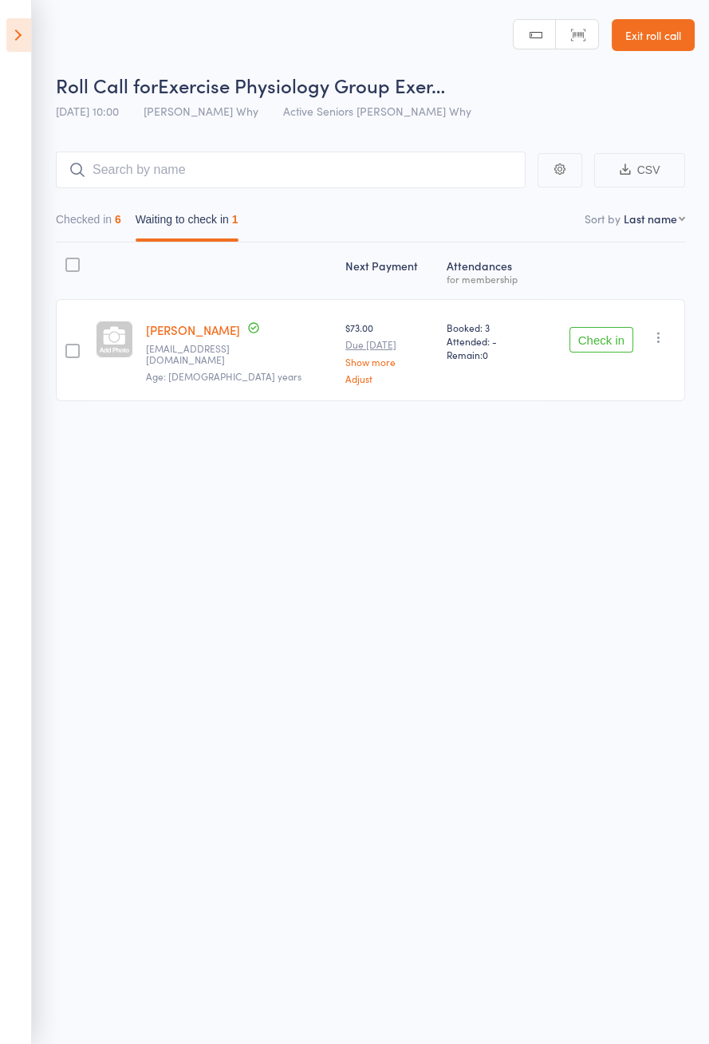
click at [581, 342] on button "Check in" at bounding box center [601, 340] width 64 height 26
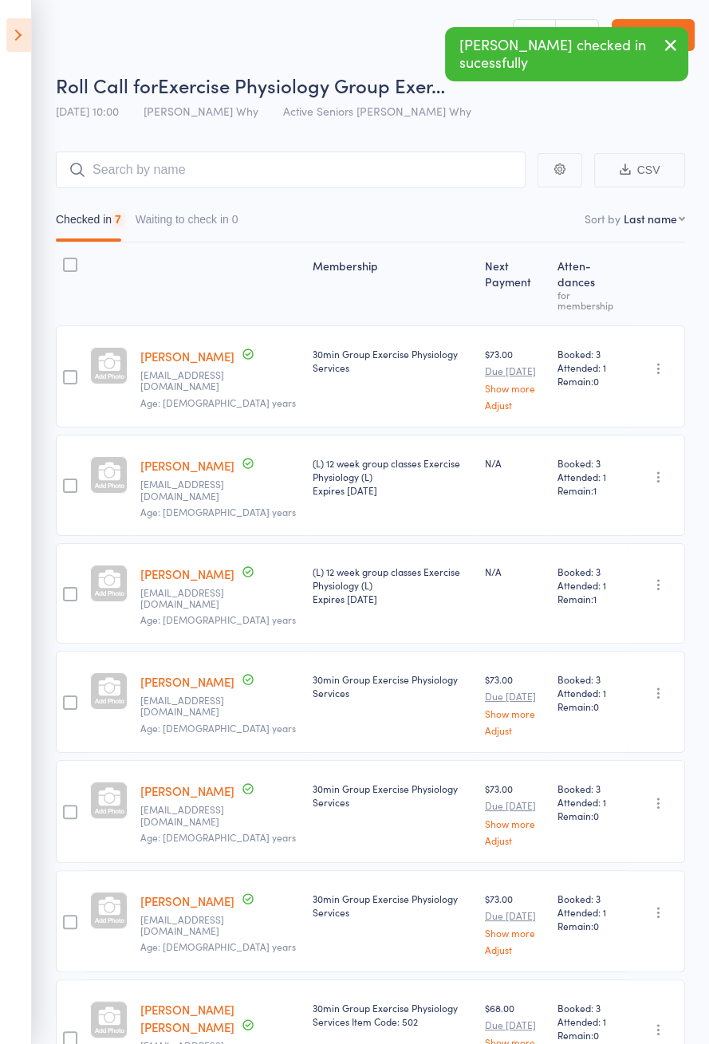
click at [10, 40] on icon at bounding box center [18, 34] width 25 height 33
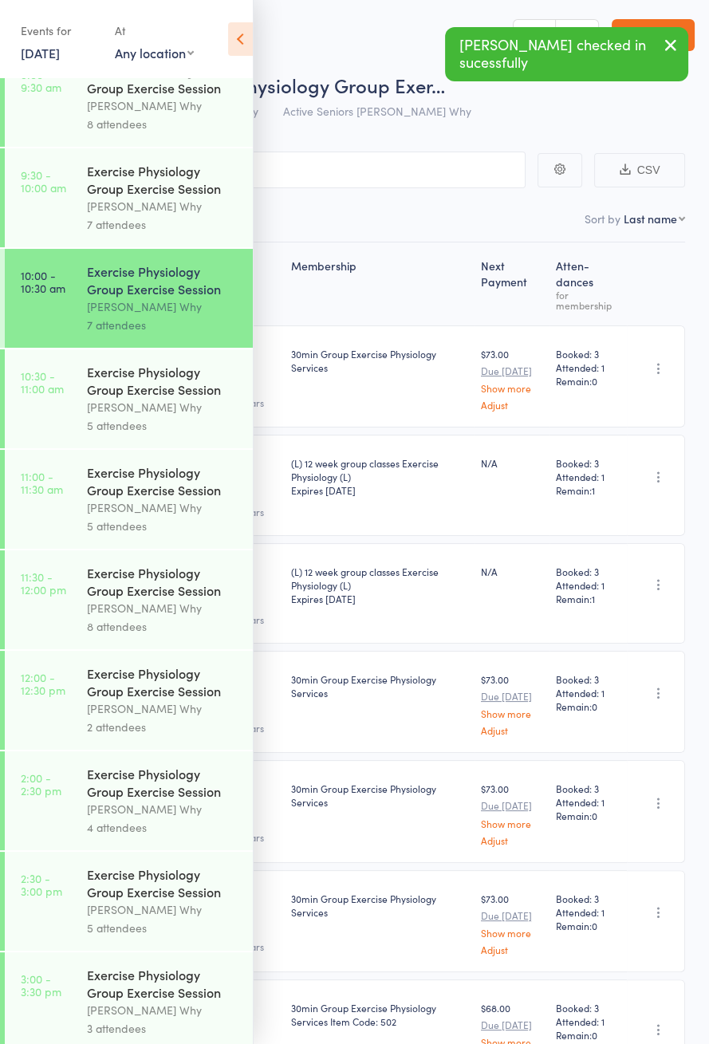
scroll to position [767, 0]
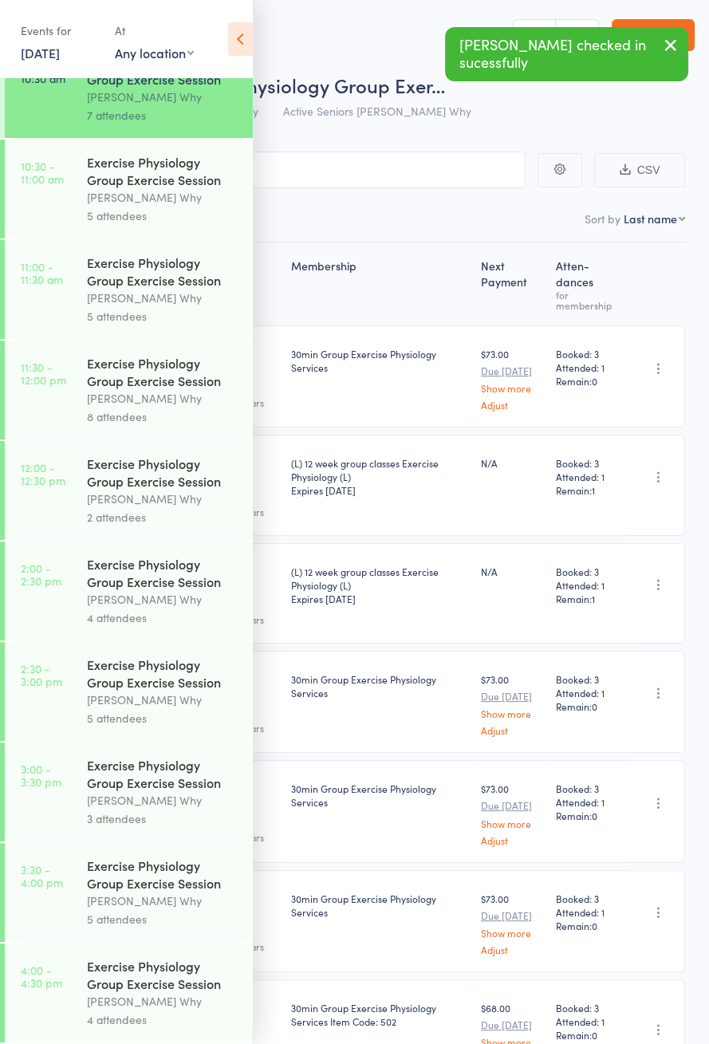
click at [73, 168] on link "10:30 - 11:00 am Exercise Physiology Group Exercise Session Dee Why 5 attendees" at bounding box center [129, 189] width 248 height 99
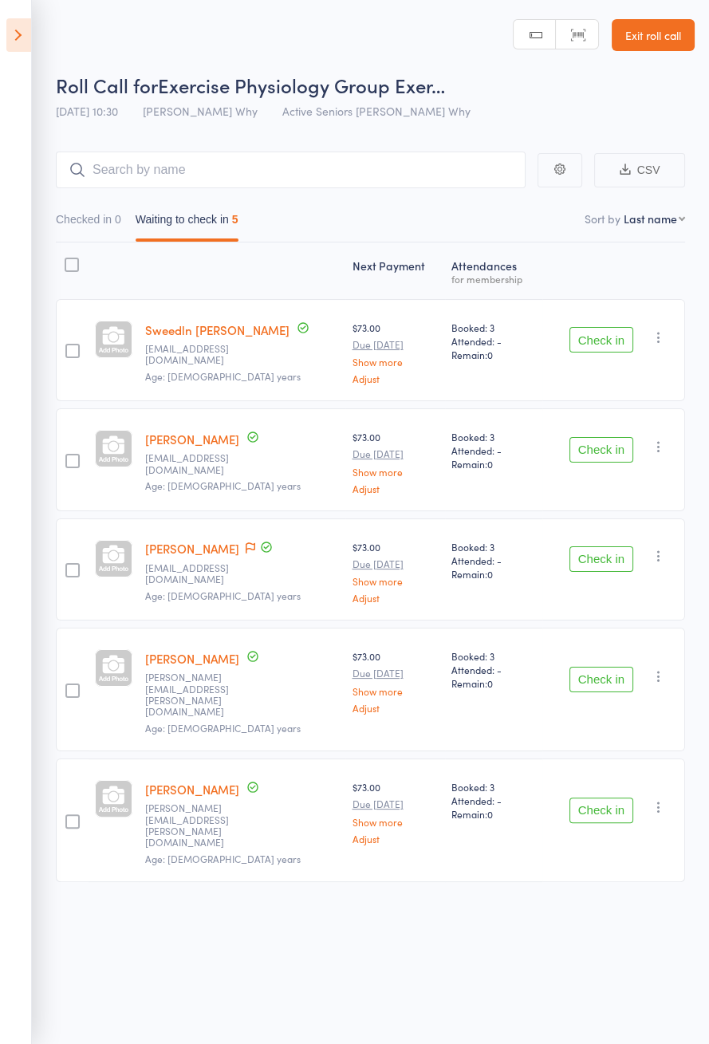
click at [12, 25] on icon at bounding box center [18, 34] width 25 height 33
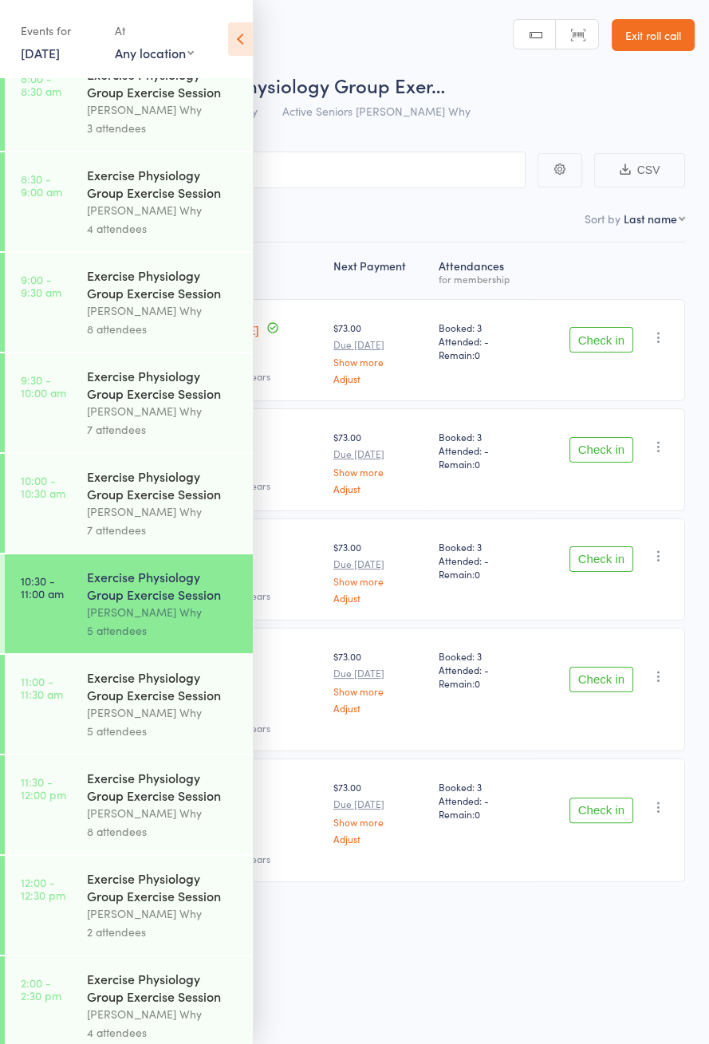
scroll to position [767, 0]
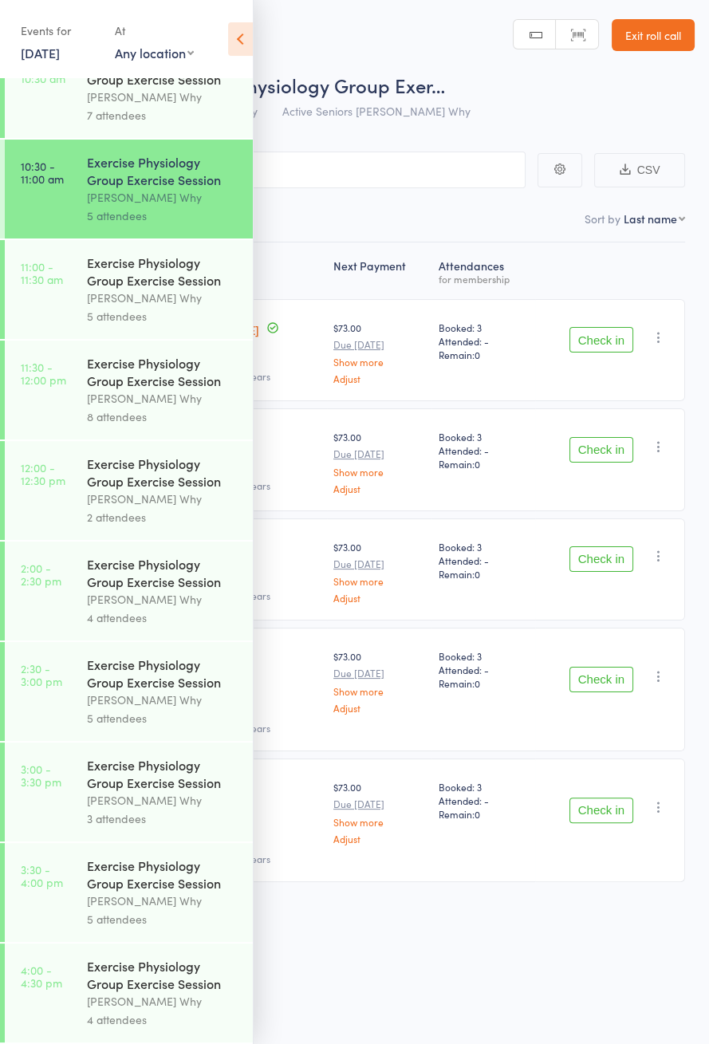
click at [232, 33] on icon at bounding box center [240, 38] width 25 height 33
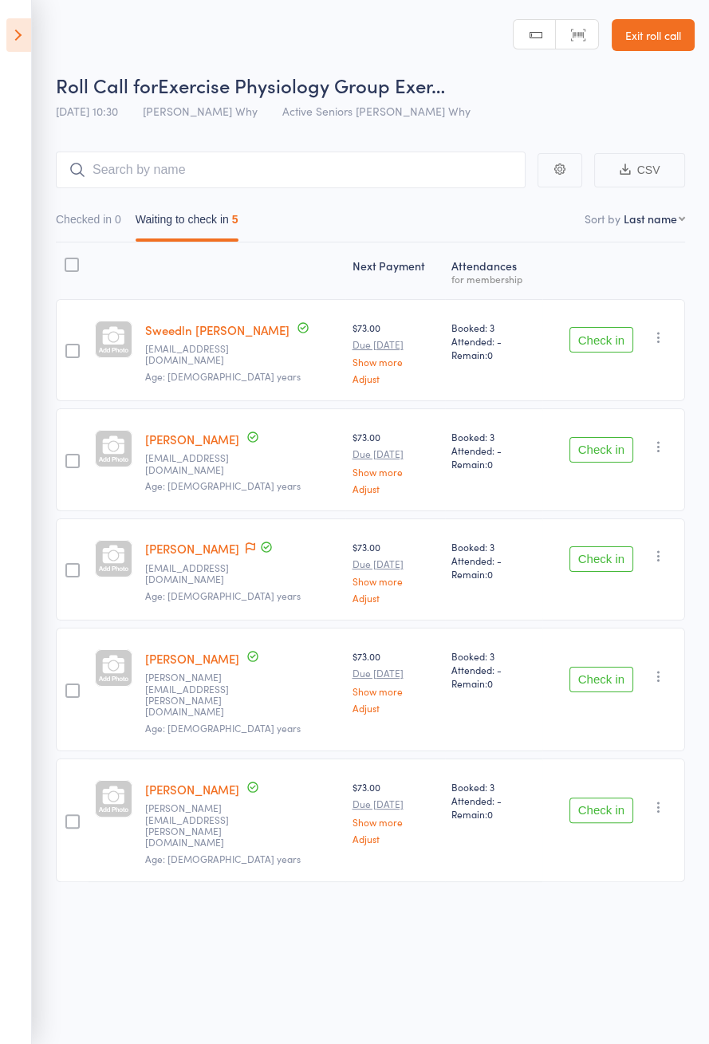
click at [629, 338] on button "Check in" at bounding box center [601, 340] width 64 height 26
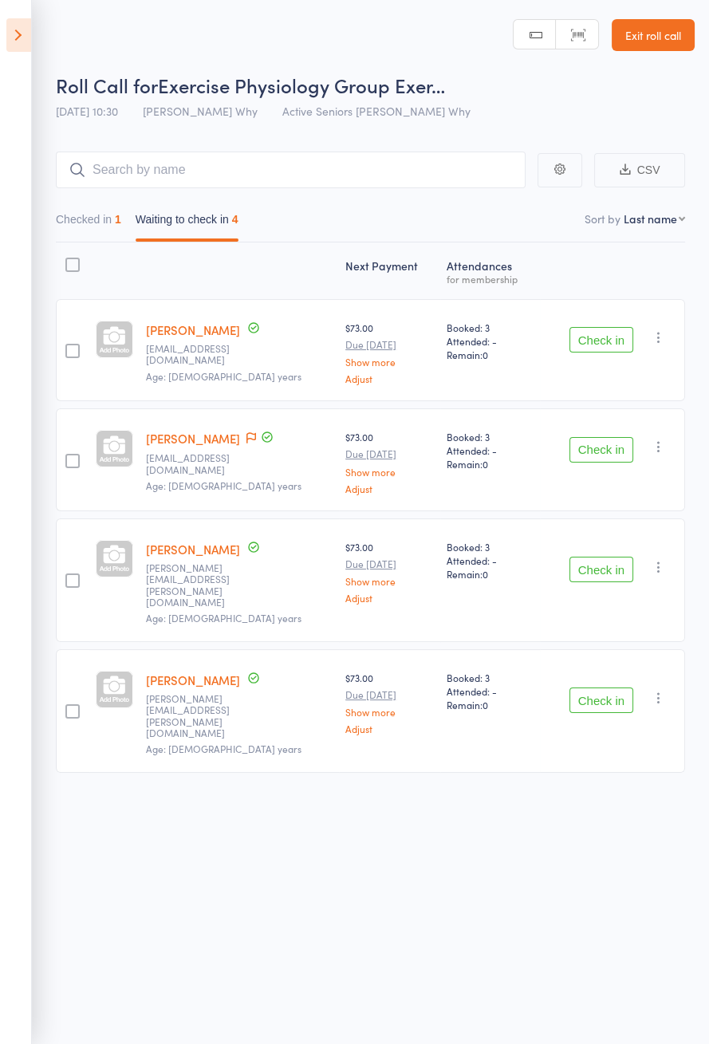
click at [620, 338] on button "Check in" at bounding box center [601, 340] width 64 height 26
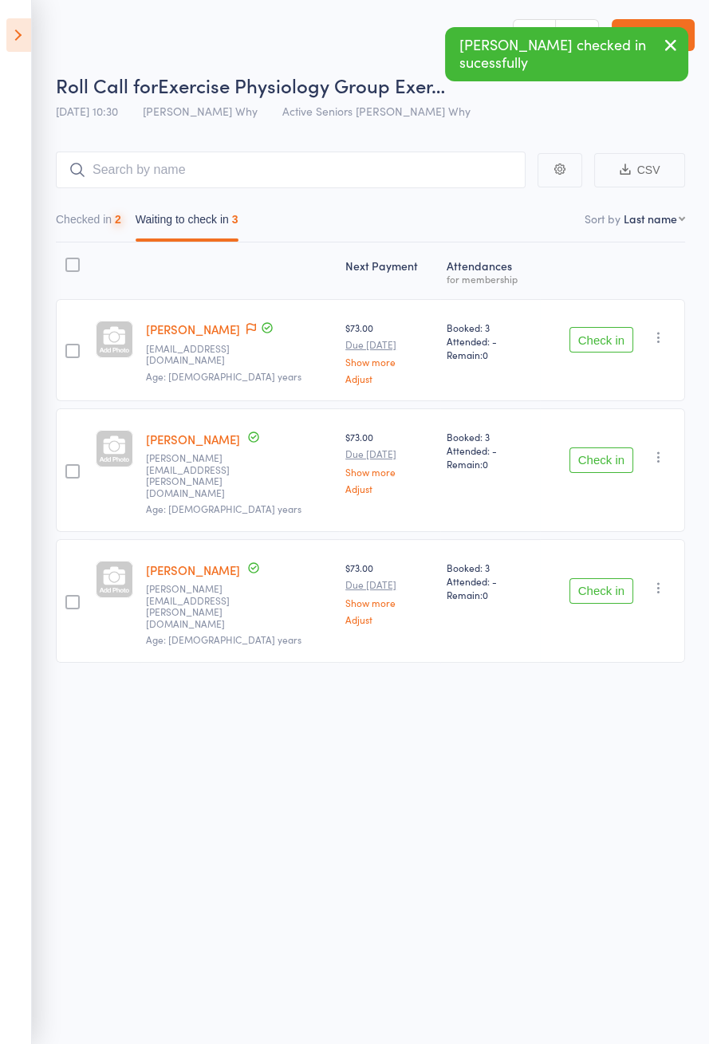
click at [256, 323] on icon at bounding box center [251, 328] width 10 height 11
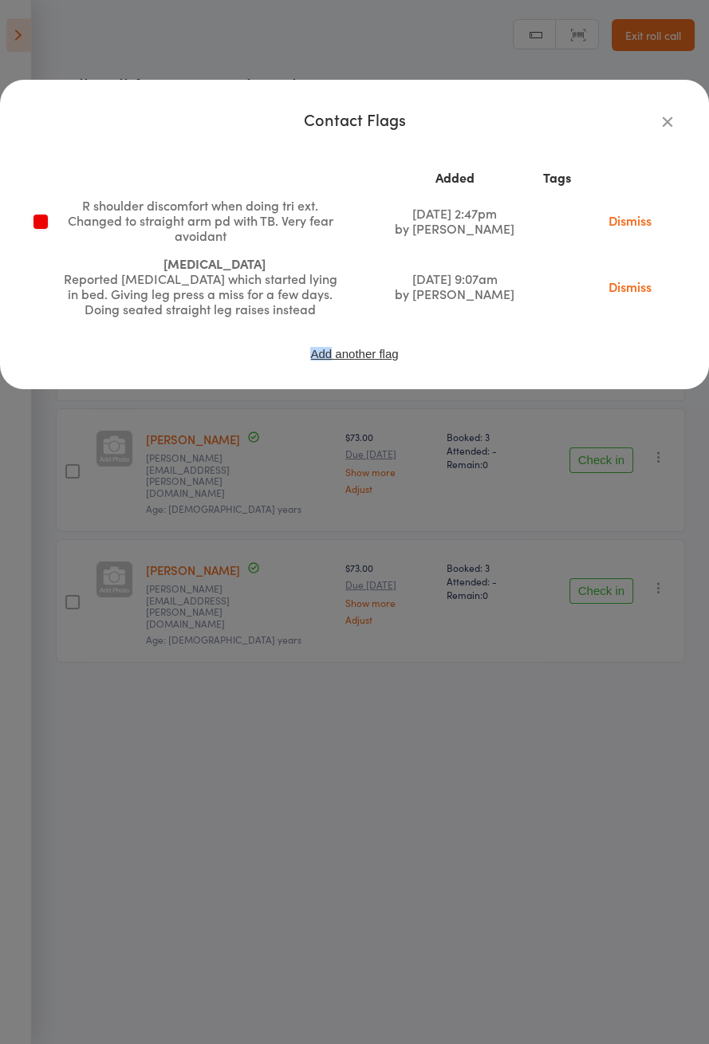
click at [379, 221] on td "Sep 5, 2025 2:47pm by Emma Cooper-Southam" at bounding box center [455, 220] width 152 height 58
click at [130, 772] on div "Contact Flags Added Tags R shoulder discomfort when doing tri ext. Changed to s…" at bounding box center [354, 522] width 709 height 1044
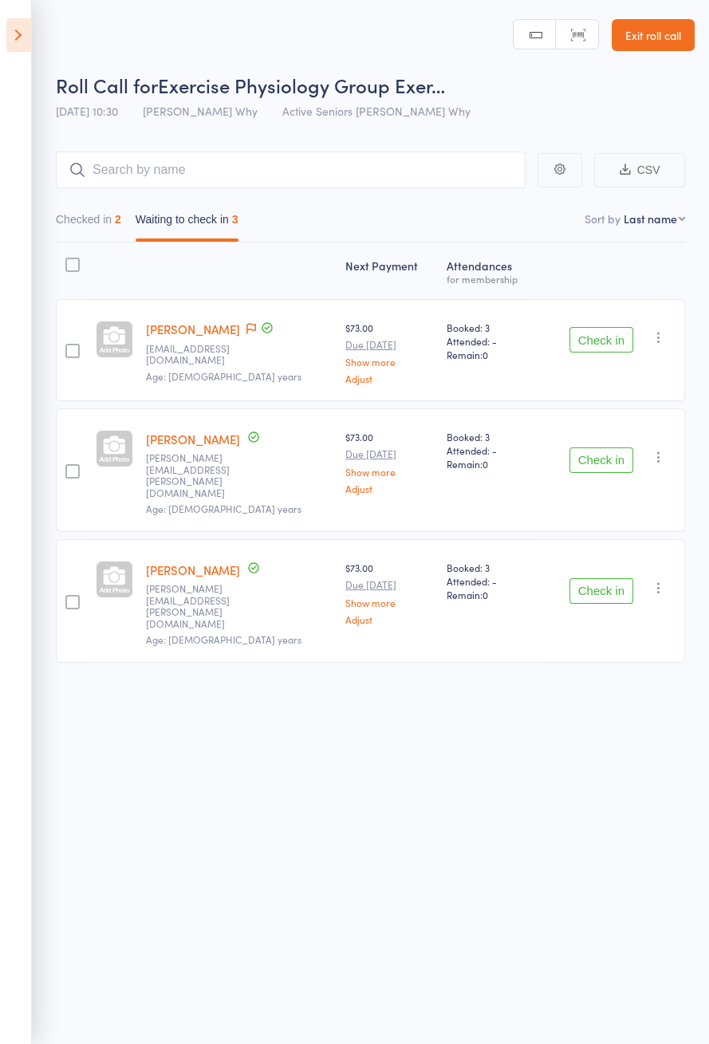
click at [604, 348] on button "Check in" at bounding box center [601, 340] width 64 height 26
click at [604, 341] on button "Check in" at bounding box center [601, 340] width 64 height 26
click at [596, 344] on button "Check in" at bounding box center [601, 340] width 64 height 26
click at [594, 447] on button "Check in" at bounding box center [601, 460] width 64 height 26
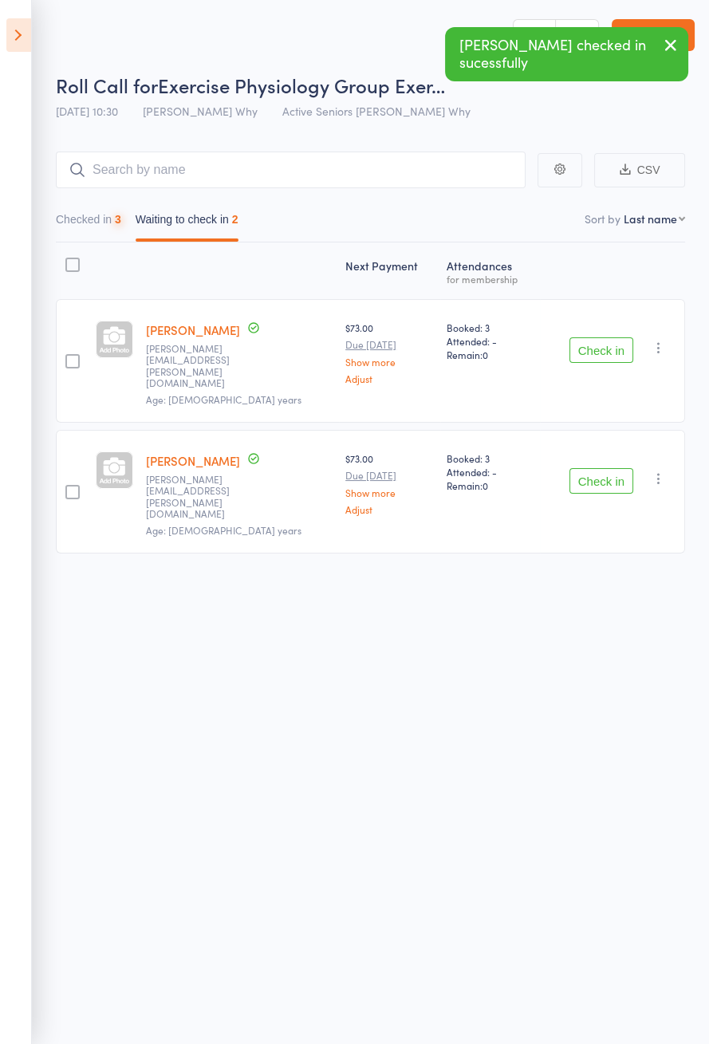
click at [592, 341] on button "Check in" at bounding box center [601, 350] width 64 height 26
click at [601, 468] on button "Check in" at bounding box center [601, 481] width 64 height 26
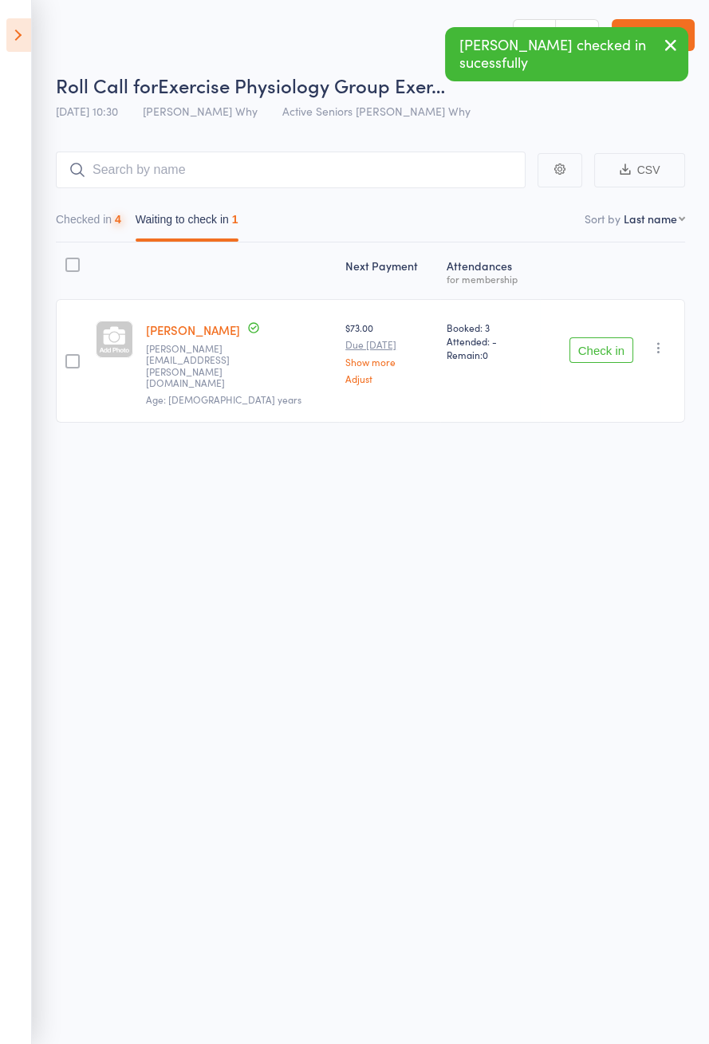
click at [590, 343] on button "Check in" at bounding box center [601, 350] width 64 height 26
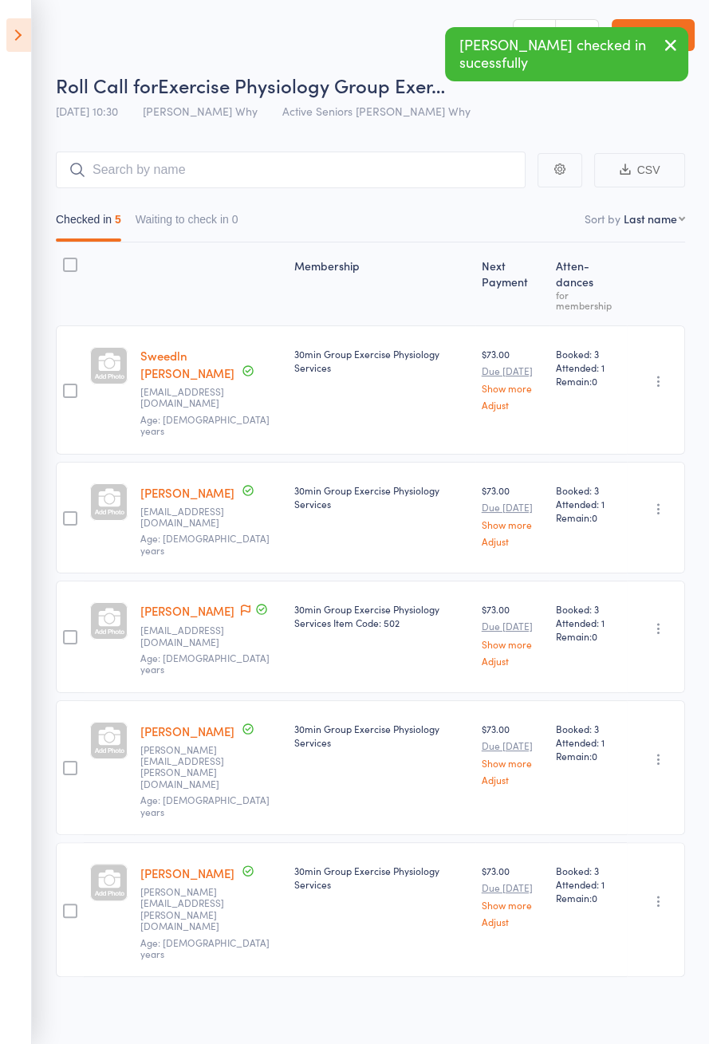
click at [20, 22] on icon at bounding box center [18, 34] width 25 height 33
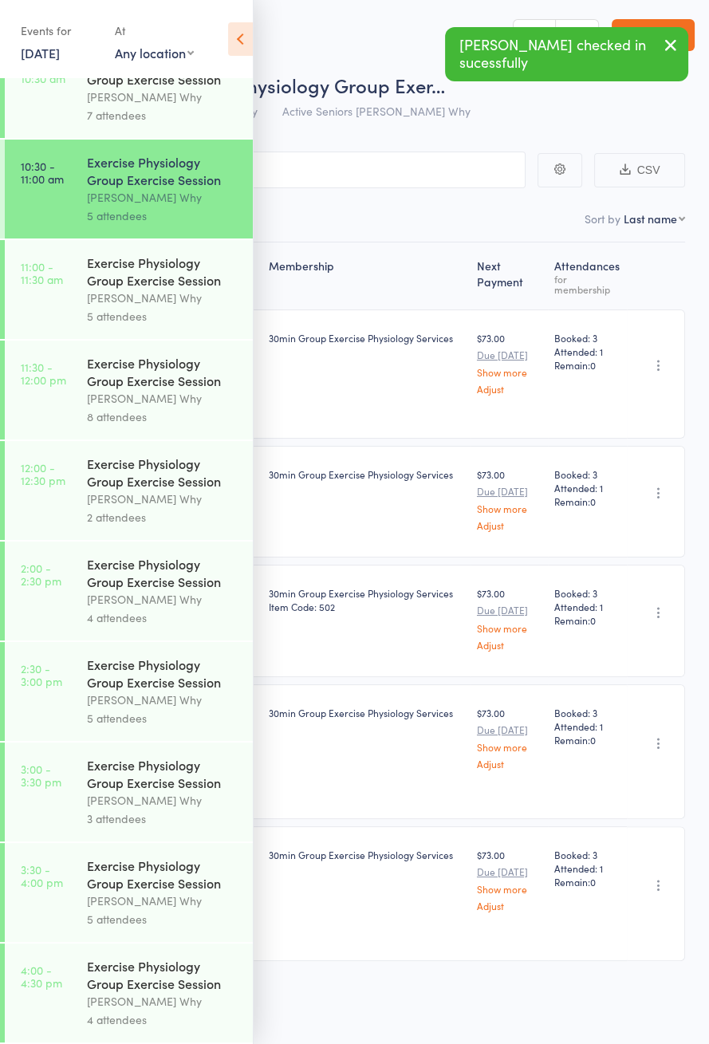
click at [132, 273] on div "Exercise Physiology Group Exercise Session" at bounding box center [163, 271] width 152 height 35
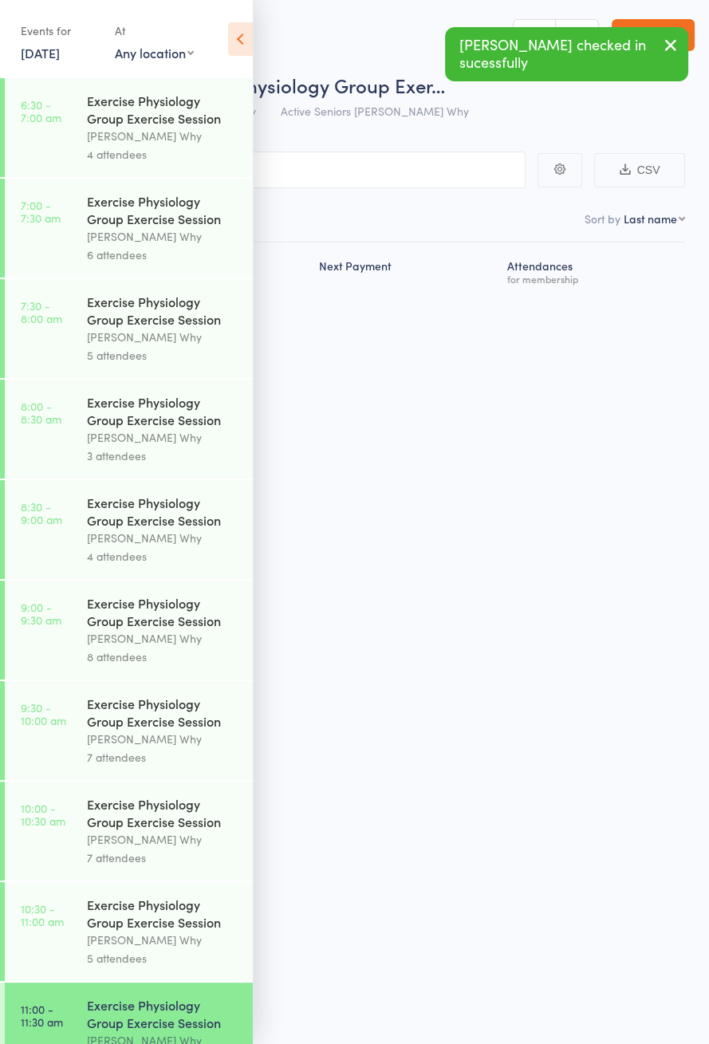
click at [237, 43] on icon at bounding box center [240, 38] width 25 height 33
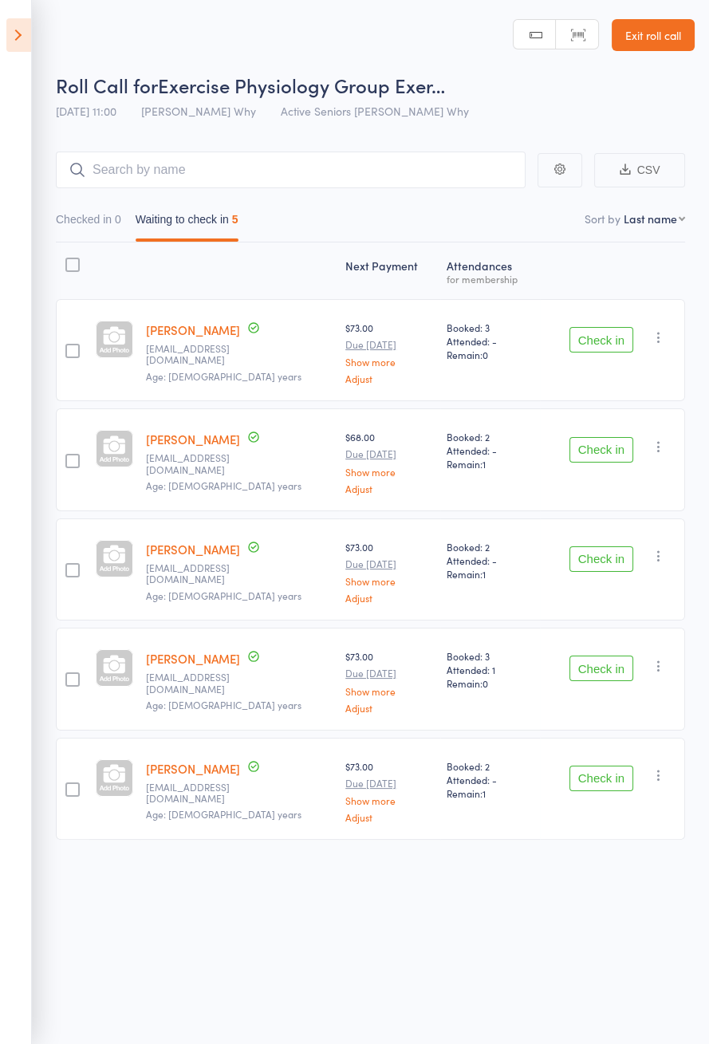
click at [618, 444] on button "Check in" at bounding box center [601, 450] width 64 height 26
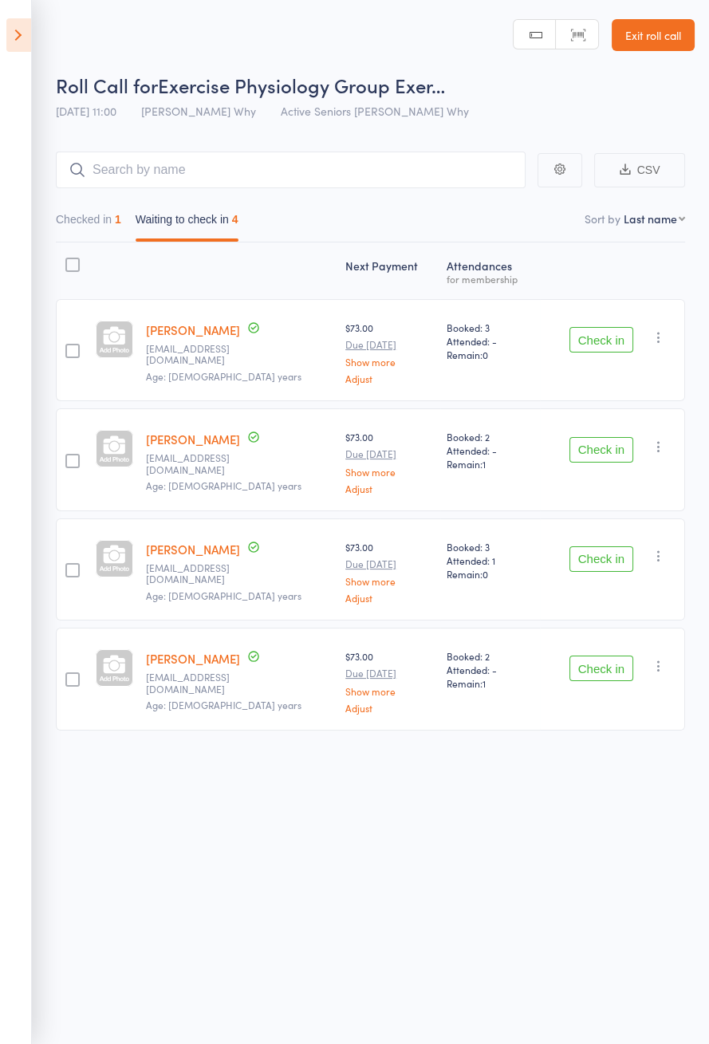
click at [617, 350] on button "Check in" at bounding box center [601, 340] width 64 height 26
click at [618, 341] on button "Check in" at bounding box center [601, 340] width 64 height 26
click at [620, 344] on button "Check in" at bounding box center [601, 340] width 64 height 26
click at [618, 362] on div "Check in Check in Send message Add Note Add Task Add Flag Remove Mark absent" at bounding box center [612, 350] width 145 height 102
click at [626, 363] on div "Check in Check in Send message Add Note Add Task Add Flag Remove Mark absent" at bounding box center [612, 350] width 145 height 102
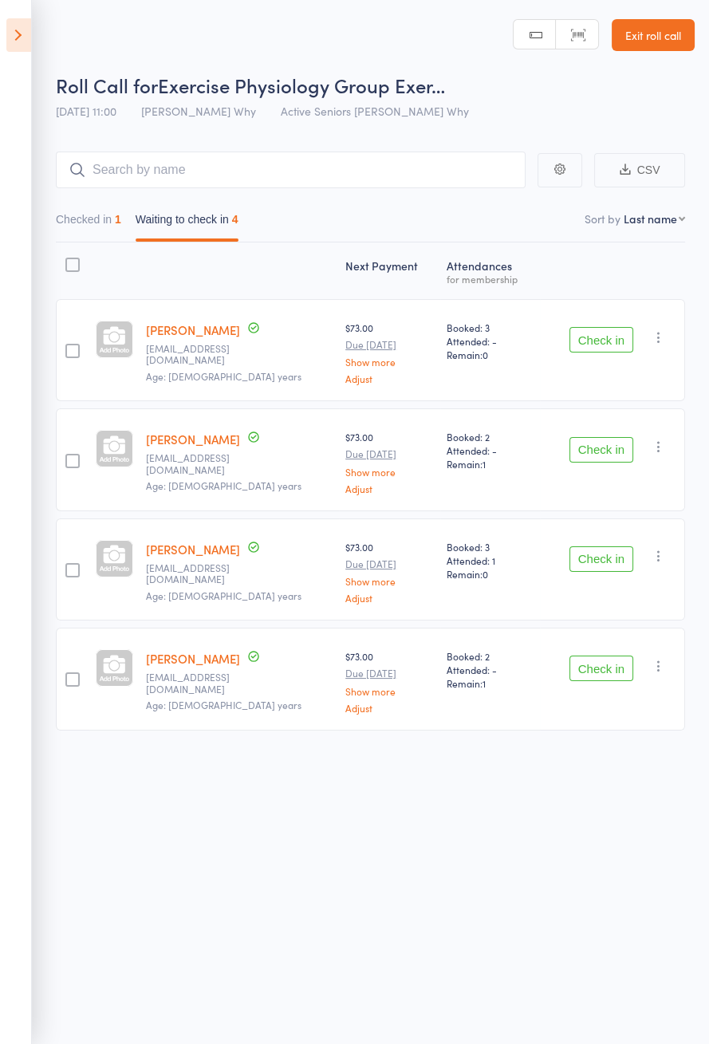
click at [623, 349] on button "Check in" at bounding box center [601, 340] width 64 height 26
click at [621, 408] on div "Check in Check in Send message Add Note Add Task Add Flag Remove Mark absent" at bounding box center [612, 459] width 145 height 102
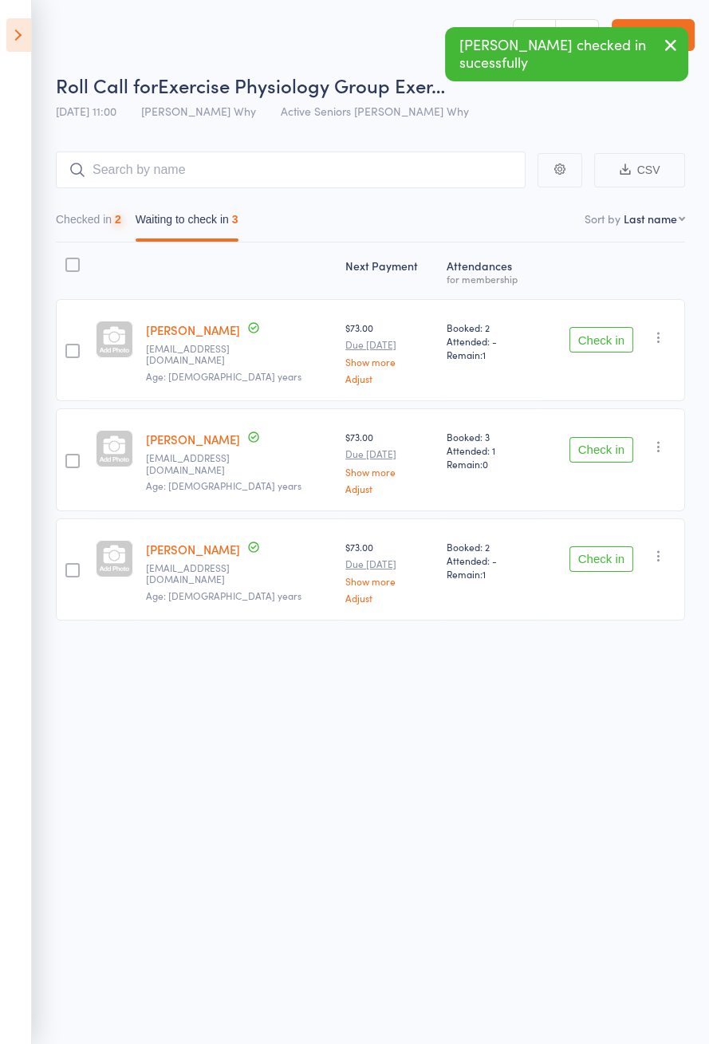
click at [628, 374] on div "Check in Check in Send message Add Note Add Task Add Flag Remove Mark absent" at bounding box center [612, 350] width 145 height 102
click at [625, 368] on div "Check in Check in Send message Add Note Add Task Add Flag Remove Mark absent" at bounding box center [612, 350] width 145 height 102
click at [628, 367] on div "Check in Check in Send message Add Note Add Task Add Flag Remove Mark absent" at bounding box center [612, 350] width 145 height 102
click at [623, 375] on div "Check in Check in Send message Add Note Add Task Add Flag Remove Mark absent" at bounding box center [612, 350] width 145 height 102
click at [619, 371] on div "Check in Check in Send message Add Note Add Task Add Flag Remove Mark absent" at bounding box center [612, 350] width 145 height 102
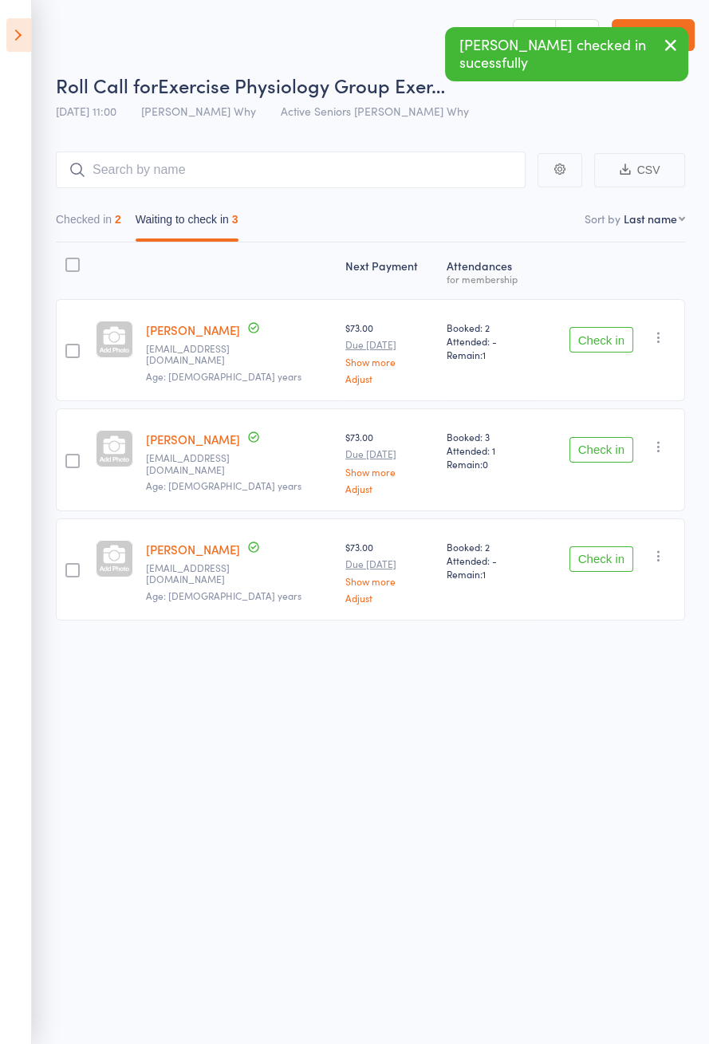
click at [615, 371] on div "Check in Check in Send message Add Note Add Task Add Flag Remove Mark absent" at bounding box center [612, 350] width 145 height 102
click at [610, 344] on button "Check in" at bounding box center [601, 340] width 64 height 26
click at [608, 333] on button "Check in" at bounding box center [601, 340] width 64 height 26
click at [602, 333] on button "Check in" at bounding box center [601, 340] width 64 height 26
click at [599, 437] on button "Check in" at bounding box center [601, 450] width 64 height 26
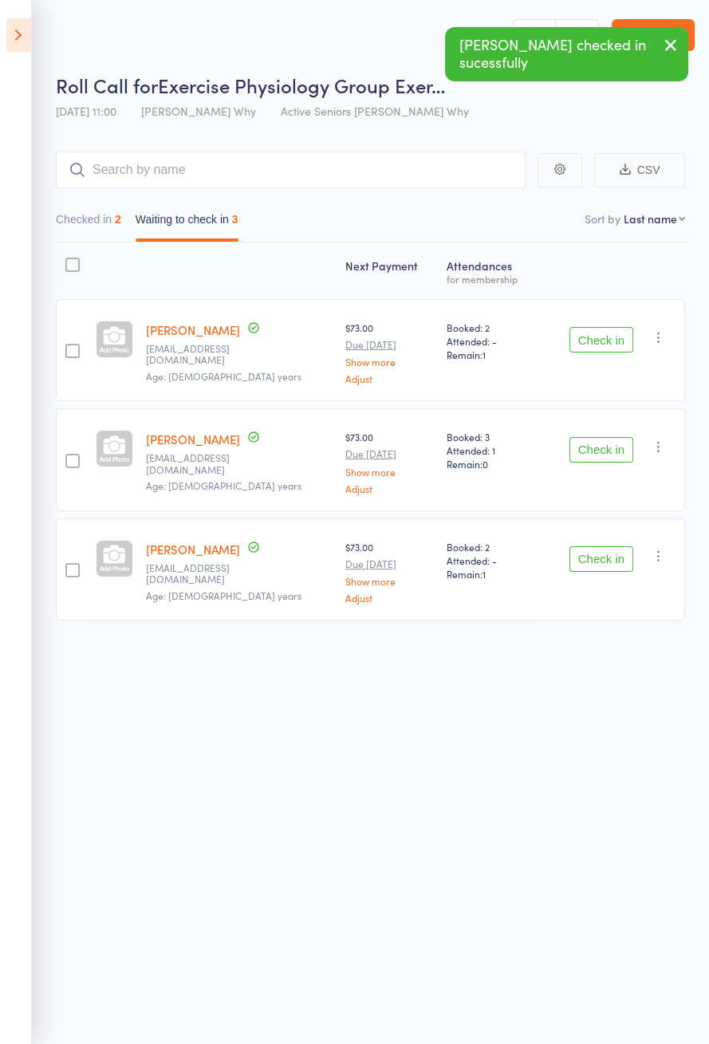
click at [594, 437] on button "Check in" at bounding box center [601, 450] width 64 height 26
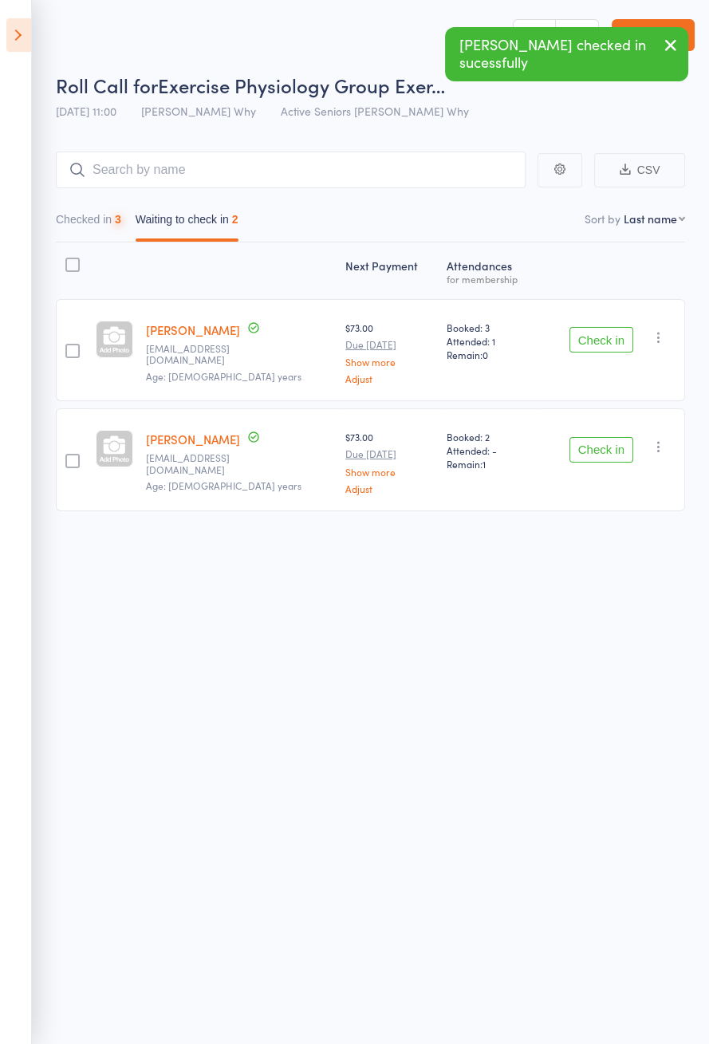
click at [593, 331] on button "Check in" at bounding box center [601, 340] width 64 height 26
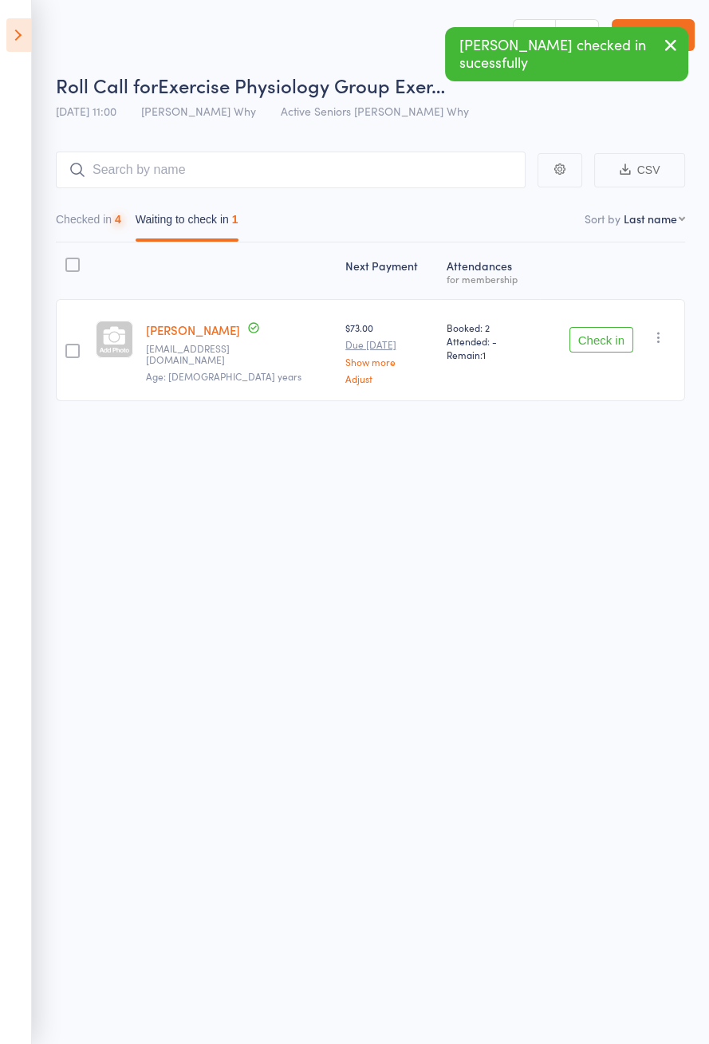
click at [592, 334] on button "Check in" at bounding box center [601, 340] width 64 height 26
click at [585, 335] on button "Check in" at bounding box center [601, 340] width 64 height 26
click at [581, 337] on button "Check in" at bounding box center [601, 340] width 64 height 26
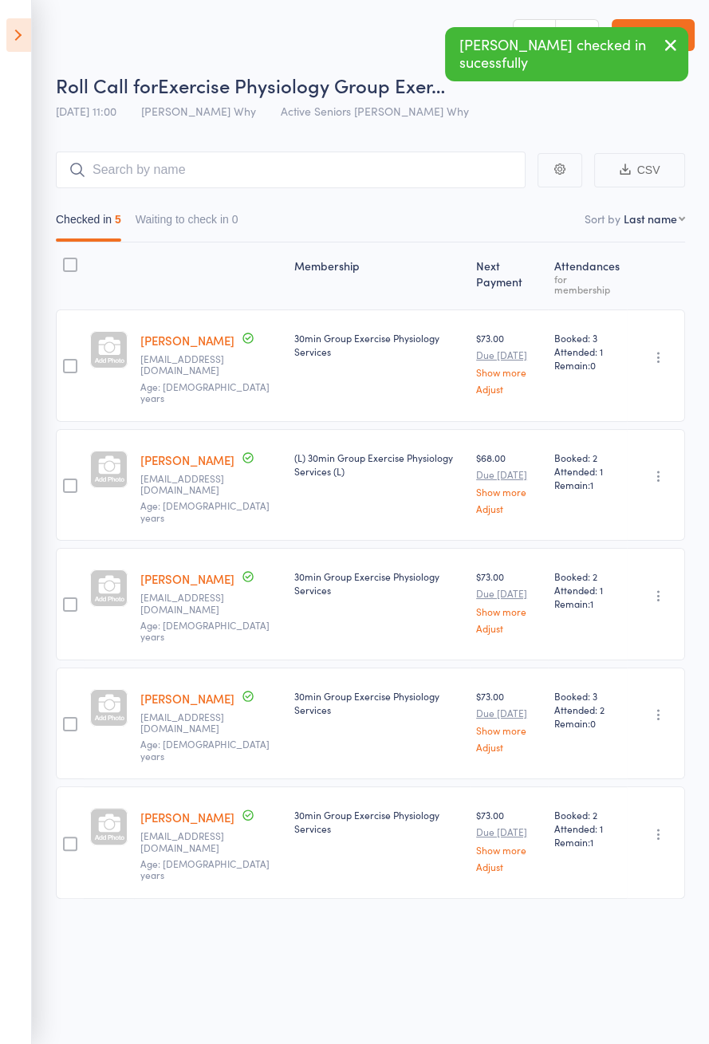
click at [13, 30] on icon at bounding box center [18, 34] width 25 height 33
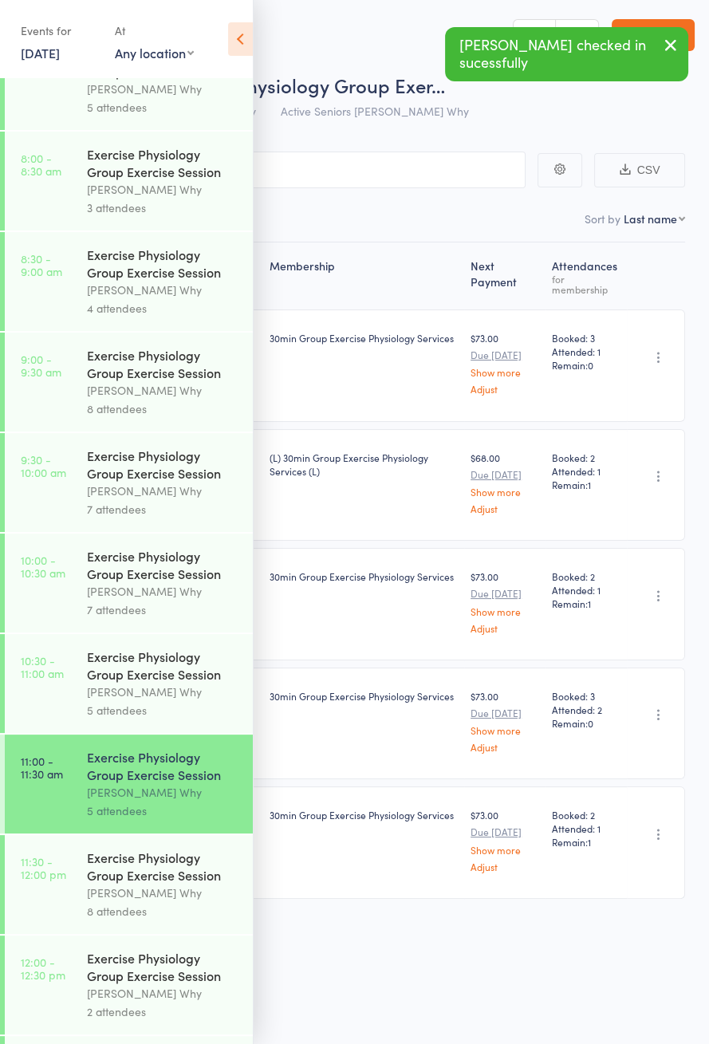
scroll to position [767, 0]
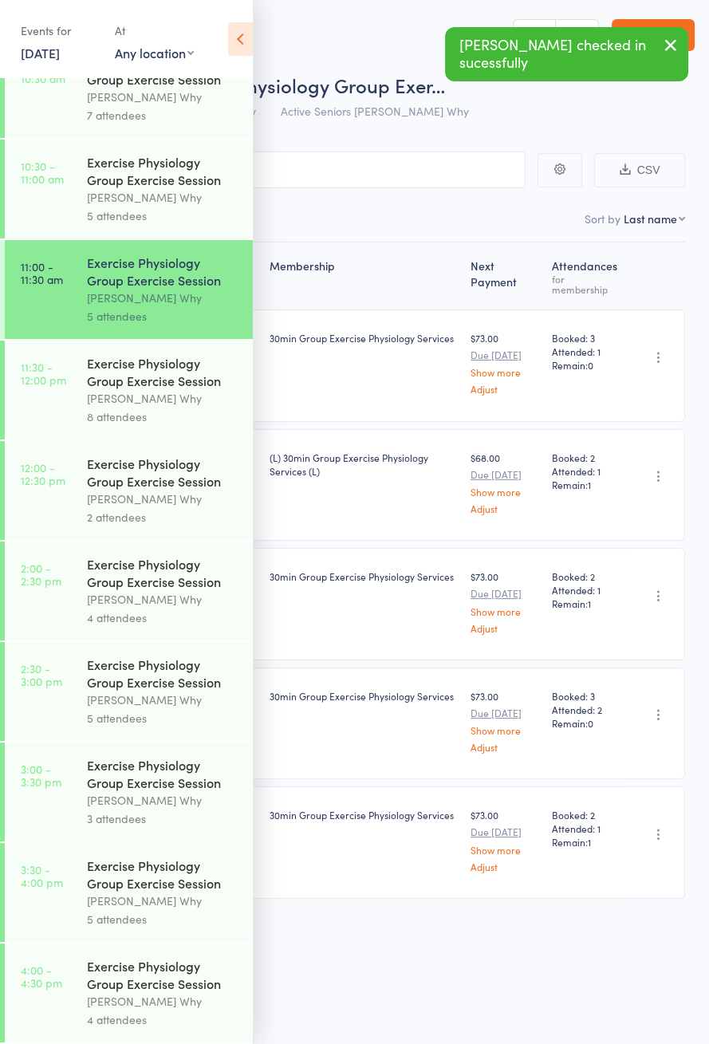
click at [135, 367] on div "Exercise Physiology Group Exercise Session" at bounding box center [163, 371] width 152 height 35
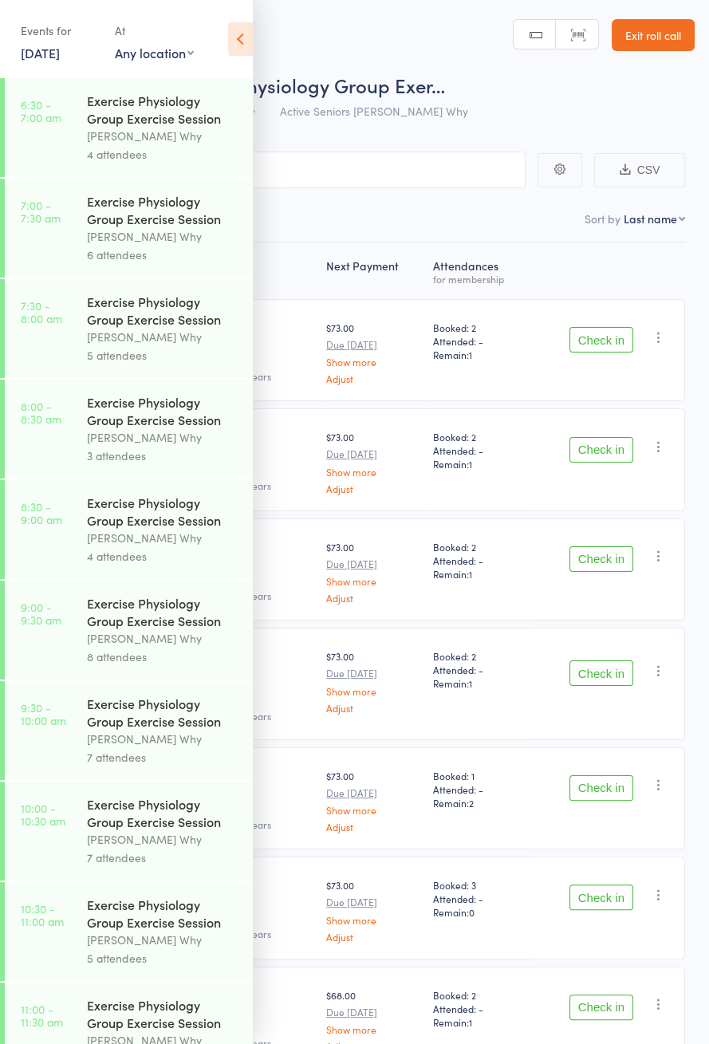
click at [234, 49] on icon at bounding box center [240, 38] width 25 height 33
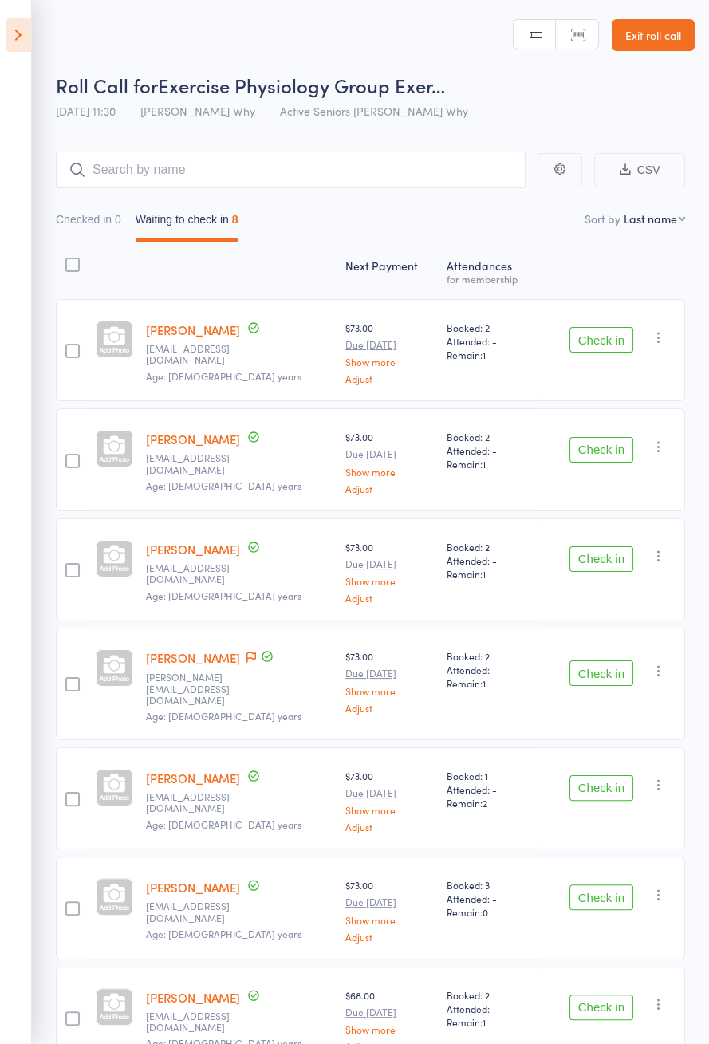
click at [246, 652] on icon at bounding box center [251, 657] width 10 height 11
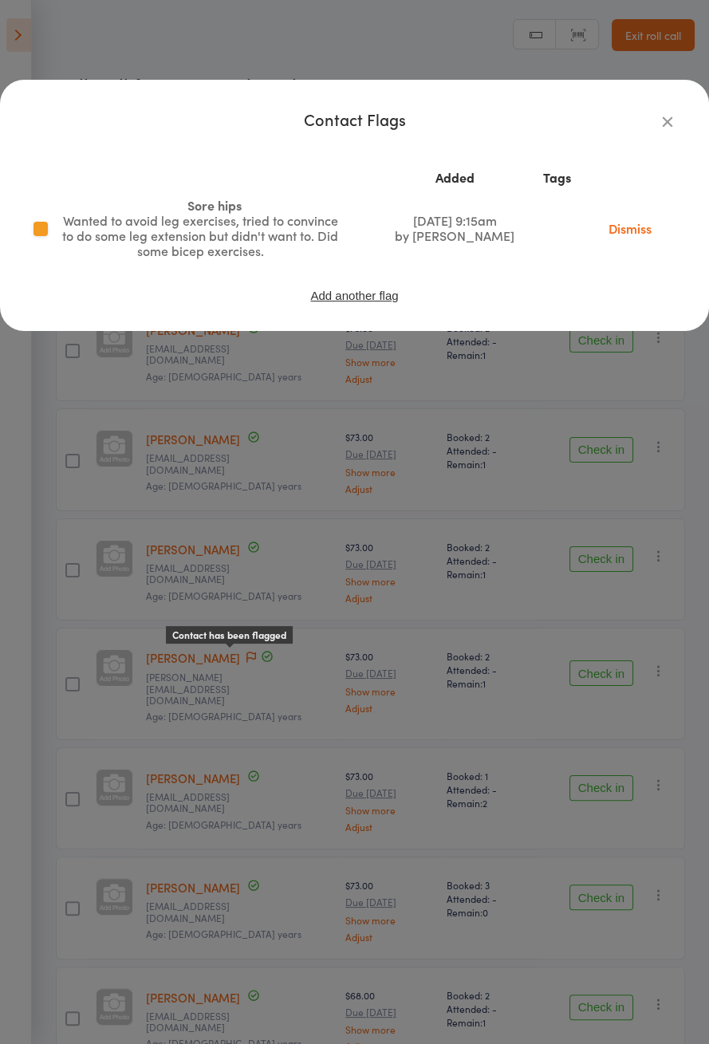
click at [169, 641] on div "Contact has been flagged" at bounding box center [229, 635] width 127 height 26
click at [175, 654] on div "Contact Flags Added Tags Sore hips Wanted to avoid leg exercises, tried to conv…" at bounding box center [354, 522] width 709 height 1044
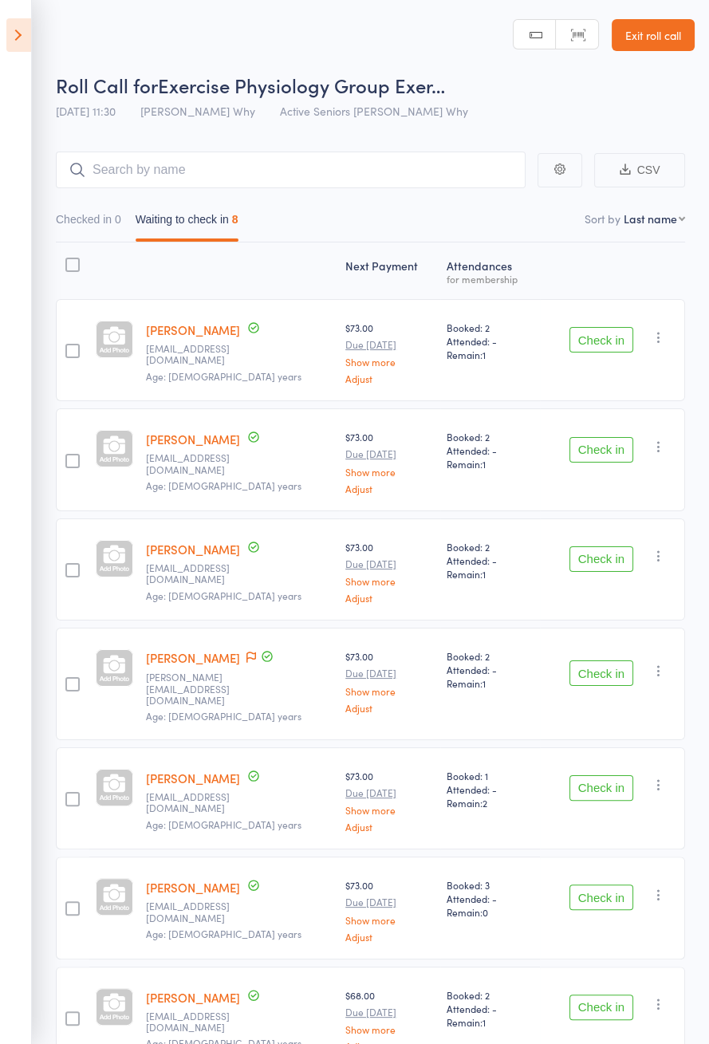
click at [182, 651] on link "Anne Corbett" at bounding box center [193, 657] width 94 height 17
click at [12, 41] on icon at bounding box center [18, 34] width 25 height 33
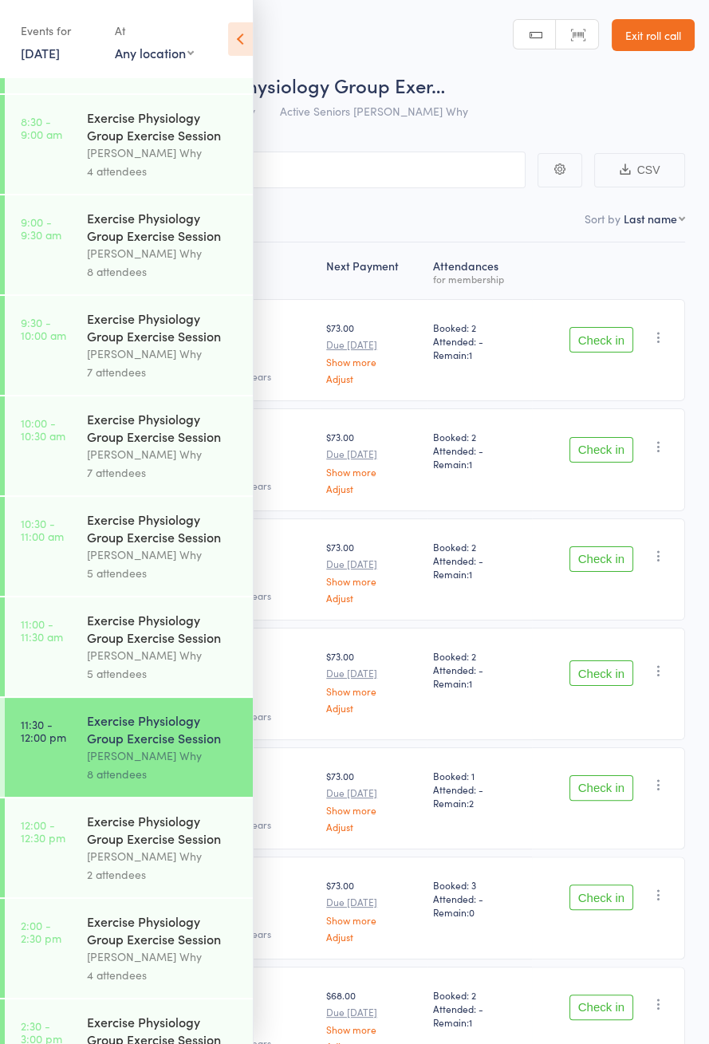
scroll to position [767, 0]
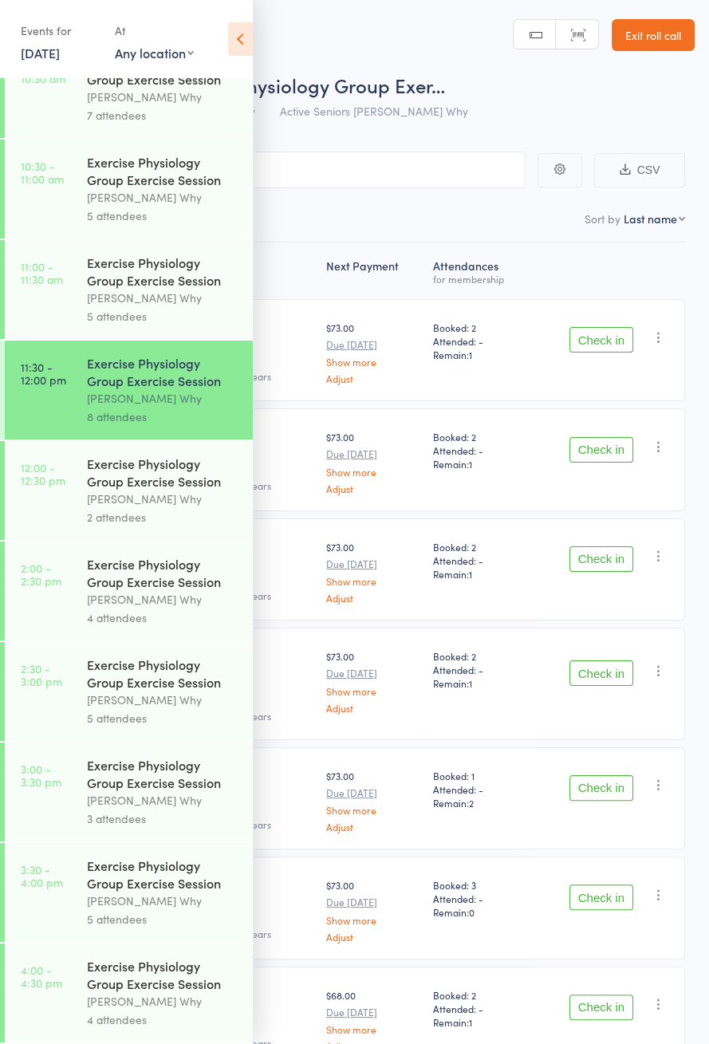
click at [26, 514] on link "12:00 - 12:30 pm Exercise Physiology Group Exercise Session Dee Why 2 attendees" at bounding box center [129, 490] width 248 height 99
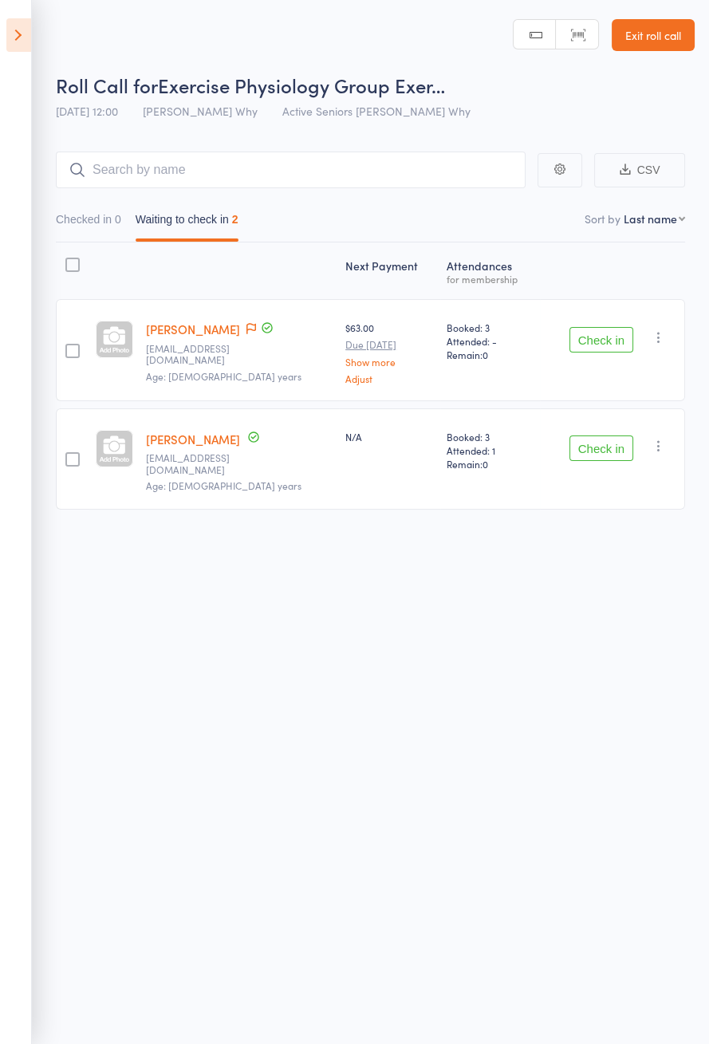
click at [6, 66] on aside "Events for [DATE] [DATE] [DATE] Sun Mon Tue Wed Thu Fri Sat 40 28 29 30 01 02 0…" at bounding box center [16, 522] width 32 height 1044
click at [8, 25] on icon at bounding box center [18, 34] width 25 height 33
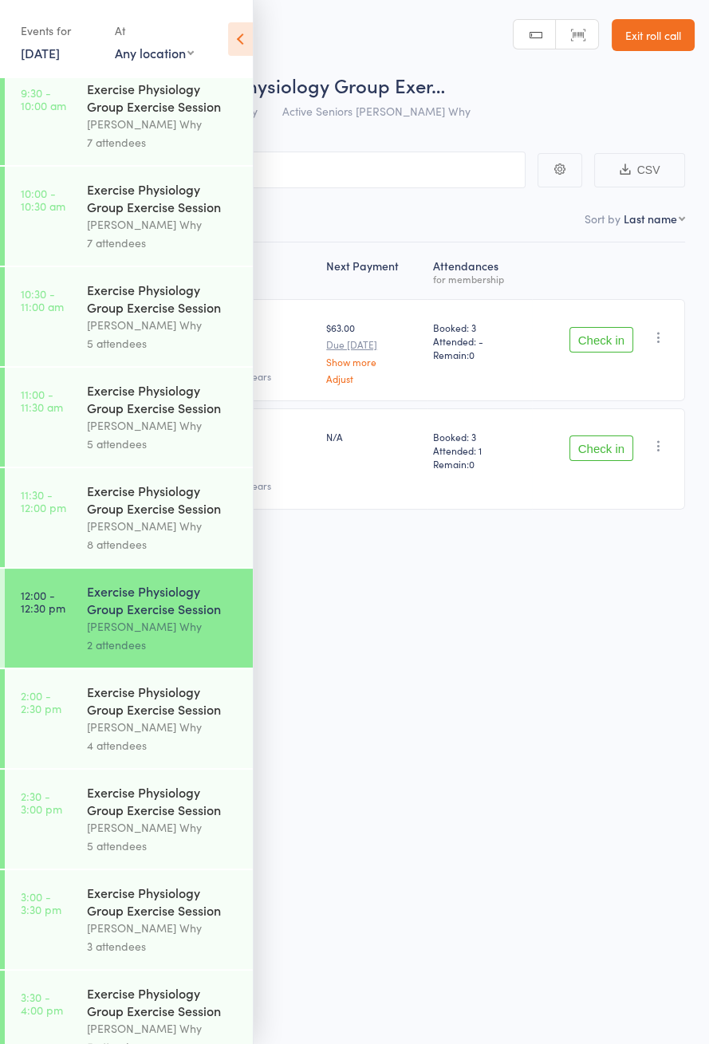
scroll to position [767, 0]
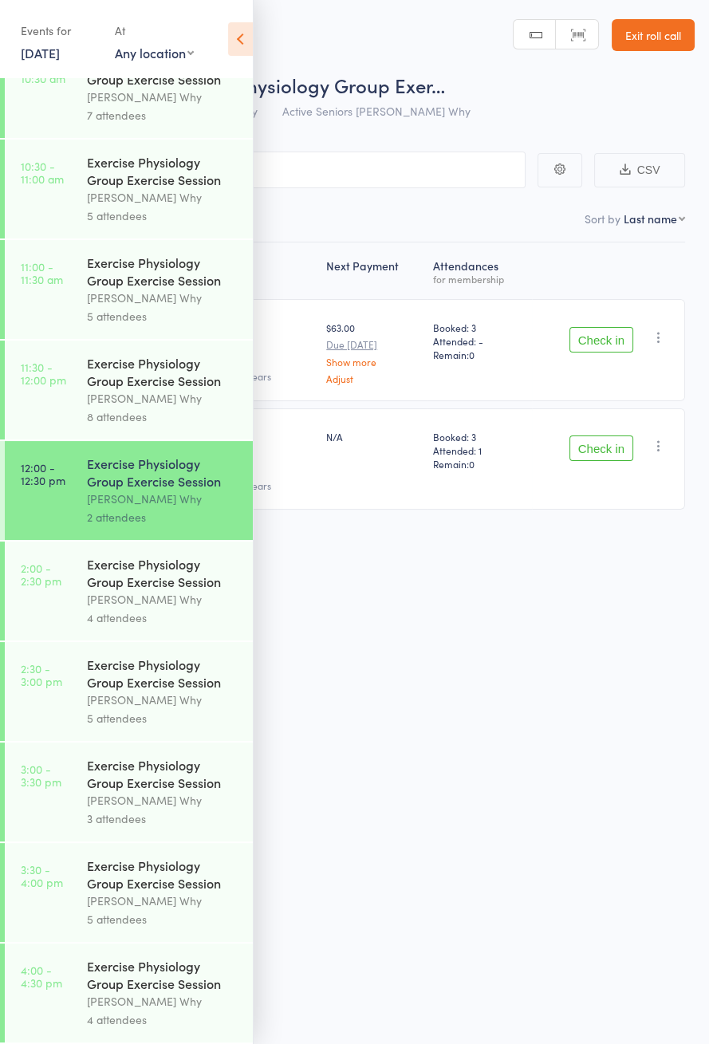
click at [52, 373] on time "11:30 - 12:00 pm" at bounding box center [43, 373] width 45 height 26
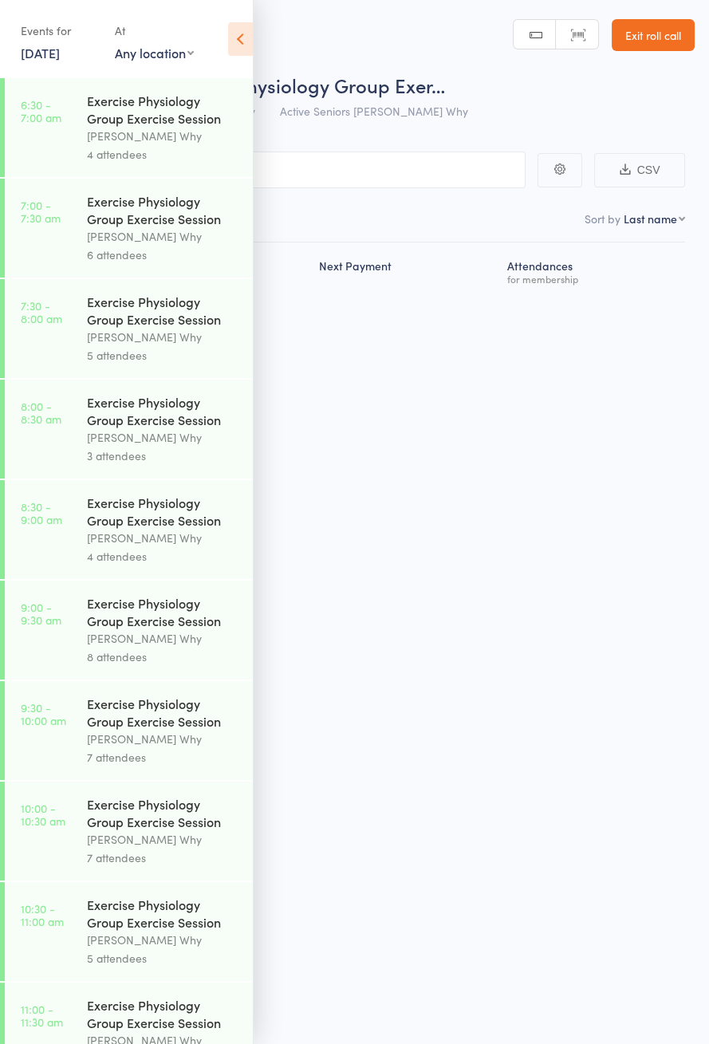
click at [242, 45] on icon at bounding box center [240, 38] width 25 height 33
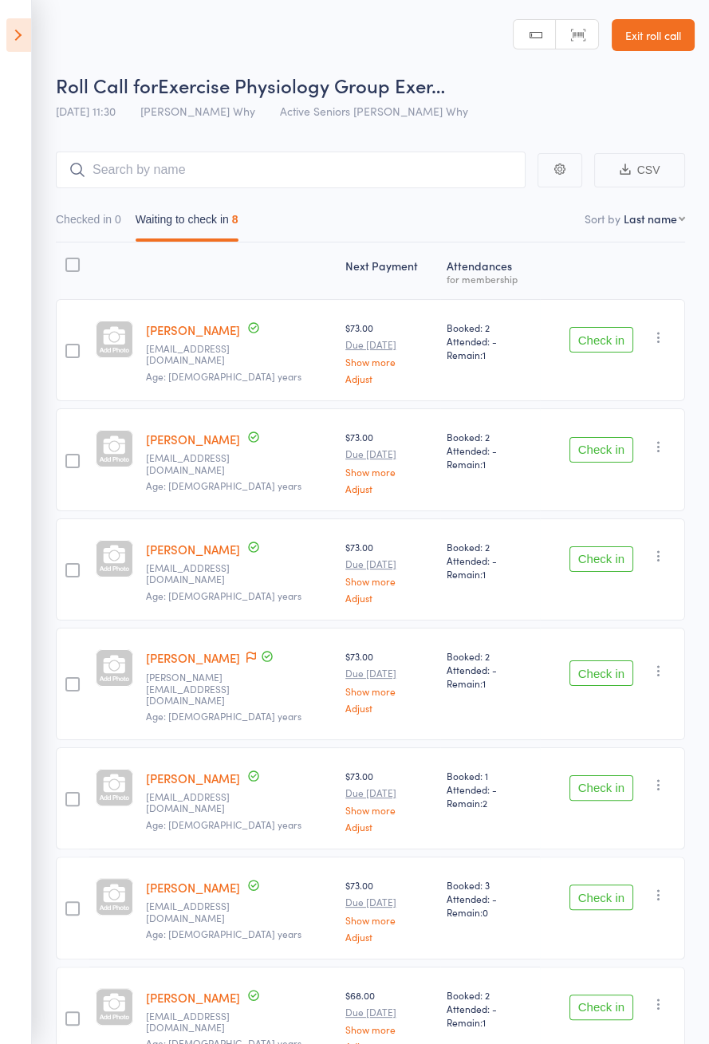
click at [599, 340] on button "Check in" at bounding box center [601, 340] width 64 height 26
click at [602, 335] on button "Check in" at bounding box center [601, 340] width 64 height 26
click at [597, 335] on button "Check in" at bounding box center [601, 340] width 64 height 26
click at [594, 335] on button "Check in" at bounding box center [601, 340] width 64 height 26
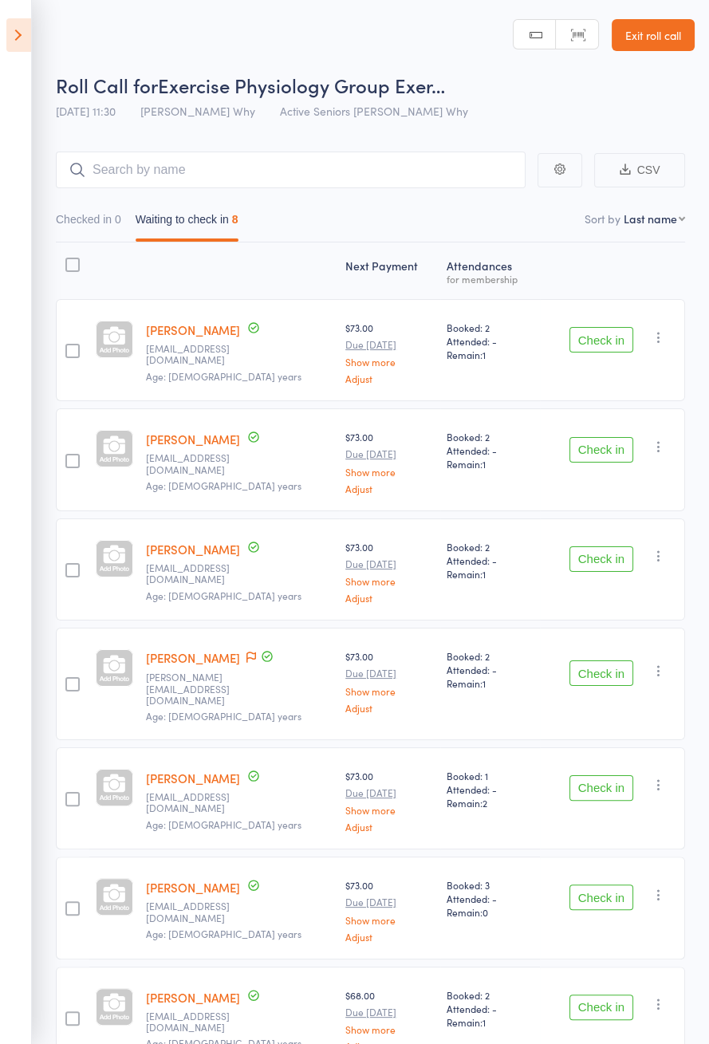
click at [594, 437] on button "Check in" at bounding box center [601, 450] width 64 height 26
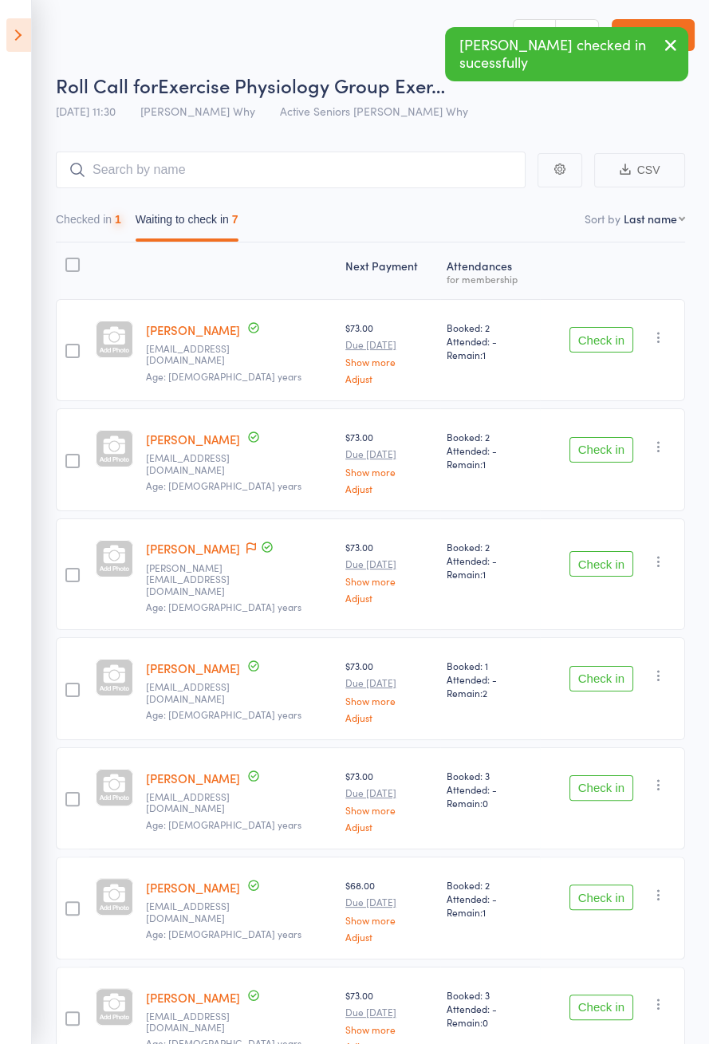
click at [593, 333] on button "Check in" at bounding box center [601, 340] width 64 height 26
click at [590, 437] on button "Check in" at bounding box center [601, 450] width 64 height 26
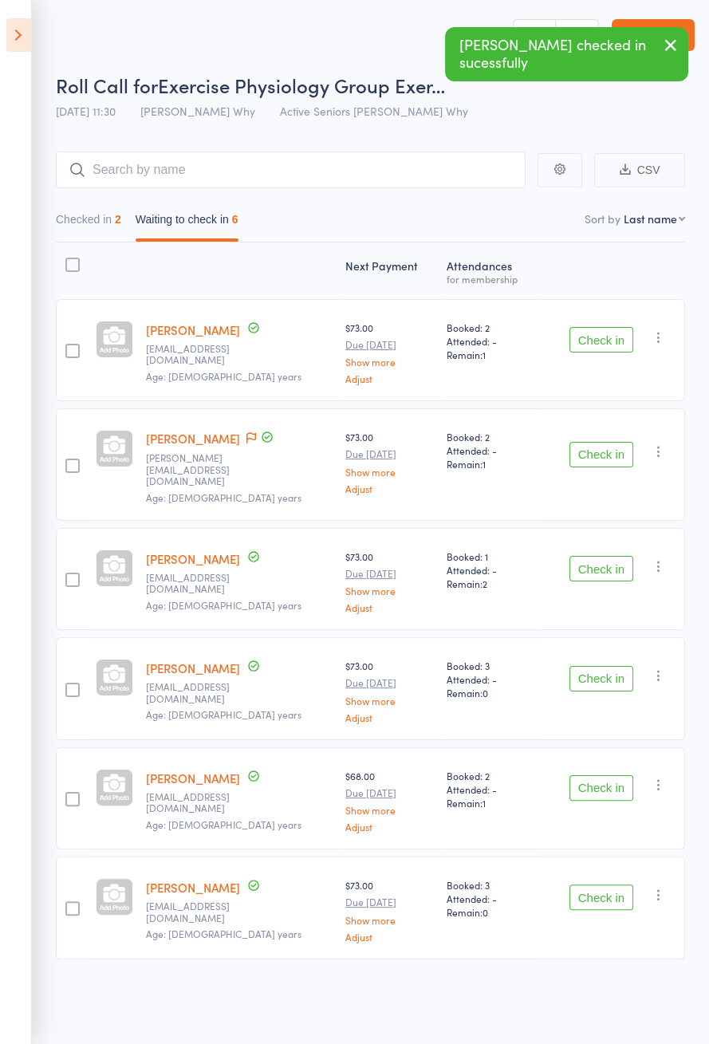
click at [593, 332] on button "Check in" at bounding box center [601, 340] width 64 height 26
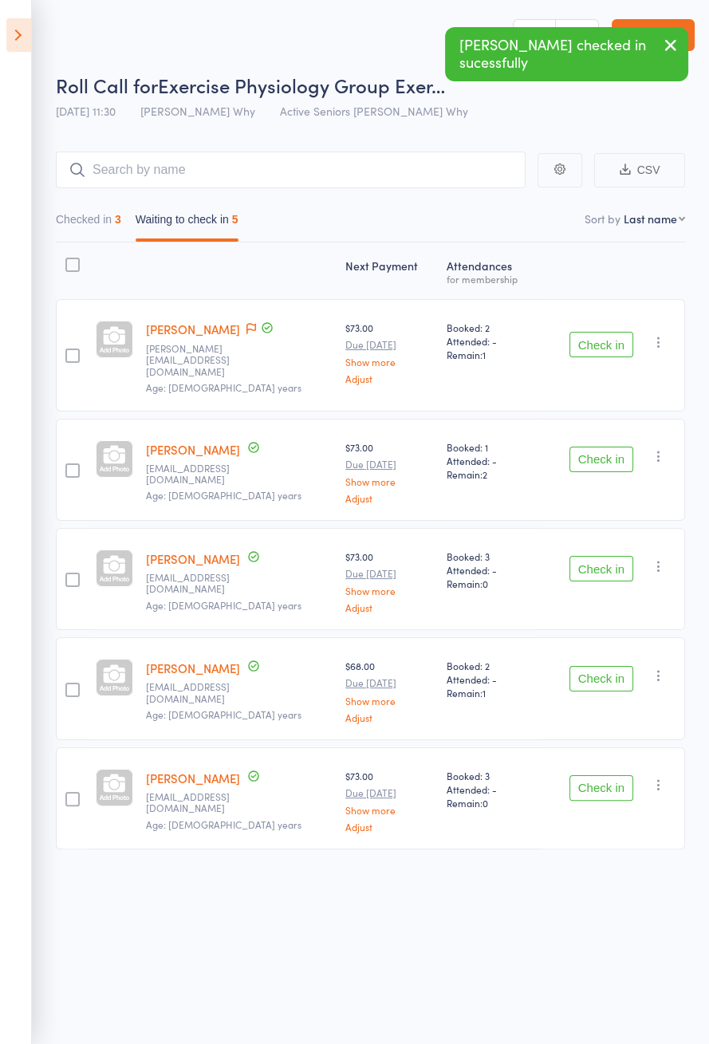
click at [603, 453] on button "Check in" at bounding box center [601, 460] width 64 height 26
click at [604, 448] on button "Check in" at bounding box center [601, 460] width 64 height 26
click at [608, 448] on button "Check in" at bounding box center [601, 460] width 64 height 26
click at [608, 556] on button "Check in" at bounding box center [601, 569] width 64 height 26
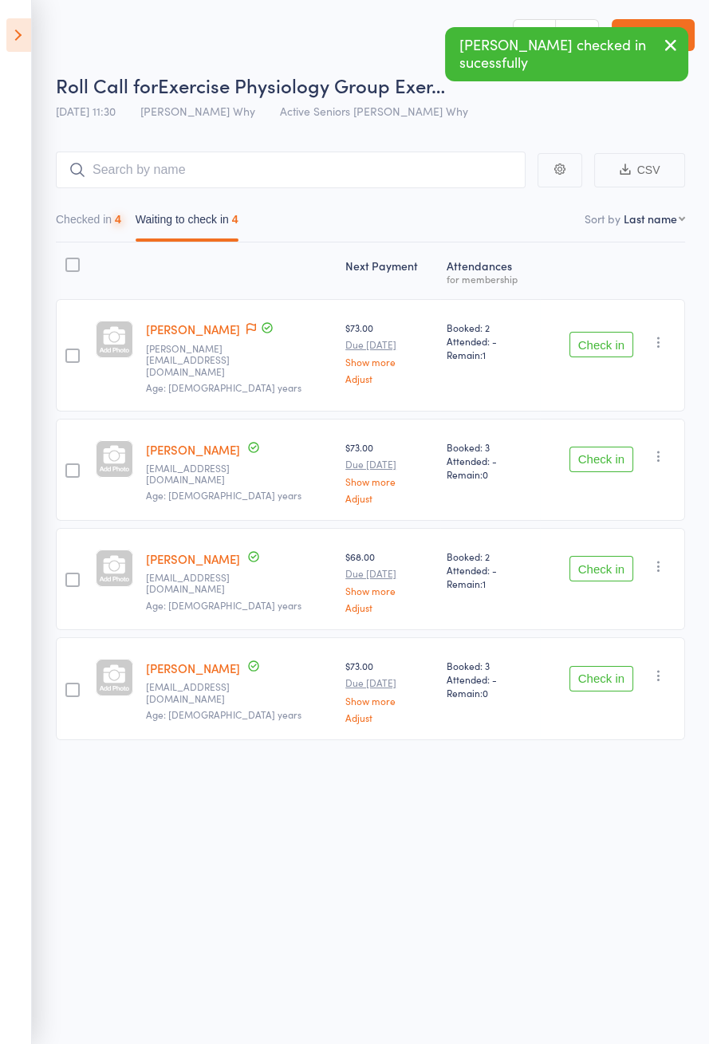
click at [608, 447] on button "Check in" at bounding box center [601, 460] width 64 height 26
click at [609, 447] on button "Check in" at bounding box center [601, 460] width 64 height 26
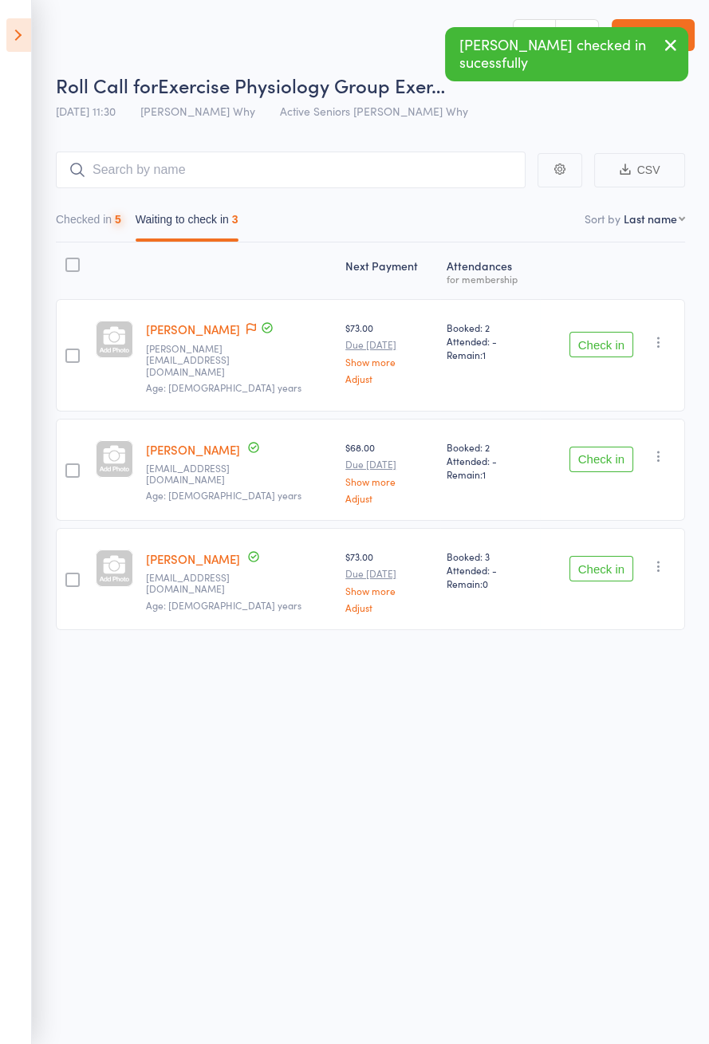
click at [607, 447] on button "Check in" at bounding box center [601, 460] width 64 height 26
click at [608, 447] on button "Check in" at bounding box center [601, 460] width 64 height 26
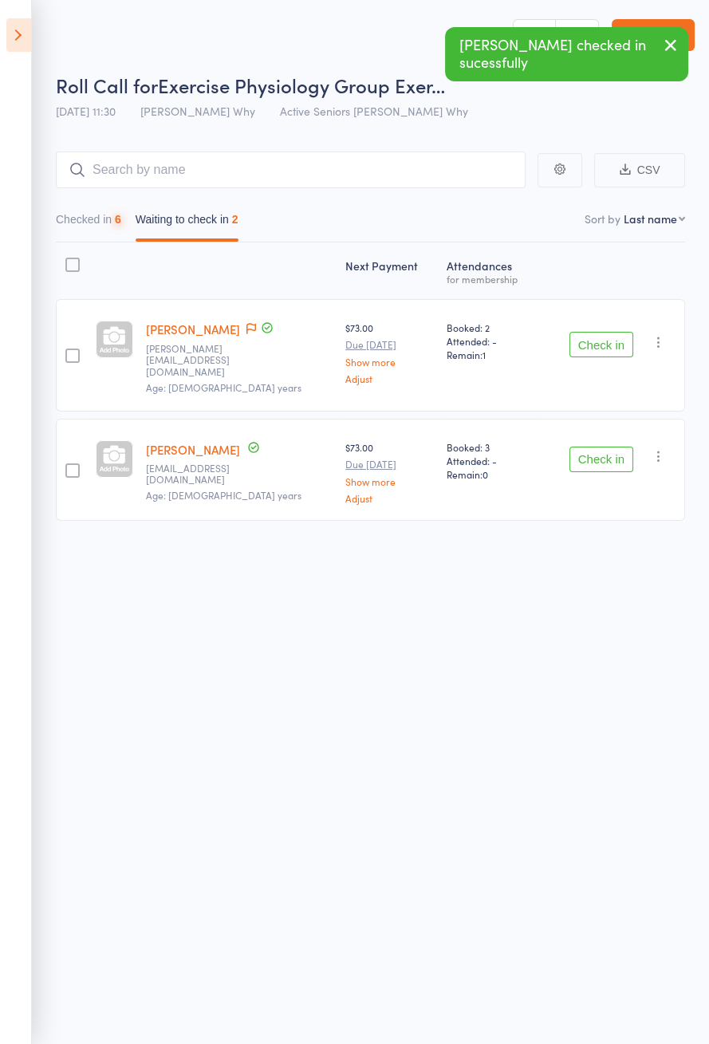
click at [610, 447] on button "Check in" at bounding box center [601, 460] width 64 height 26
click at [612, 447] on button "Check in" at bounding box center [601, 460] width 64 height 26
click at [615, 447] on button "Check in" at bounding box center [601, 460] width 64 height 26
click at [615, 443] on div "Next Payment Atten­dances for membership Anne Corbett anne.c.personal@gmail.com…" at bounding box center [370, 416] width 629 height 349
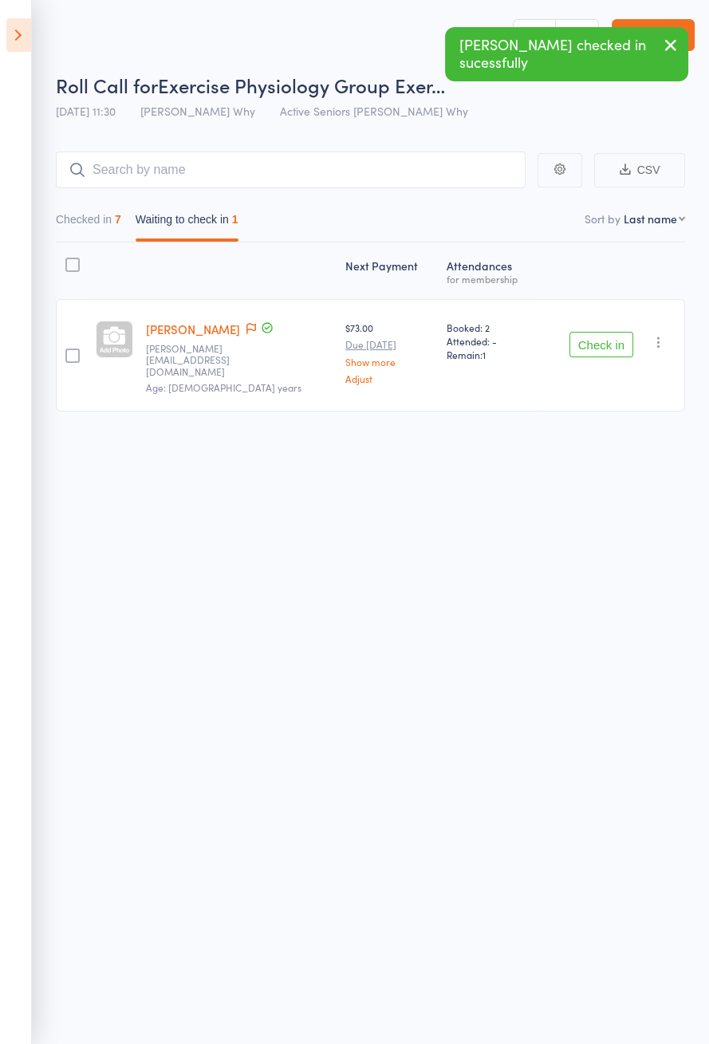
click at [615, 439] on div "Next Payment Atten­dances for membership Anne Corbett anne.c.personal@gmail.com…" at bounding box center [370, 362] width 629 height 240
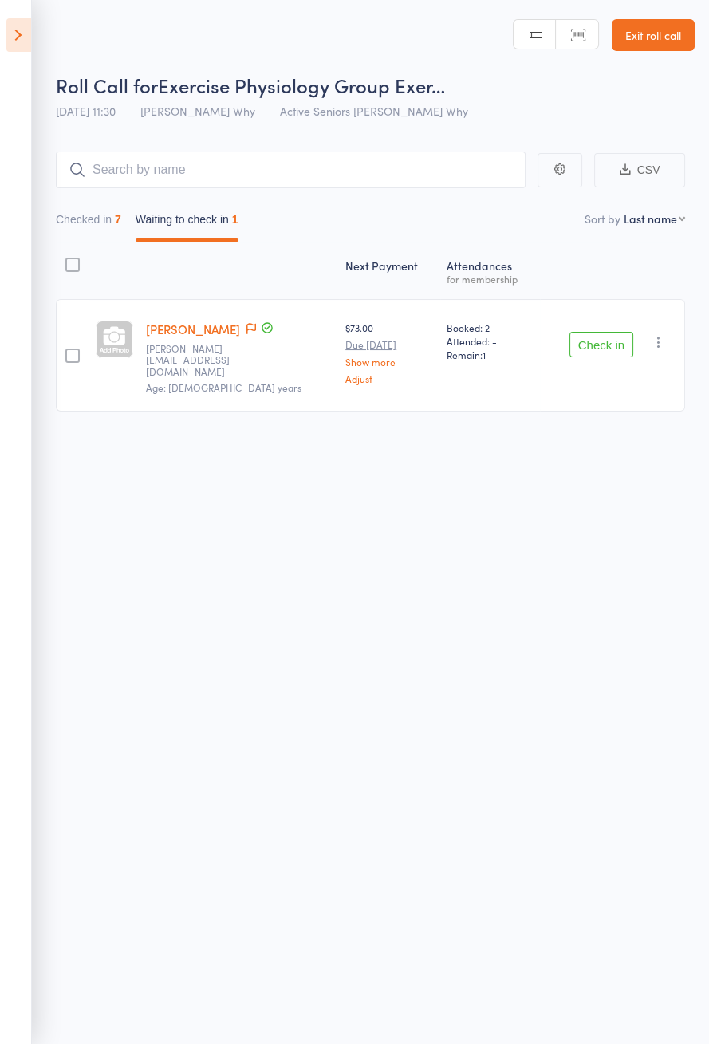
click at [89, 215] on button "Checked in 7" at bounding box center [88, 223] width 65 height 37
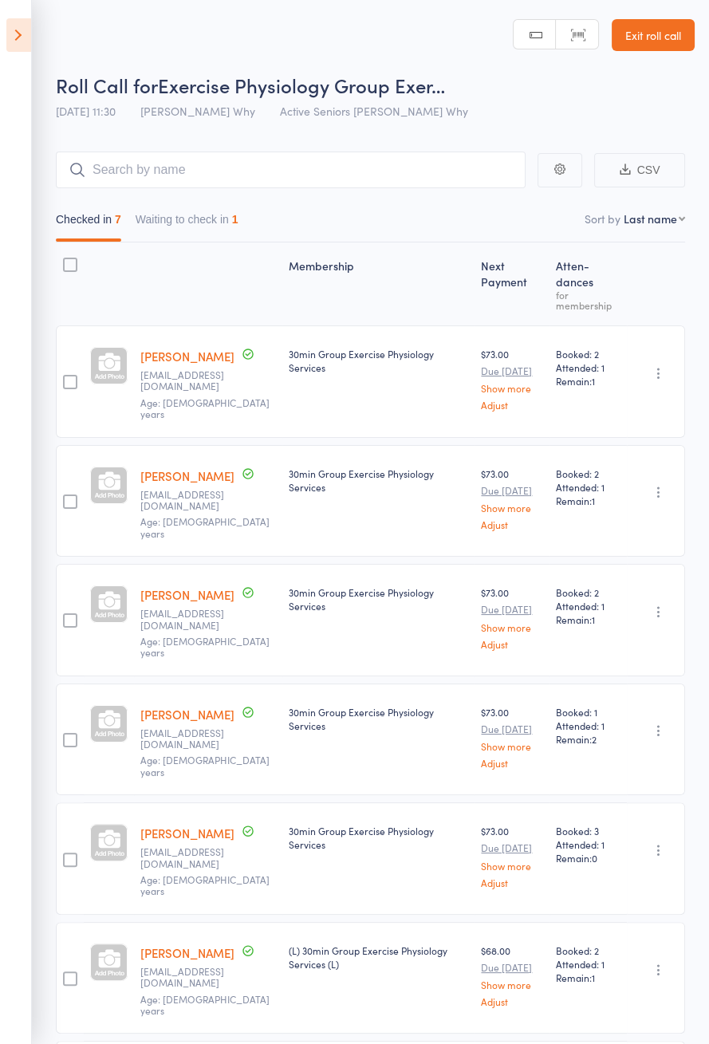
click at [211, 220] on button "Waiting to check in 1" at bounding box center [187, 223] width 103 height 37
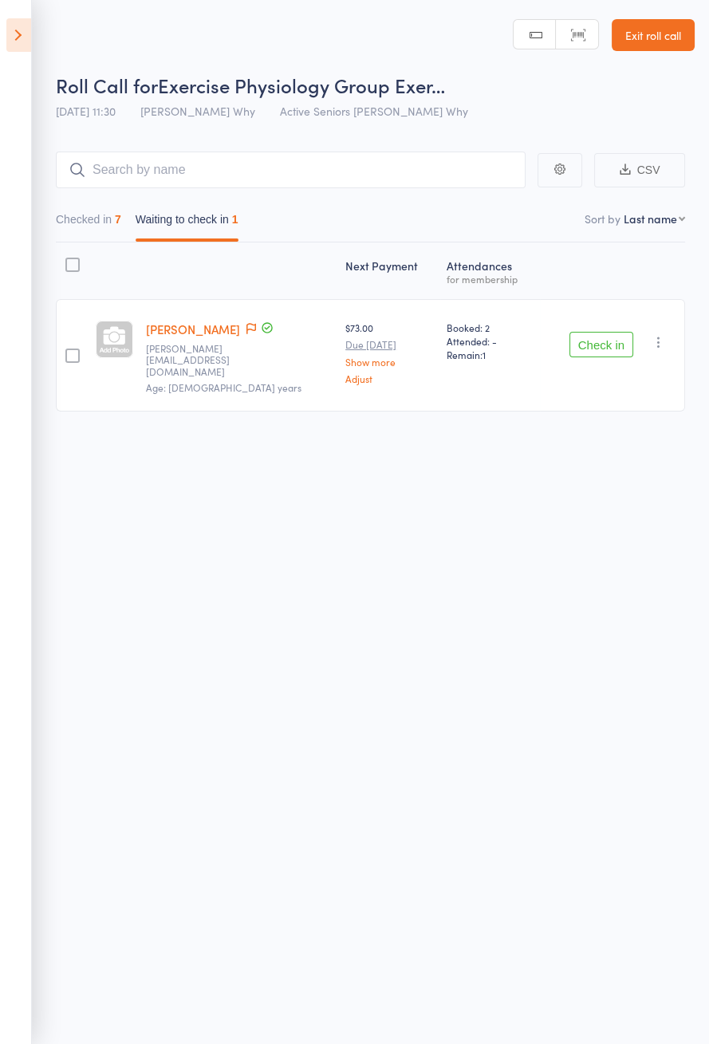
click at [8, 30] on icon at bounding box center [18, 34] width 25 height 33
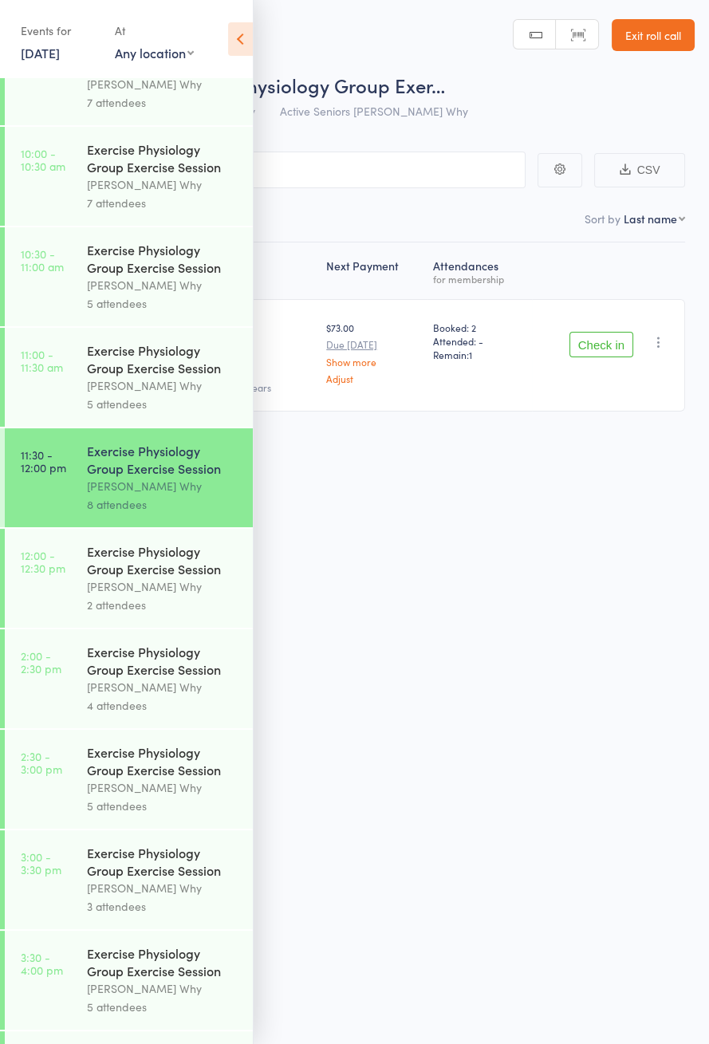
scroll to position [767, 0]
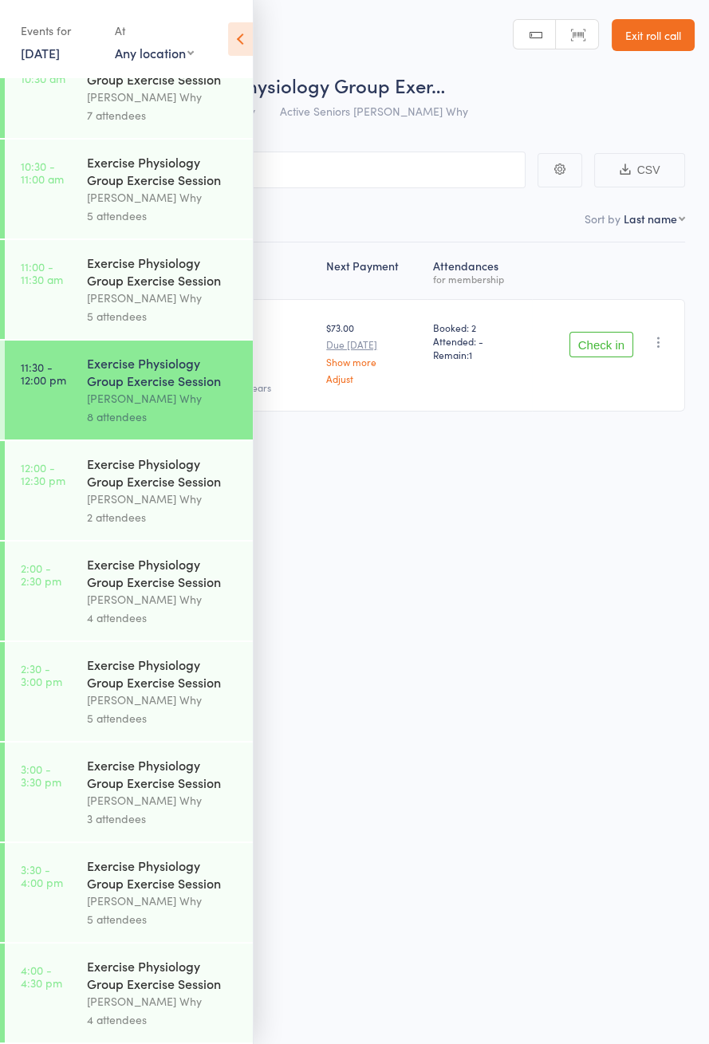
click at [238, 32] on icon at bounding box center [240, 38] width 25 height 33
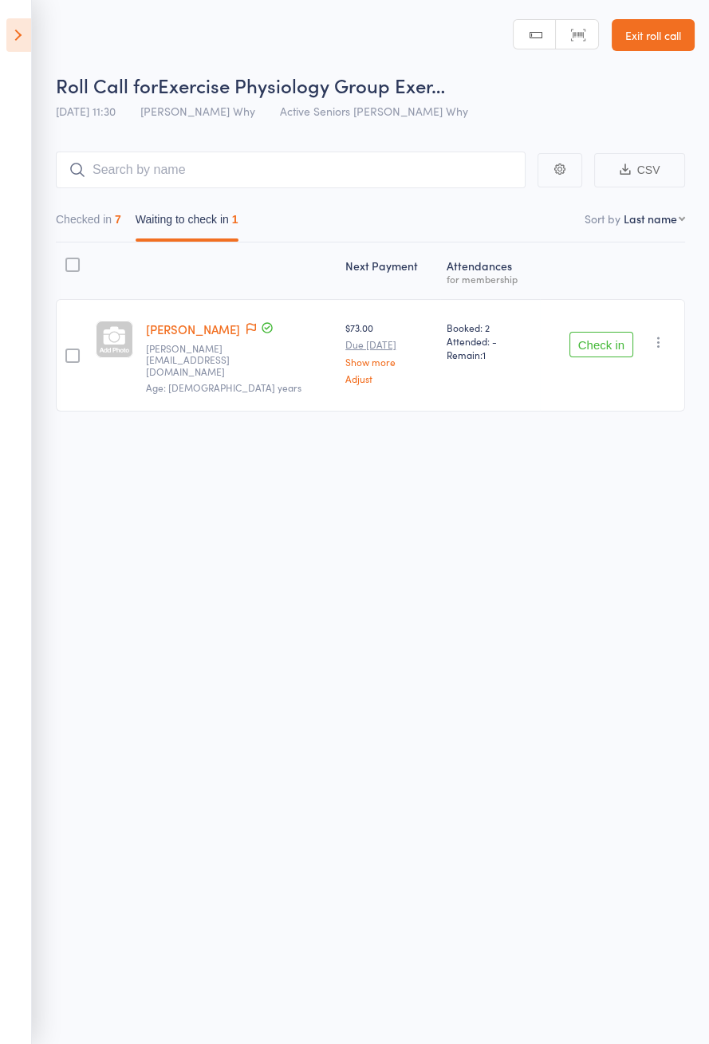
click at [26, 43] on icon at bounding box center [18, 34] width 25 height 33
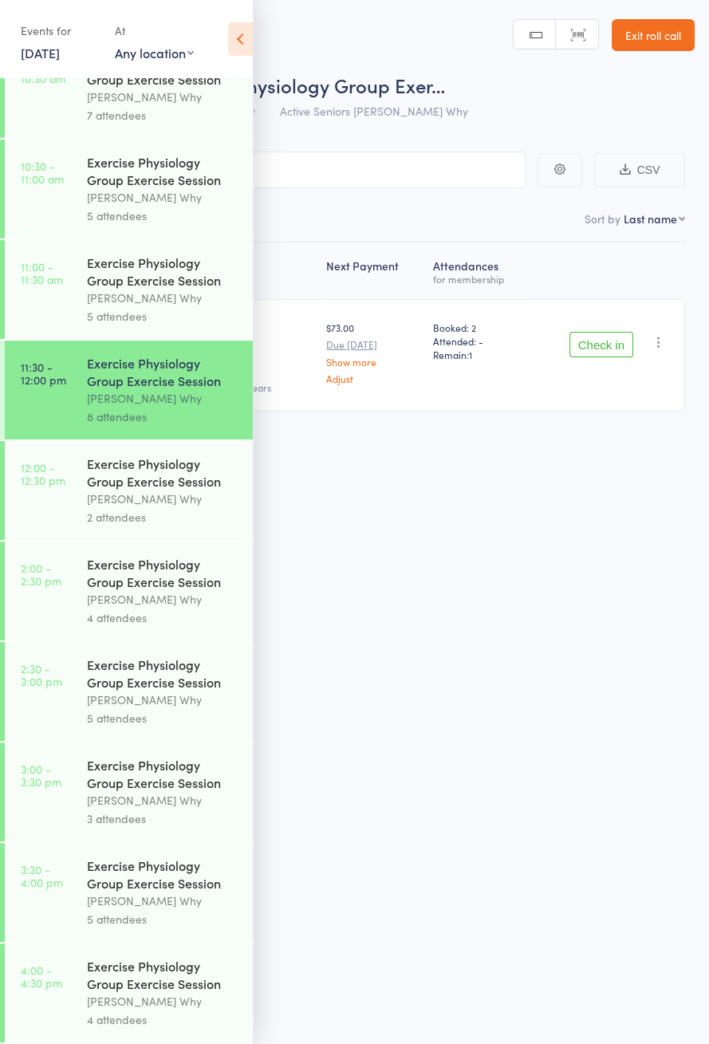
click at [30, 469] on time "12:00 - 12:30 pm" at bounding box center [43, 474] width 45 height 26
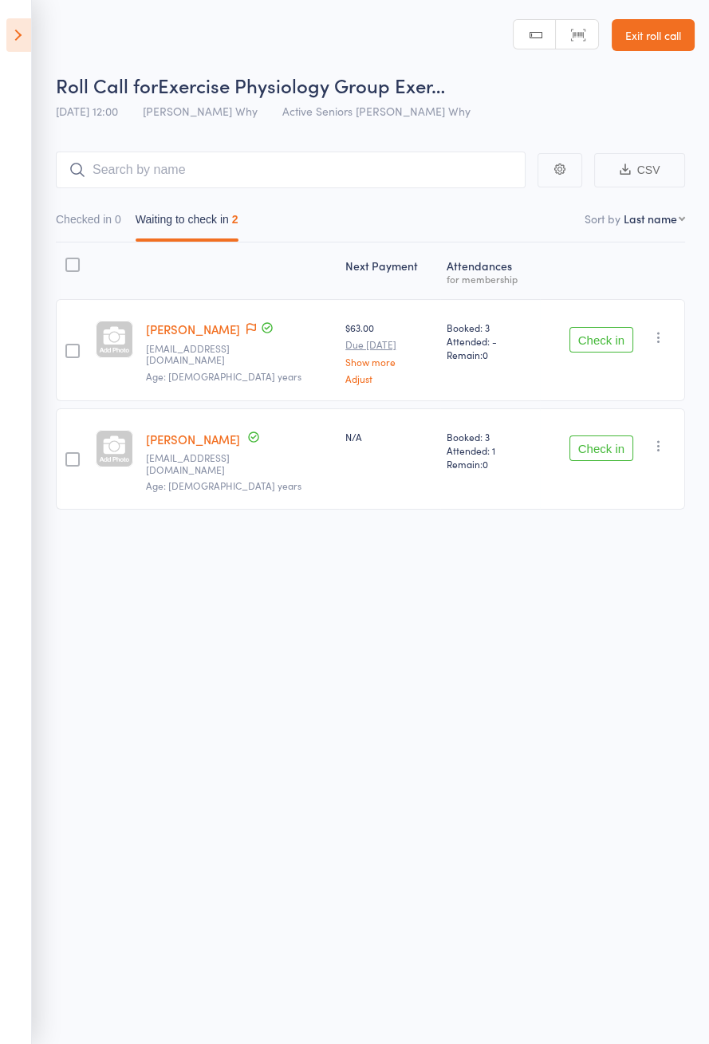
click at [256, 325] on icon at bounding box center [251, 328] width 10 height 11
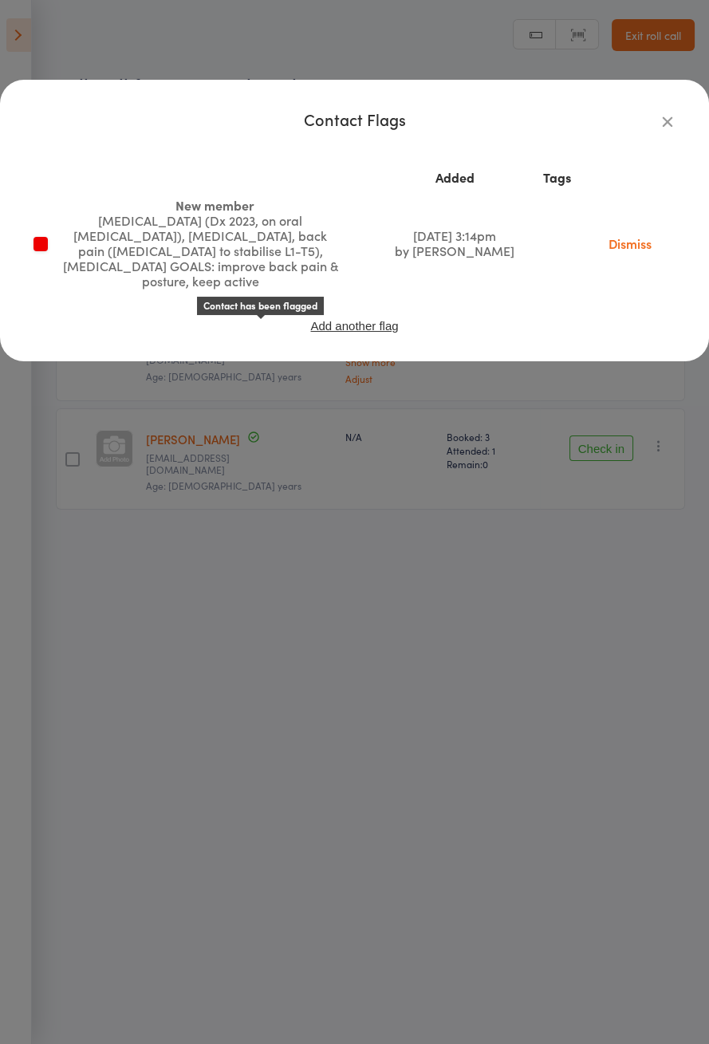
click at [100, 679] on div "Contact Flags Added Tags New member Breast cancer (Dx 2023, on oral chemotherap…" at bounding box center [354, 522] width 709 height 1044
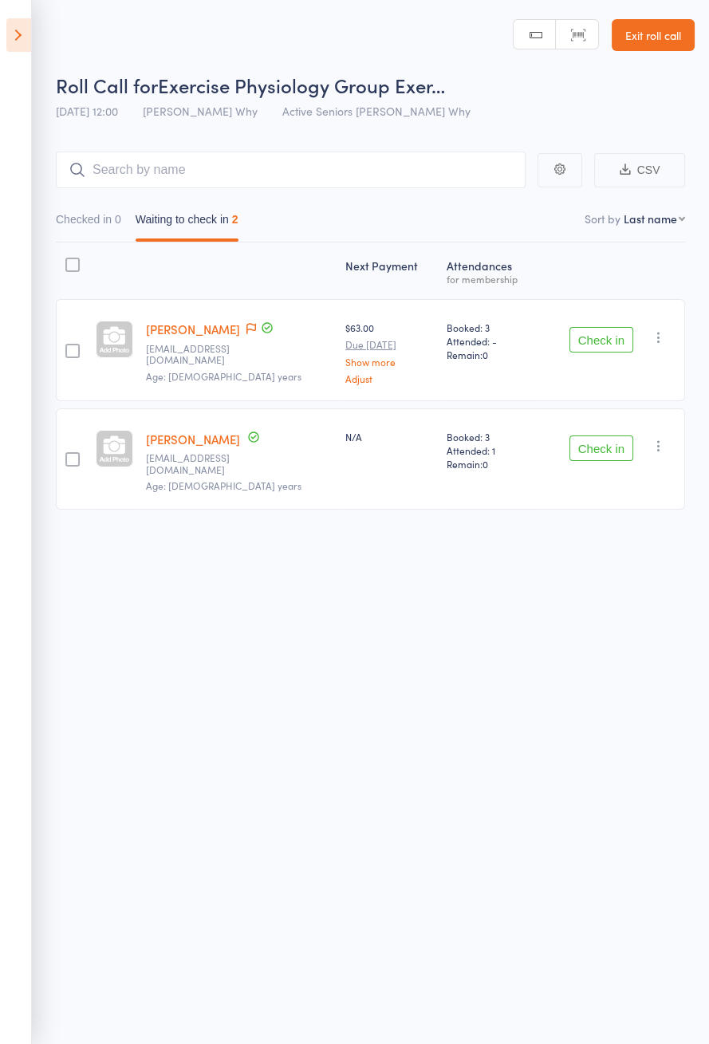
click at [587, 345] on button "Check in" at bounding box center [601, 340] width 64 height 26
click at [593, 336] on button "Check in" at bounding box center [601, 340] width 64 height 26
click at [594, 435] on button "Check in" at bounding box center [601, 448] width 64 height 26
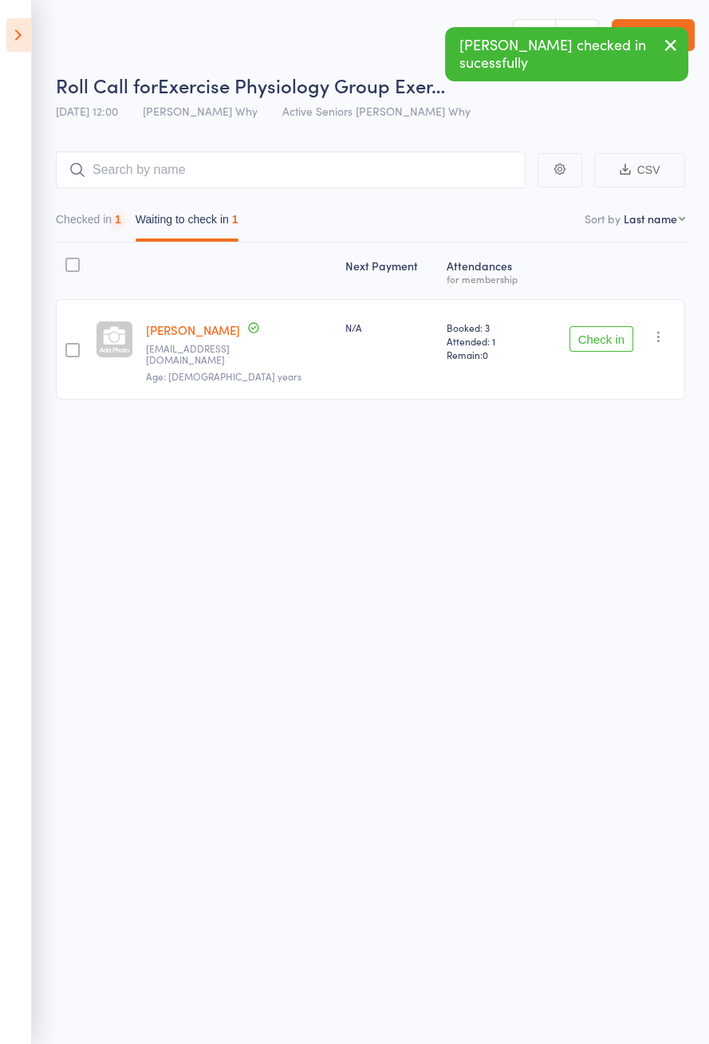
click at [596, 333] on button "Check in" at bounding box center [601, 339] width 64 height 26
click at [606, 329] on button "Check in" at bounding box center [601, 339] width 64 height 26
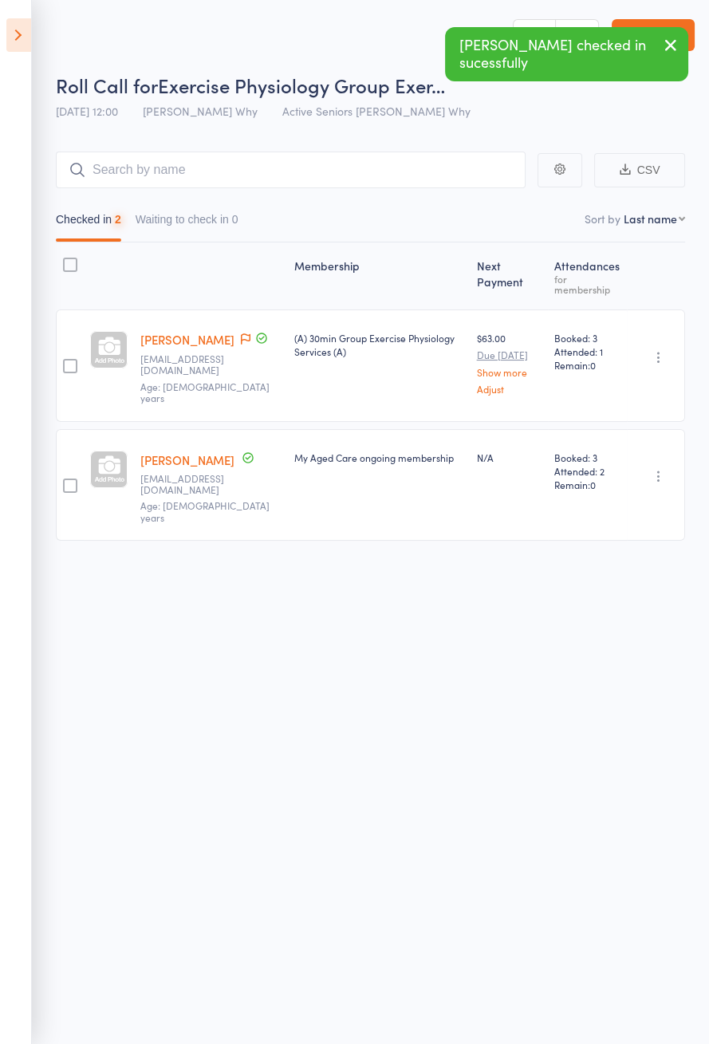
click at [609, 325] on div "Booked: 3 Attended: 1 Remain: 0" at bounding box center [587, 365] width 79 height 112
click at [6, 44] on icon at bounding box center [18, 34] width 25 height 33
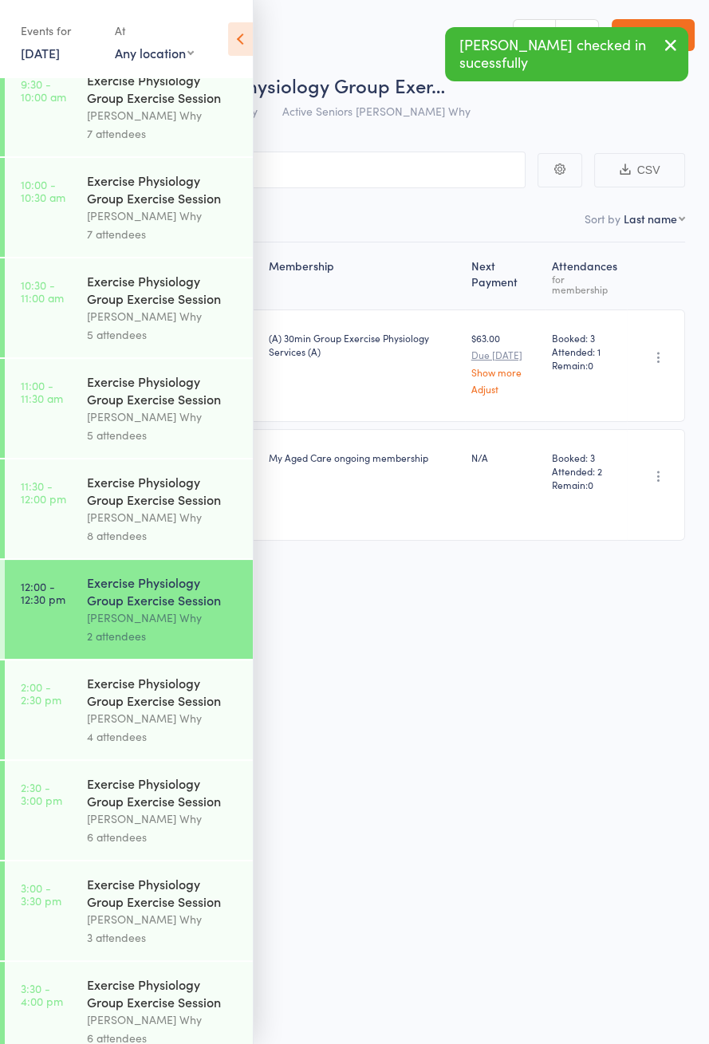
scroll to position [767, 0]
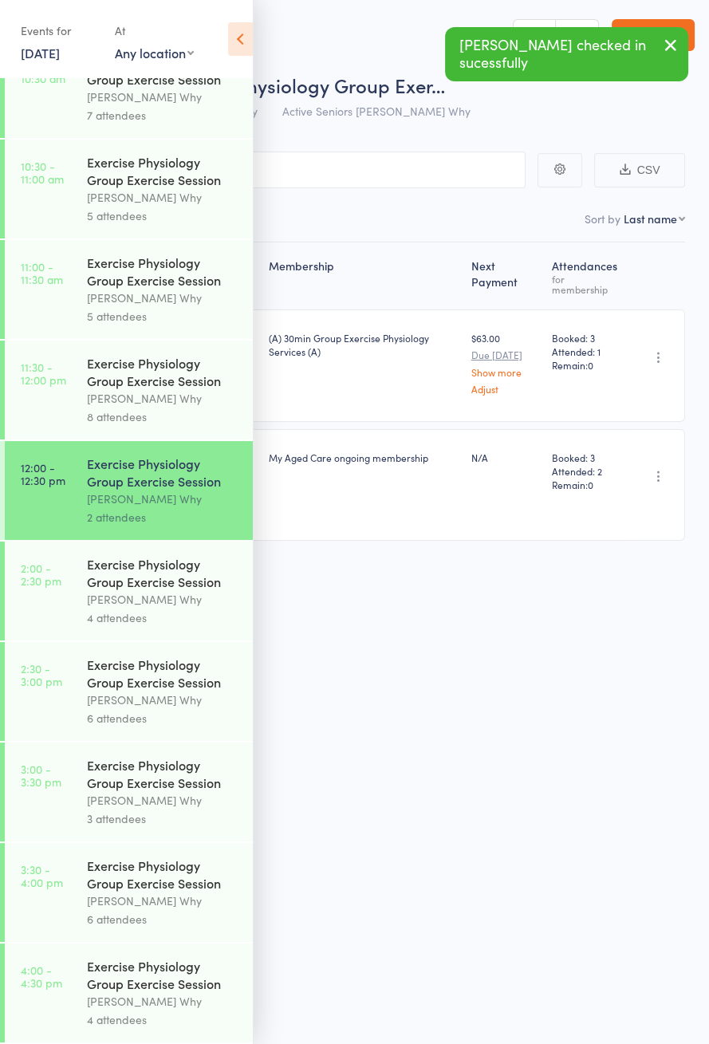
click at [231, 37] on icon at bounding box center [240, 38] width 25 height 33
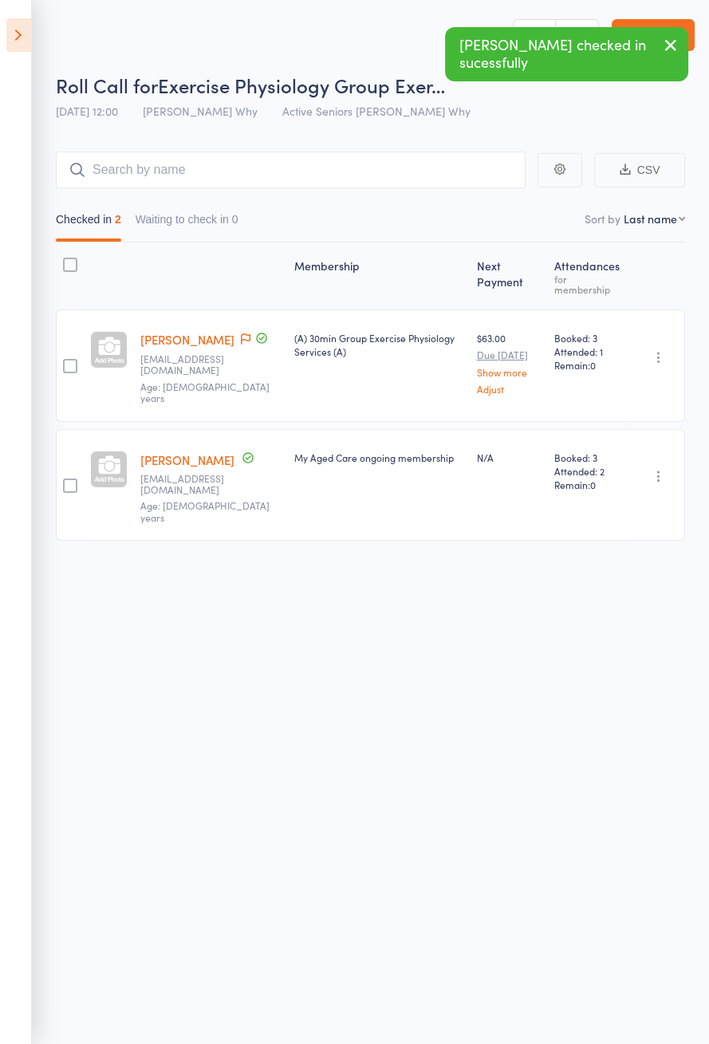
click at [124, 360] on div at bounding box center [108, 349] width 37 height 37
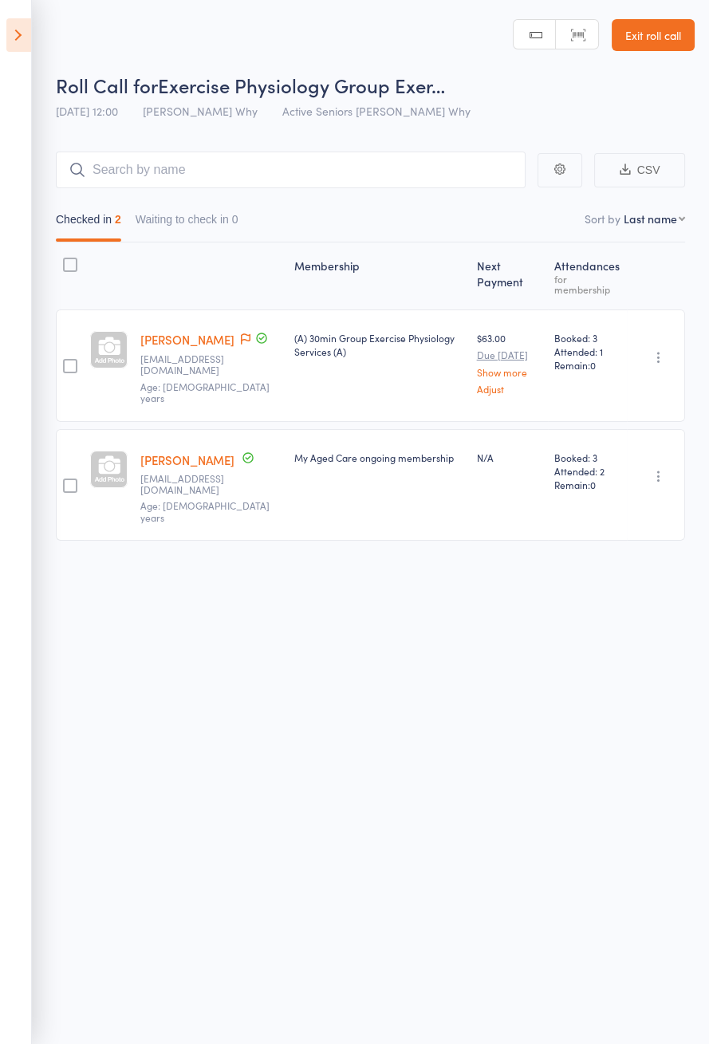
click at [241, 348] on span at bounding box center [246, 340] width 10 height 16
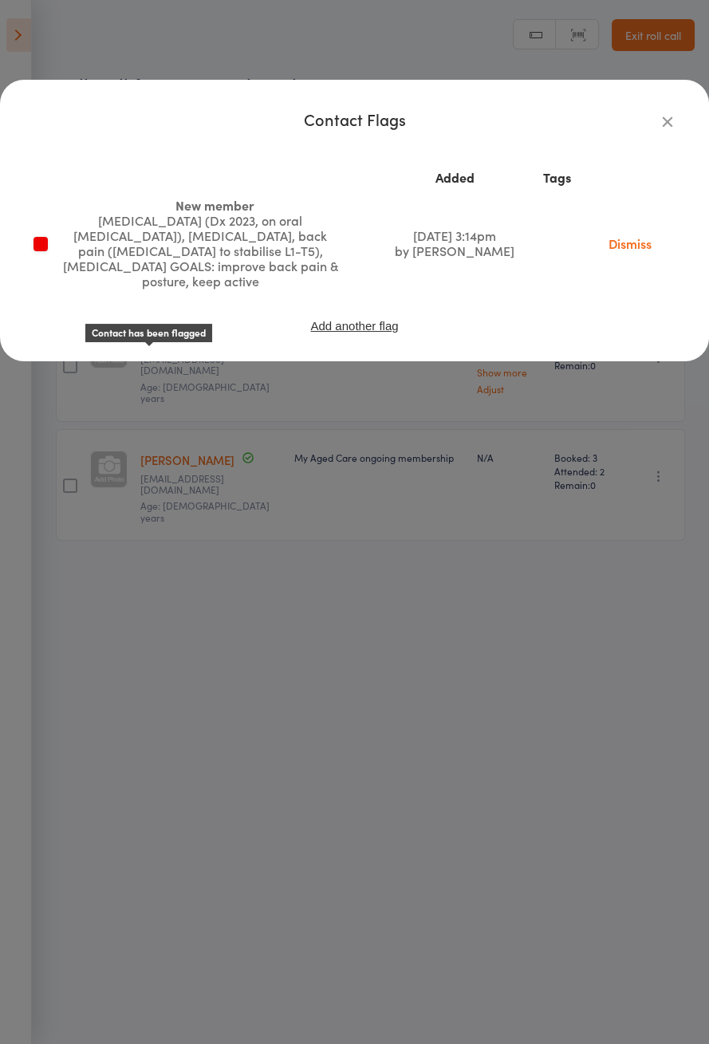
click at [129, 704] on div "Contact Flags Added Tags New member Breast cancer (Dx 2023, on oral chemotherap…" at bounding box center [354, 522] width 709 height 1044
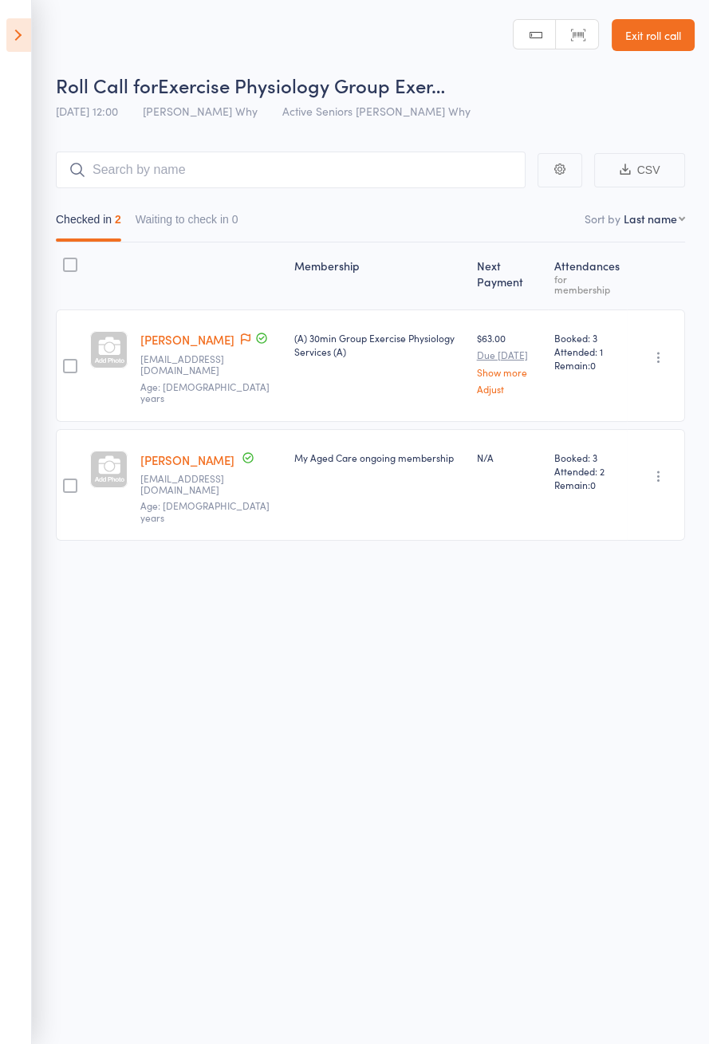
click at [9, 43] on icon at bounding box center [18, 34] width 25 height 33
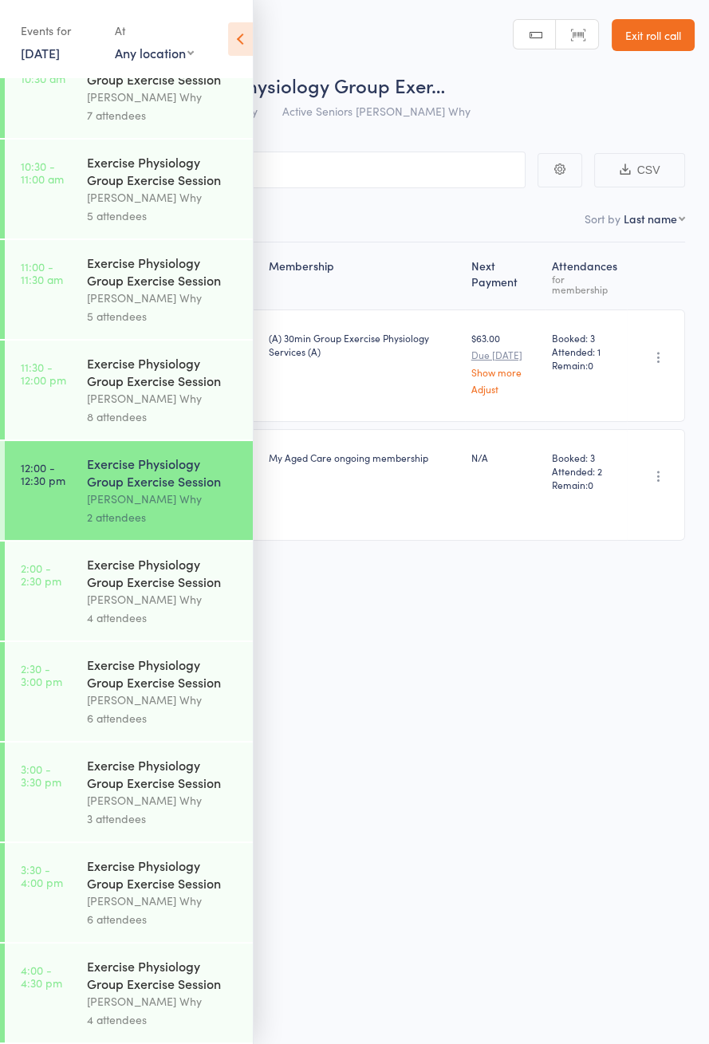
click at [77, 557] on link "2:00 - 2:30 pm Exercise Physiology Group Exercise Session [PERSON_NAME] Why 4 a…" at bounding box center [129, 590] width 248 height 99
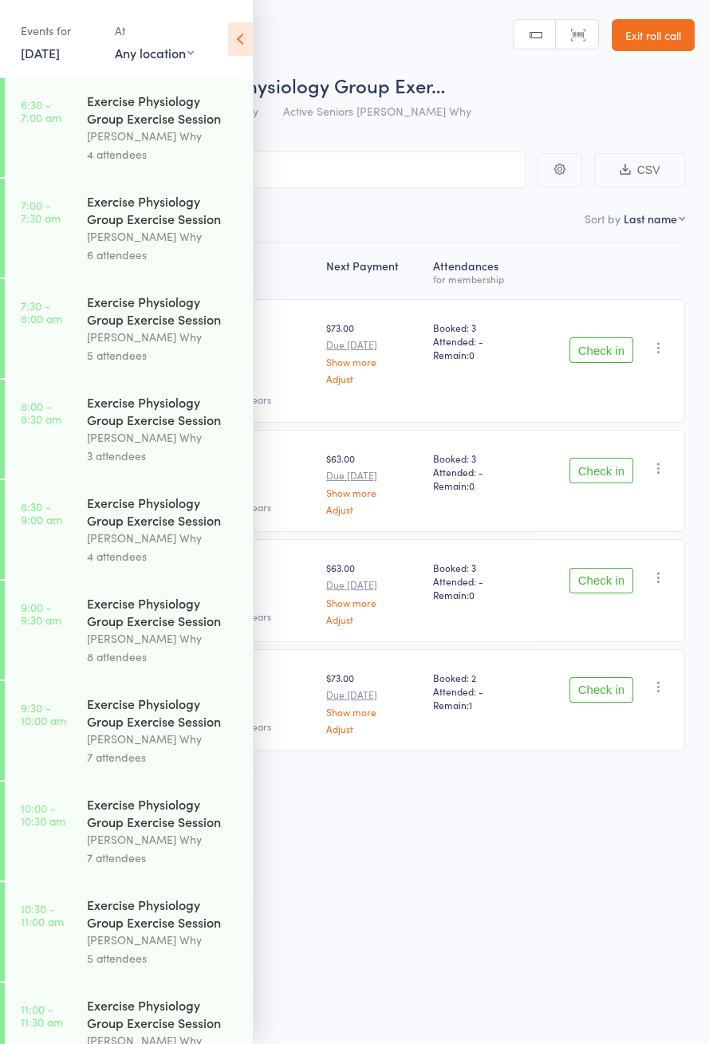
click at [245, 36] on icon at bounding box center [240, 38] width 25 height 33
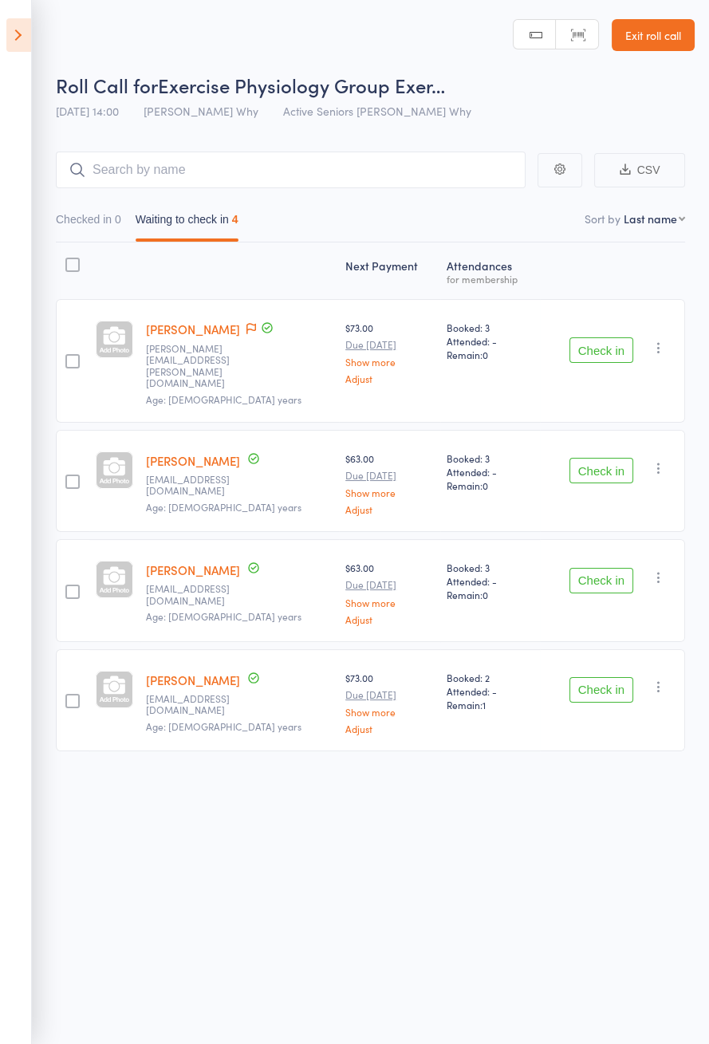
click at [20, 48] on icon at bounding box center [18, 34] width 25 height 33
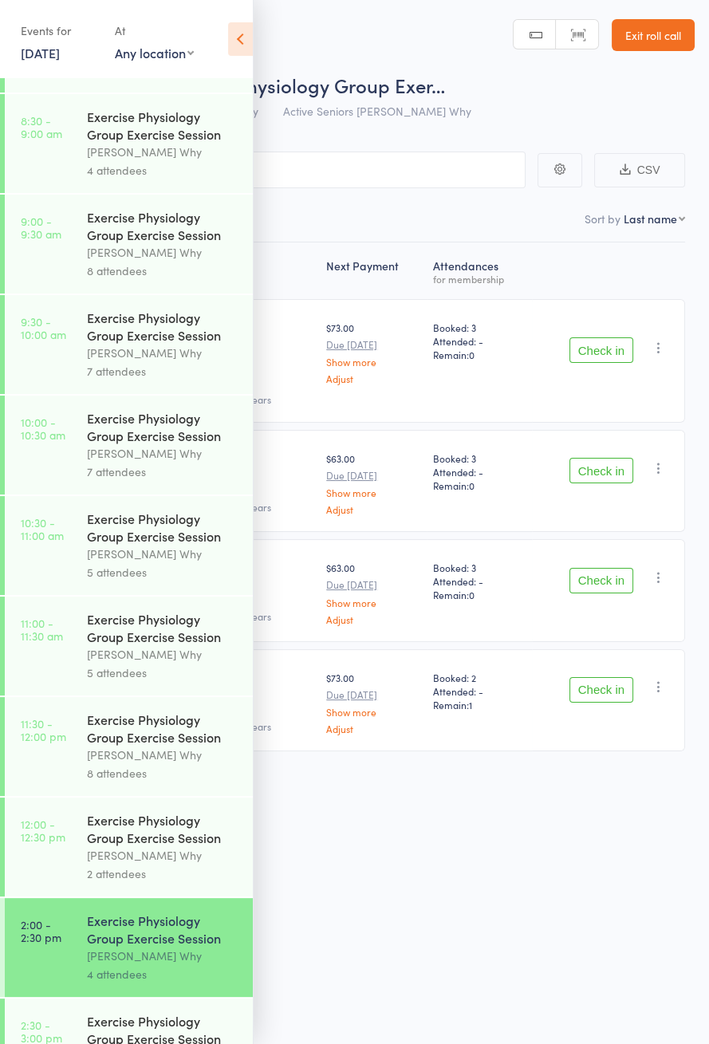
scroll to position [767, 0]
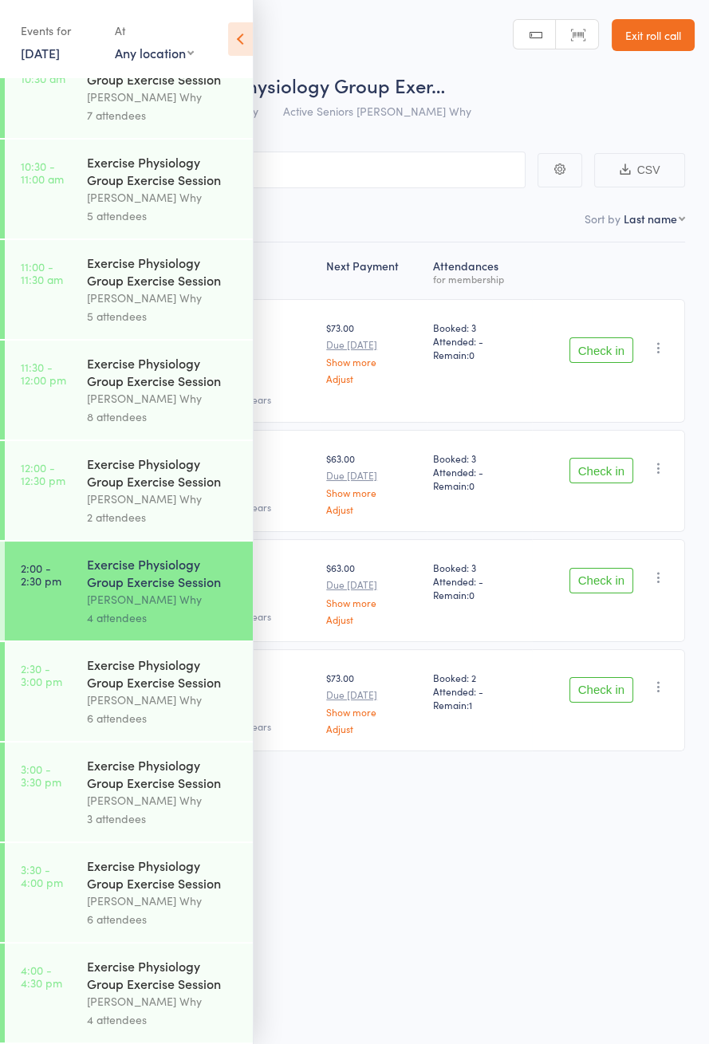
click at [46, 487] on link "12:00 - 12:30 pm Exercise Physiology Group Exercise Session Dee Why 2 attendees" at bounding box center [129, 490] width 248 height 99
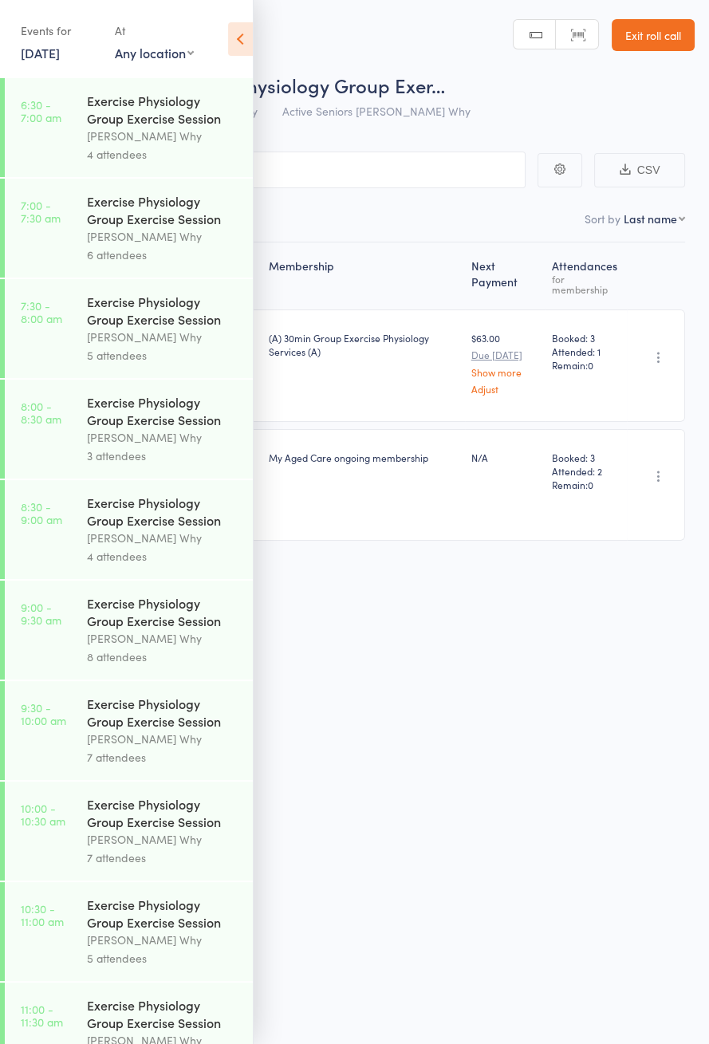
click at [245, 50] on icon at bounding box center [240, 38] width 25 height 33
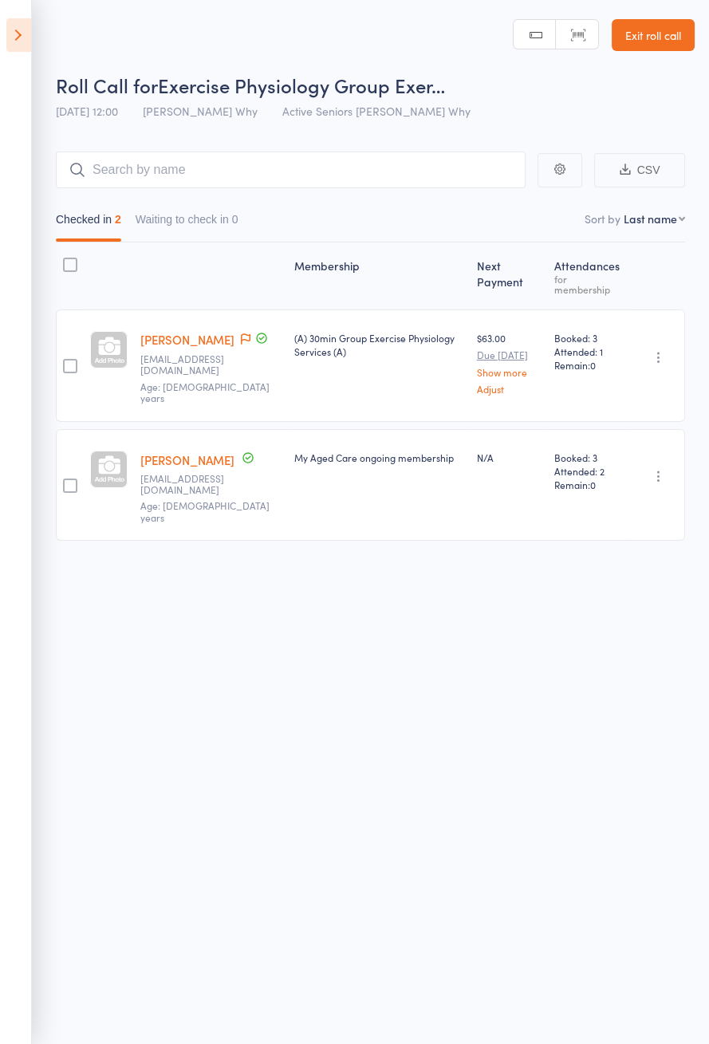
click at [195, 333] on link "[PERSON_NAME]" at bounding box center [187, 339] width 94 height 17
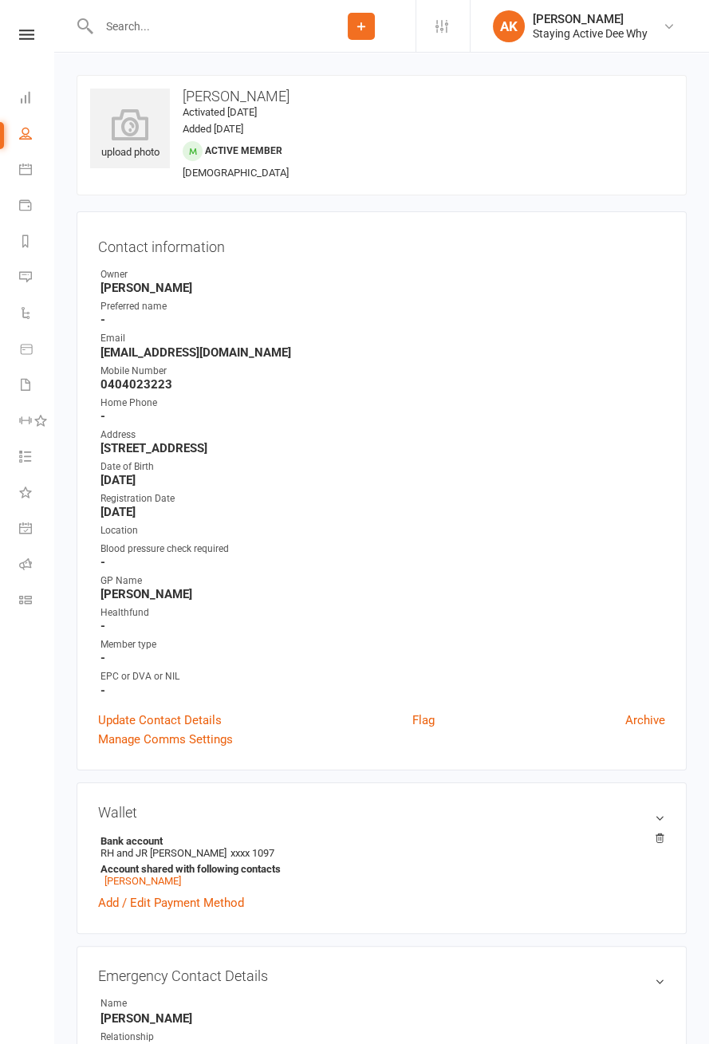
click at [237, 27] on input "text" at bounding box center [200, 26] width 213 height 22
type input "Hwrtmut"
click at [329, 74] on div "[PERSON_NAME] [EMAIL_ADDRESS][DOMAIN_NAME]" at bounding box center [293, 70] width 430 height 33
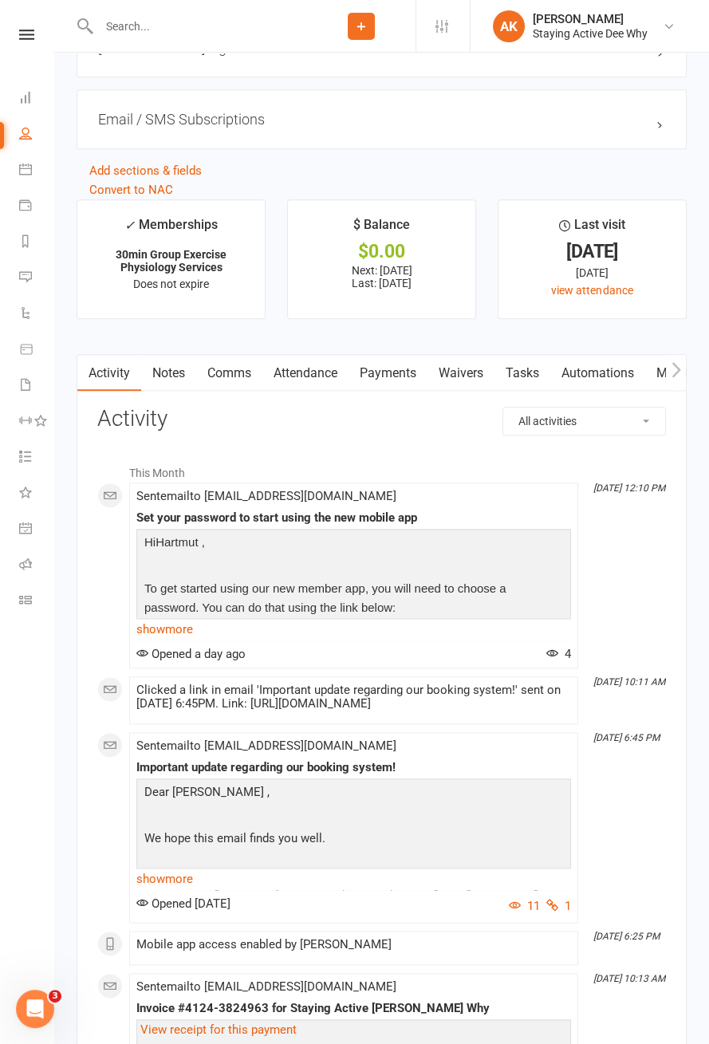
scroll to position [1975, 0]
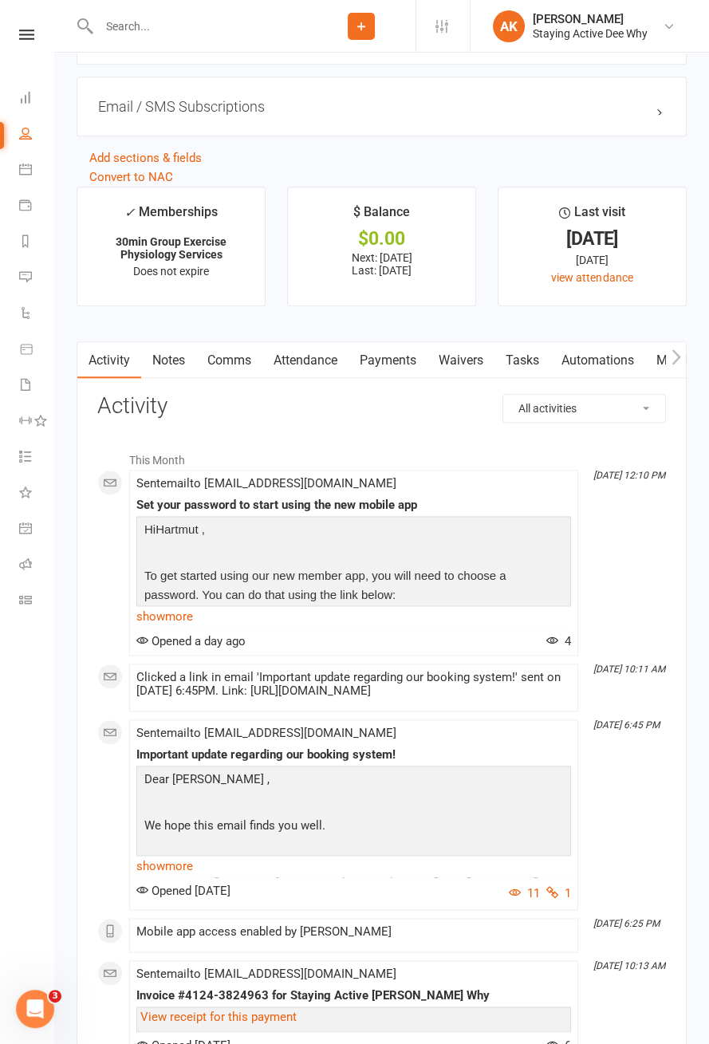
click at [398, 359] on link "Payments" at bounding box center [387, 360] width 79 height 37
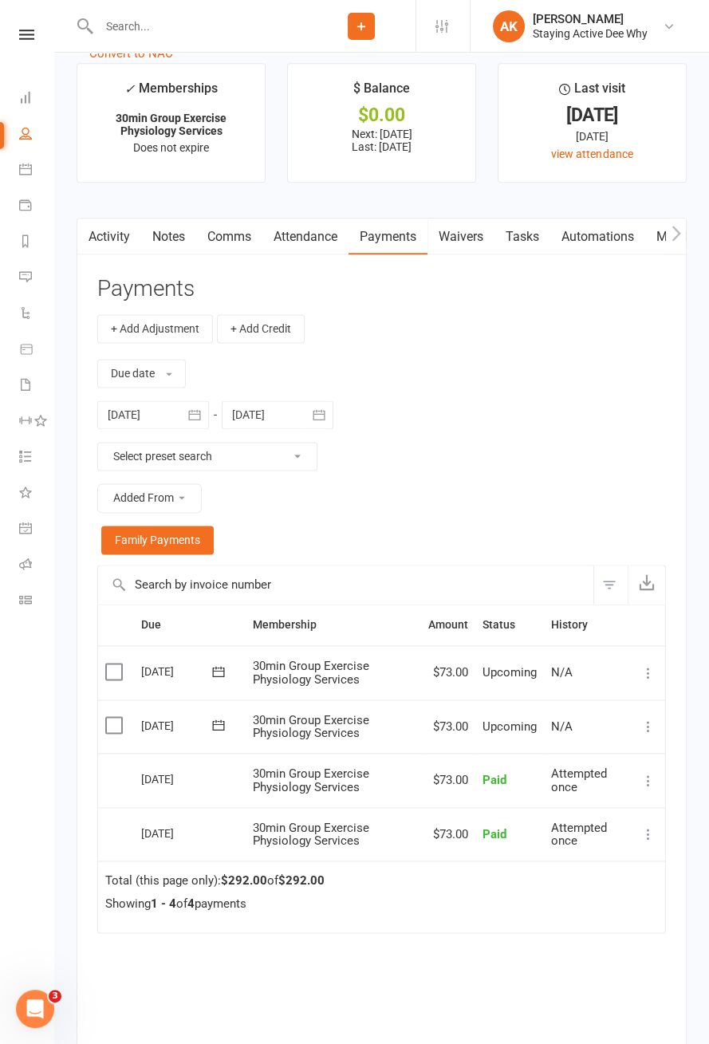
scroll to position [2075, 0]
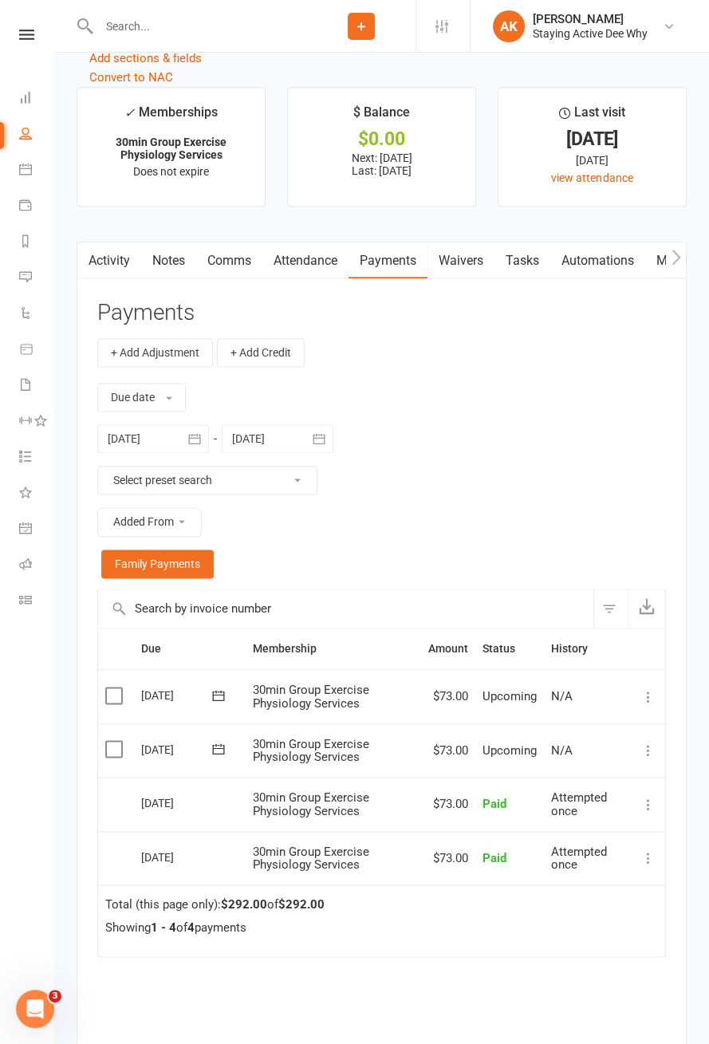
click at [313, 269] on link "Attendance" at bounding box center [305, 260] width 86 height 37
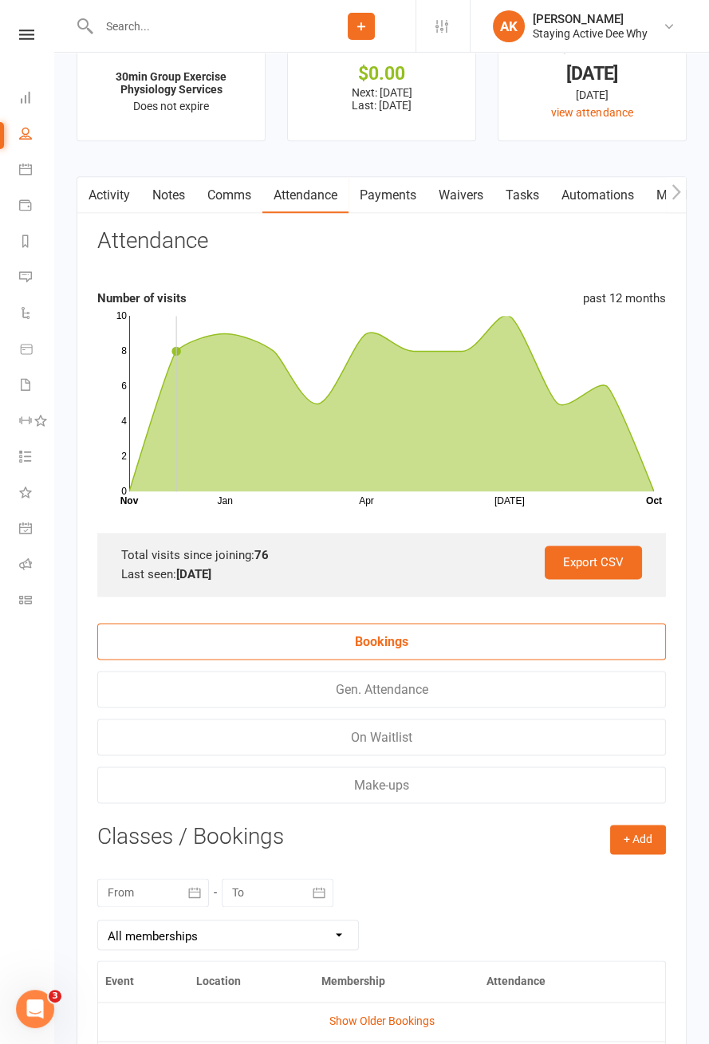
scroll to position [2144, 0]
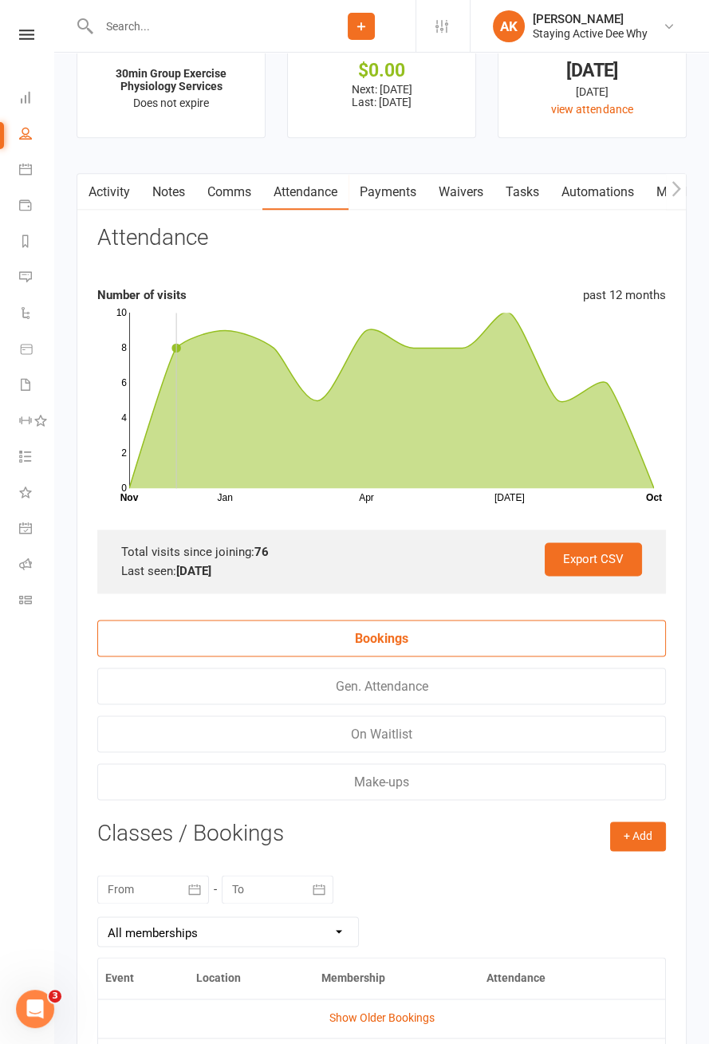
click at [400, 183] on link "Payments" at bounding box center [387, 192] width 79 height 37
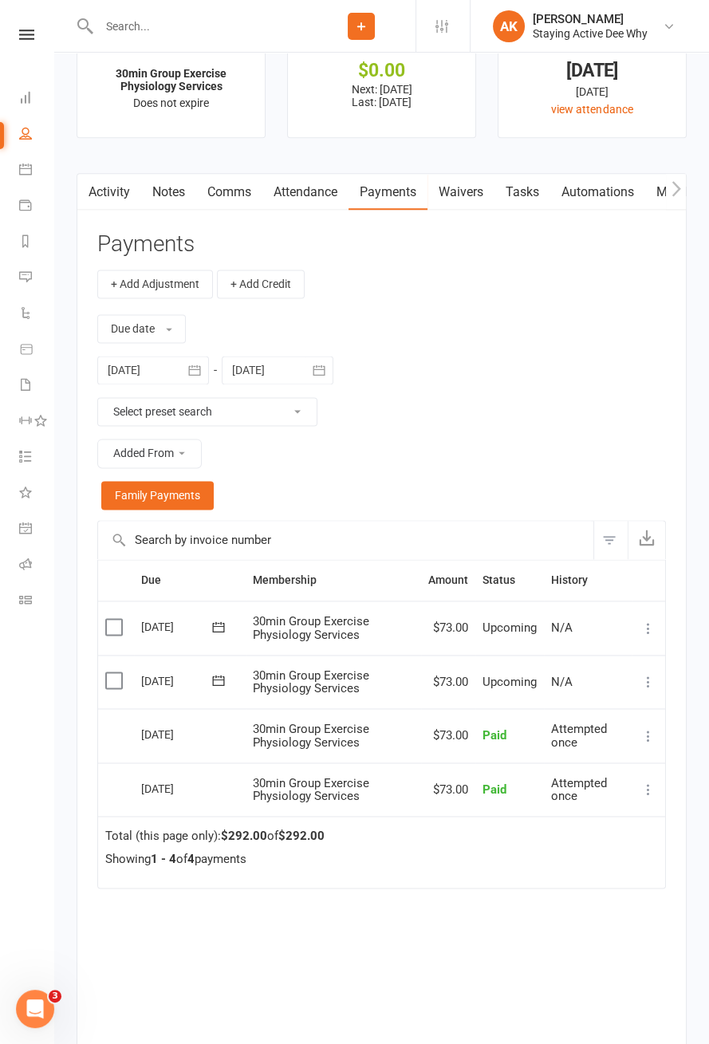
click at [648, 676] on icon at bounding box center [648, 682] width 16 height 16
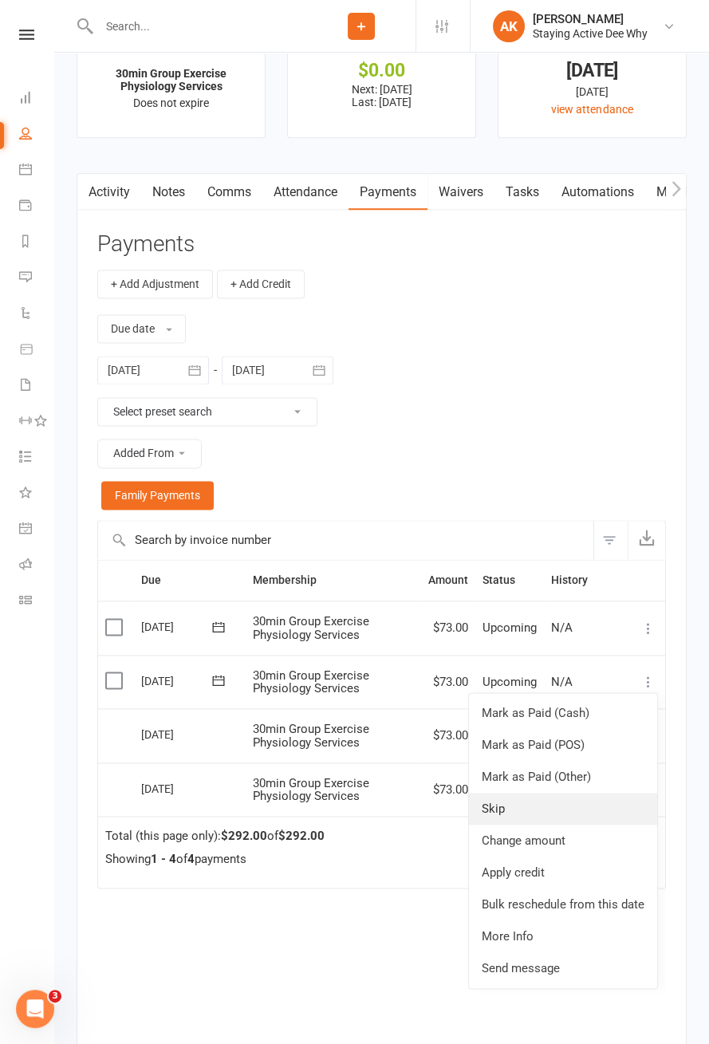
click at [577, 797] on link "Skip" at bounding box center [563, 809] width 188 height 32
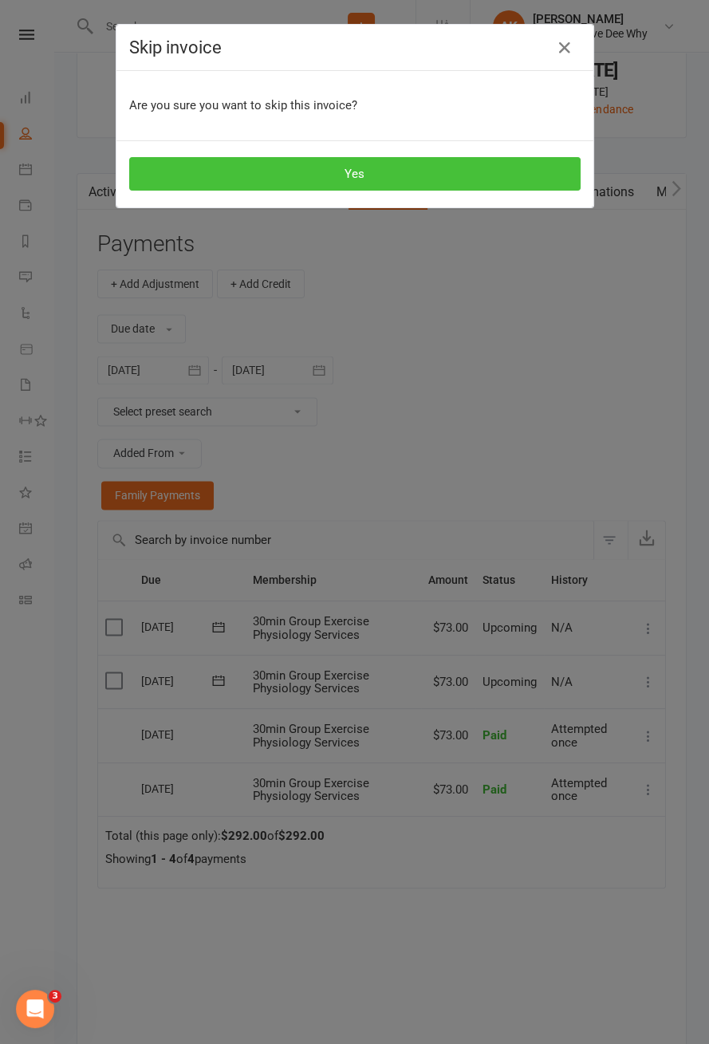
click at [465, 177] on button "Yes" at bounding box center [354, 173] width 451 height 33
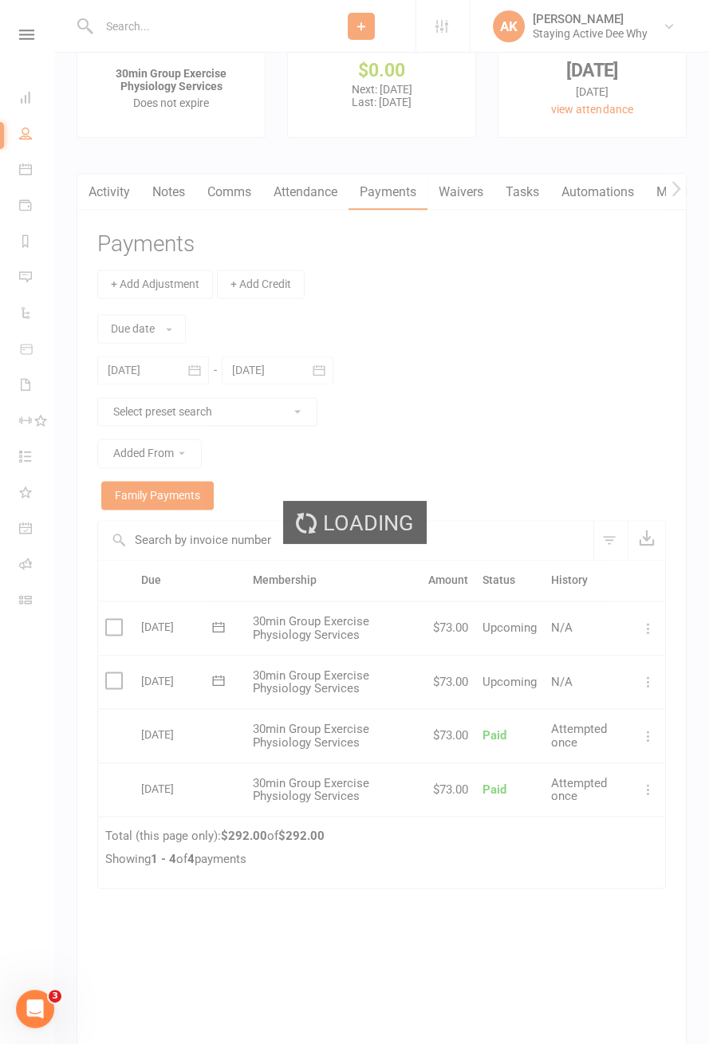
scroll to position [1836, 0]
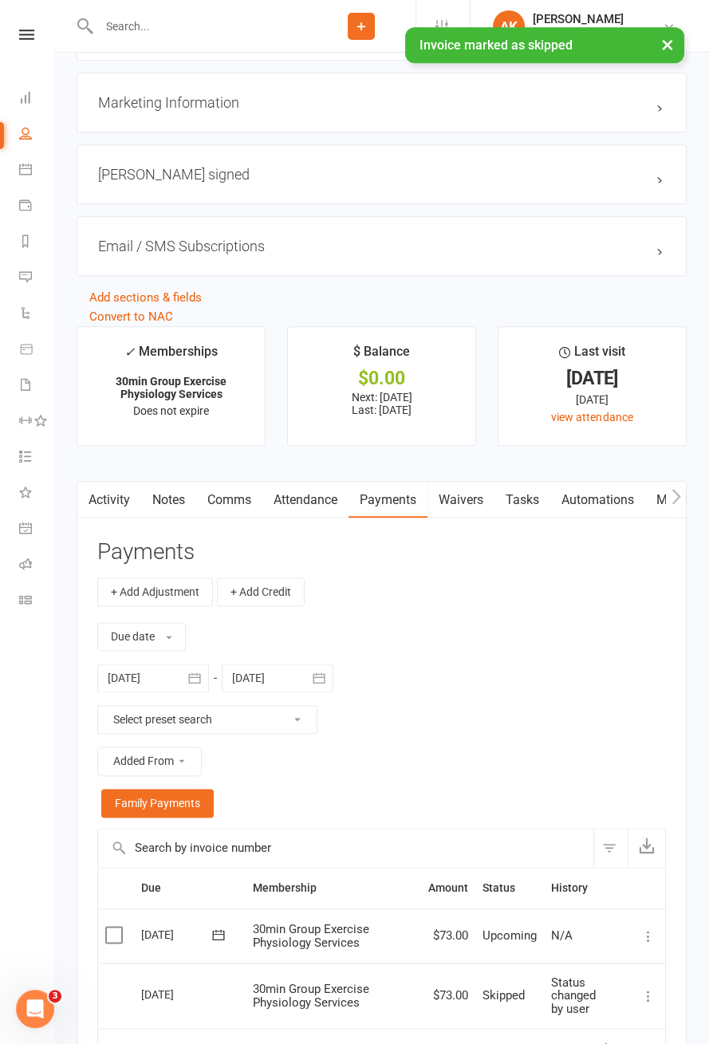
click at [173, 496] on link "Notes" at bounding box center [168, 500] width 55 height 37
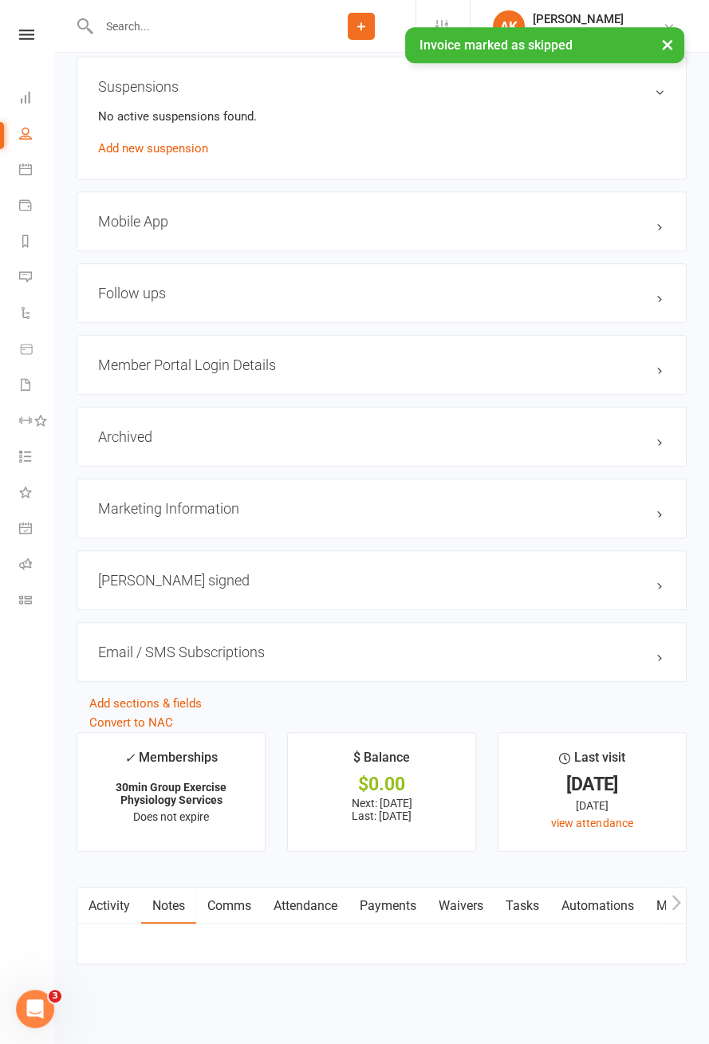
scroll to position [1608, 0]
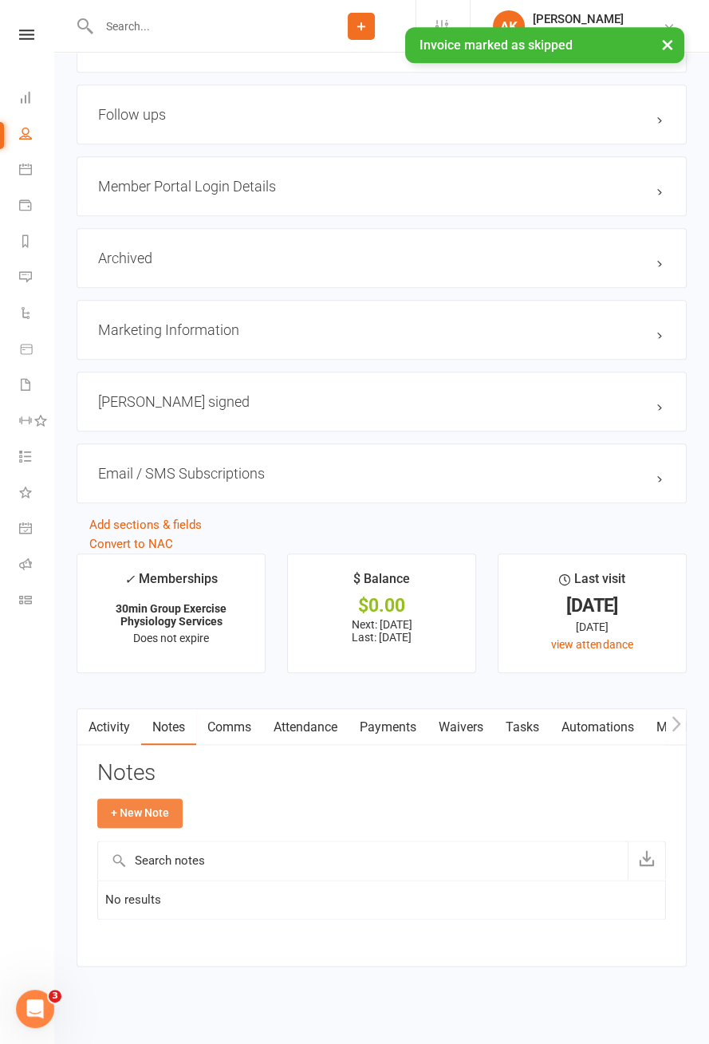
click at [157, 804] on button "+ New Note" at bounding box center [139, 812] width 85 height 29
click at [460, 829] on input "text" at bounding box center [381, 840] width 569 height 33
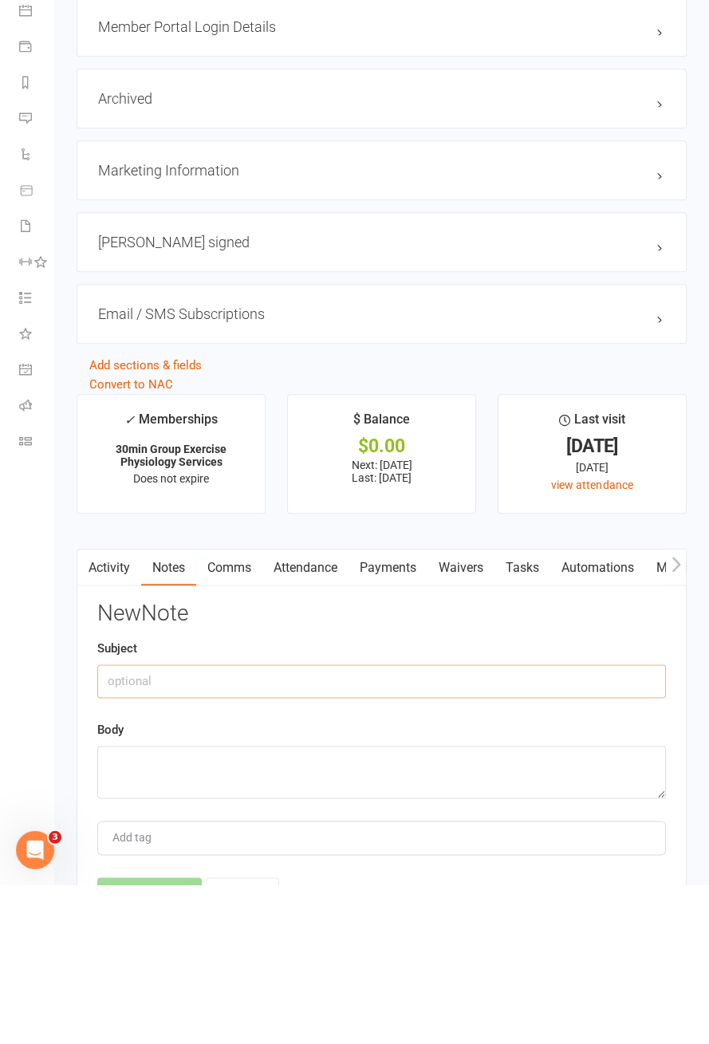
scroll to position [1759, 0]
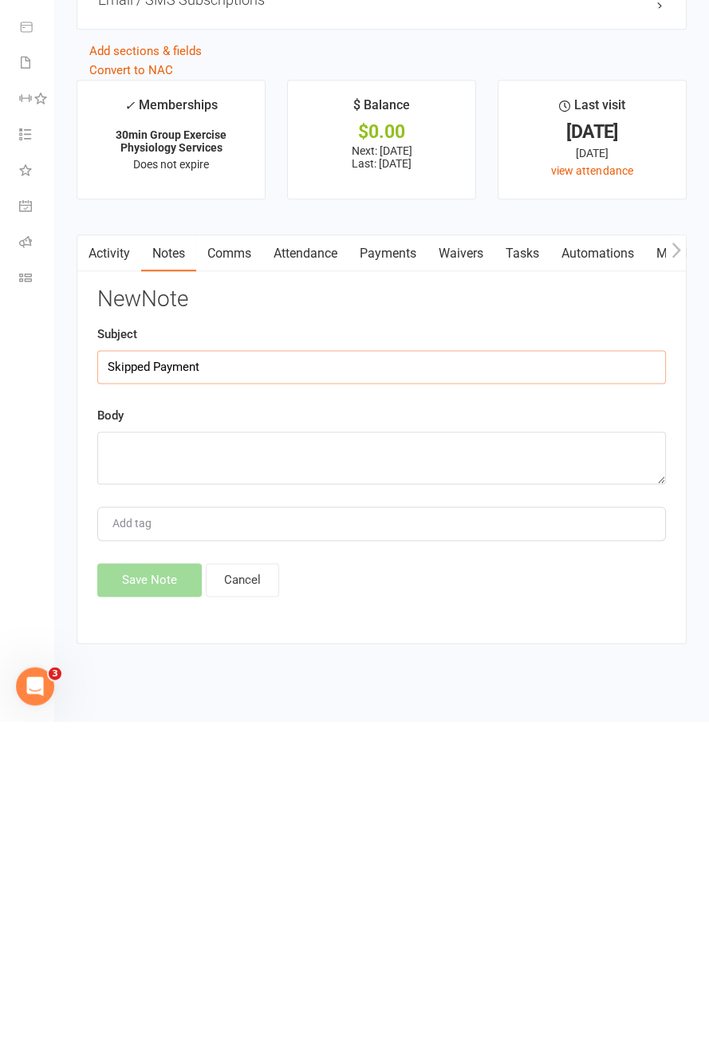
type input "Skipped Payment"
click at [264, 765] on textarea at bounding box center [381, 780] width 569 height 53
type textarea "Hasn't attended in 2 weeks. Been unwell."
click at [164, 900] on button "Save Note" at bounding box center [149, 902] width 104 height 33
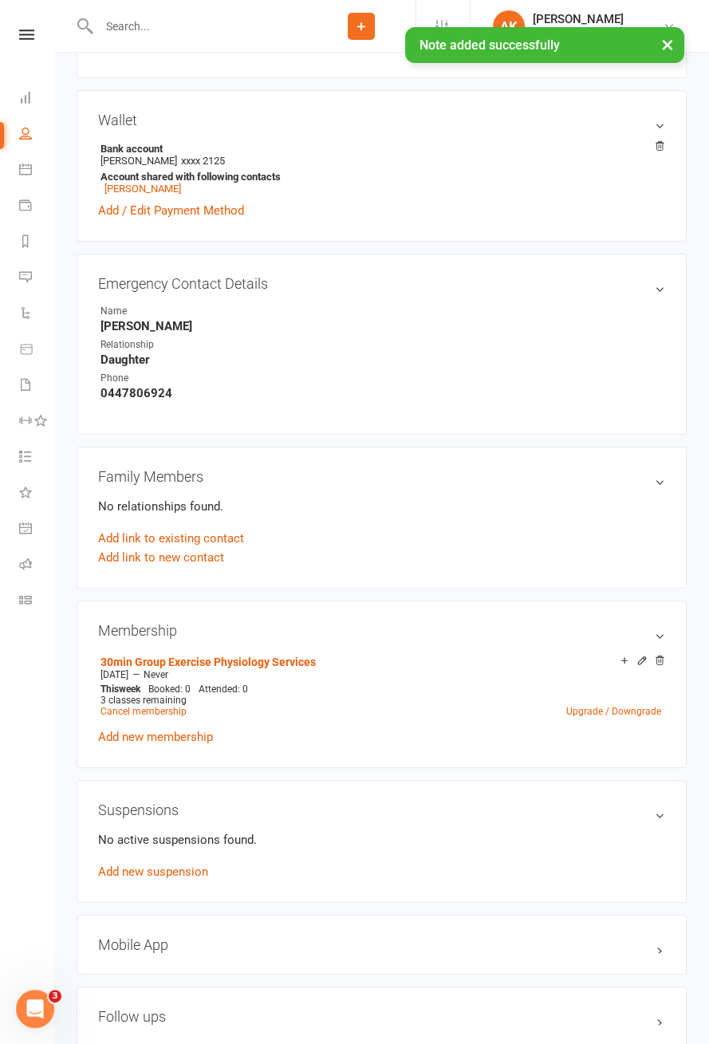
scroll to position [680, 0]
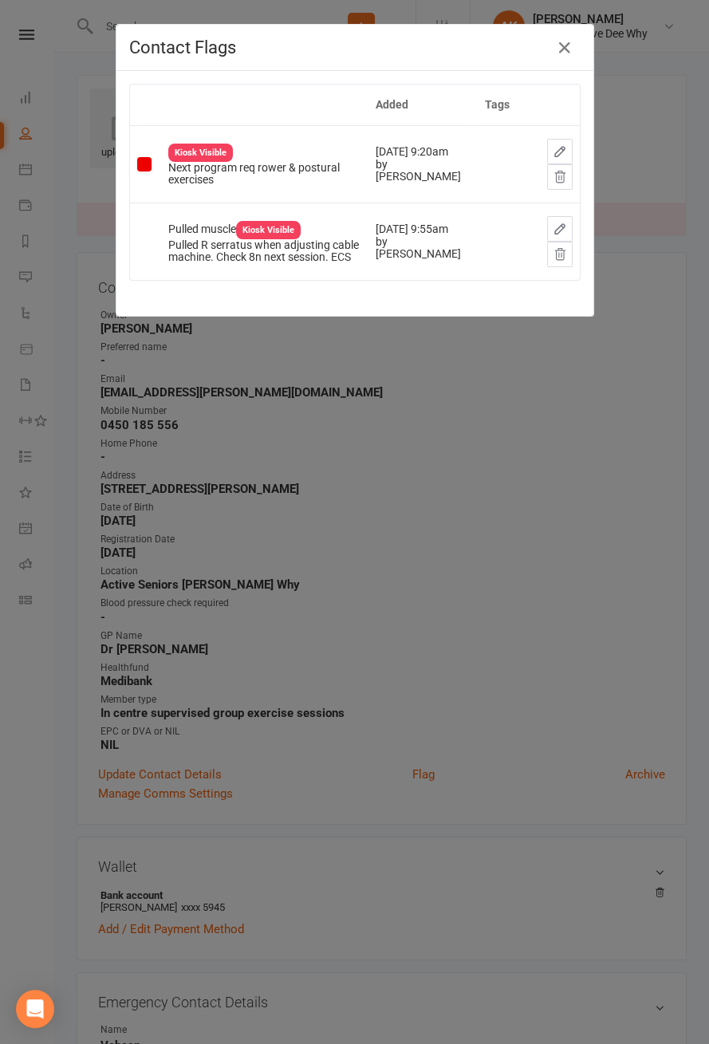
click at [551, 231] on button "button" at bounding box center [560, 229] width 26 height 26
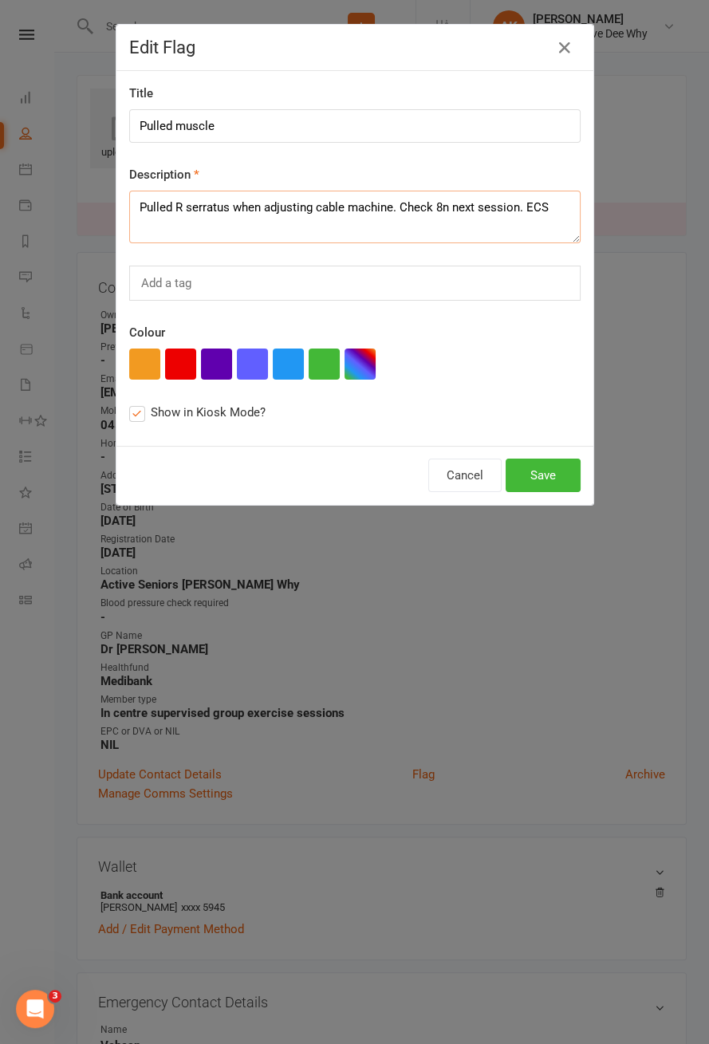
click at [189, 211] on textarea "Pulled R serratus when adjusting cable machine. Check 8n next session. ECS" at bounding box center [354, 217] width 451 height 53
type textarea "Pulled L serratus when adjusting cable machine. Check 8n next session. ECS"
click at [545, 470] on button "Save" at bounding box center [543, 475] width 75 height 33
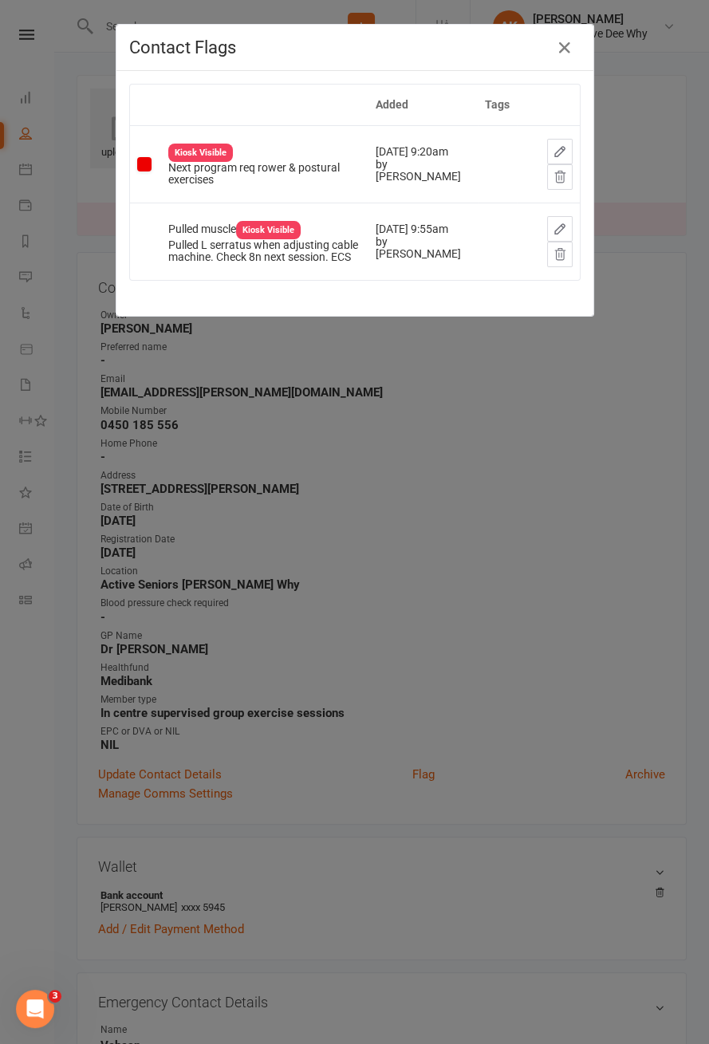
click at [400, 482] on div "Contact Flags Added Tags Kiosk Visible Next program req rower & postural exerci…" at bounding box center [354, 522] width 709 height 1044
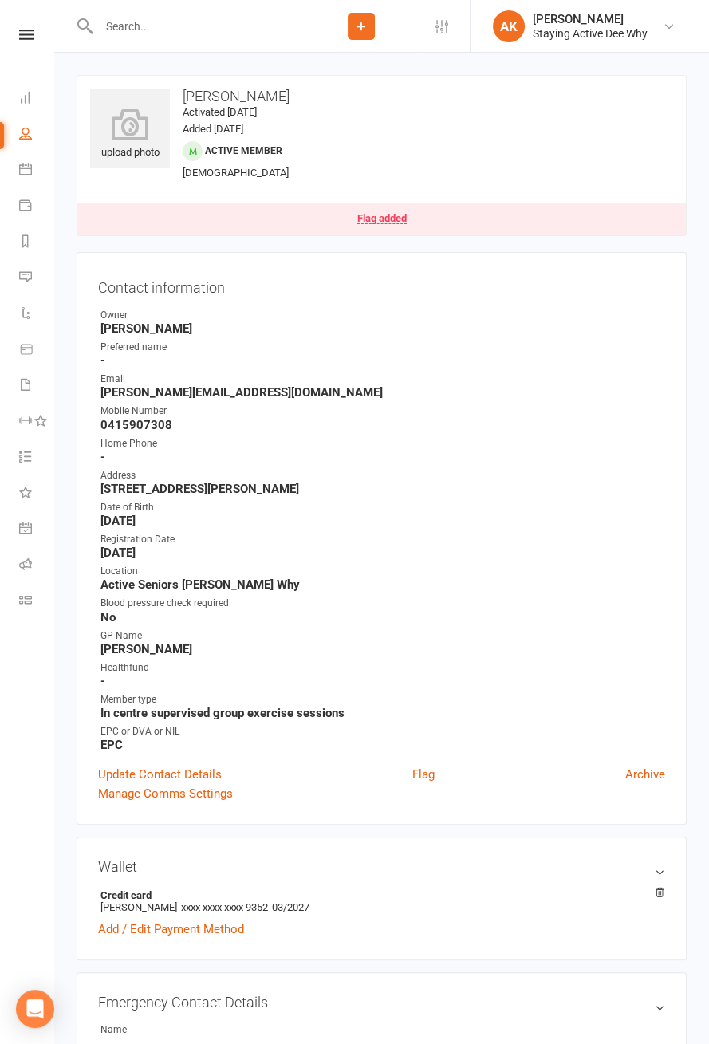
click at [223, 230] on link "Flag added" at bounding box center [381, 219] width 608 height 33
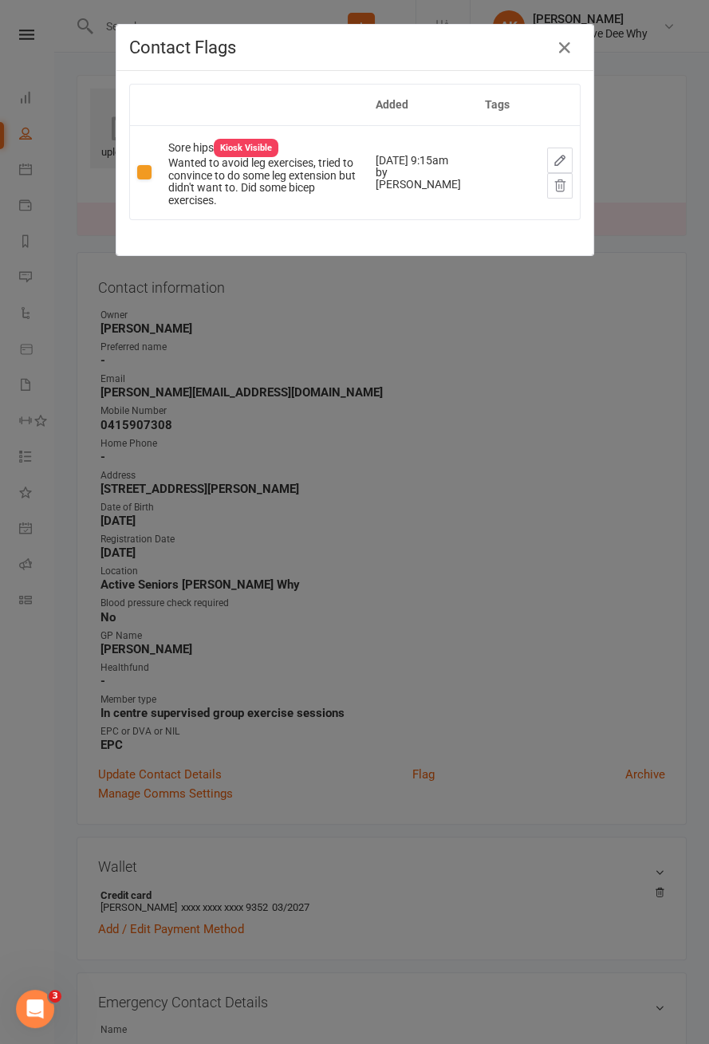
click at [230, 526] on div "Contact Flags Added Tags Sore hips Kiosk Visible Wanted to avoid leg exercises,…" at bounding box center [354, 522] width 709 height 1044
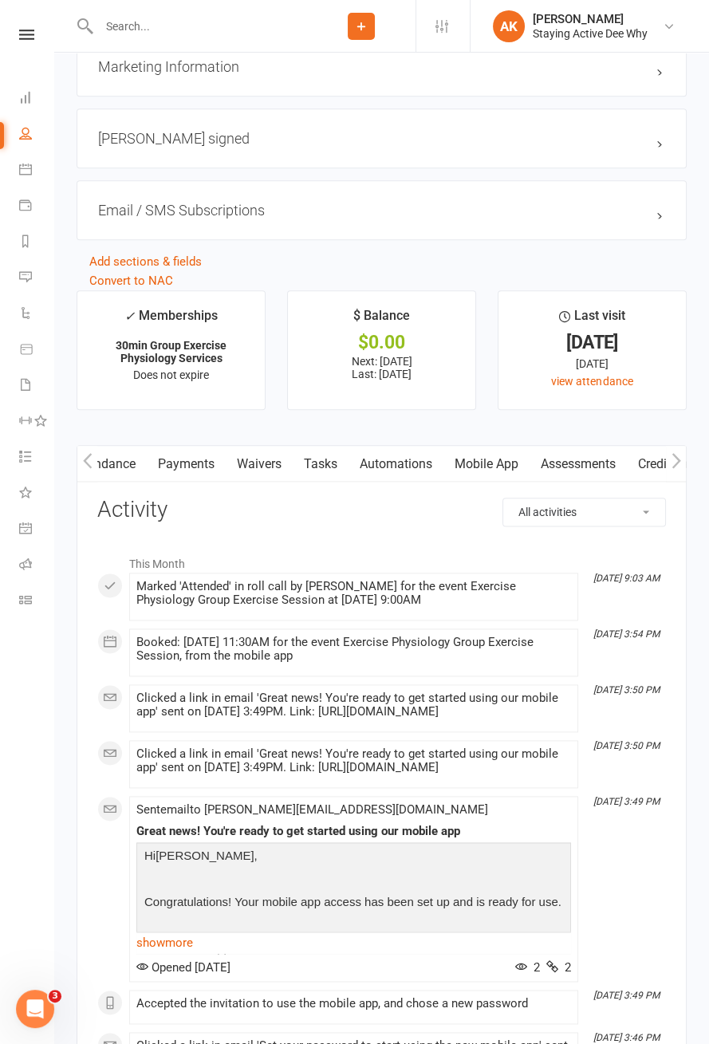
scroll to position [0, 203]
click at [562, 453] on link "Assessments" at bounding box center [577, 464] width 97 height 37
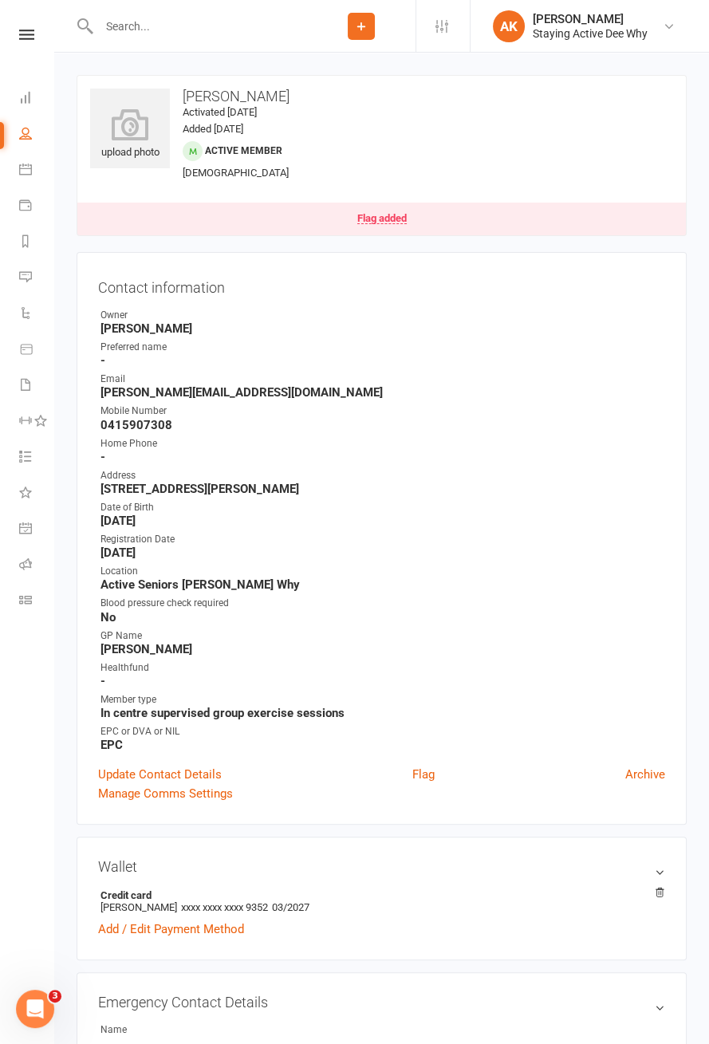
click at [378, 219] on div "Flag added" at bounding box center [381, 218] width 49 height 11
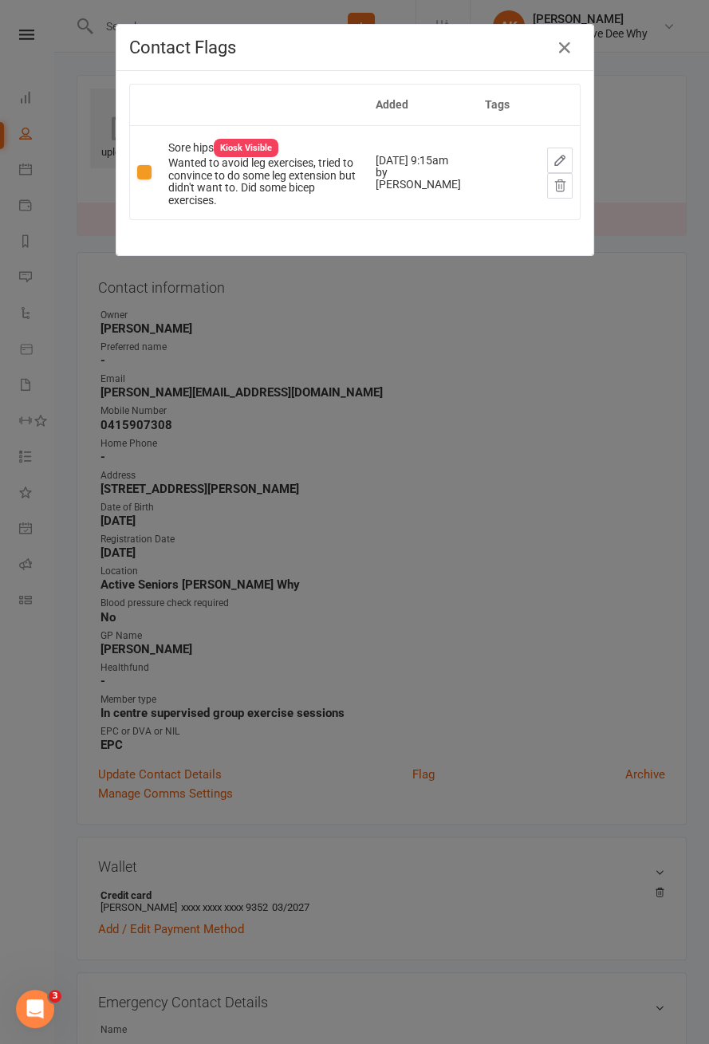
click at [191, 351] on div "Contact Flags Added Tags Sore hips Kiosk Visible Wanted to avoid leg exercises,…" at bounding box center [354, 522] width 709 height 1044
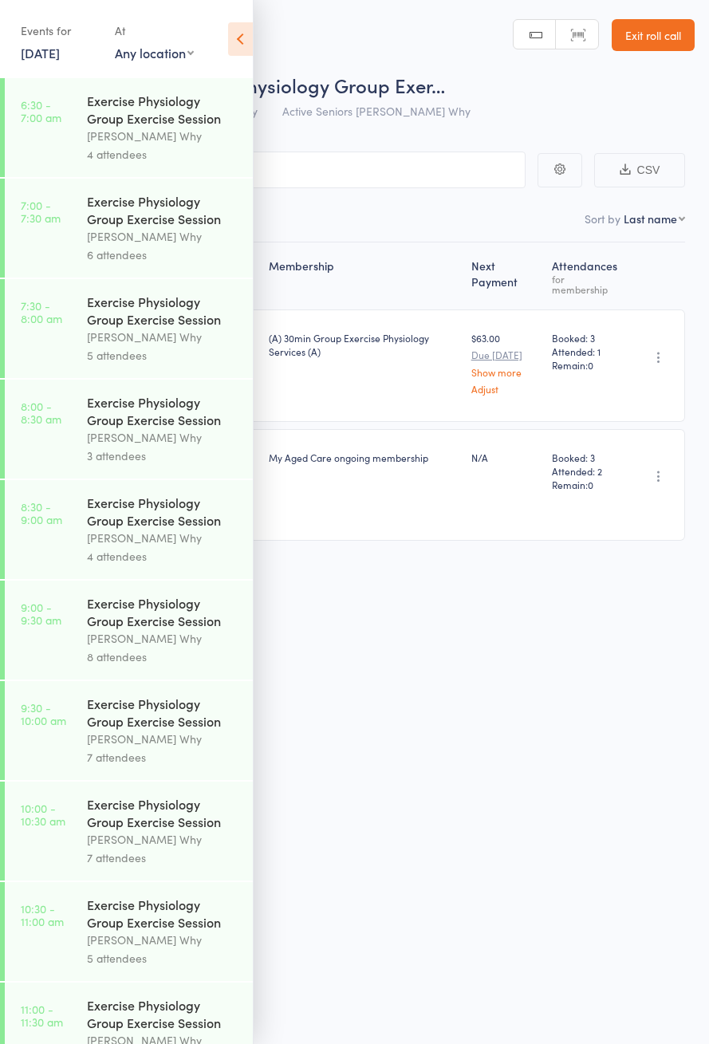
click at [250, 44] on icon at bounding box center [240, 38] width 25 height 33
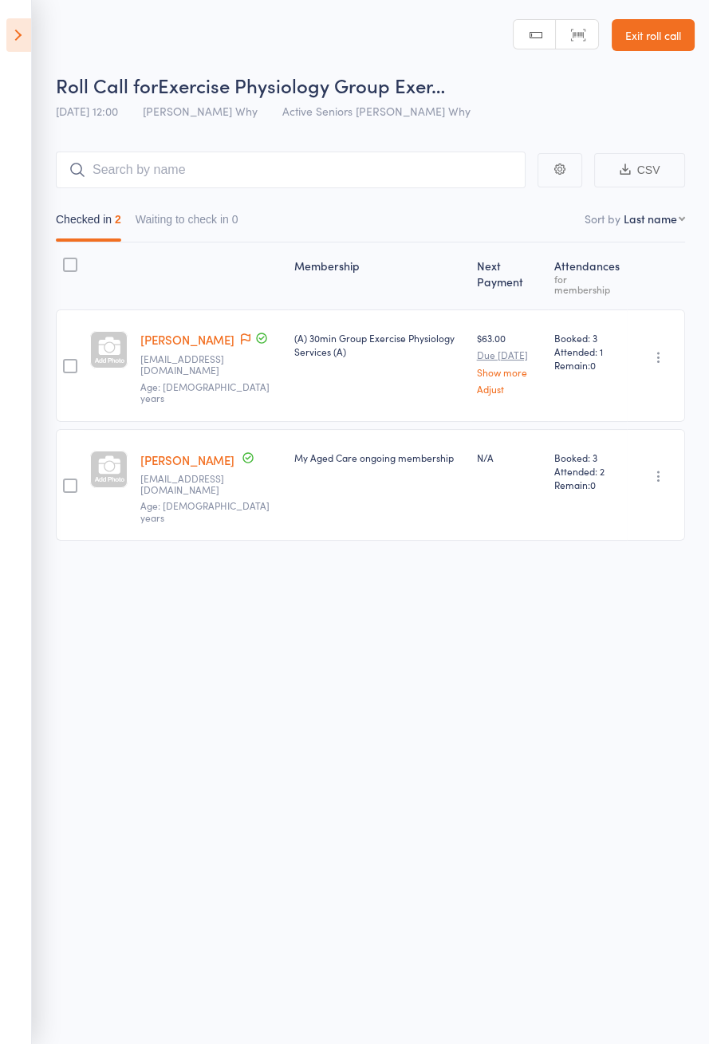
click at [22, 47] on icon at bounding box center [18, 34] width 25 height 33
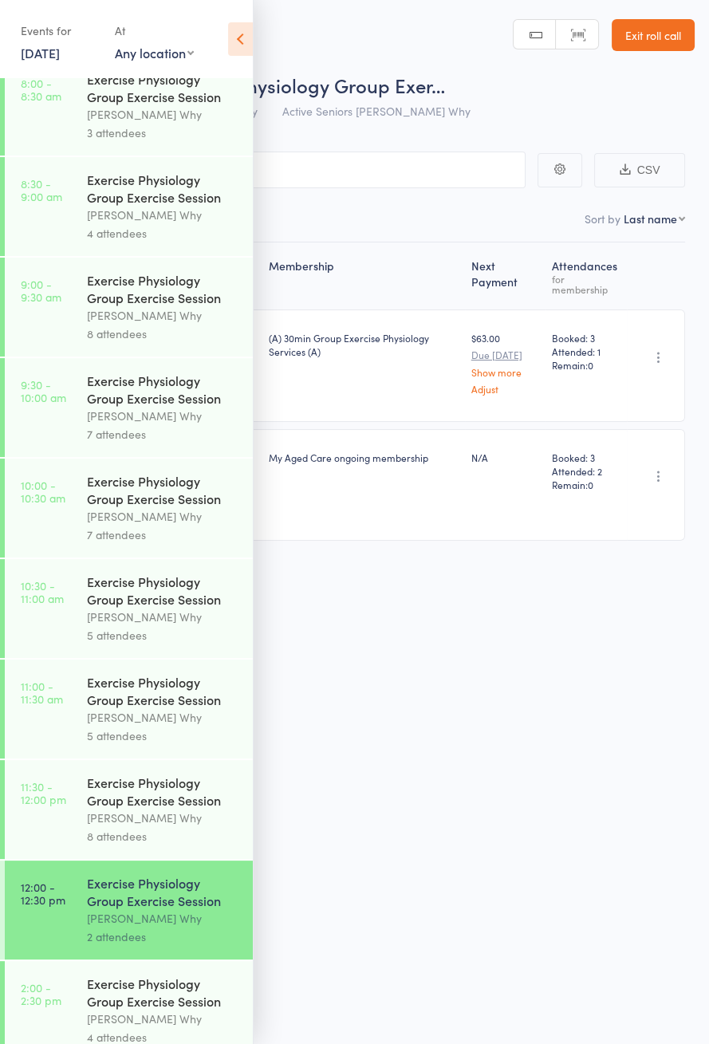
scroll to position [767, 0]
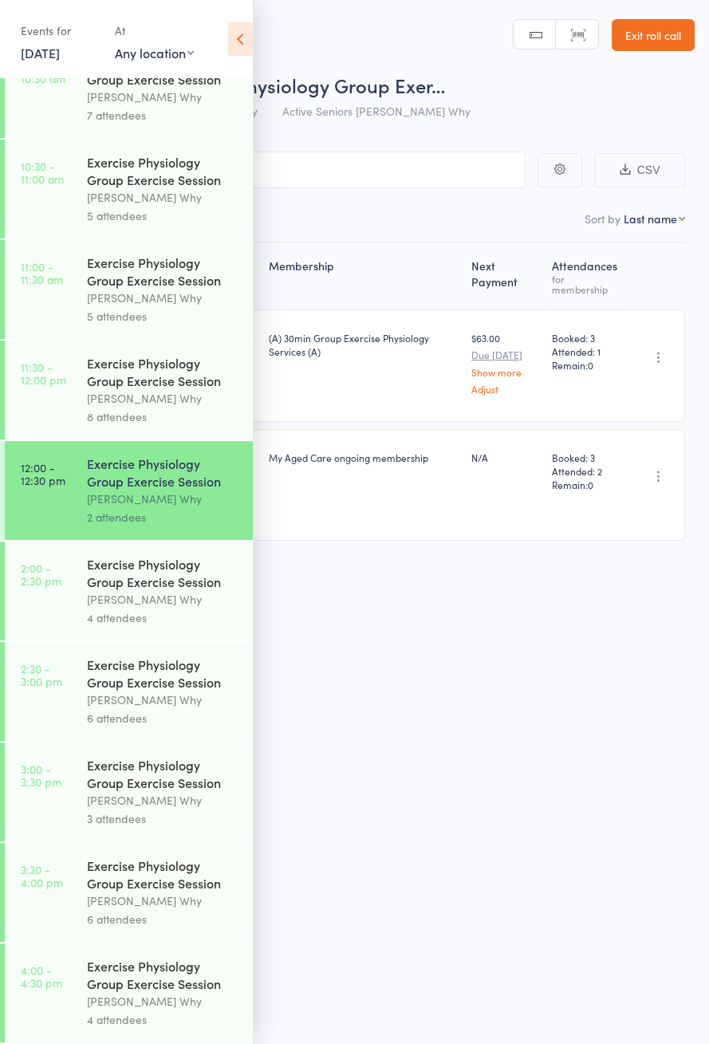
click at [42, 593] on link "2:00 - 2:30 pm Exercise Physiology Group Exercise Session [PERSON_NAME] Why 4 a…" at bounding box center [129, 590] width 248 height 99
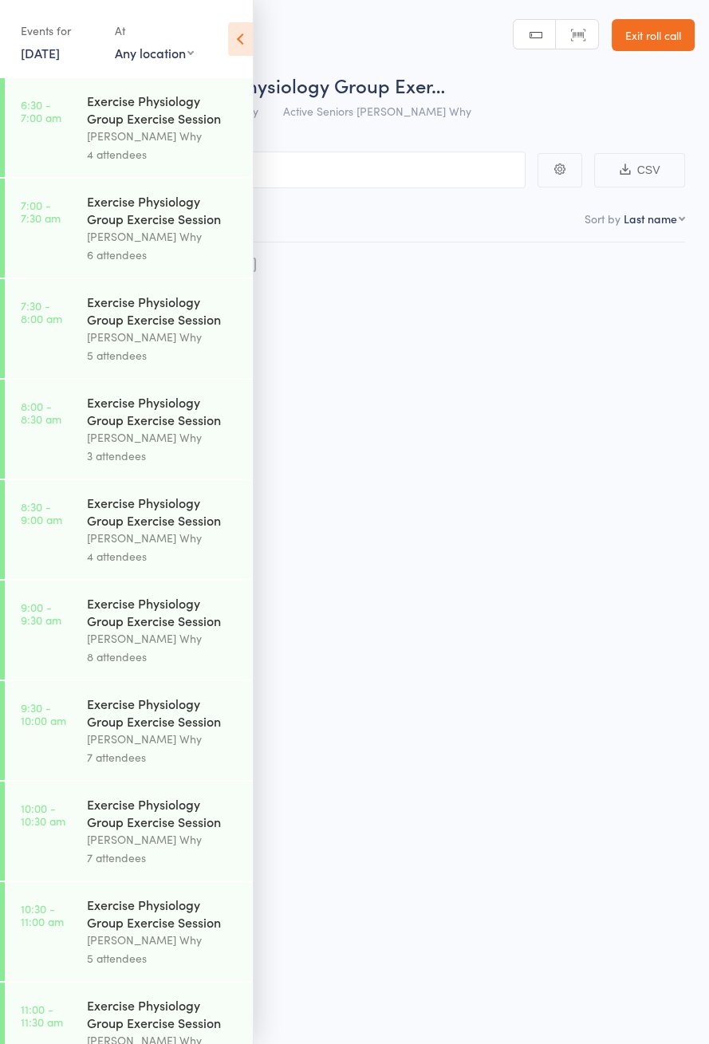
click at [246, 70] on div "Events for [DATE] [DATE] [DATE] Sun Mon Tue Wed Thu Fri Sat 40 28 29 30 01 02 0…" at bounding box center [126, 40] width 253 height 81
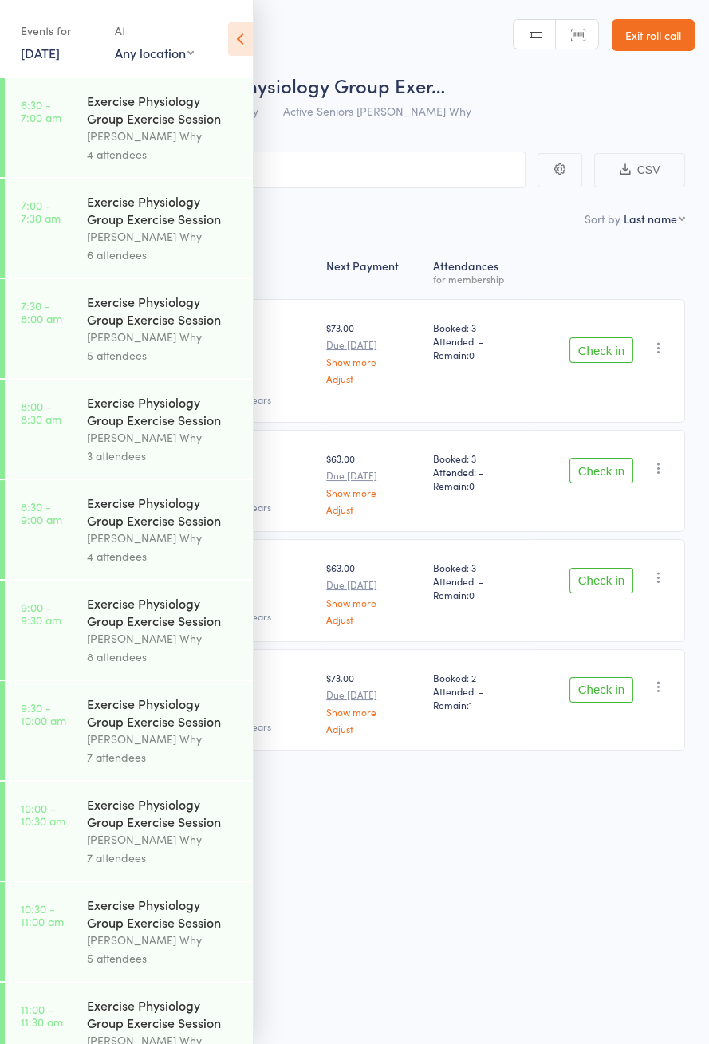
click at [219, 53] on div "Events for [DATE] [DATE] [DATE] Sun Mon Tue Wed Thu Fri Sat 40 28 29 30 01 02 0…" at bounding box center [126, 40] width 253 height 81
click at [241, 33] on icon at bounding box center [240, 38] width 25 height 33
